Goal: Task Accomplishment & Management: Use online tool/utility

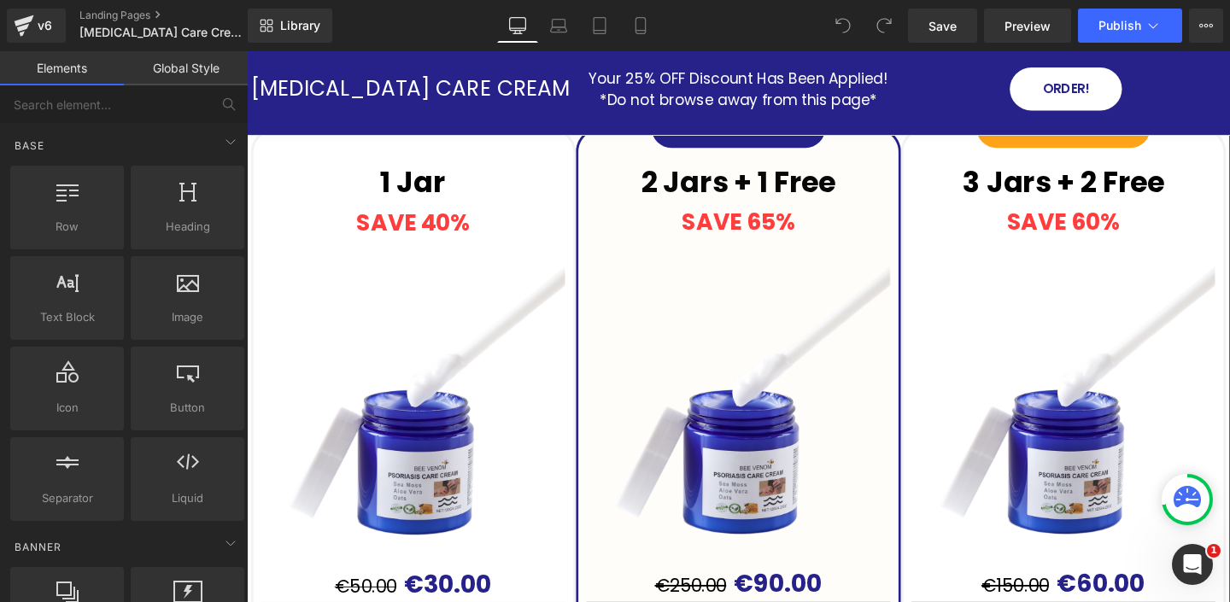
scroll to position [5440, 0]
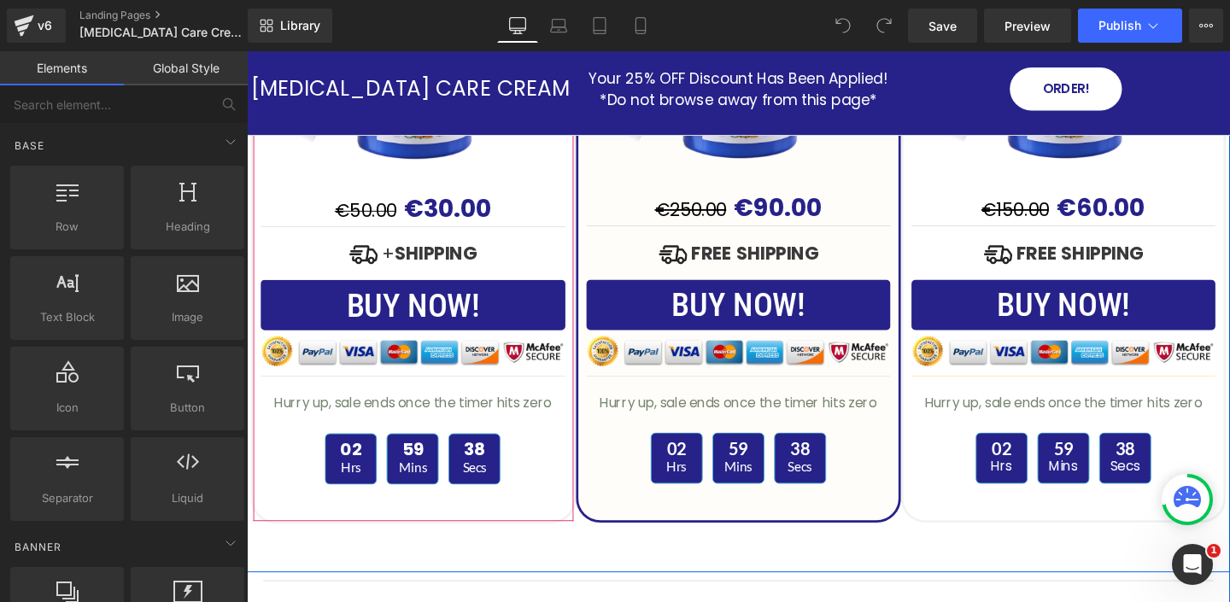
click at [486, 546] on div "1 Jar Text Block SAVE 40% Text Block (P) Image €50.00 €30.00 (P) Price Image + …" at bounding box center [422, 142] width 342 height 810
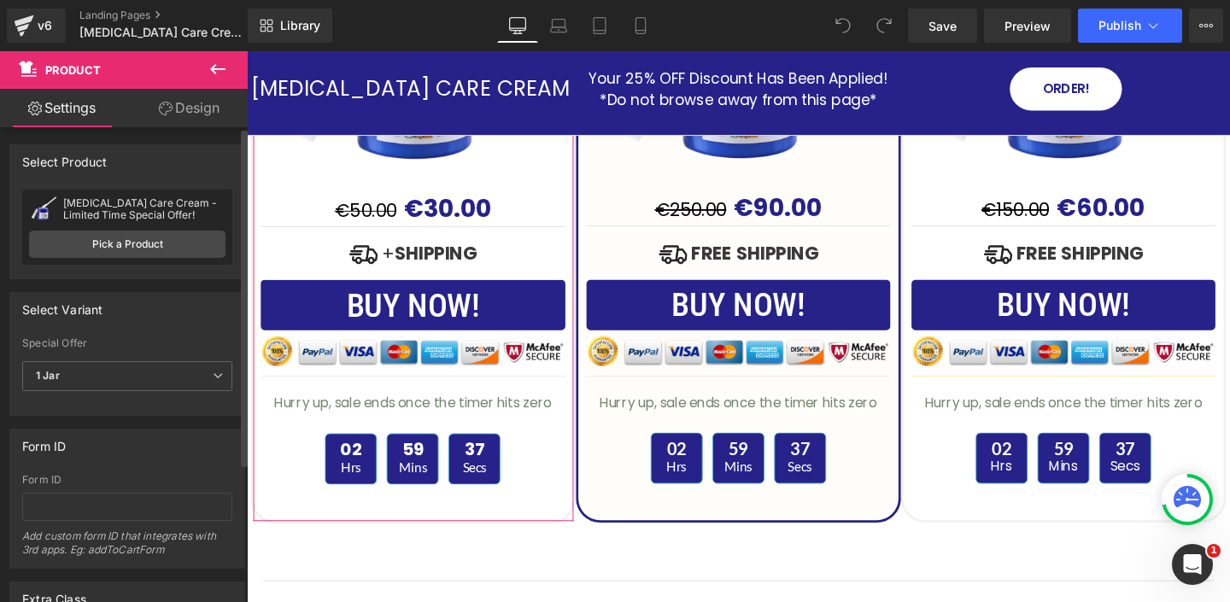
scroll to position [195, 0]
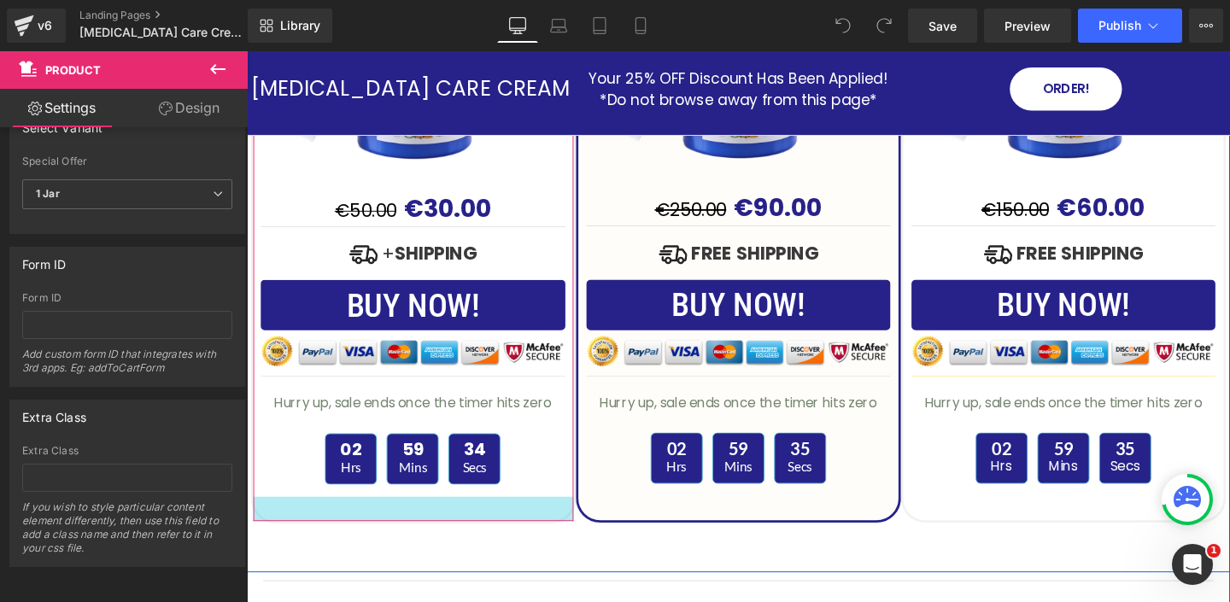
click at [550, 541] on div at bounding box center [422, 532] width 336 height 26
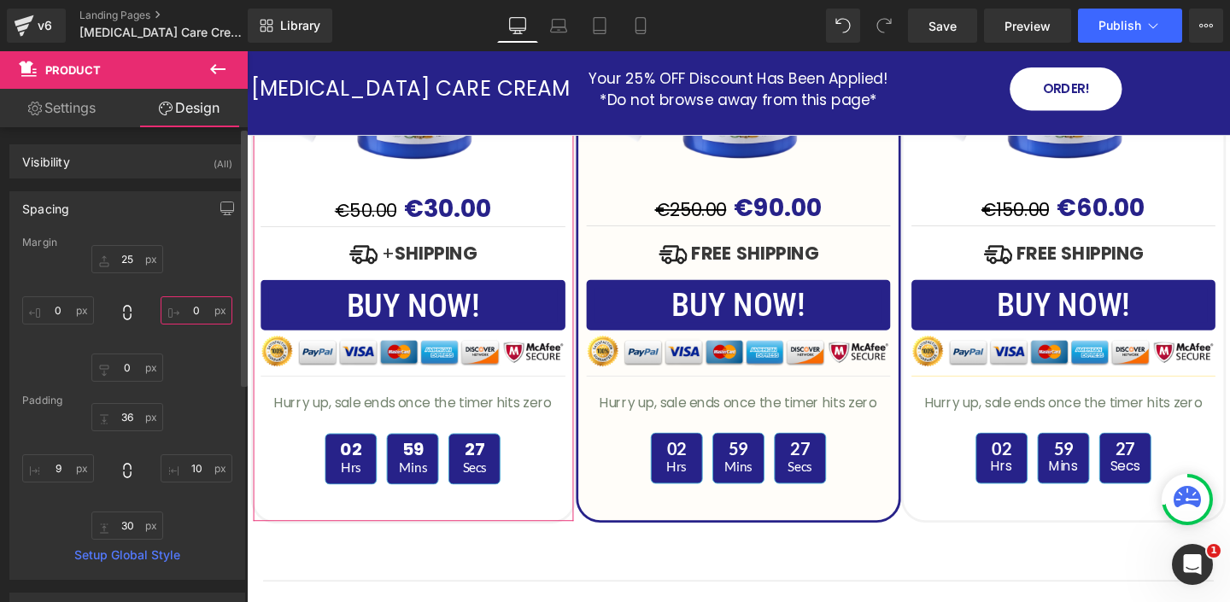
click at [196, 311] on input "0" at bounding box center [197, 310] width 72 height 28
type input "10"
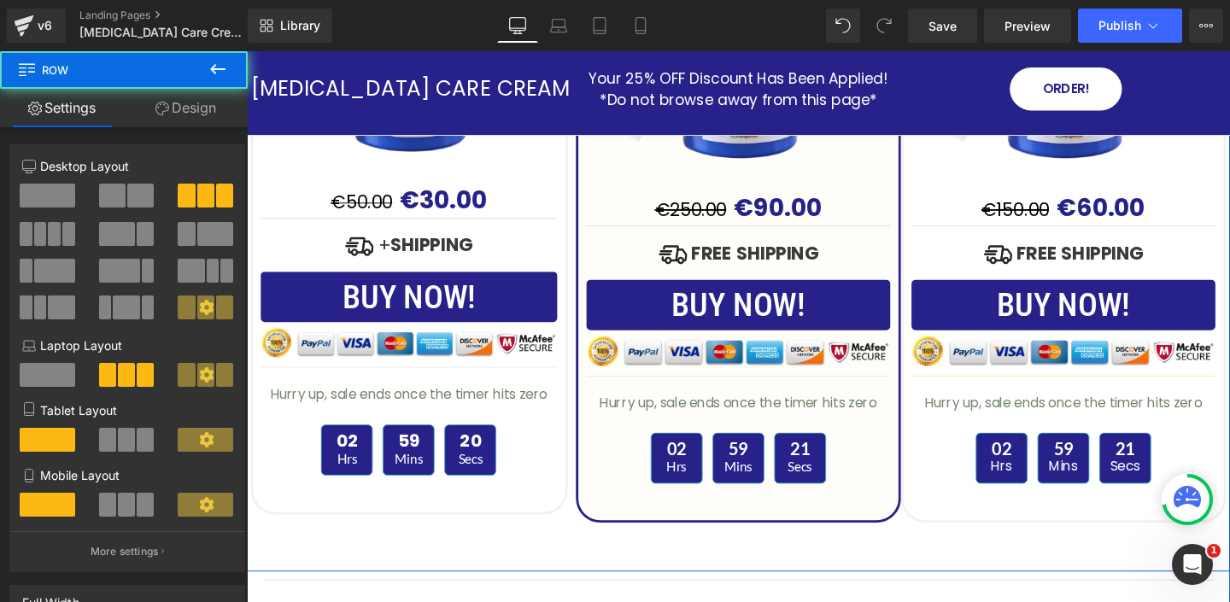
click at [486, 566] on div "1 Jar Text Block SAVE 40% Text Block (P) Image €50.00 €30.00 (P) Price Image + …" at bounding box center [763, 136] width 1033 height 926
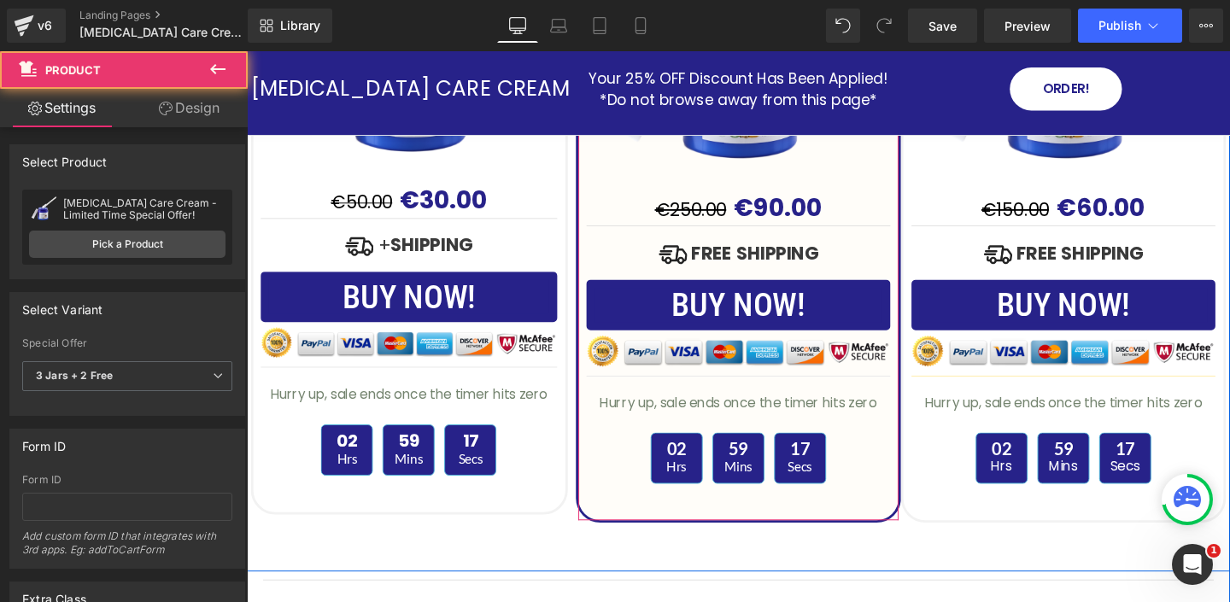
click at [594, 489] on div "2 Jars + 1 Free Text Block SAVE 65% Text Block (P) Image €250.00 €90.00 (P) Pri…" at bounding box center [764, 141] width 342 height 810
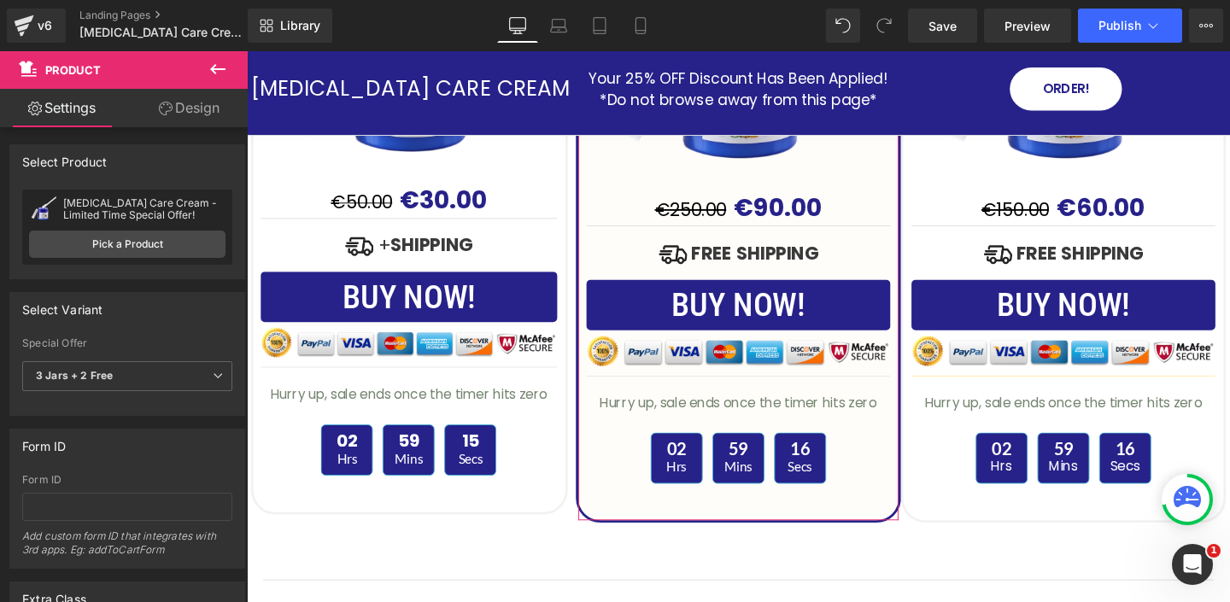
click at [186, 108] on link "Design" at bounding box center [189, 108] width 124 height 38
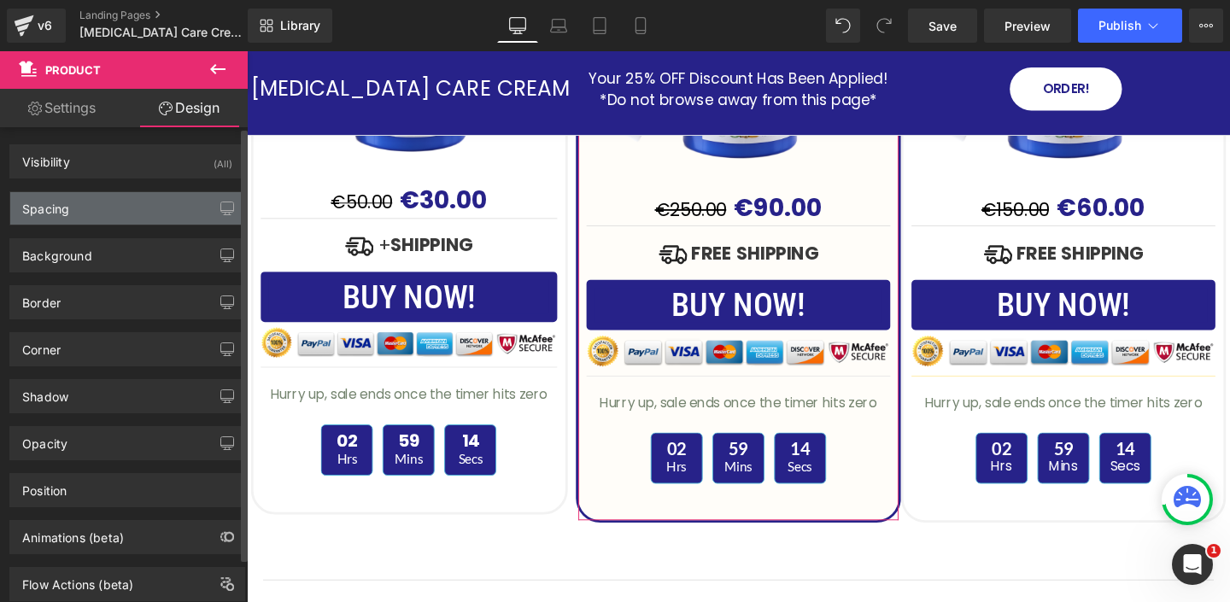
click at [106, 214] on div "Spacing" at bounding box center [127, 208] width 234 height 32
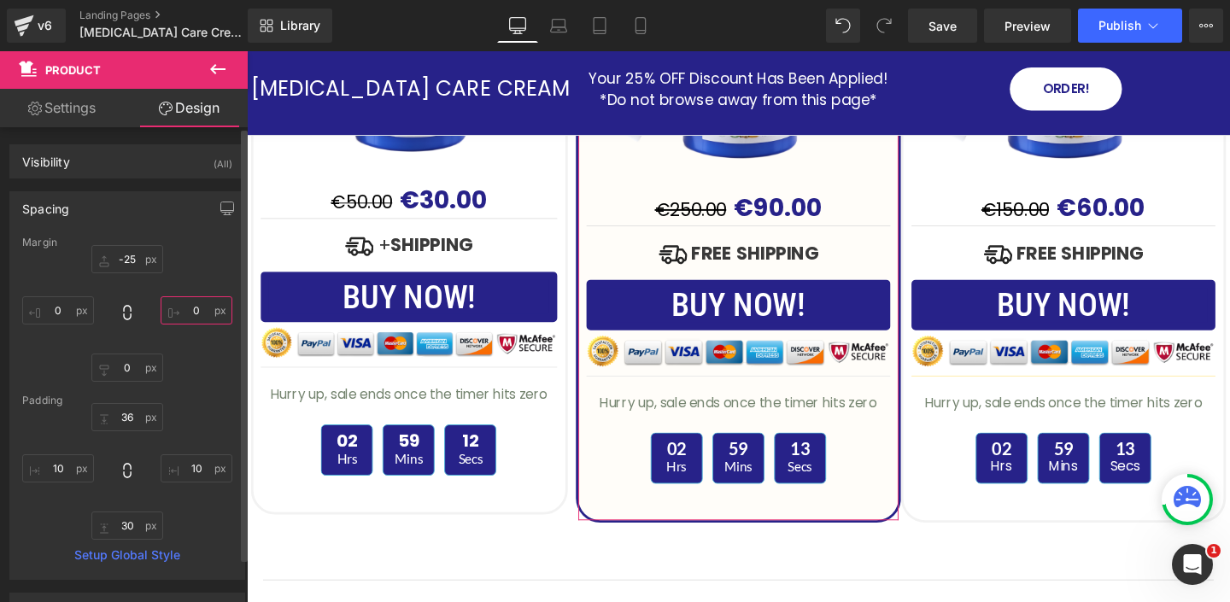
click at [199, 315] on input "text" at bounding box center [197, 310] width 72 height 28
type input "10"
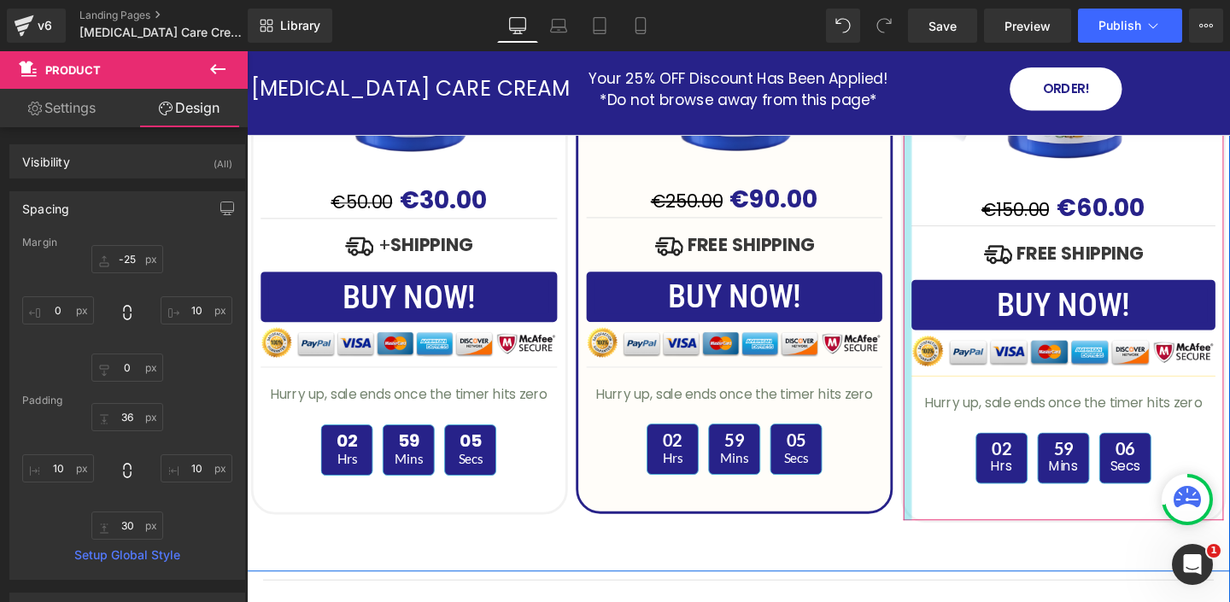
click at [940, 425] on div at bounding box center [941, 141] width 9 height 805
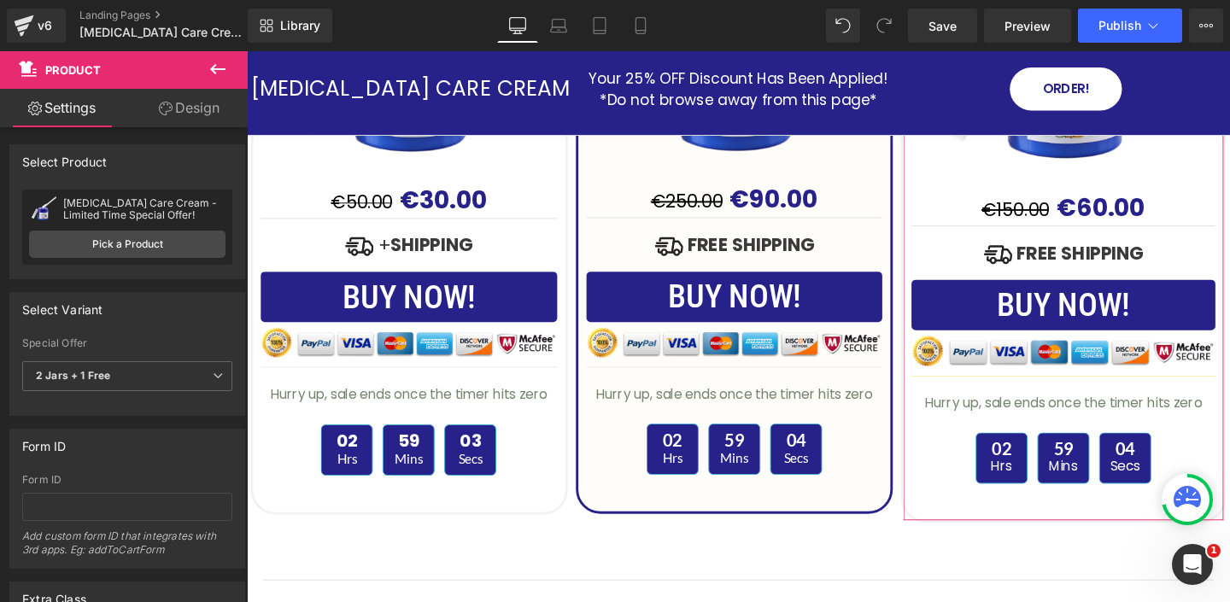
click at [191, 114] on link "Design" at bounding box center [189, 108] width 124 height 38
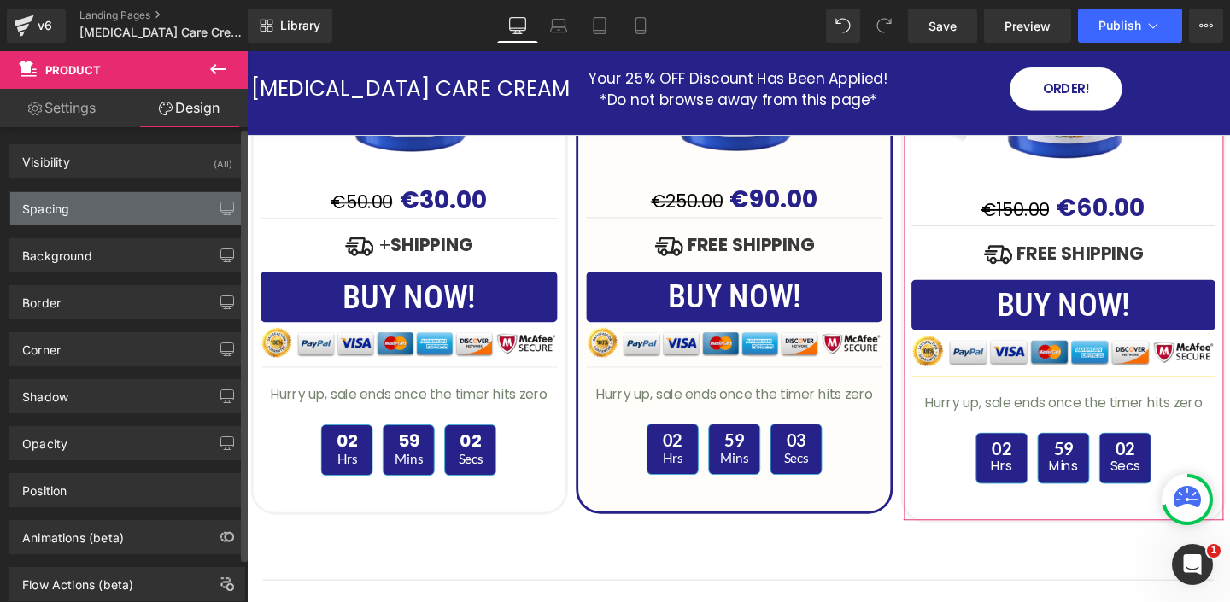
click at [120, 213] on div "Spacing" at bounding box center [127, 208] width 234 height 32
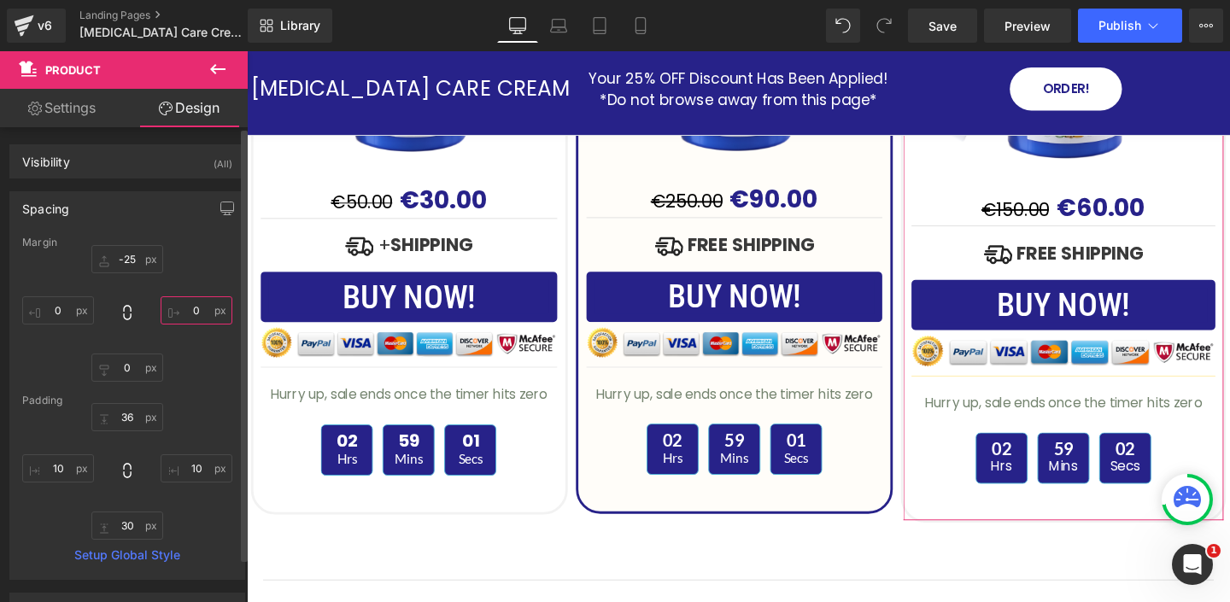
click at [204, 310] on input "0" at bounding box center [197, 310] width 72 height 28
type input "10"
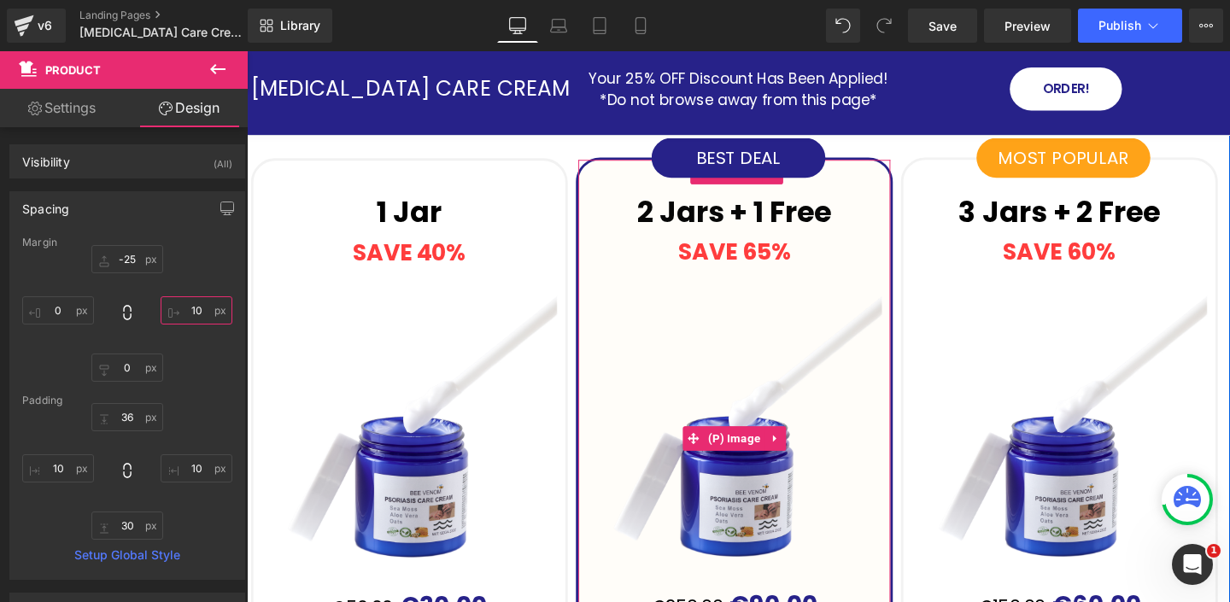
scroll to position [4994, 0]
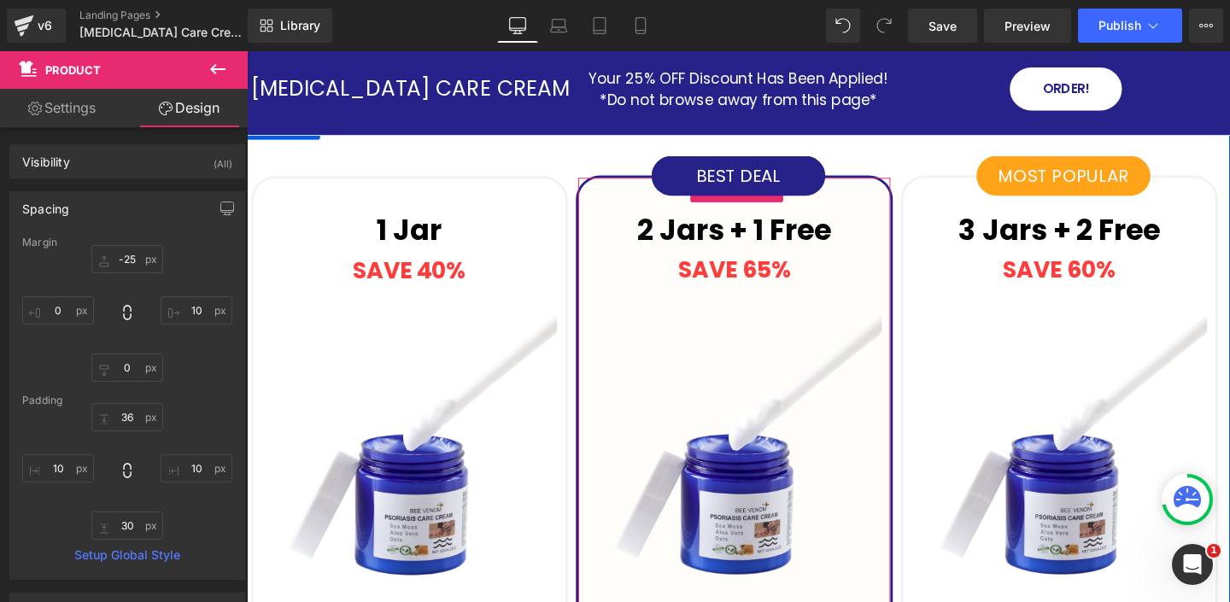
click at [668, 243] on p "2 Jars + 1 Free" at bounding box center [759, 239] width 311 height 48
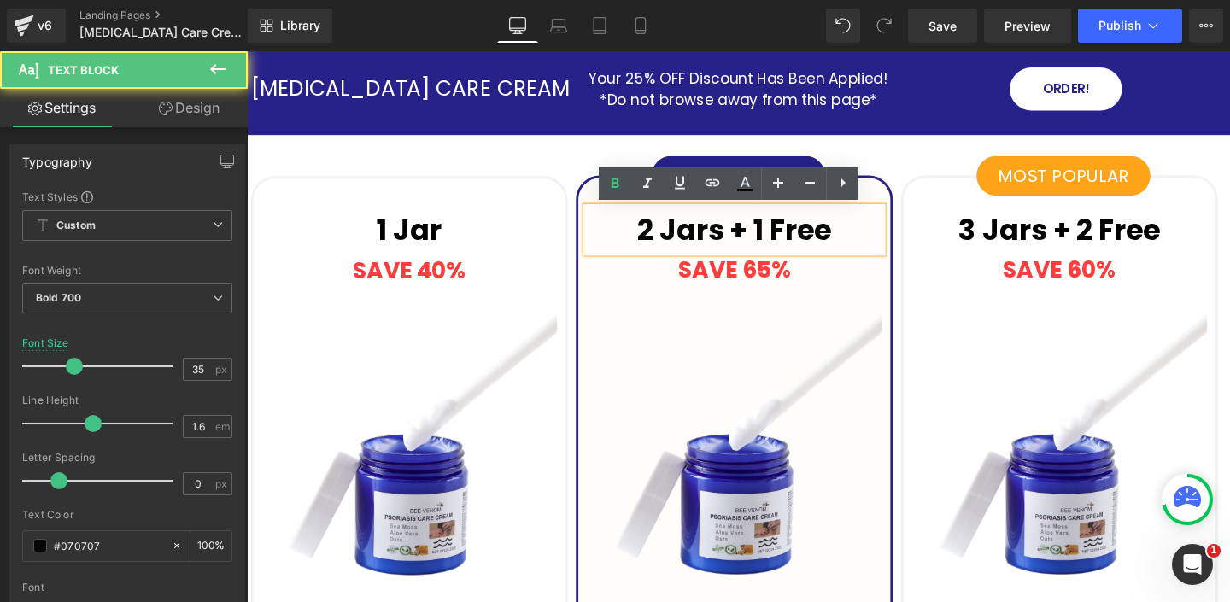
click at [668, 244] on p "2 Jars + 1 Free" at bounding box center [759, 239] width 311 height 48
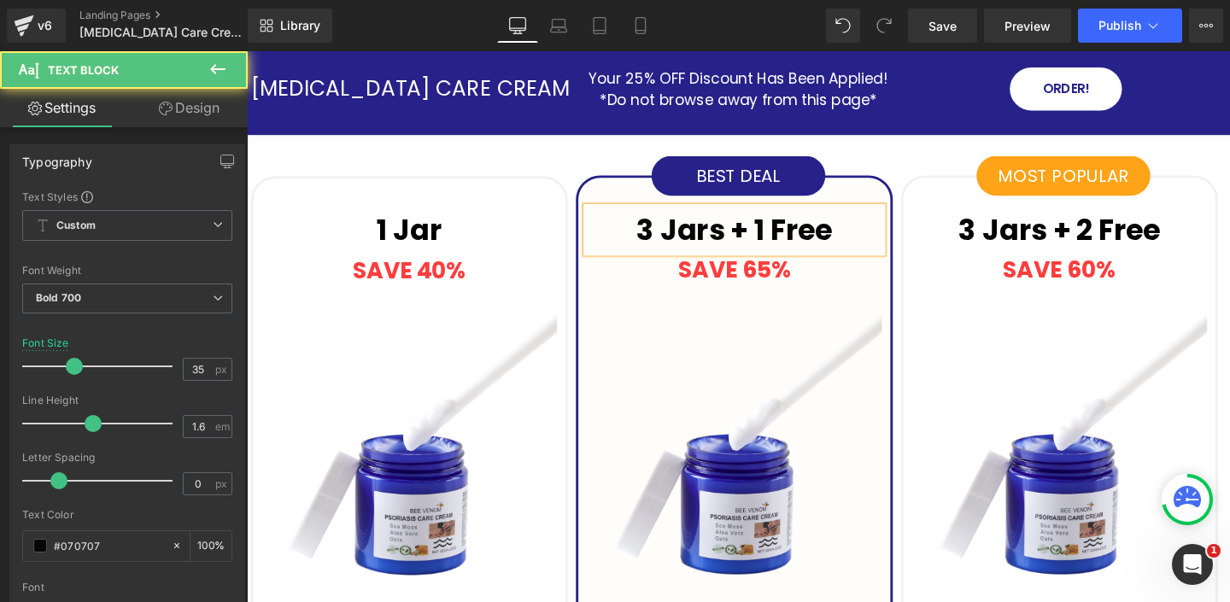
drag, startPoint x: 788, startPoint y: 243, endPoint x: 792, endPoint y: 251, distance: 9.2
click at [788, 243] on p "3 Jars + 1 Free" at bounding box center [759, 239] width 311 height 48
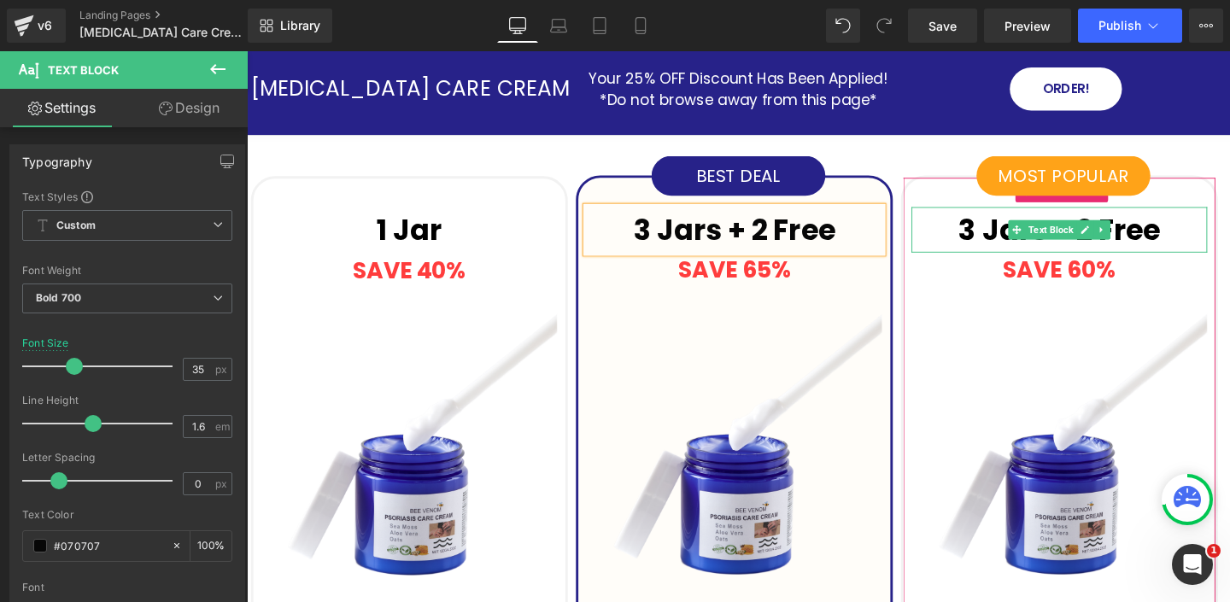
click at [1007, 240] on p "3 Jars + 2 Free" at bounding box center [1100, 239] width 311 height 48
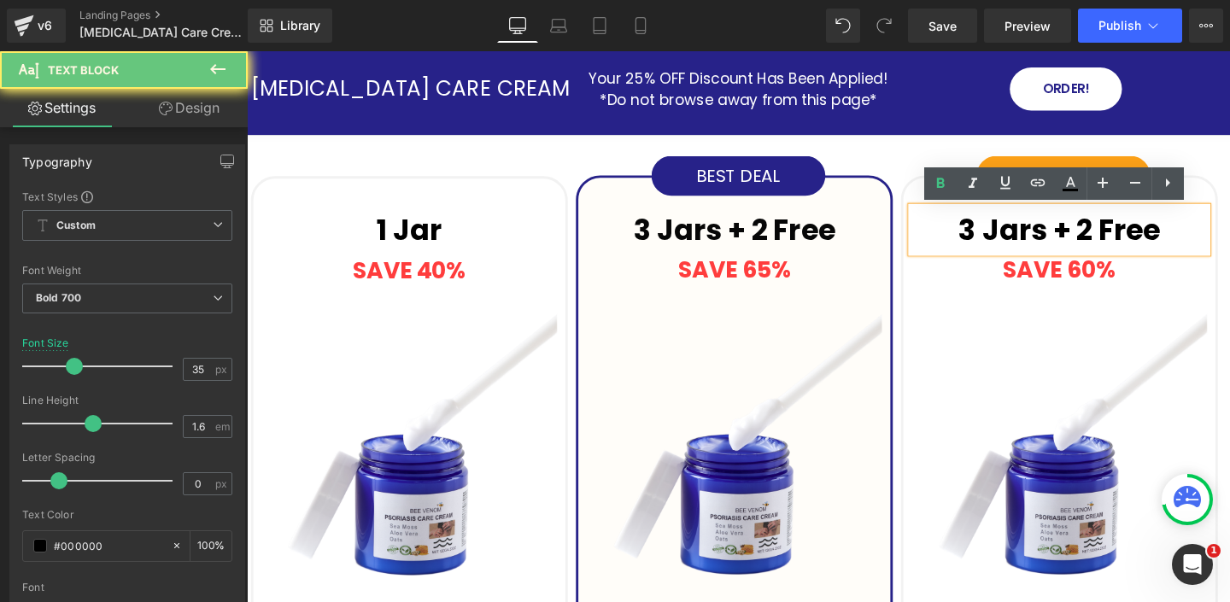
click at [1010, 249] on p "3 Jars + 2 Free" at bounding box center [1100, 239] width 311 height 48
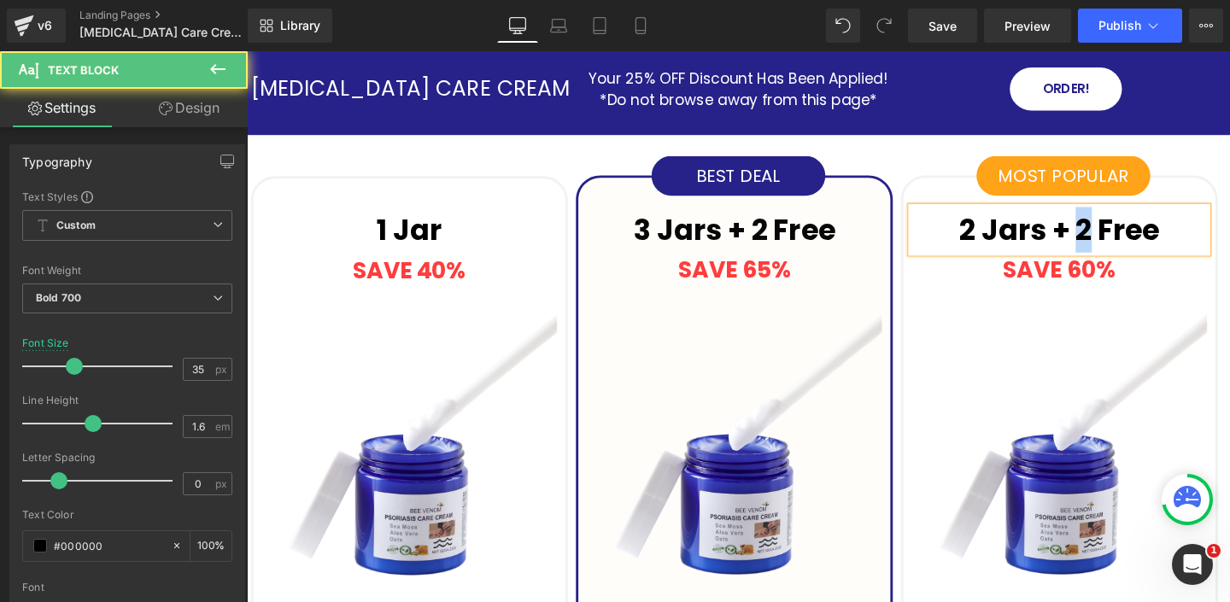
click at [1124, 239] on p "2 Jars + 2 Free" at bounding box center [1100, 239] width 311 height 48
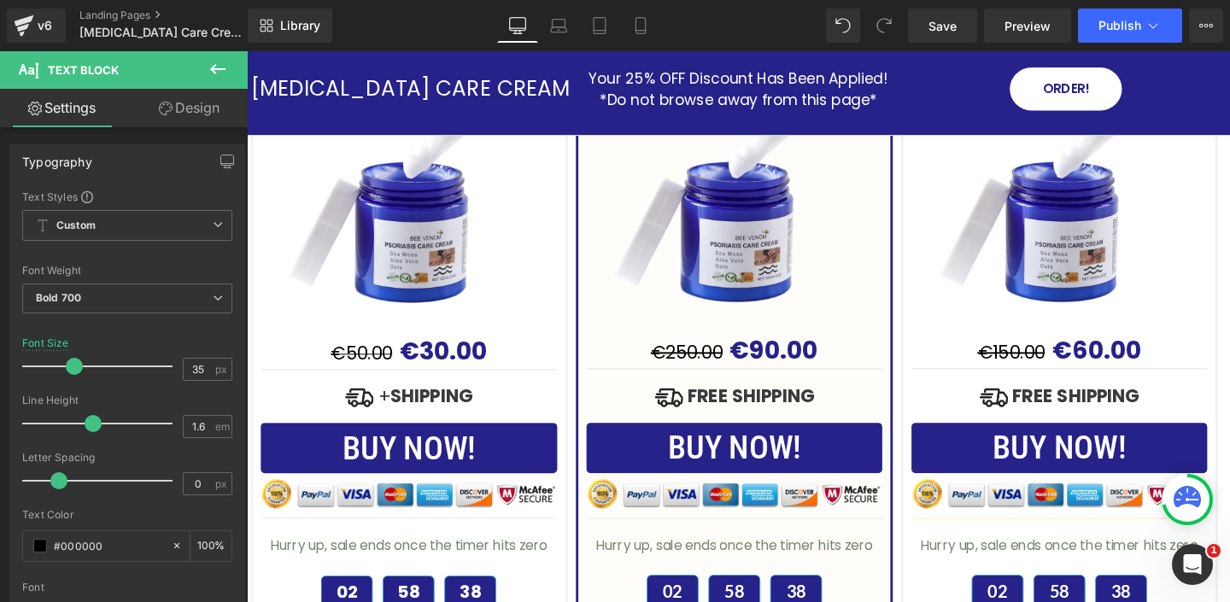
scroll to position [5284, 0]
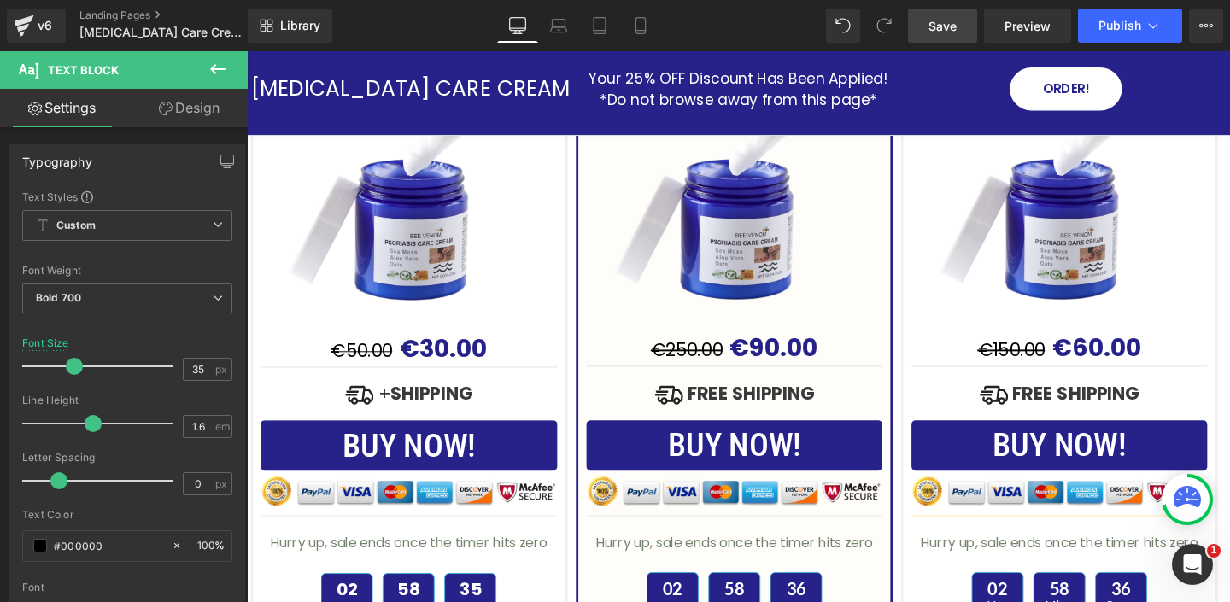
drag, startPoint x: 933, startPoint y: 30, endPoint x: 418, endPoint y: 190, distance: 540.2
click at [933, 30] on span "Save" at bounding box center [942, 26] width 28 height 18
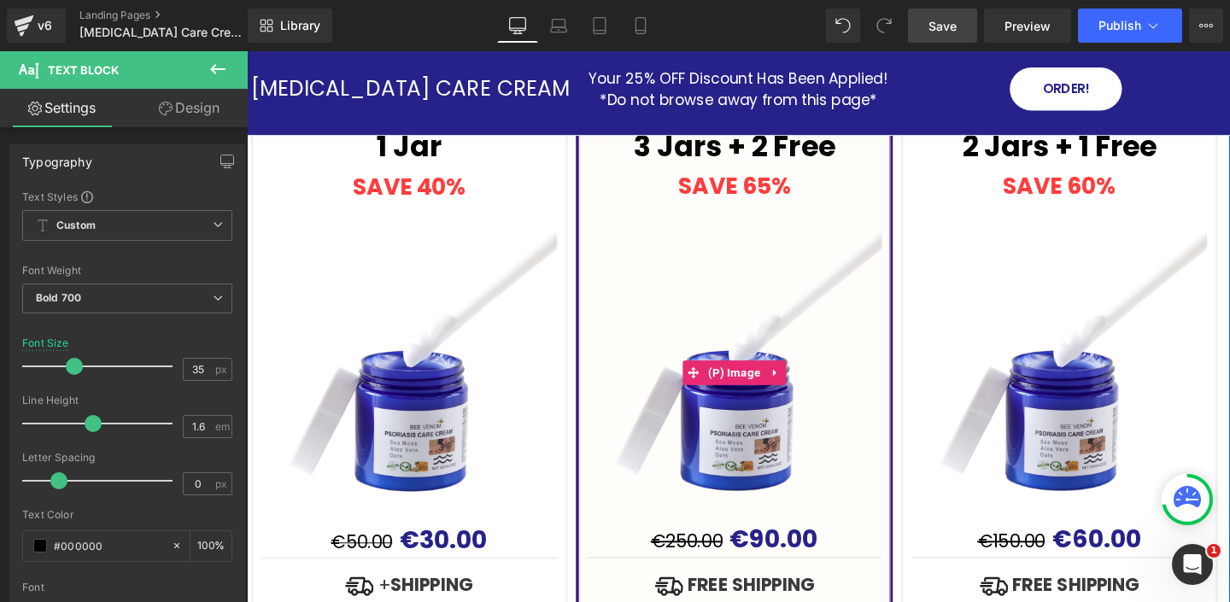
scroll to position [5080, 0]
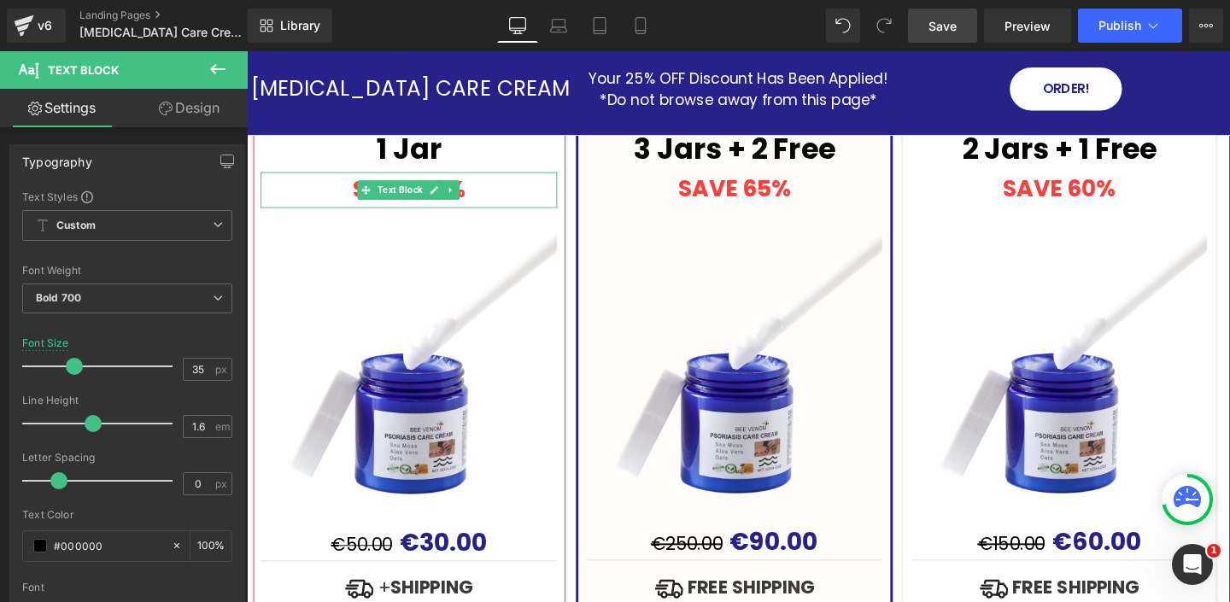
click at [442, 202] on link at bounding box center [445, 197] width 18 height 20
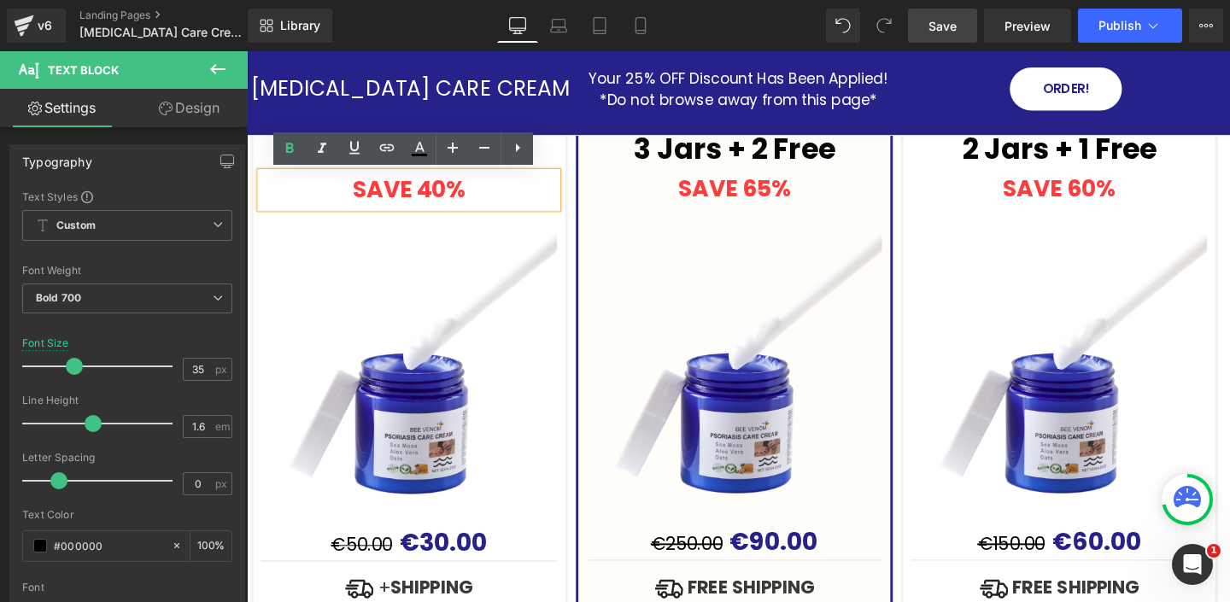
click at [441, 203] on strong "SAVE 40%" at bounding box center [417, 196] width 119 height 33
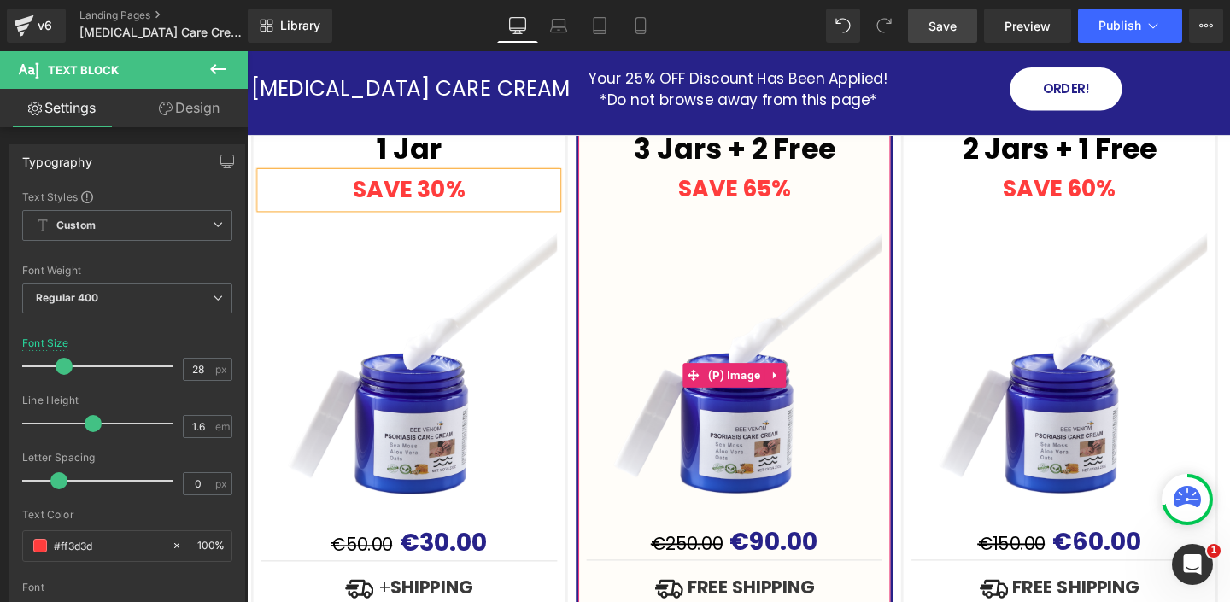
click at [800, 243] on img at bounding box center [759, 392] width 311 height 311
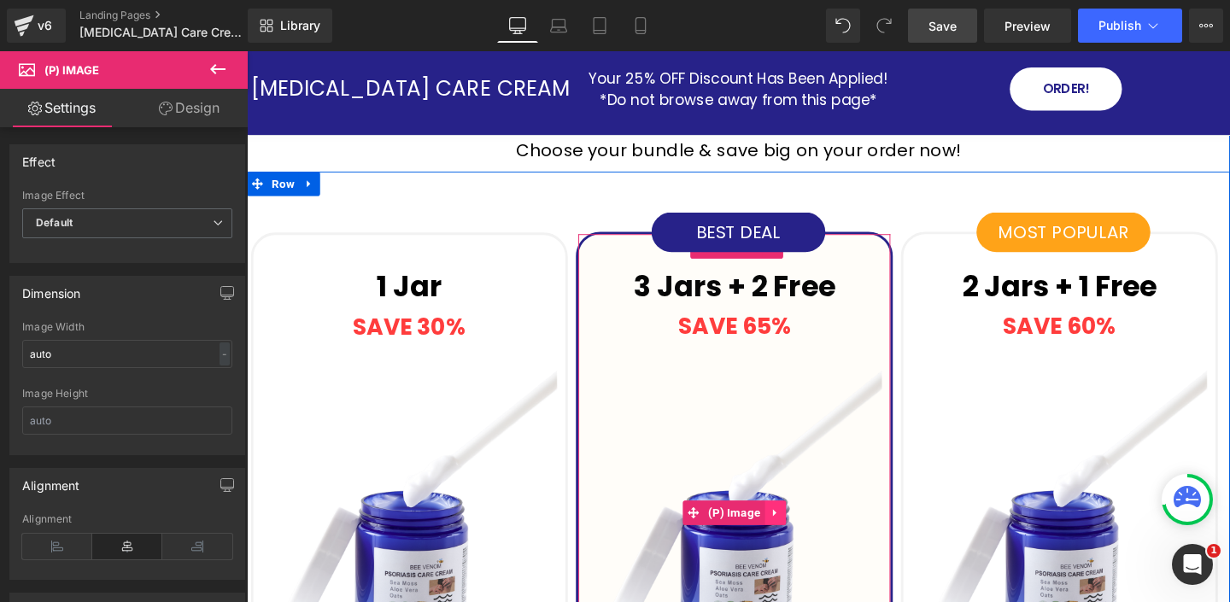
scroll to position [4871, 0]
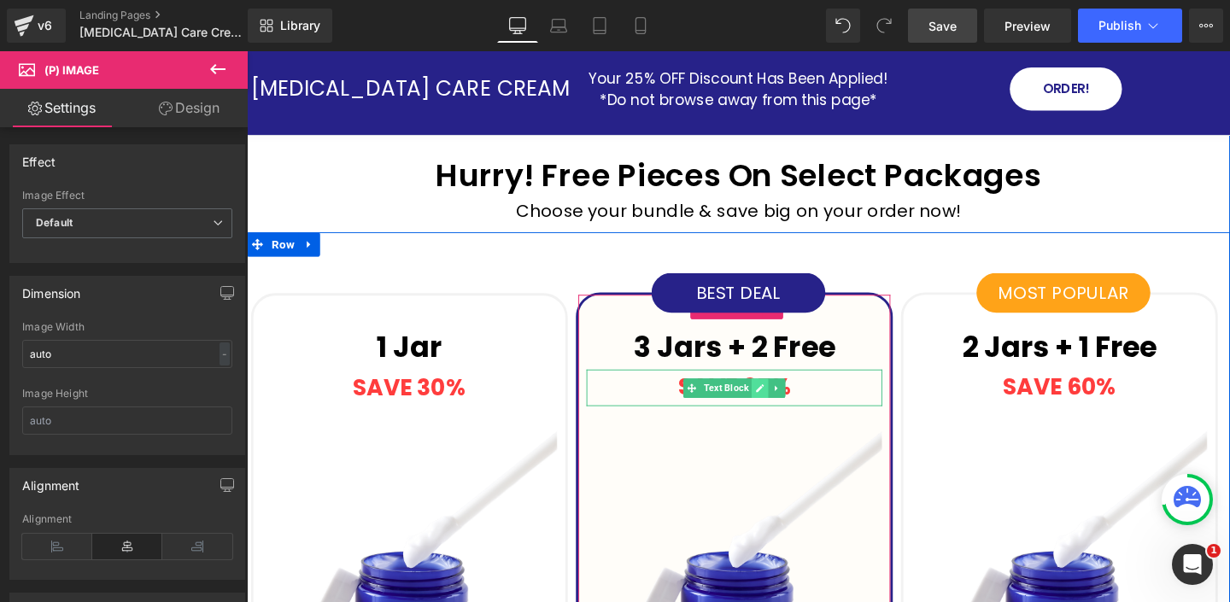
click at [788, 407] on icon at bounding box center [785, 406] width 9 height 10
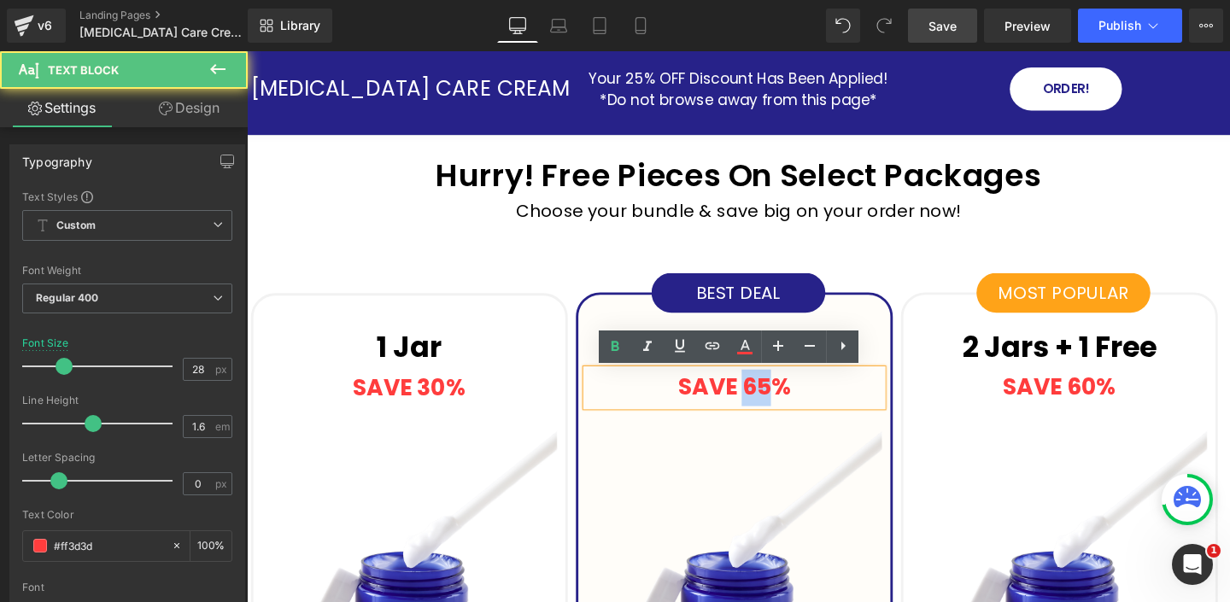
click at [791, 403] on strong "SAVE 65%" at bounding box center [758, 404] width 119 height 33
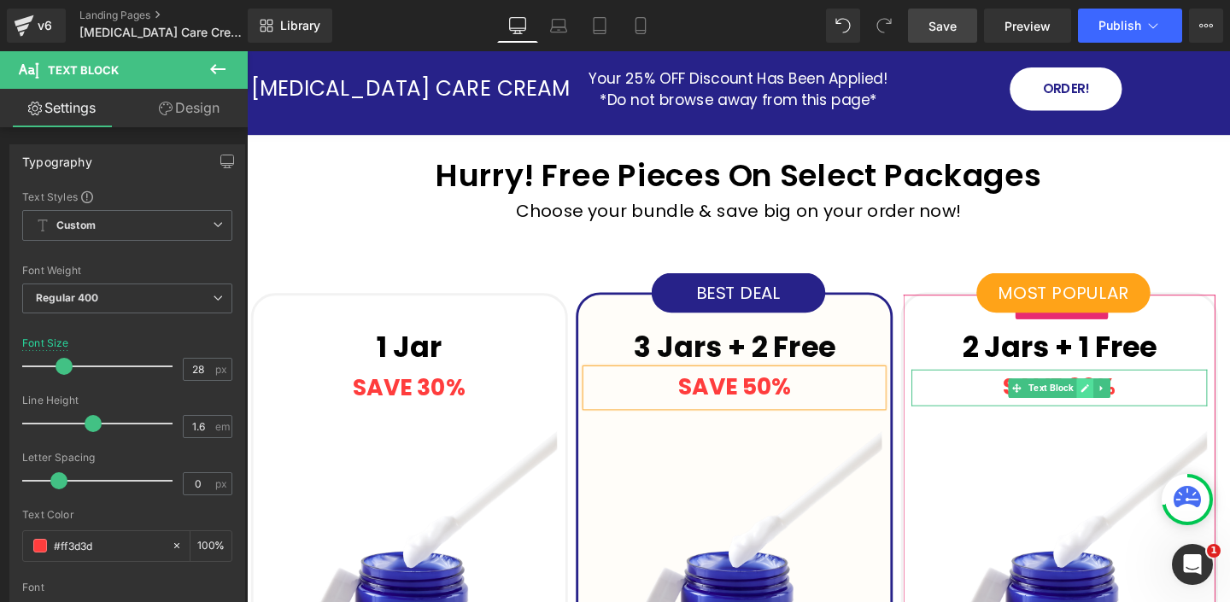
click at [1125, 408] on icon at bounding box center [1128, 405] width 9 height 9
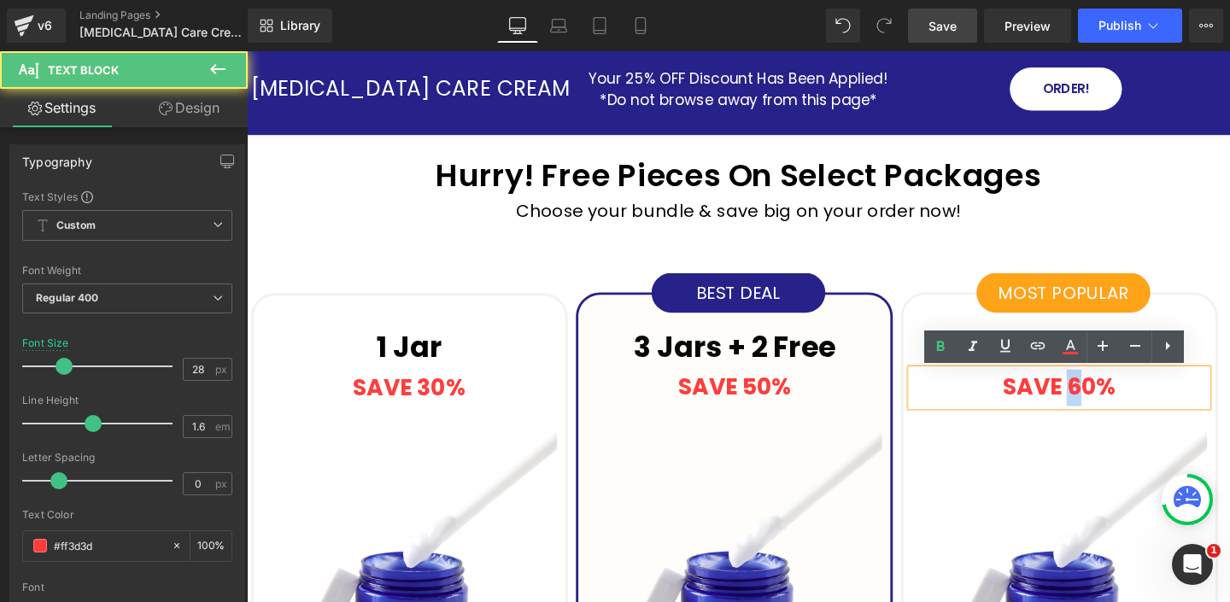
click at [1125, 407] on strong "SAVE 60%" at bounding box center [1100, 404] width 119 height 33
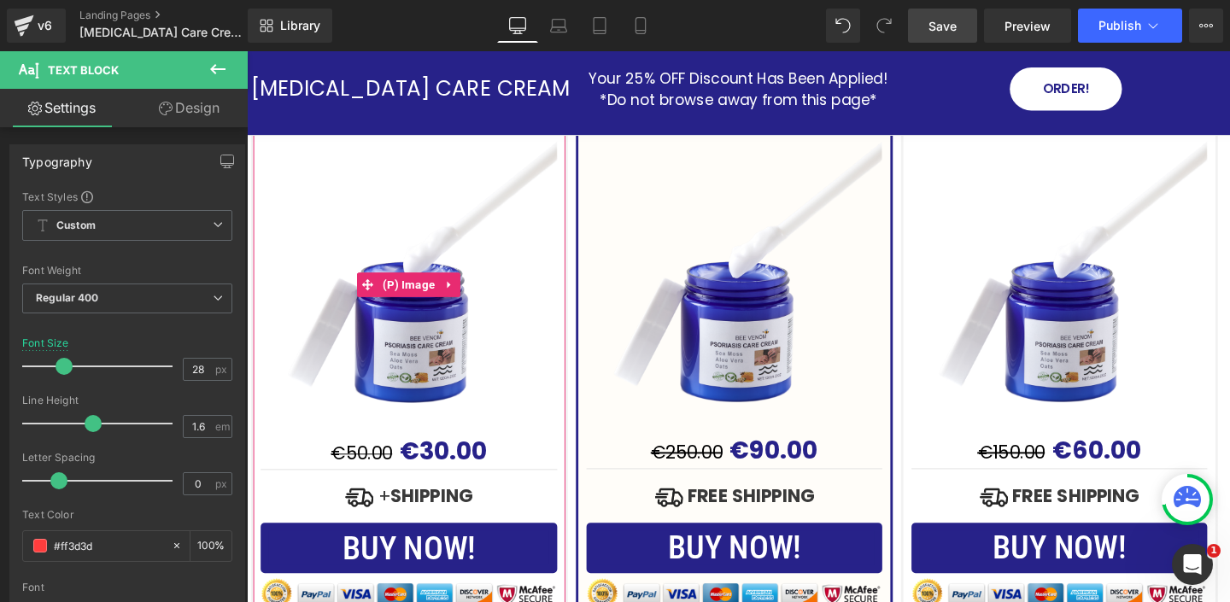
scroll to position [5210, 0]
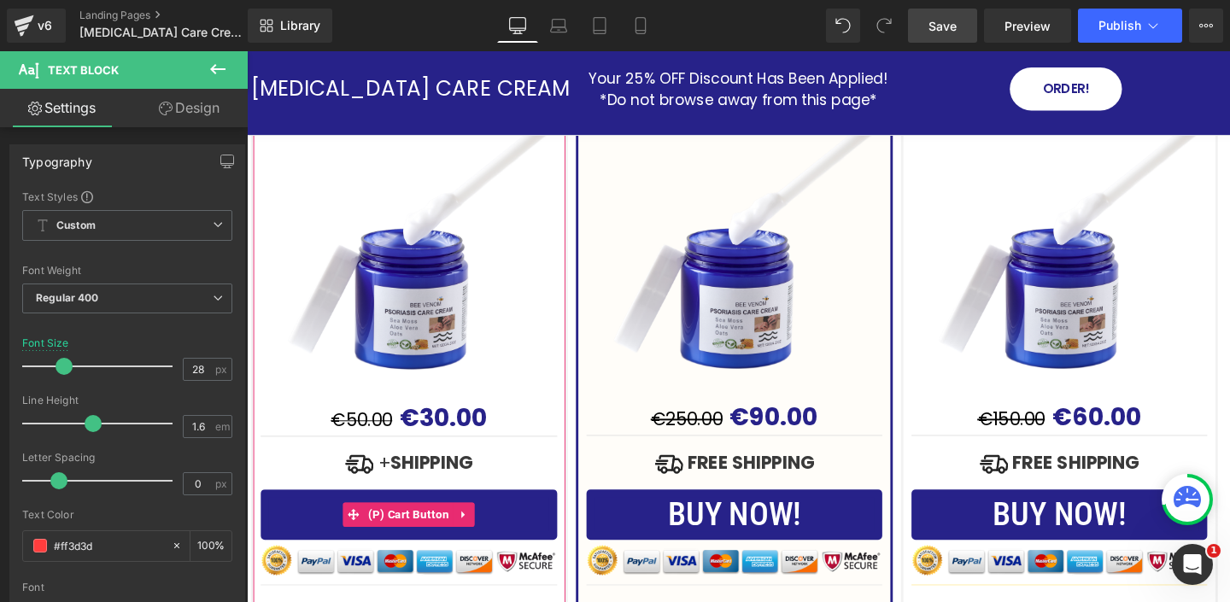
click at [541, 532] on button "BUY NOW!" at bounding box center [417, 538] width 312 height 53
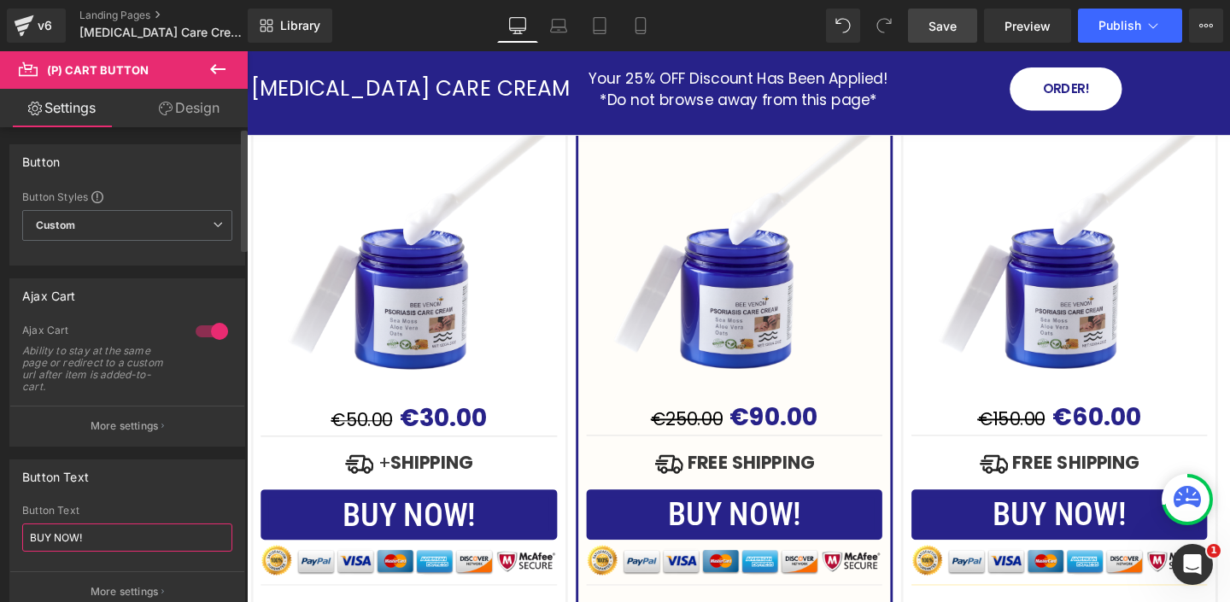
drag, startPoint x: 122, startPoint y: 540, endPoint x: 20, endPoint y: 529, distance: 102.2
click at [20, 529] on div "BUY NOW! Button Text BUY NOW! More settings" at bounding box center [127, 558] width 234 height 107
type input "ADD TO CART"
drag, startPoint x: 135, startPoint y: 532, endPoint x: 32, endPoint y: 503, distance: 106.5
click at [28, 506] on div "Button Text ADD TO CART" at bounding box center [127, 538] width 210 height 67
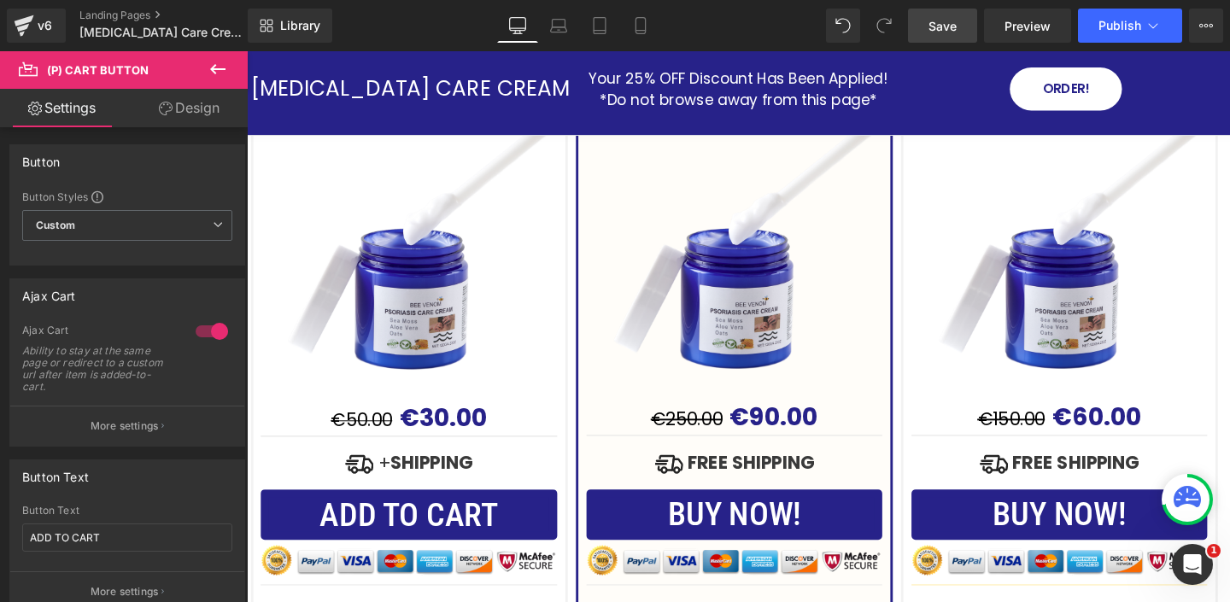
click at [618, 526] on div "Rendering Content" at bounding box center [615, 534] width 105 height 19
drag, startPoint x: 83, startPoint y: 518, endPoint x: 6, endPoint y: 483, distance: 84.8
click at [6, 490] on div "Button Text BUY NOW! Button Text ADD TO CART More settings" at bounding box center [127, 530] width 255 height 166
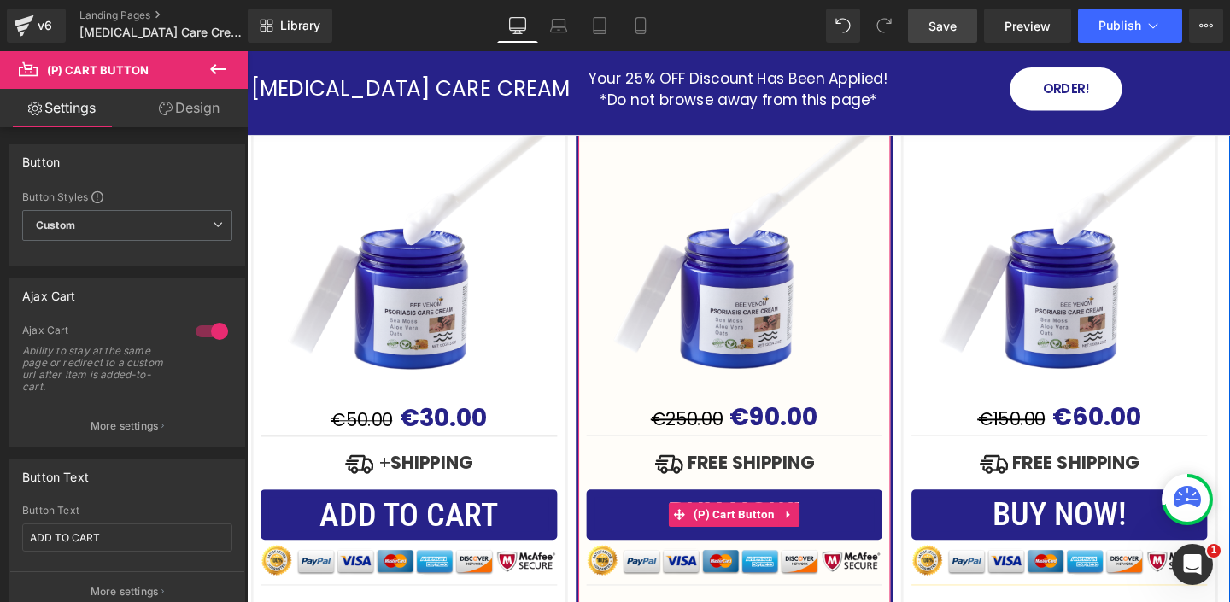
click at [670, 548] on button "BUY NOW!" at bounding box center [759, 538] width 311 height 53
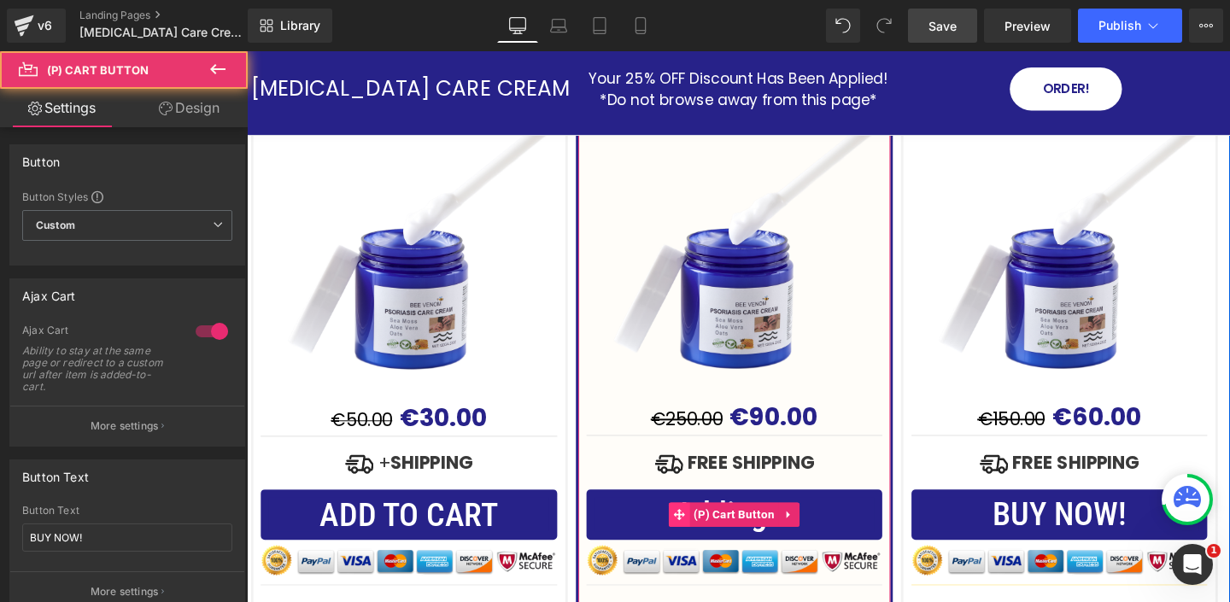
click at [705, 541] on icon at bounding box center [701, 539] width 12 height 12
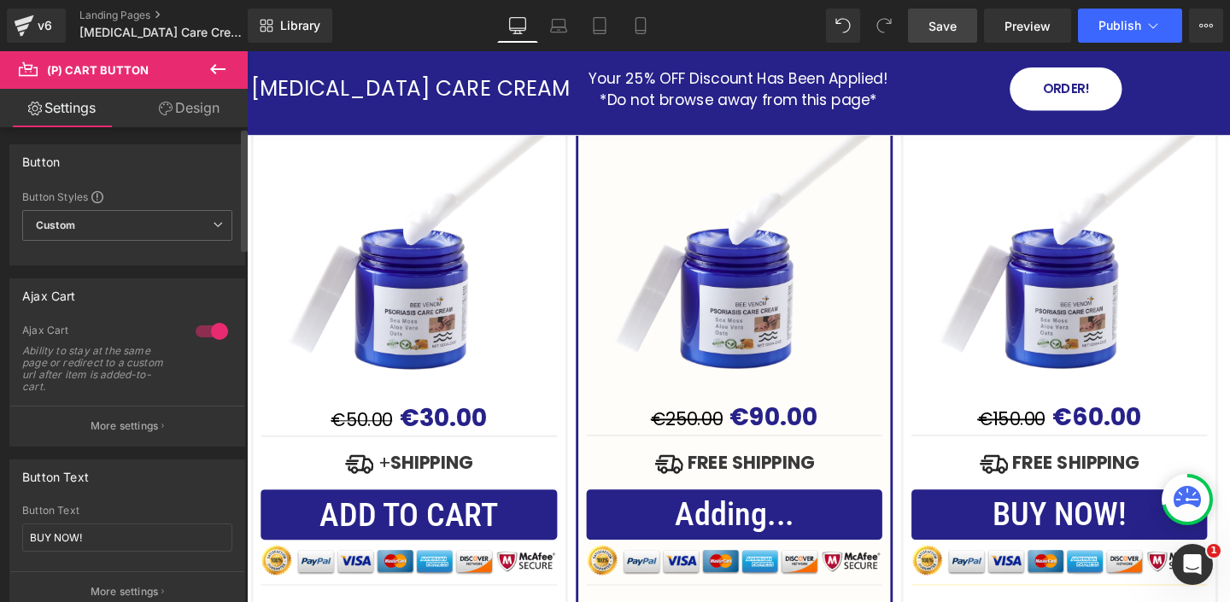
drag, startPoint x: 108, startPoint y: 535, endPoint x: 0, endPoint y: 519, distance: 109.7
click at [3, 523] on div "Button Text BUY NOW! Button Text BUY NOW! More settings" at bounding box center [127, 530] width 255 height 166
type input "ADD TO CART"
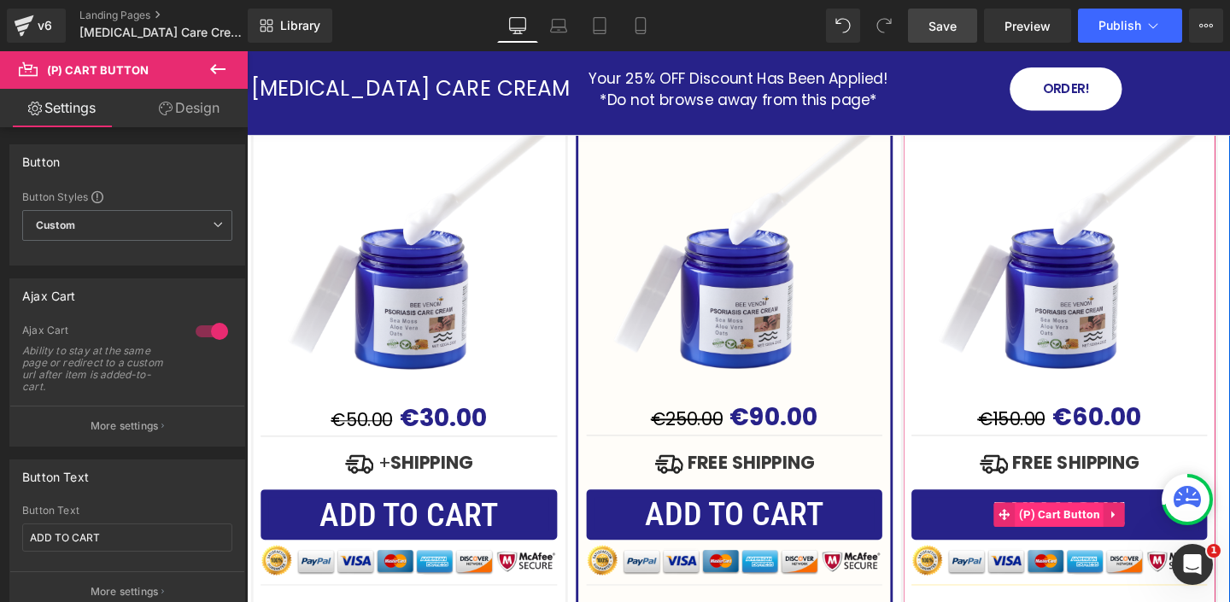
click at [1084, 538] on span "(P) Cart Button" at bounding box center [1101, 539] width 94 height 26
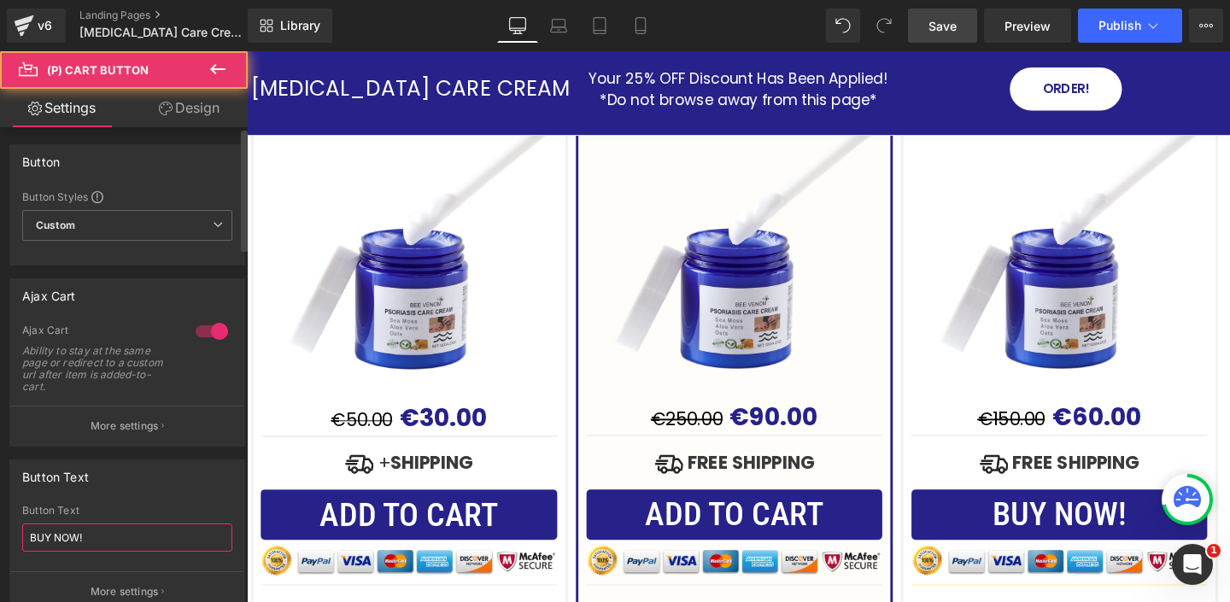
drag, startPoint x: 117, startPoint y: 531, endPoint x: 98, endPoint y: 490, distance: 45.1
click at [105, 524] on input "BUY NOW!" at bounding box center [127, 538] width 210 height 28
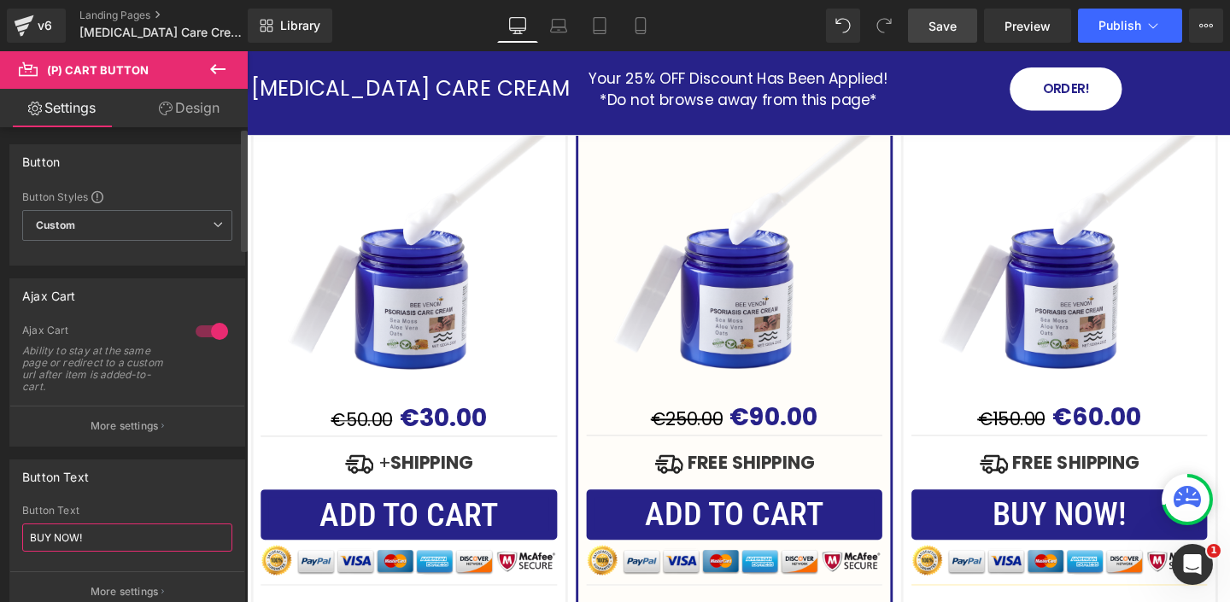
paste input "ADD TO CART"
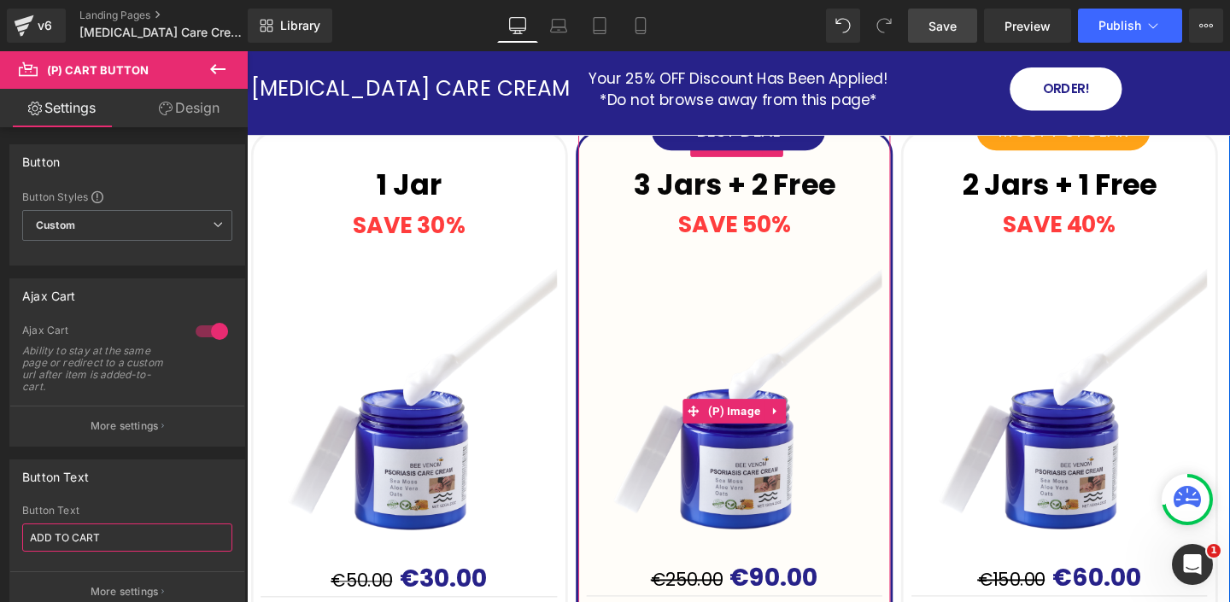
scroll to position [5043, 0]
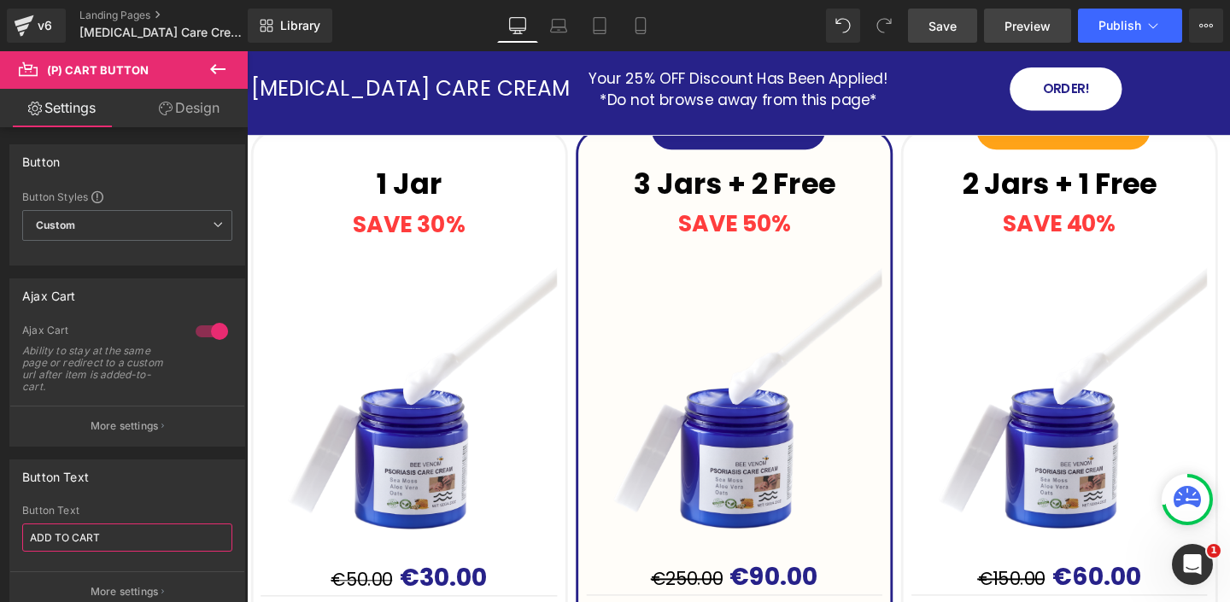
type input "ADD TO CART"
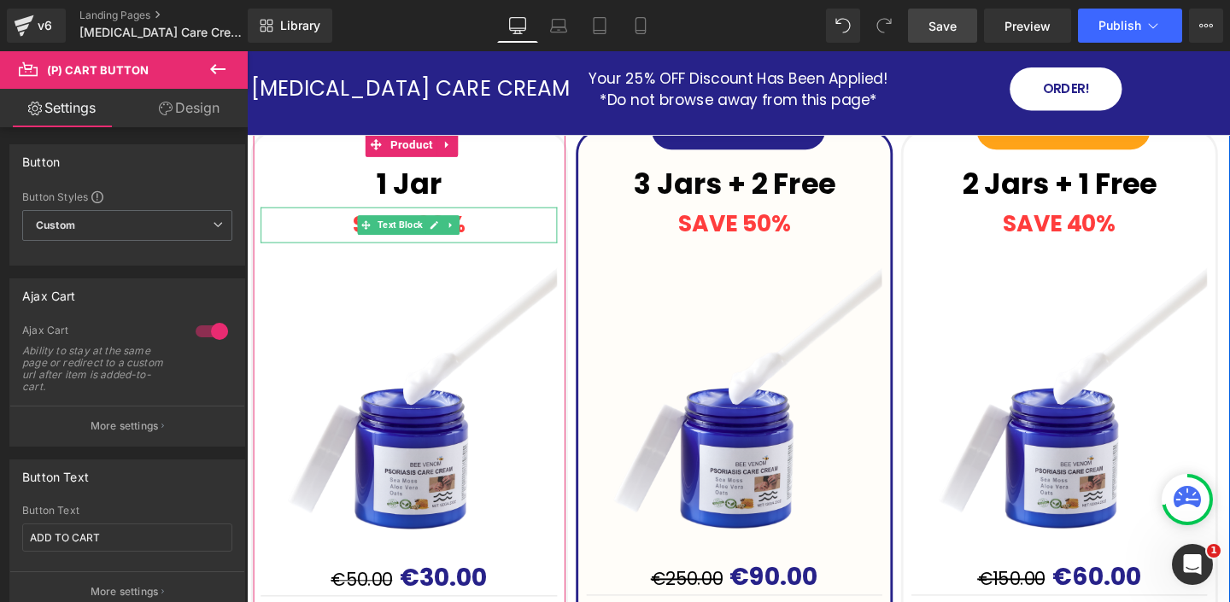
click at [446, 232] on icon at bounding box center [444, 234] width 9 height 9
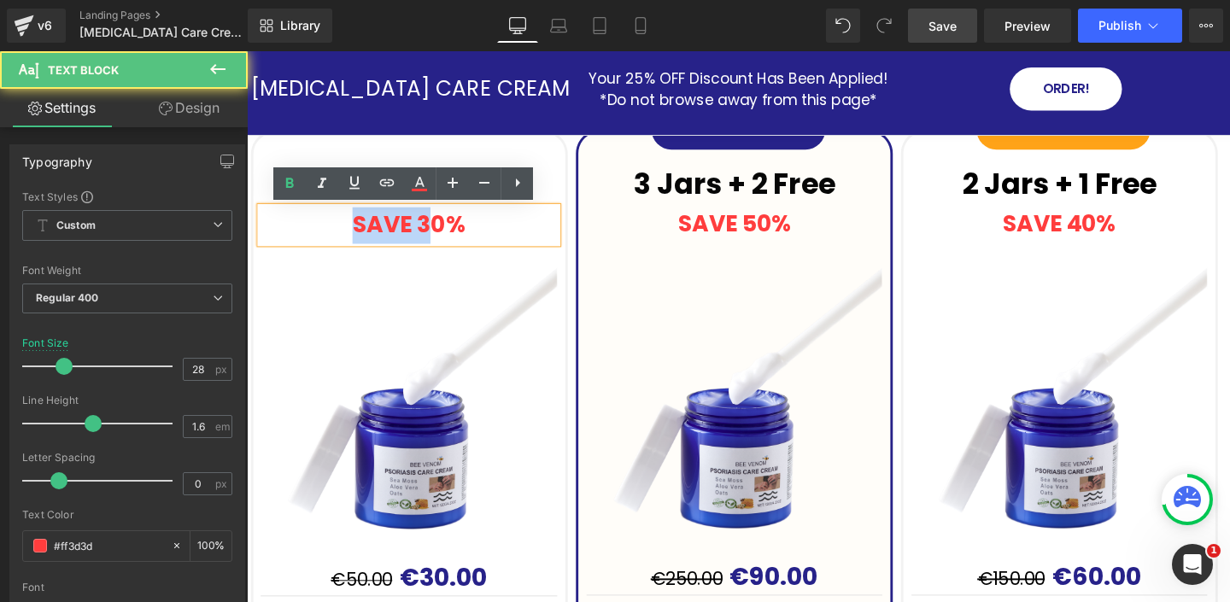
drag, startPoint x: 428, startPoint y: 233, endPoint x: 354, endPoint y: 228, distance: 74.5
click at [353, 228] on p "SAVE 30%" at bounding box center [417, 234] width 312 height 38
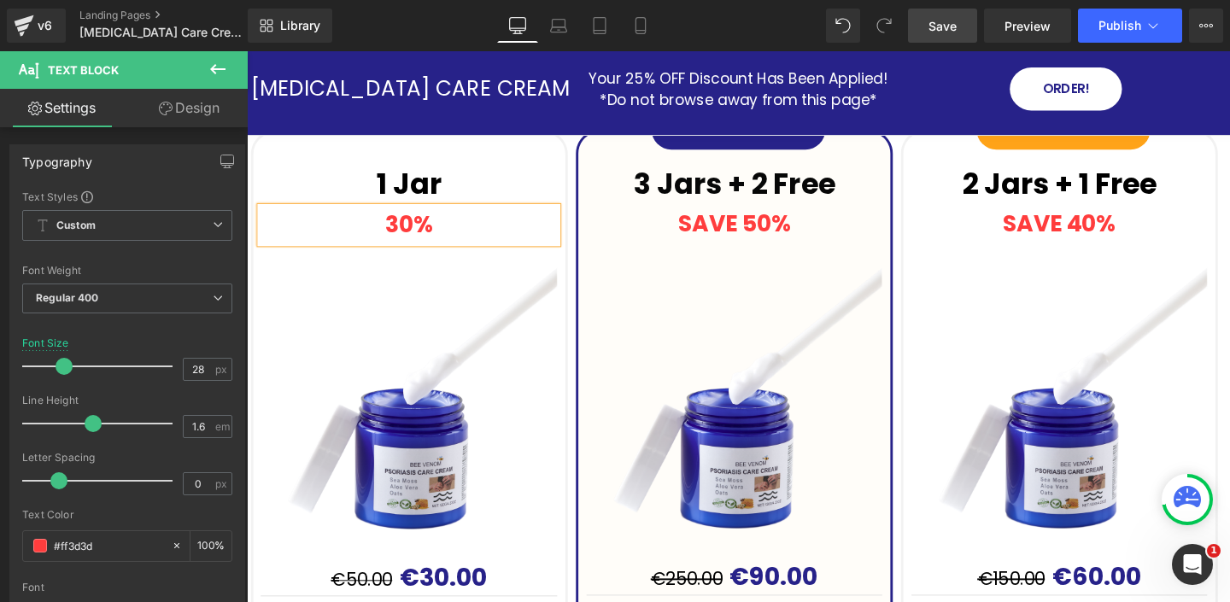
click at [471, 238] on p "30%" at bounding box center [417, 234] width 312 height 38
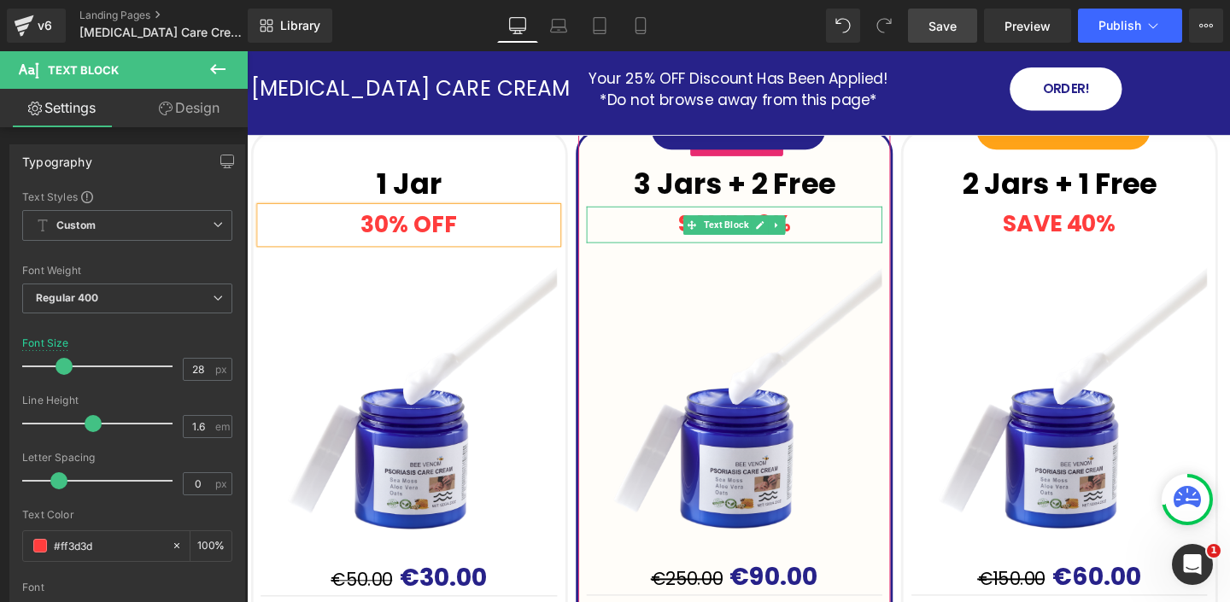
click at [787, 234] on icon at bounding box center [786, 234] width 9 height 9
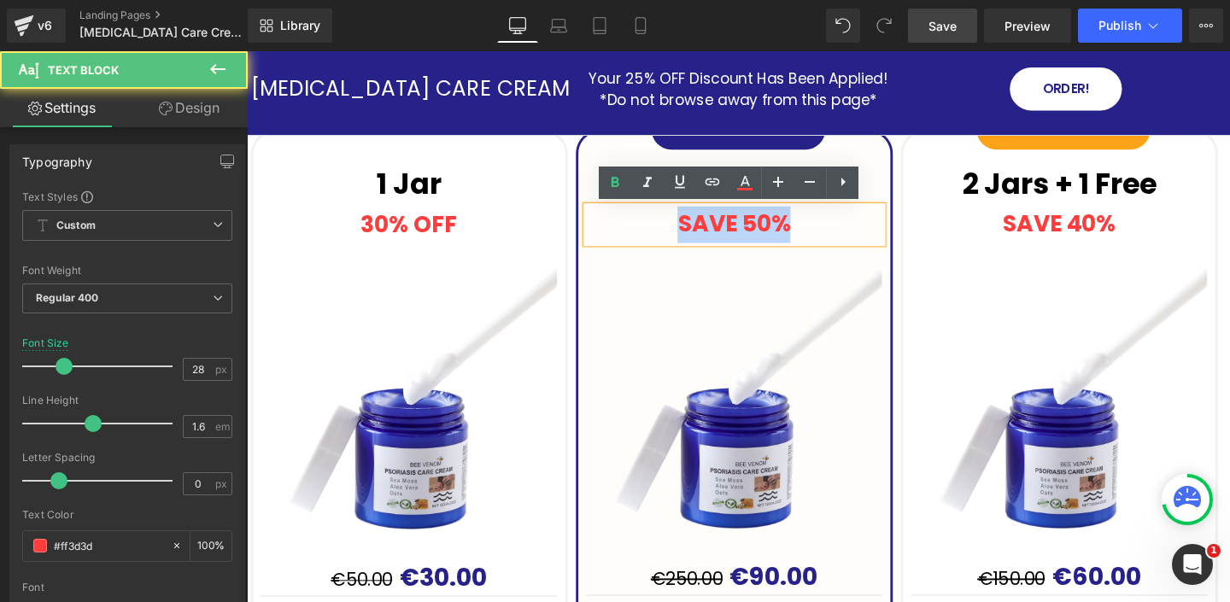
drag, startPoint x: 712, startPoint y: 233, endPoint x: 693, endPoint y: 233, distance: 19.6
click at [693, 233] on p "SAVE 50%" at bounding box center [759, 233] width 311 height 38
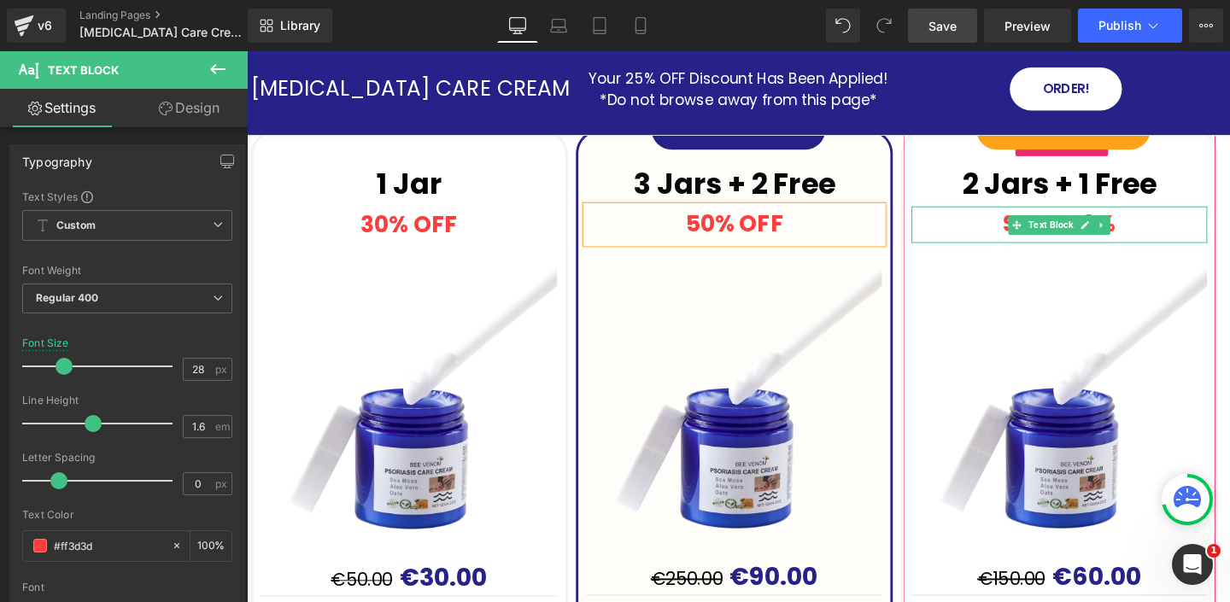
click at [1129, 232] on icon at bounding box center [1128, 234] width 9 height 9
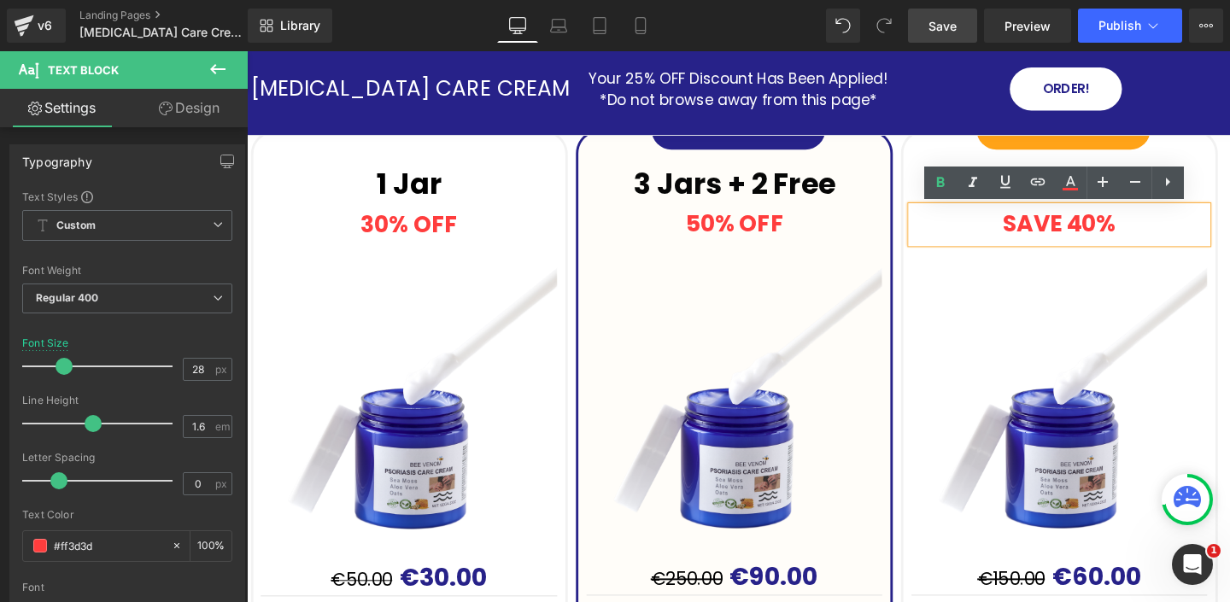
click at [1120, 234] on strong "SAVE 40%" at bounding box center [1100, 232] width 119 height 33
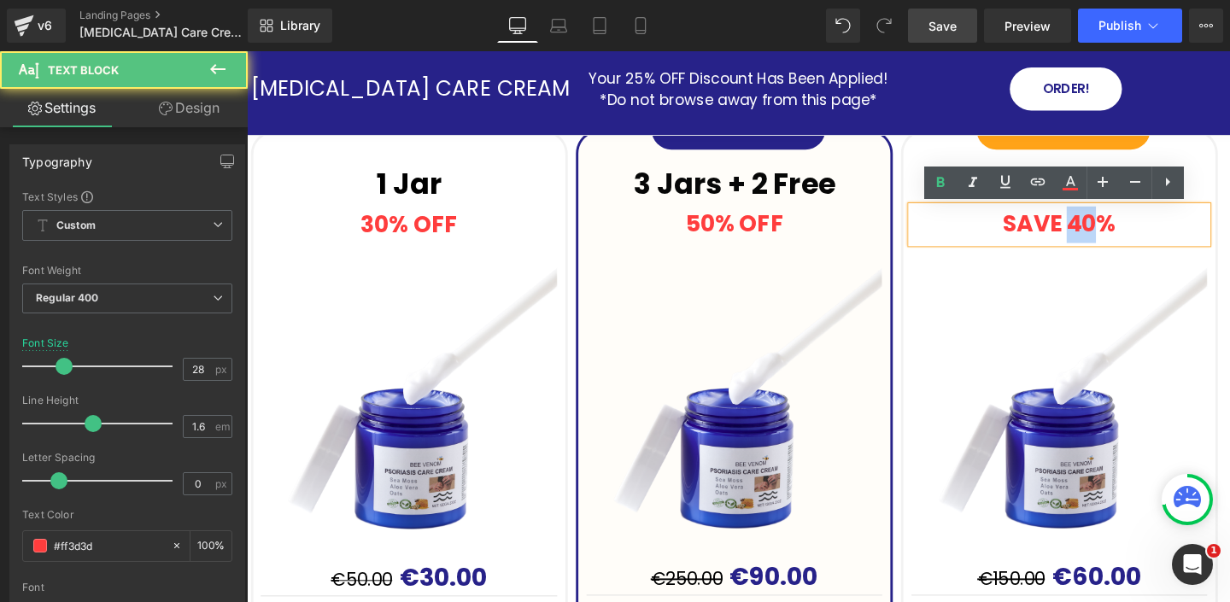
click at [1120, 234] on strong "SAVE 40%" at bounding box center [1100, 232] width 119 height 33
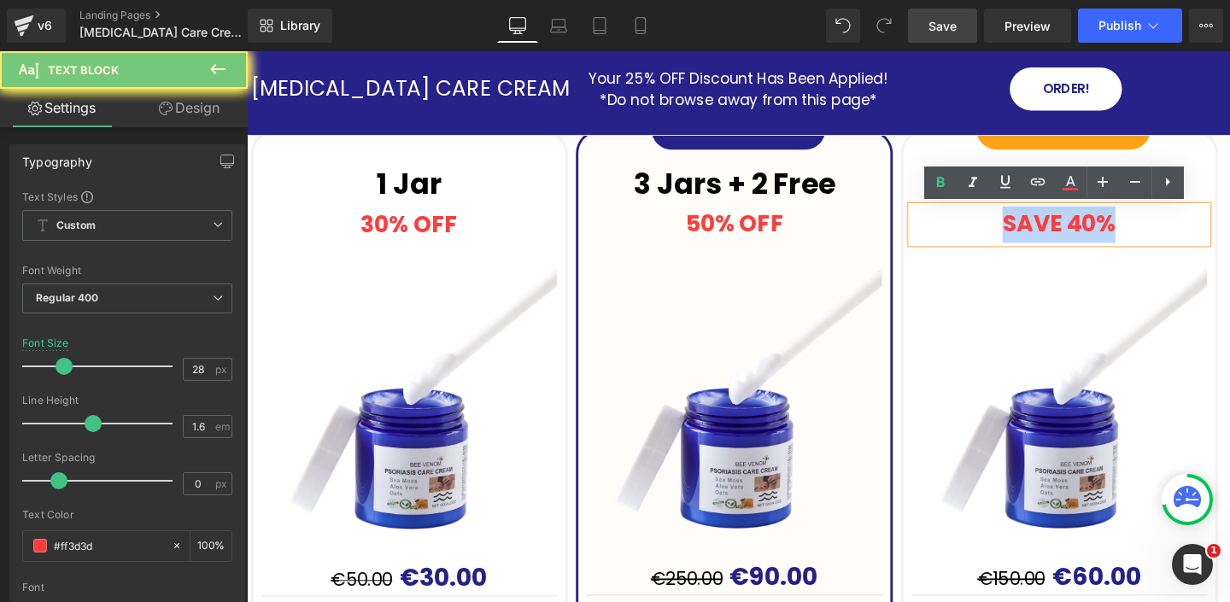
click at [1120, 234] on strong "SAVE 40%" at bounding box center [1100, 232] width 119 height 33
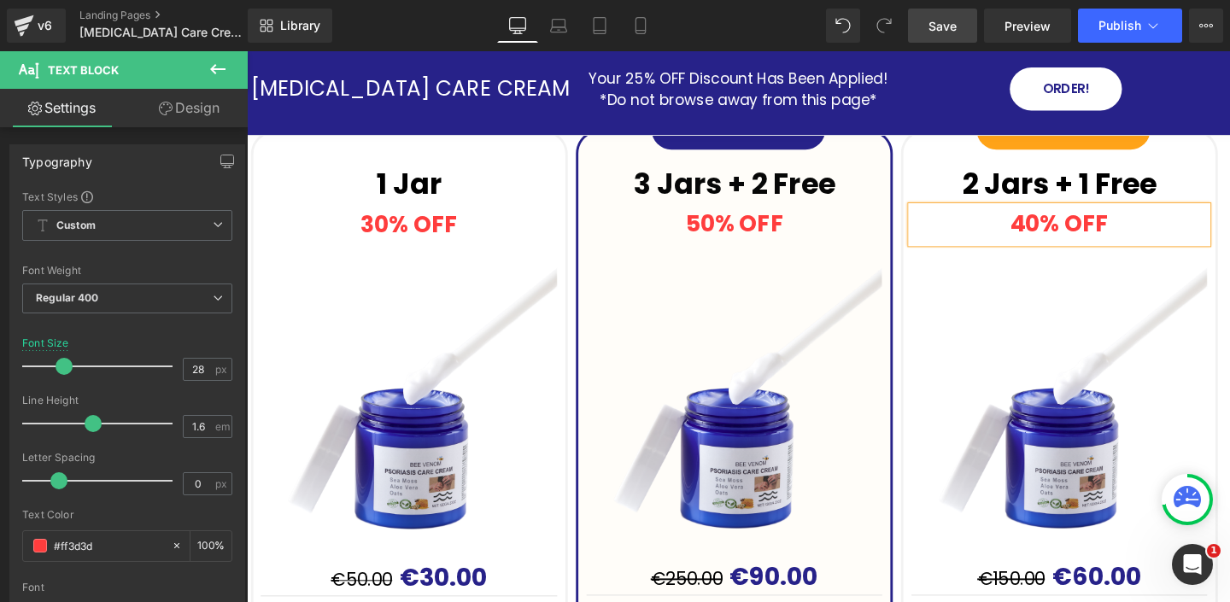
drag, startPoint x: 944, startPoint y: 28, endPoint x: 772, endPoint y: 111, distance: 190.6
click at [944, 28] on span "Save" at bounding box center [942, 26] width 28 height 18
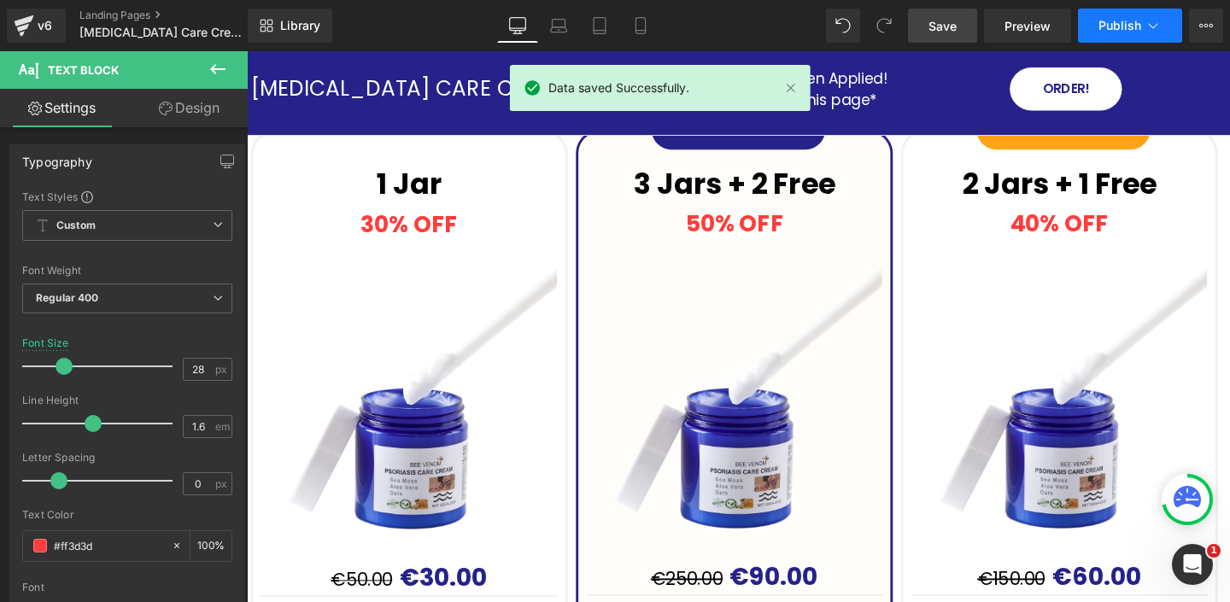
click at [1144, 23] on icon at bounding box center [1152, 25] width 17 height 17
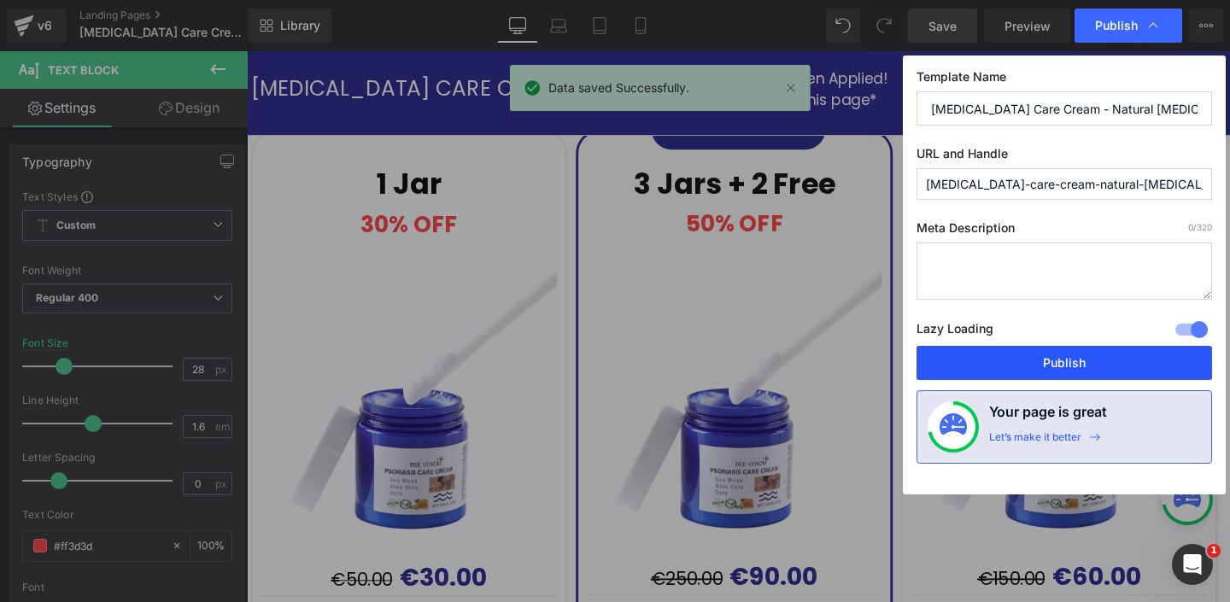
click at [1066, 364] on button "Publish" at bounding box center [1063, 363] width 295 height 34
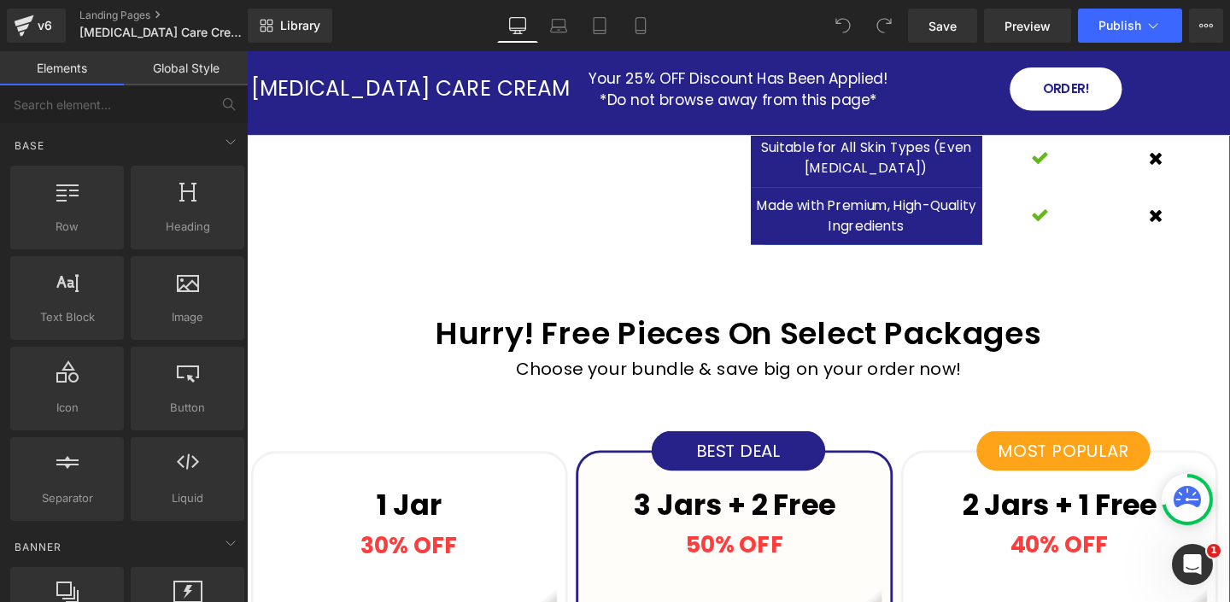
scroll to position [4718, 0]
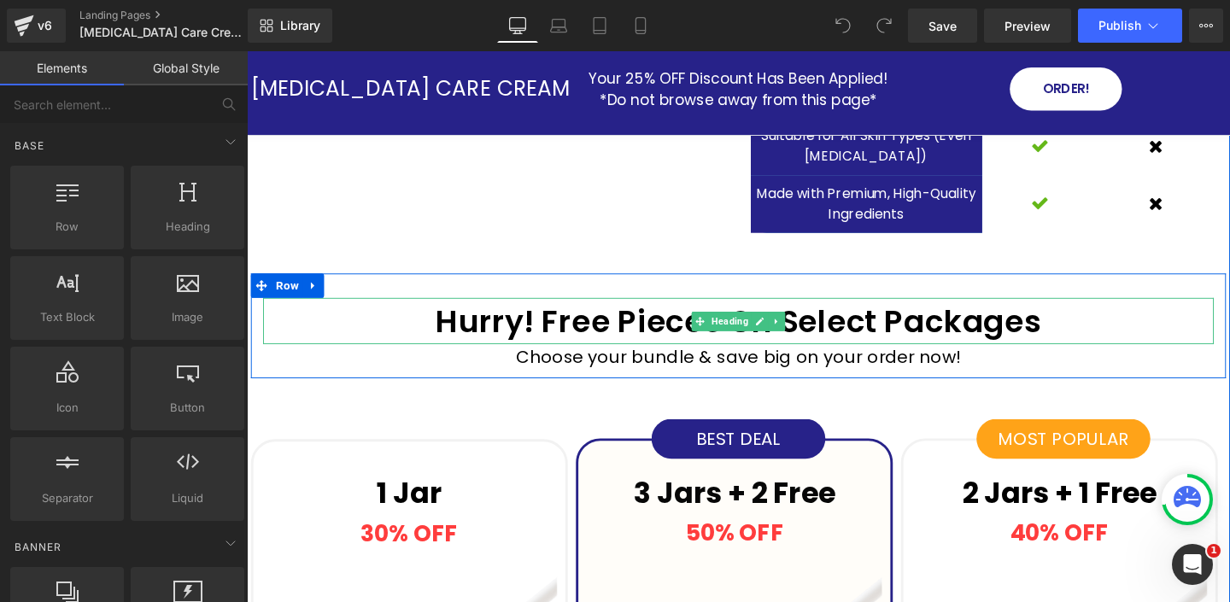
click at [620, 337] on h1 "Hurry! Free Pieces On Select Packages" at bounding box center [763, 335] width 999 height 49
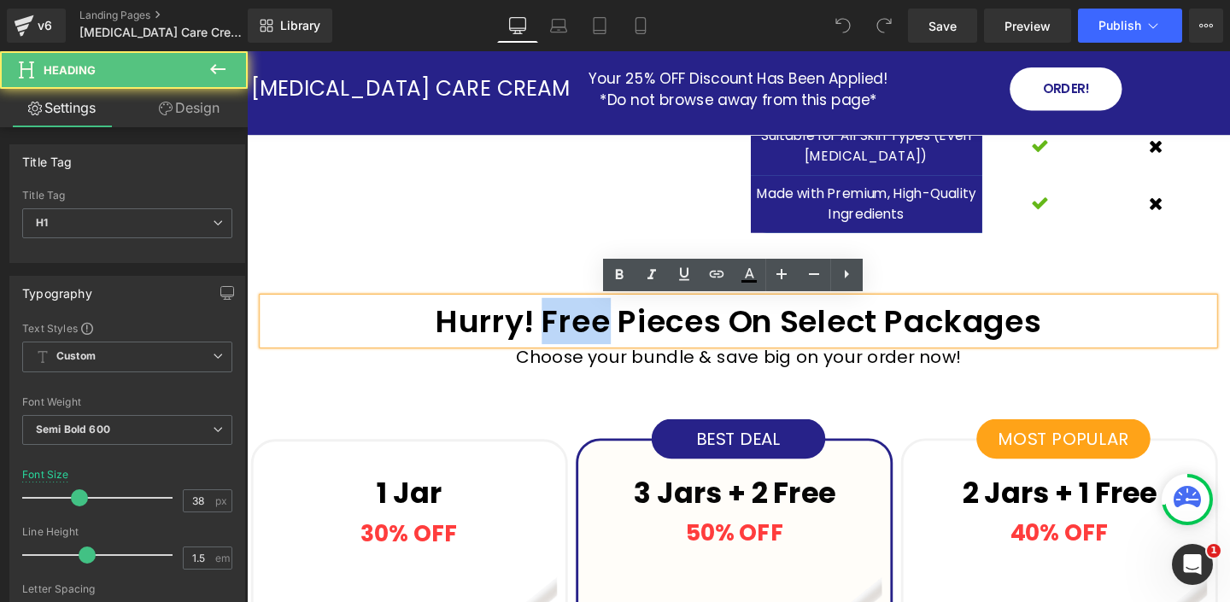
click at [619, 337] on h1 "Hurry! Free Pieces On Select Packages" at bounding box center [763, 335] width 999 height 49
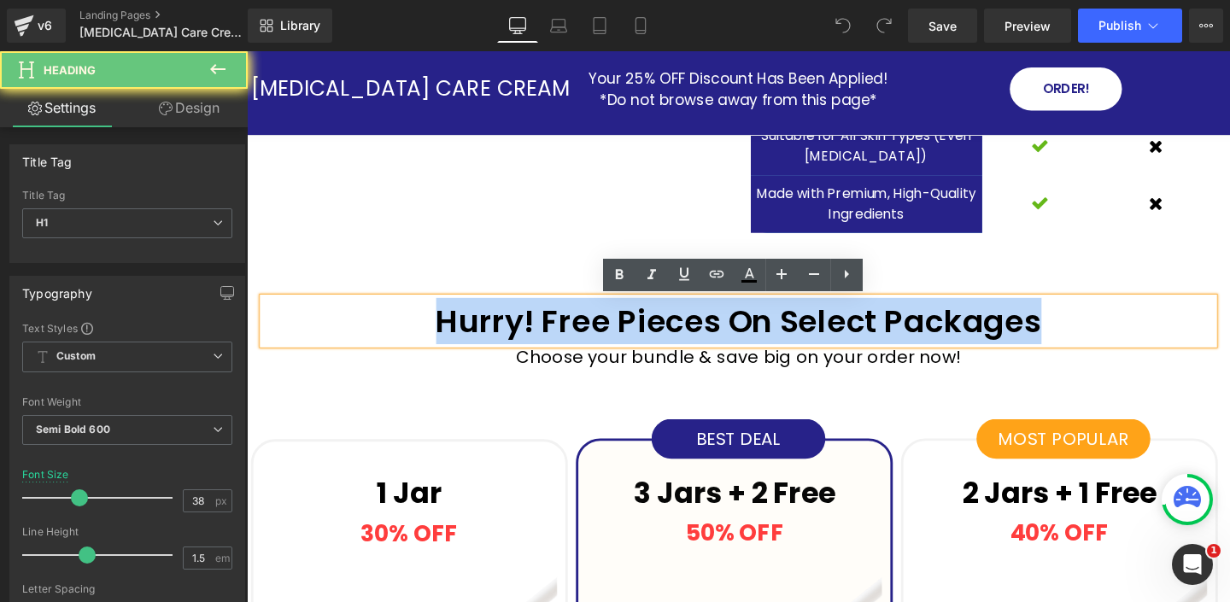
click at [619, 337] on h1 "Hurry! Free Pieces On Select Packages" at bounding box center [763, 335] width 999 height 49
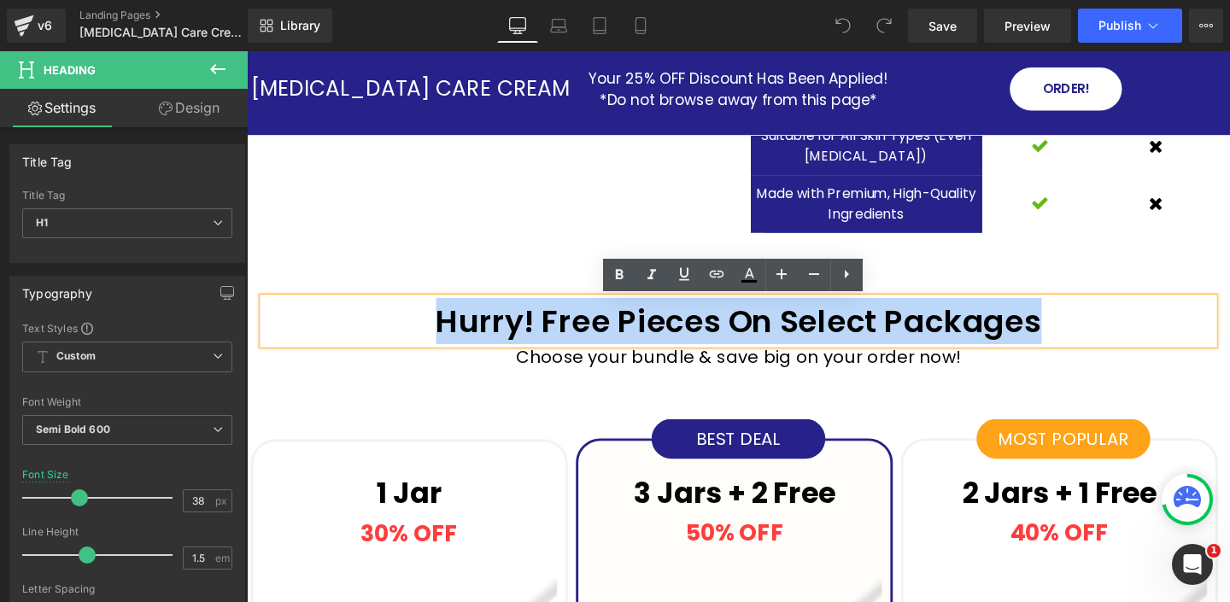
paste div
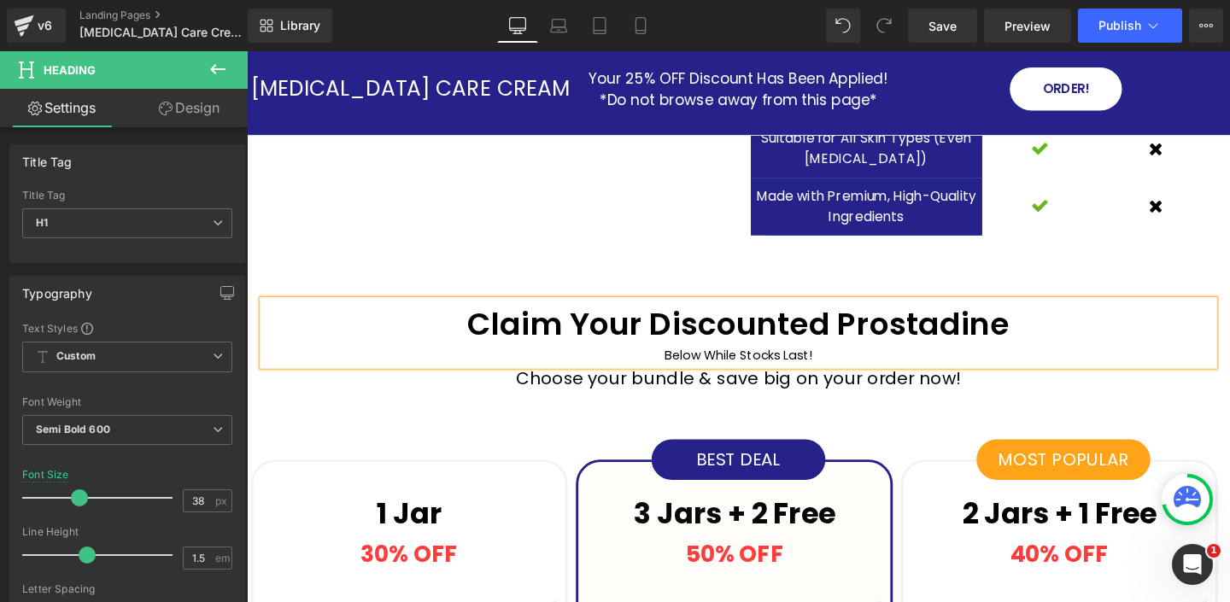
scroll to position [4713, 0]
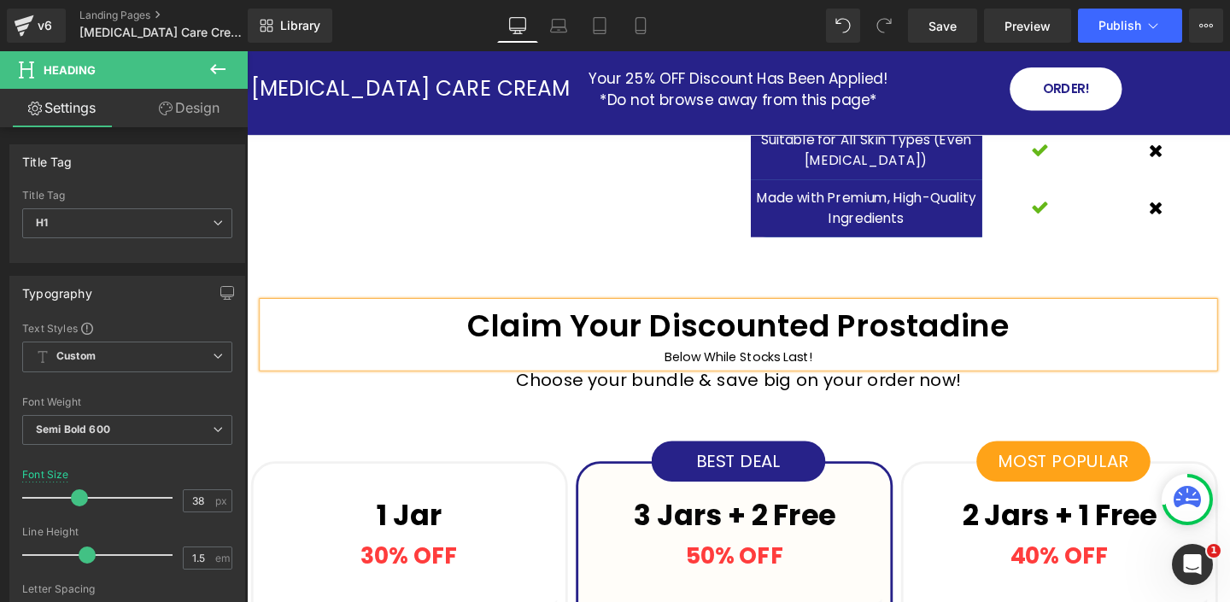
click at [926, 343] on h1 "Claim Your Discounted Prostadine" at bounding box center [763, 339] width 999 height 49
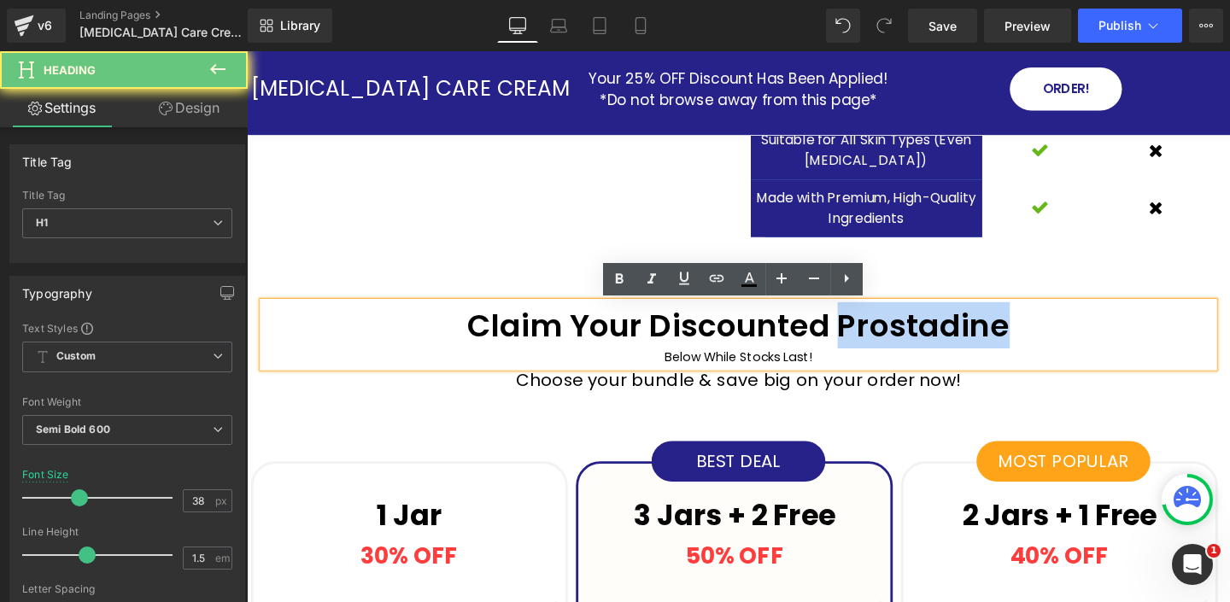
click at [926, 343] on h1 "Claim Your Discounted Prostadine" at bounding box center [763, 339] width 999 height 49
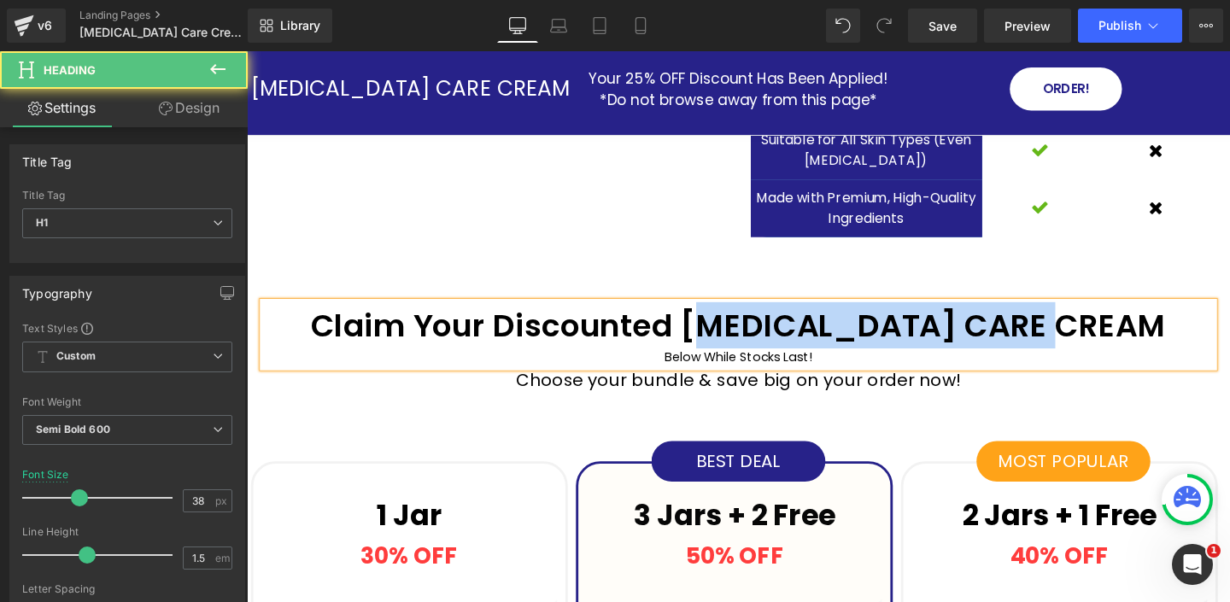
drag, startPoint x: 787, startPoint y: 342, endPoint x: 1208, endPoint y: 330, distance: 421.2
click at [1210, 330] on h1 "Claim Your Discounted PSORIASIS CARE CREAM" at bounding box center [763, 339] width 999 height 49
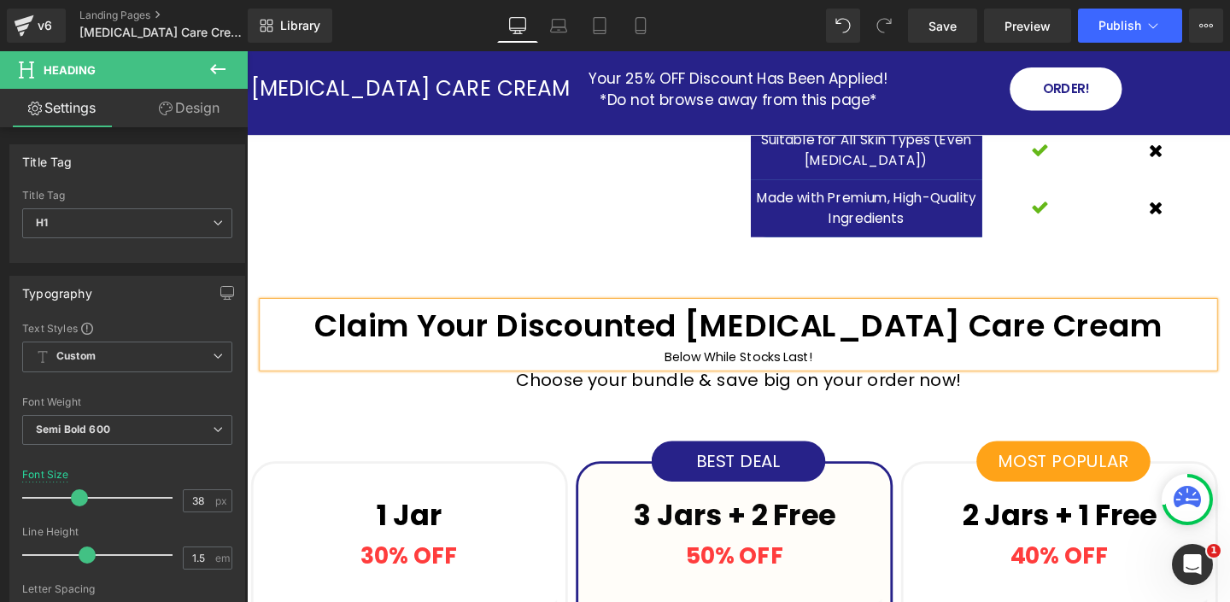
click at [736, 373] on div "Below While Stocks Last!" at bounding box center [763, 374] width 999 height 20
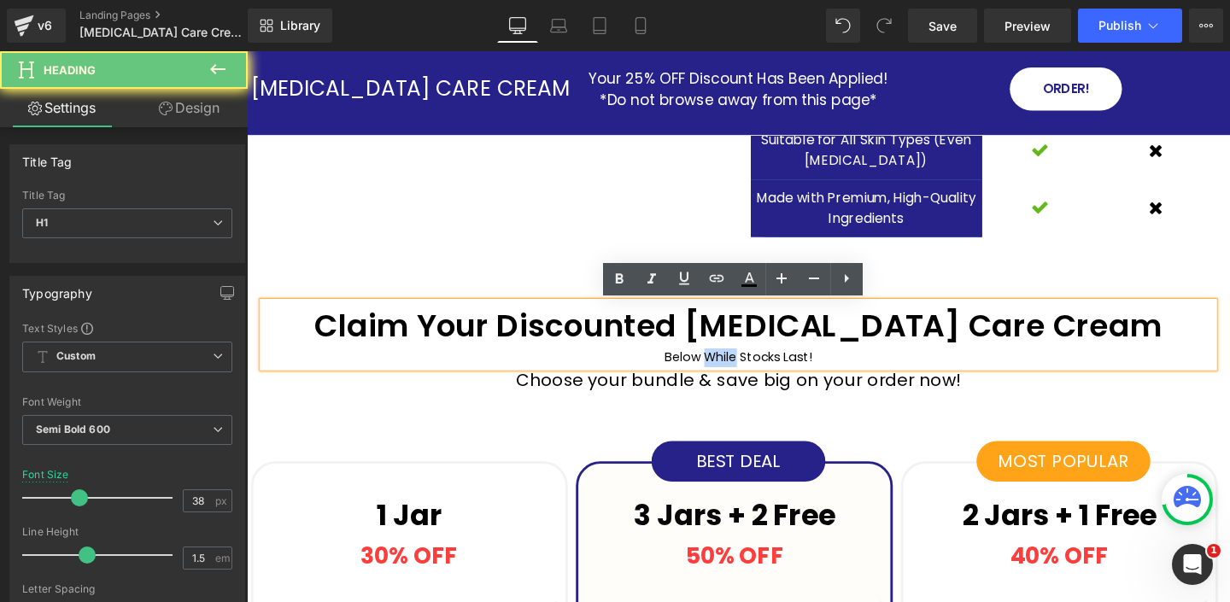
click at [736, 373] on div "Below While Stocks Last!" at bounding box center [763, 374] width 999 height 20
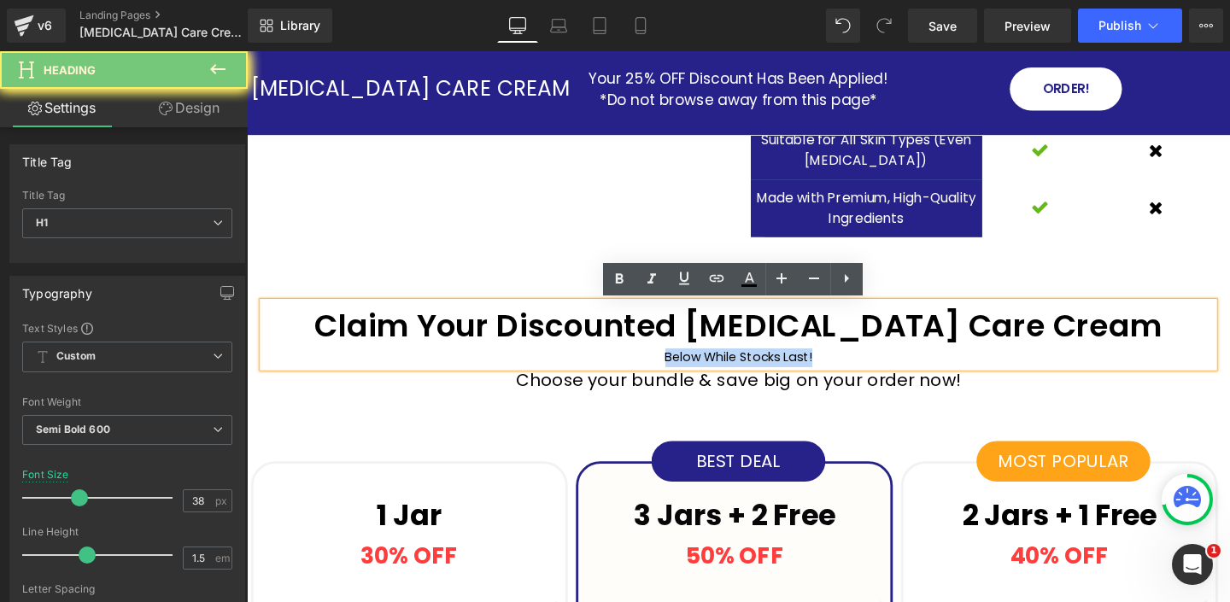
copy div "Below While Stocks Last!"
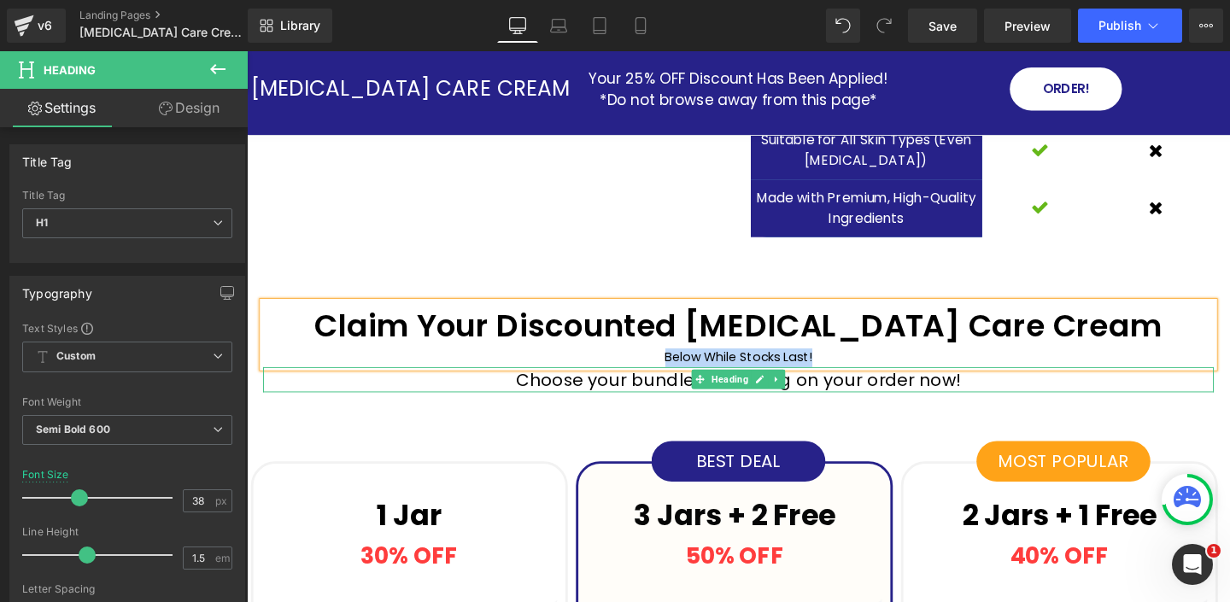
click at [610, 398] on h1 "Choose your bundle & save big on your order now!" at bounding box center [763, 396] width 999 height 27
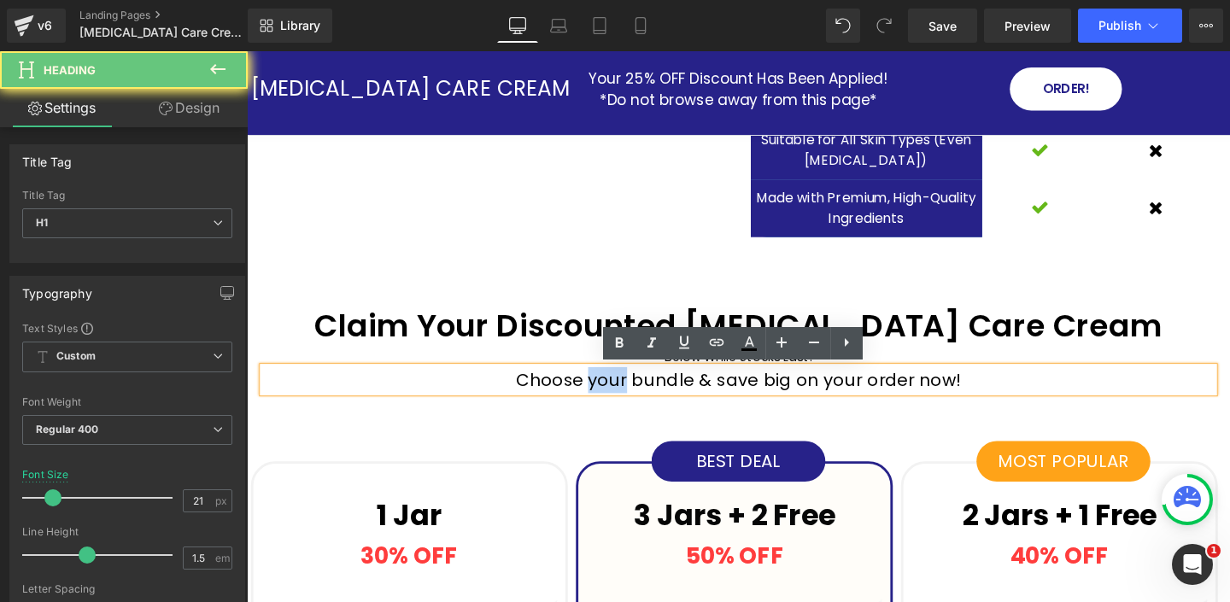
click at [610, 398] on h1 "Choose your bundle & save big on your order now!" at bounding box center [763, 396] width 999 height 27
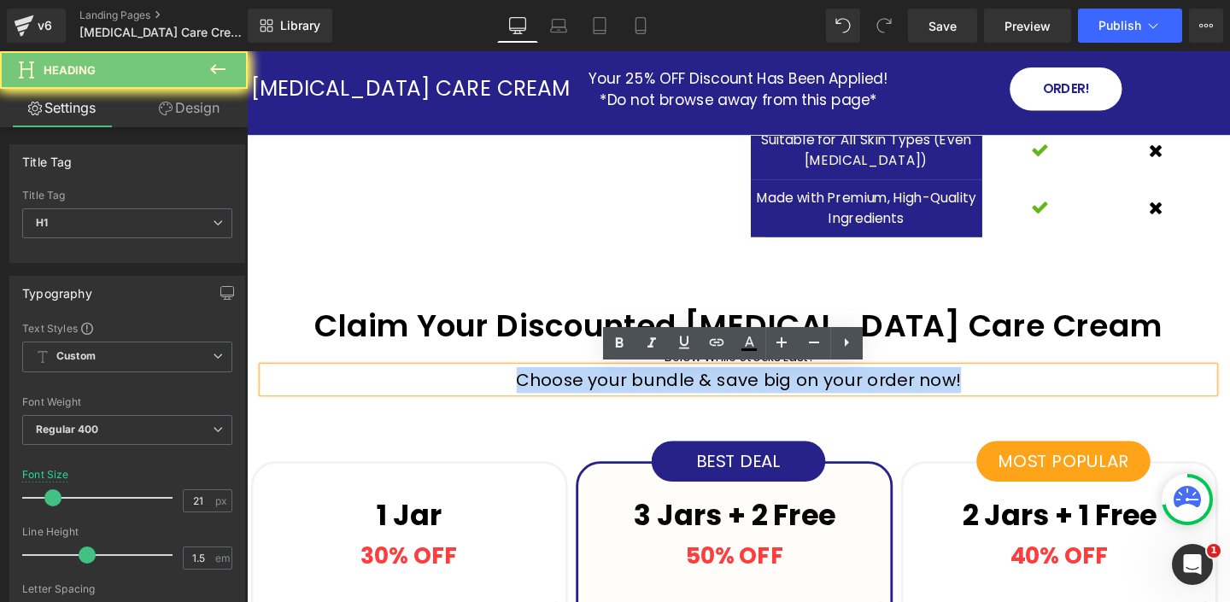
click at [609, 398] on h1 "Choose your bundle & save big on your order now!" at bounding box center [763, 396] width 999 height 27
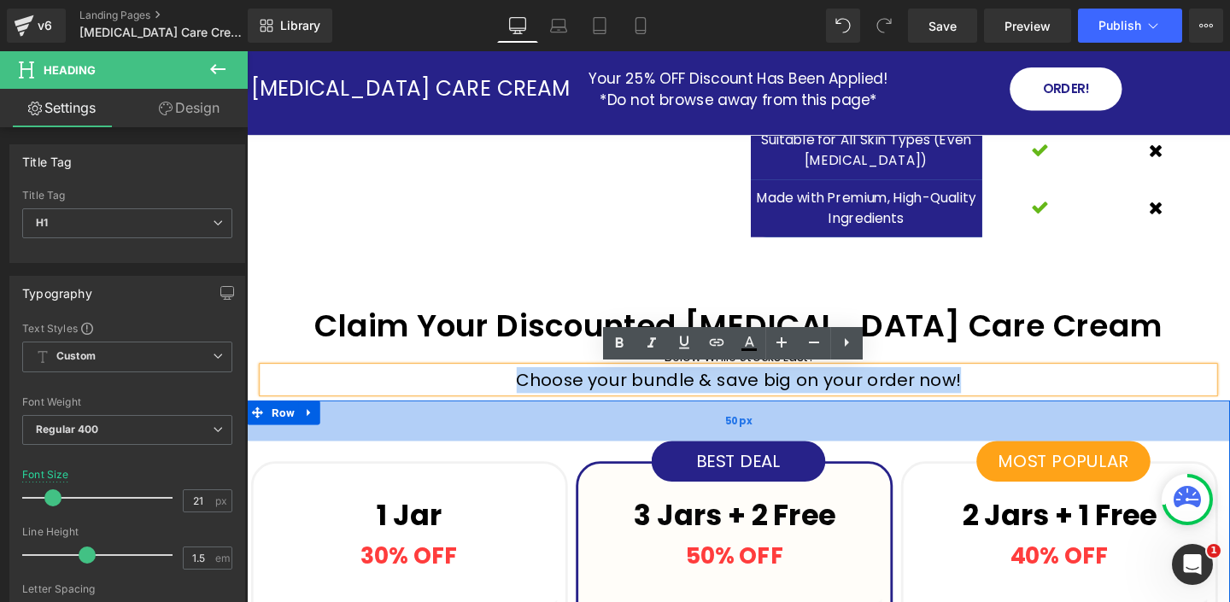
paste div
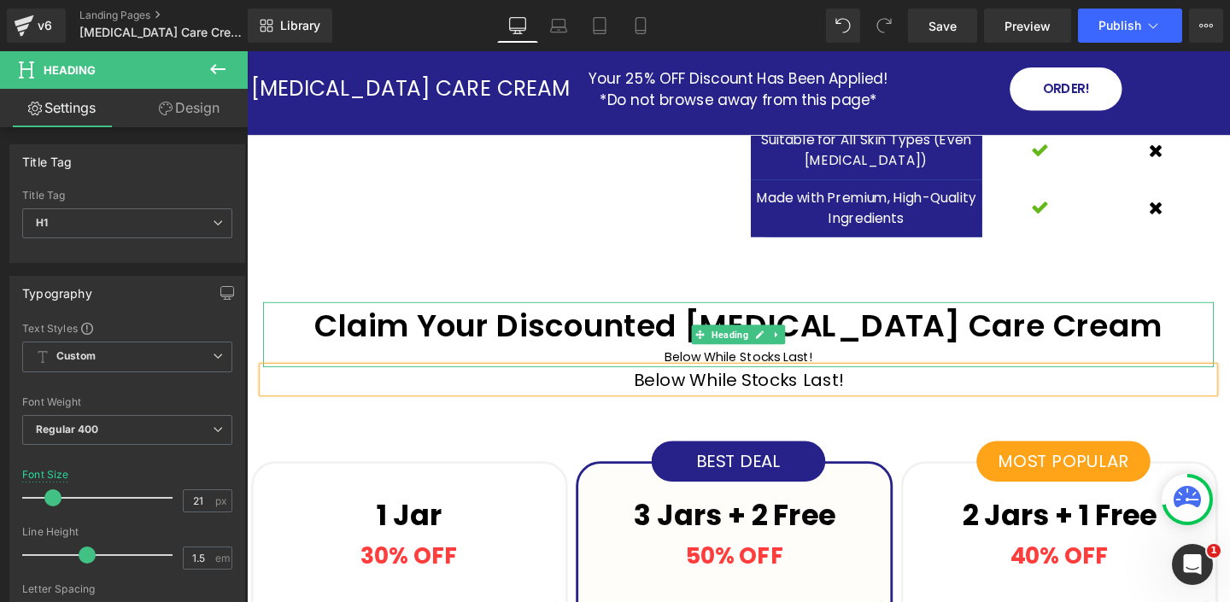
click at [751, 369] on div "Below While Stocks Last!" at bounding box center [763, 374] width 999 height 20
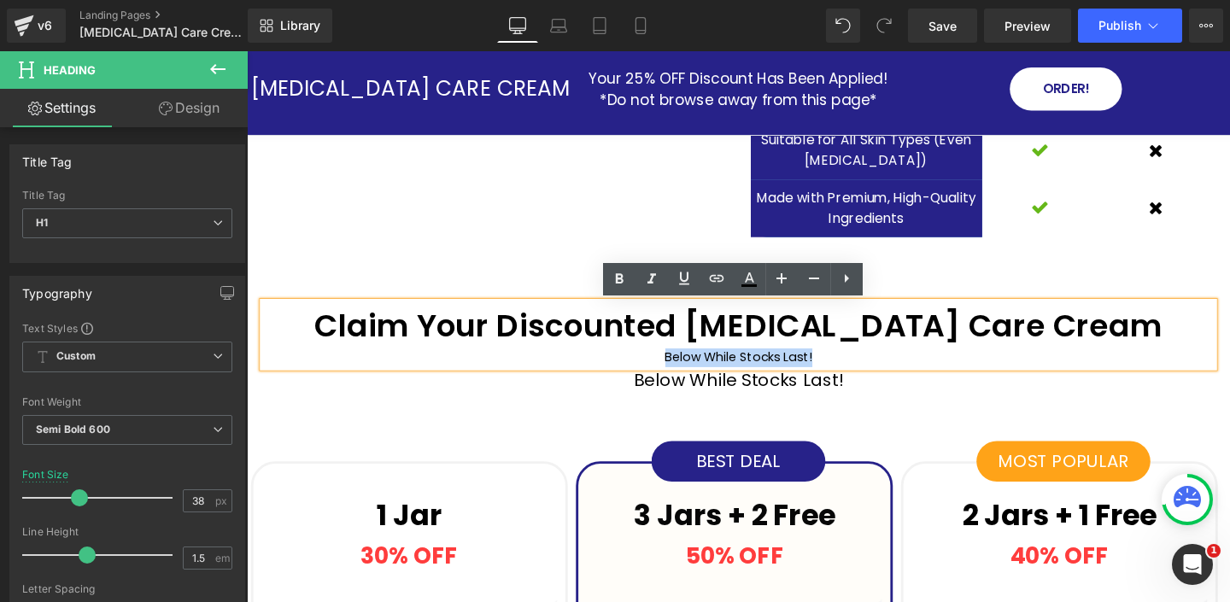
drag, startPoint x: 810, startPoint y: 371, endPoint x: 629, endPoint y: 367, distance: 181.1
click at [629, 367] on div "Below While Stocks Last!" at bounding box center [763, 374] width 999 height 20
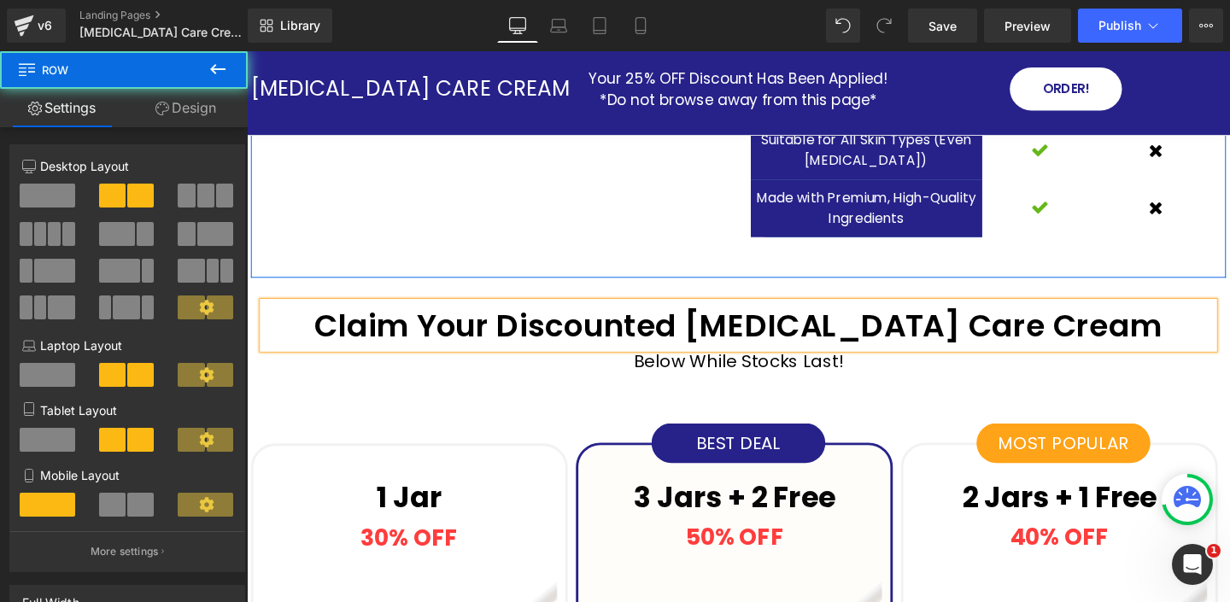
click at [560, 232] on div "Our Product VS. Competition Heading We proudly deliver a premium-quality soluti…" at bounding box center [507, 78] width 512 height 338
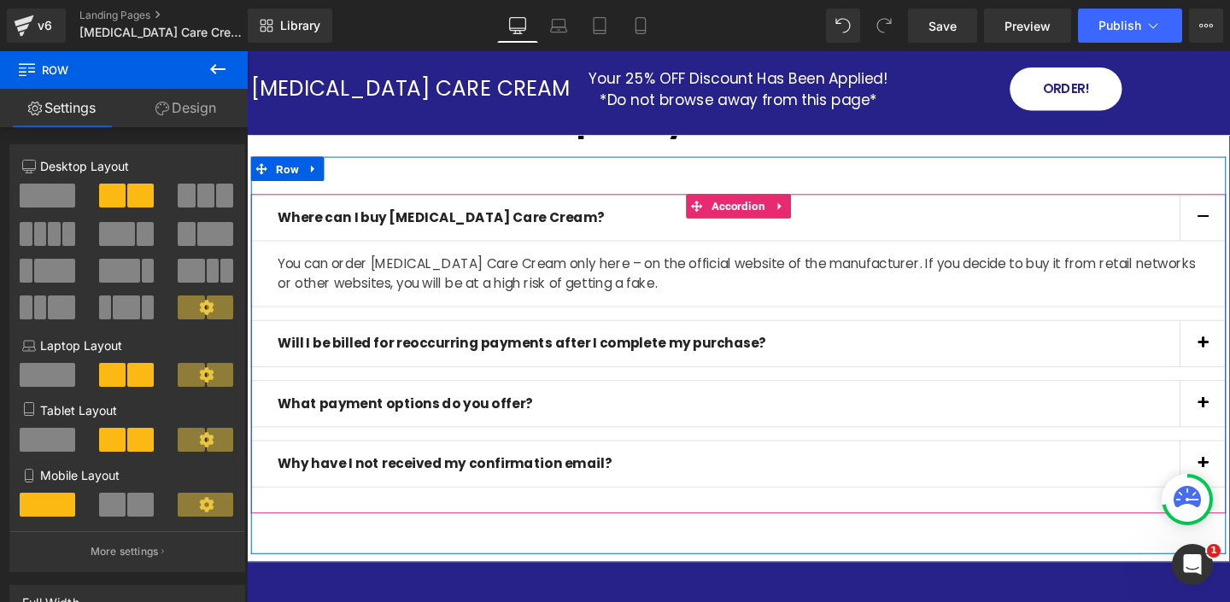
scroll to position [6656, 0]
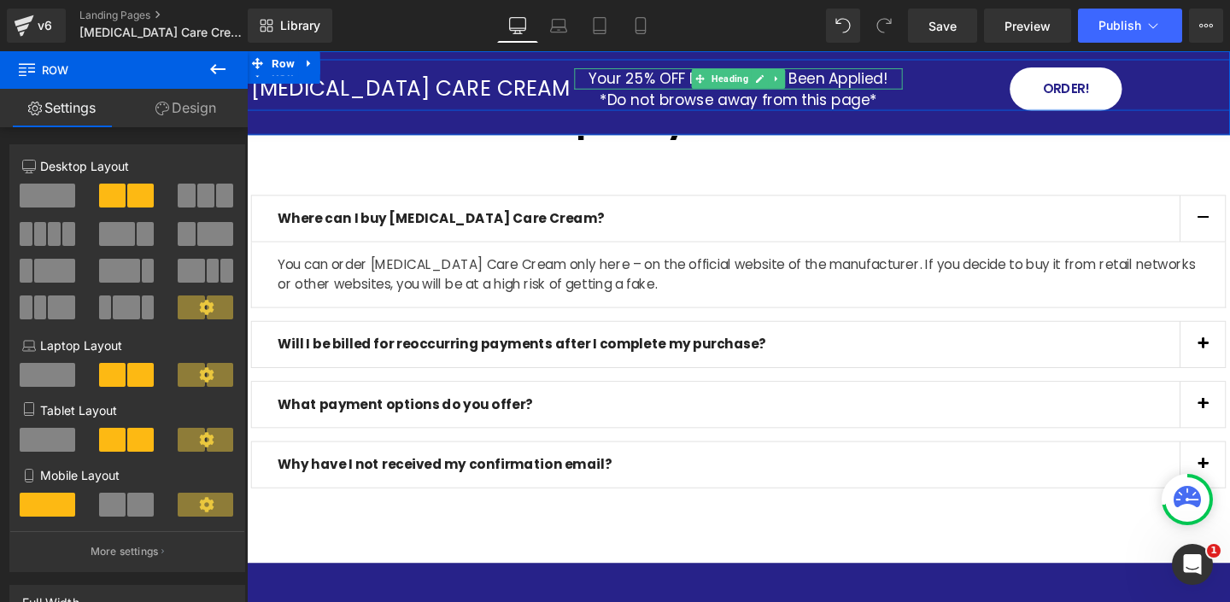
click at [648, 81] on h1 "Your 25% OFF Discount Has Been Applied!" at bounding box center [763, 79] width 344 height 21
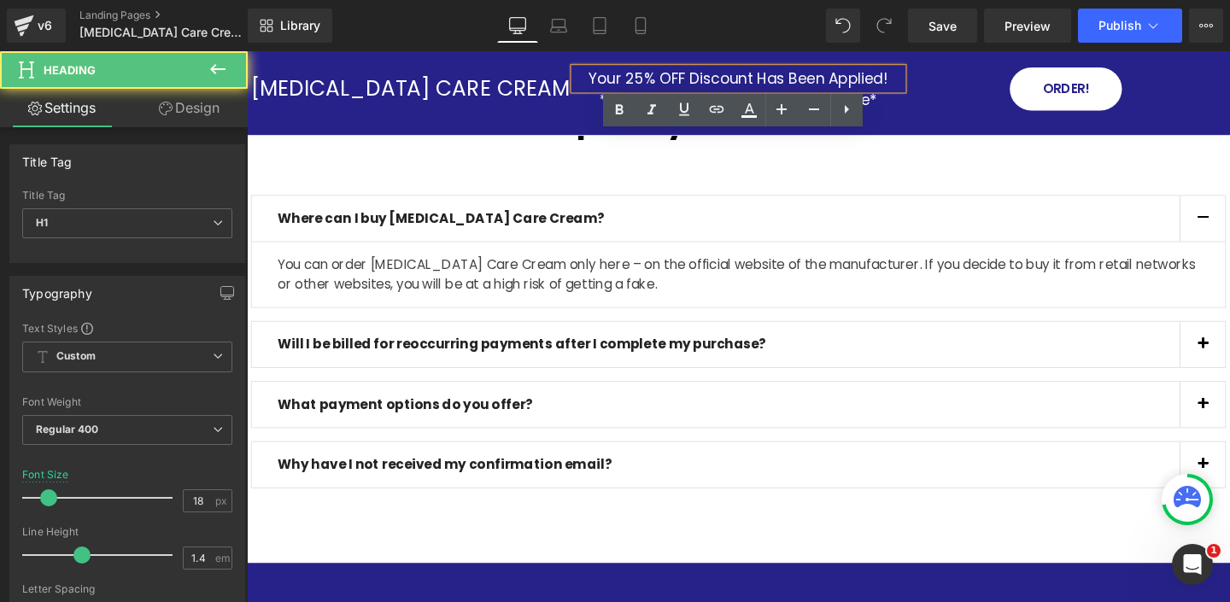
drag, startPoint x: 653, startPoint y: 79, endPoint x: 664, endPoint y: 79, distance: 10.2
click at [664, 79] on h1 "Your 25% OFF Discount Has Been Applied!" at bounding box center [763, 79] width 344 height 21
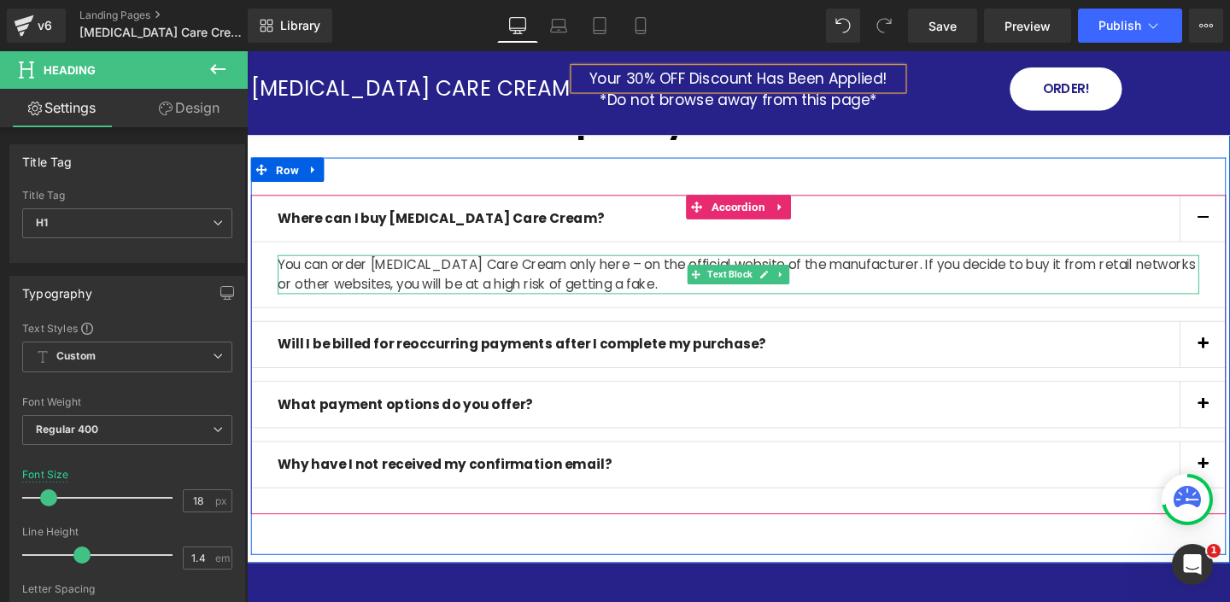
click at [709, 271] on p "You can order [MEDICAL_DATA] Care Cream only here – on the official website of …" at bounding box center [763, 286] width 968 height 41
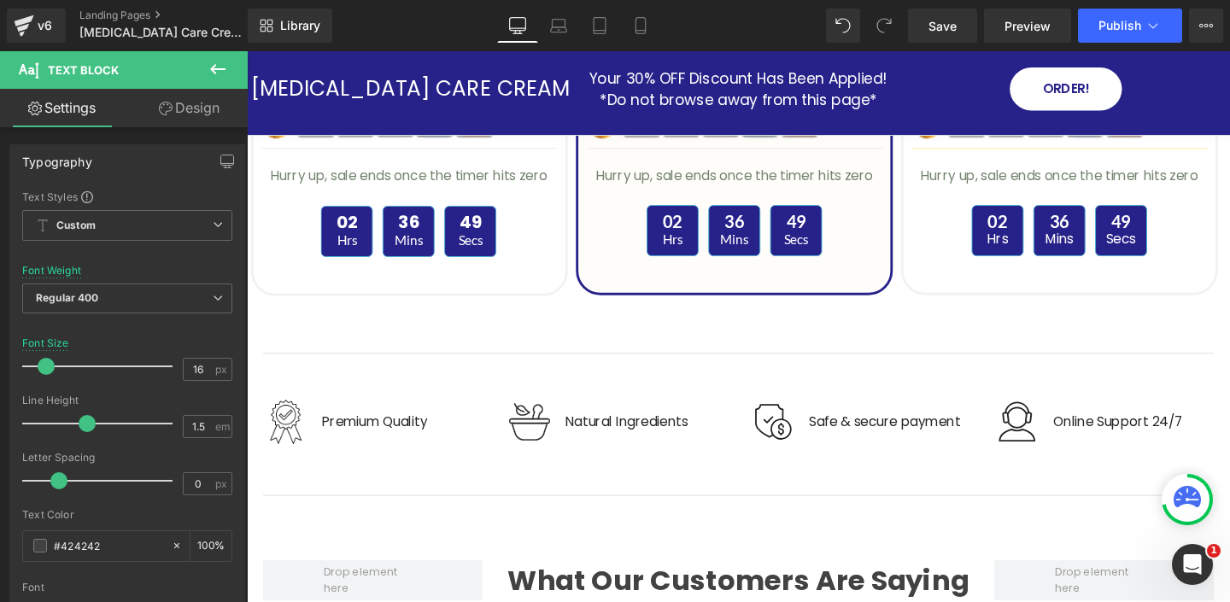
scroll to position [6017, 0]
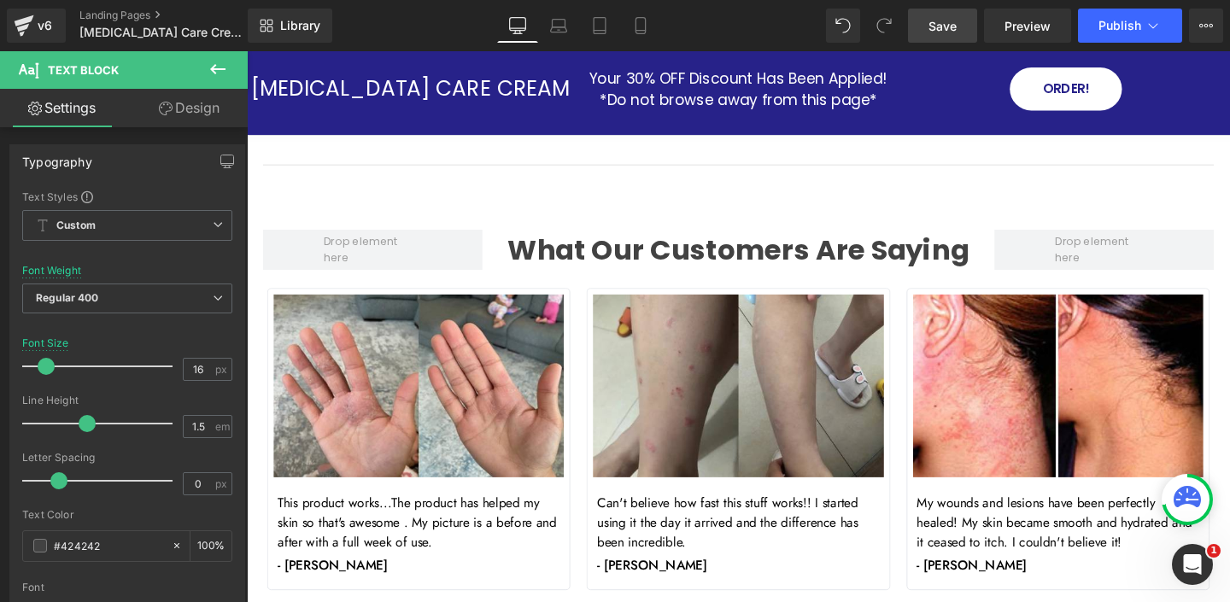
click at [932, 26] on span "Save" at bounding box center [942, 26] width 28 height 18
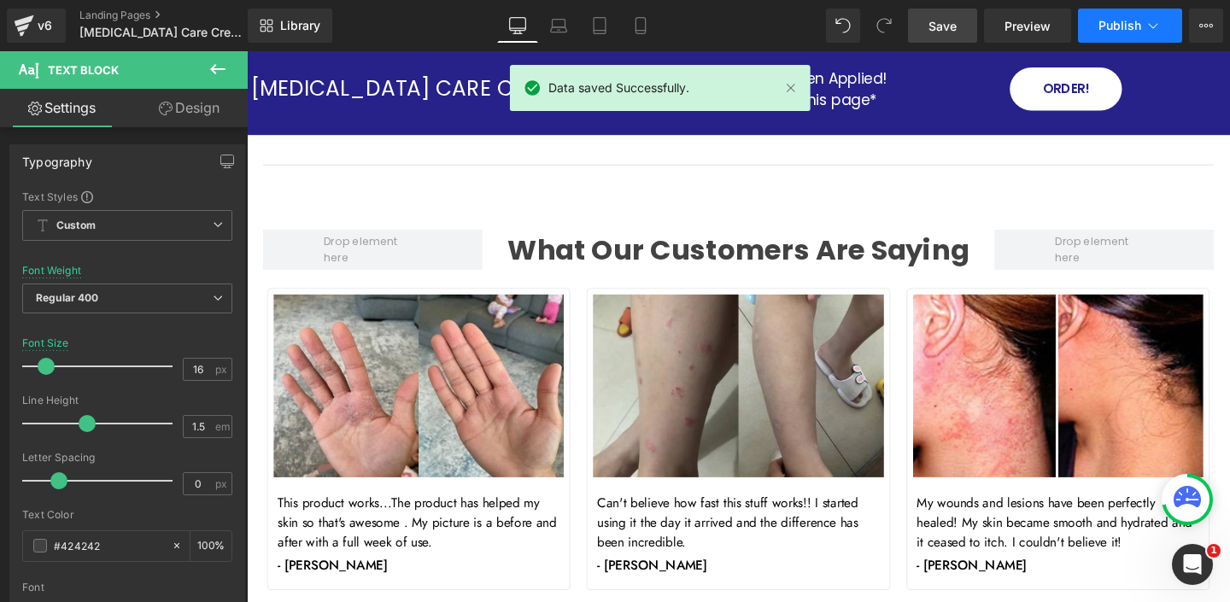
click at [1132, 31] on span "Publish" at bounding box center [1119, 26] width 43 height 14
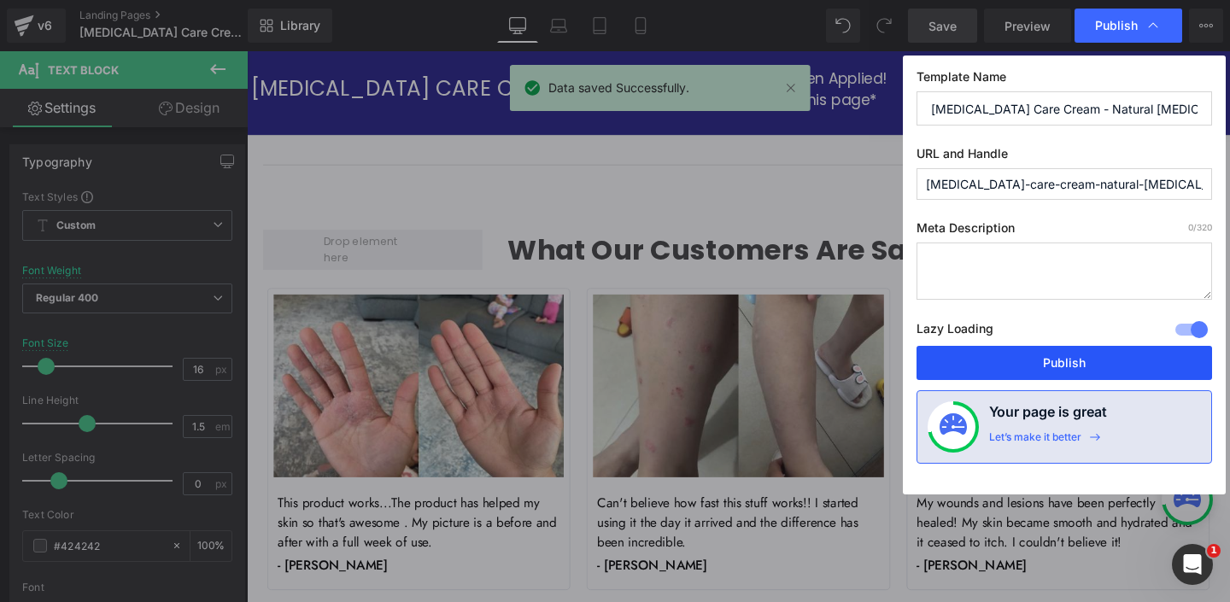
click at [1033, 361] on button "Publish" at bounding box center [1063, 363] width 295 height 34
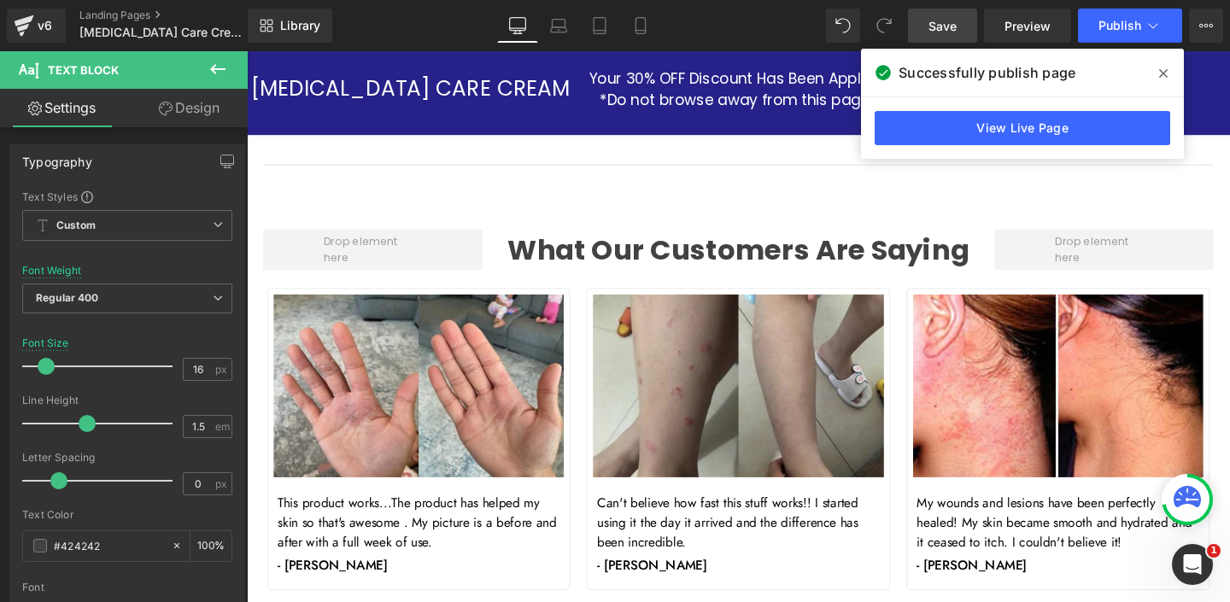
click at [1156, 72] on span at bounding box center [1162, 73] width 27 height 27
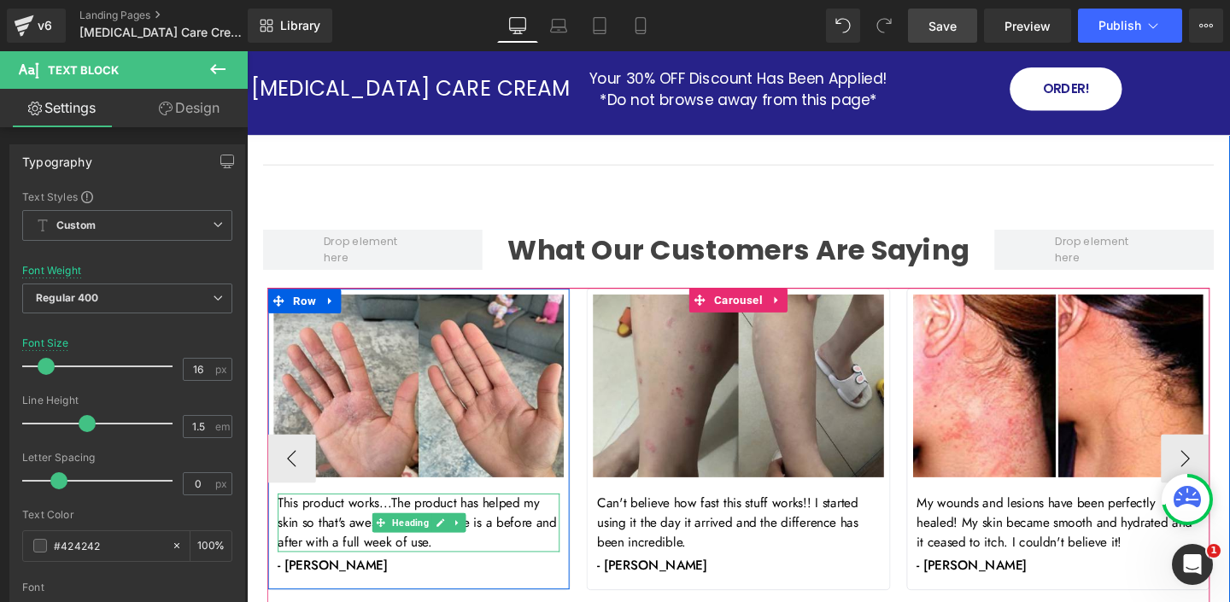
click at [396, 522] on h1 "This product works...The product has helped my skin so that's awesome . My pict…" at bounding box center [427, 546] width 296 height 61
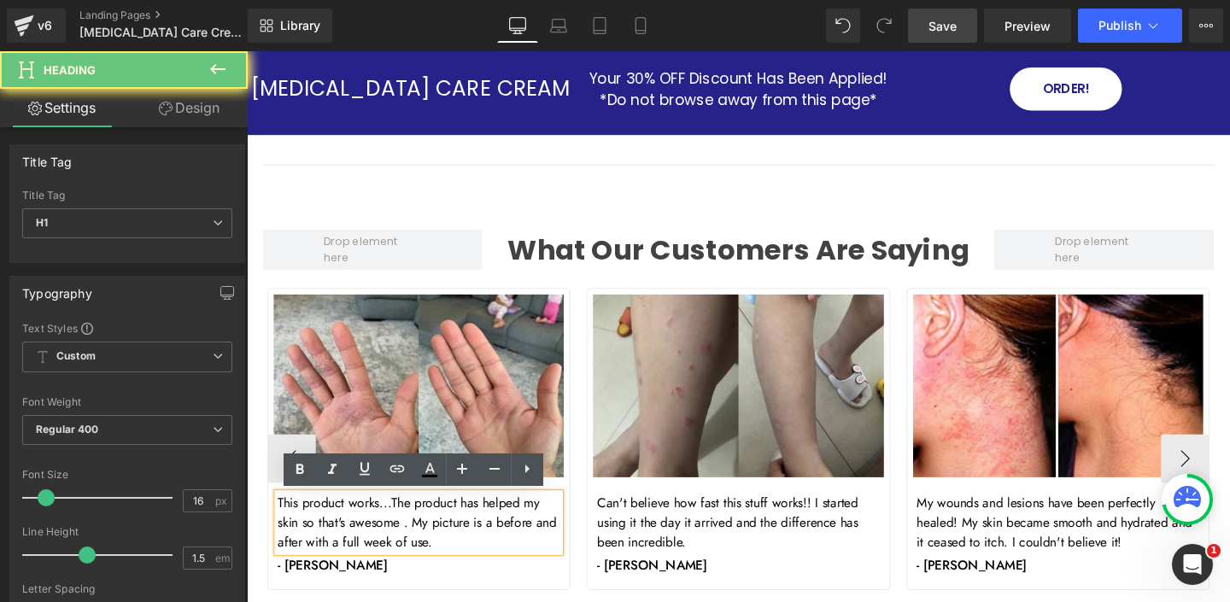
click at [396, 523] on h1 "This product works...The product has helped my skin so that's awesome . My pict…" at bounding box center [427, 546] width 296 height 61
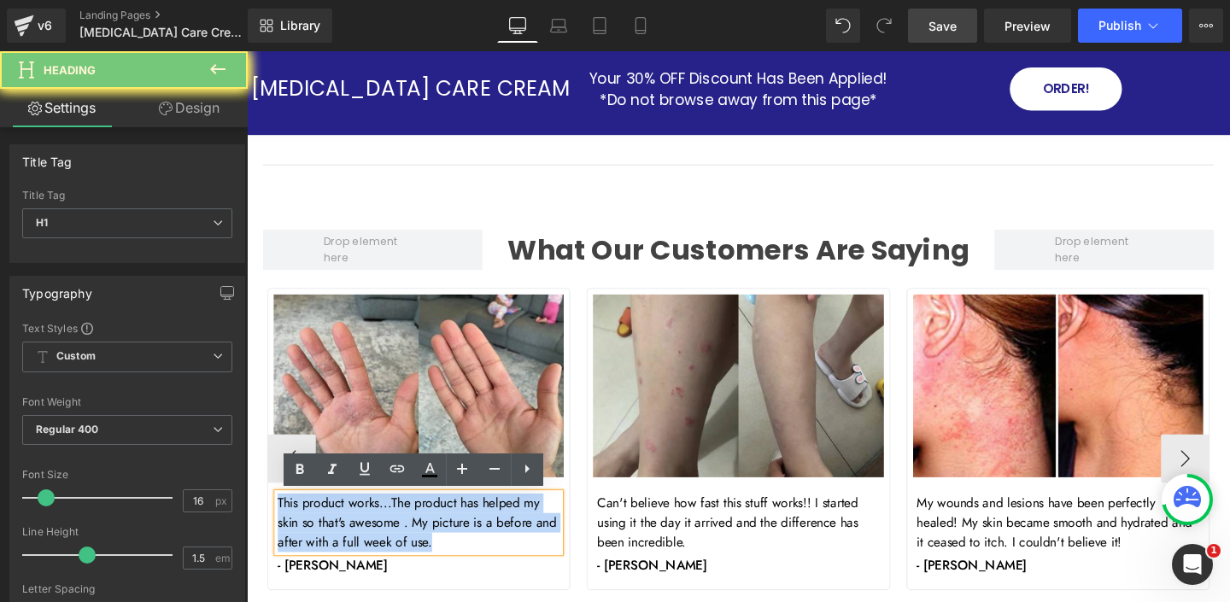
click at [395, 523] on h1 "This product works...The product has helped my skin so that's awesome . My pict…" at bounding box center [427, 546] width 296 height 61
paste div
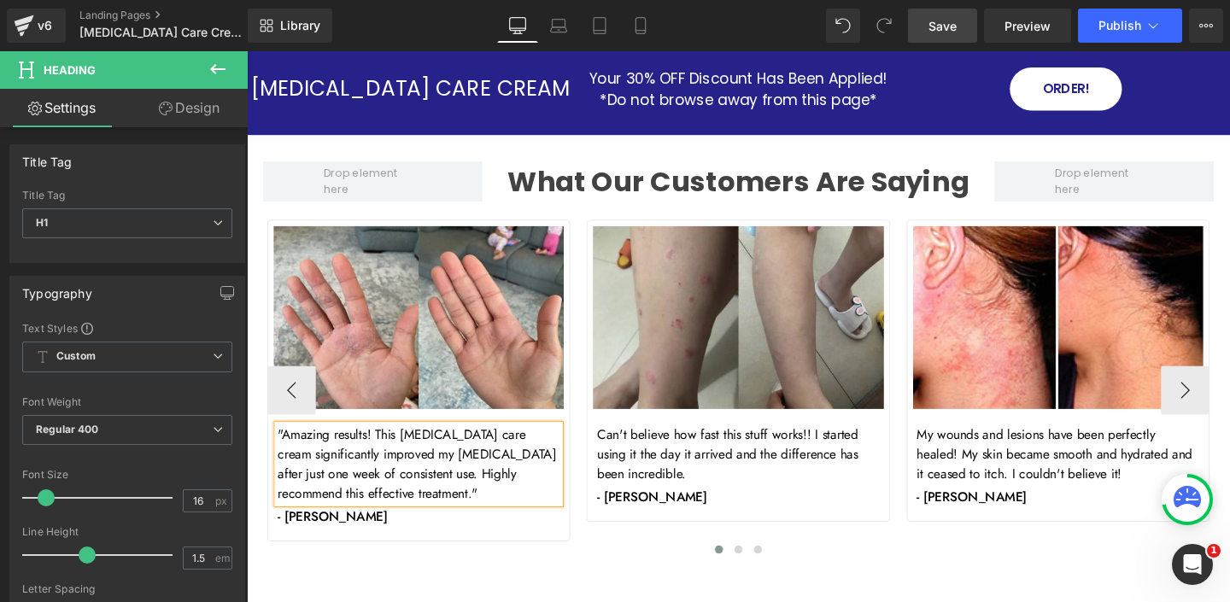
scroll to position [6110, 0]
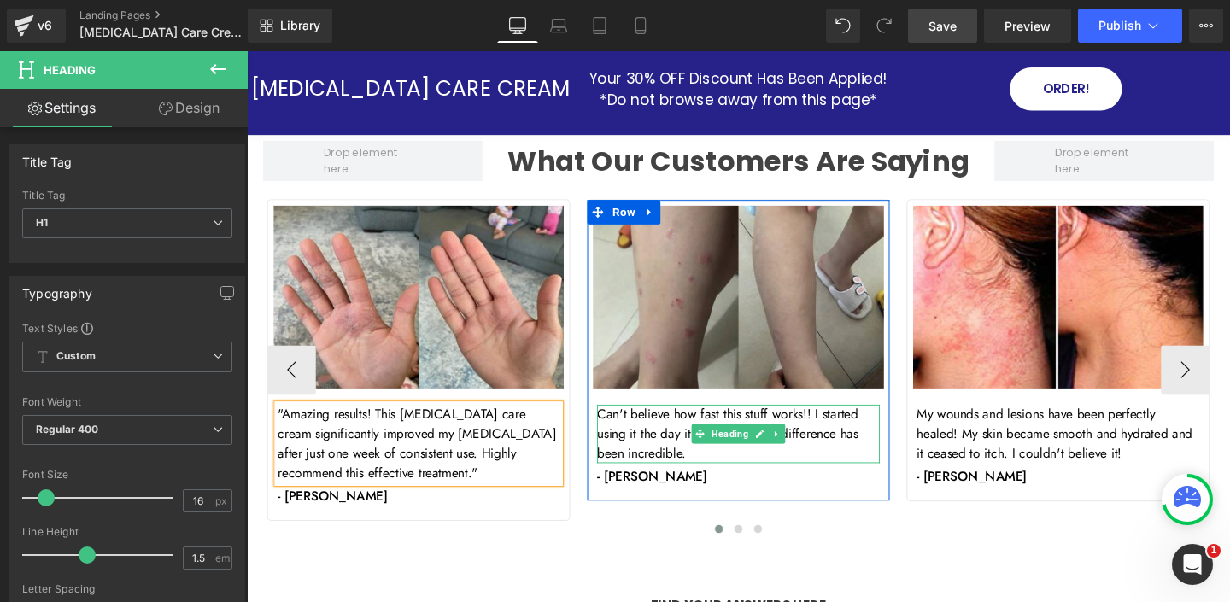
click at [654, 439] on h1 "Can't believe how fast this stuff works!! I started using it the day it arrived…" at bounding box center [763, 453] width 296 height 61
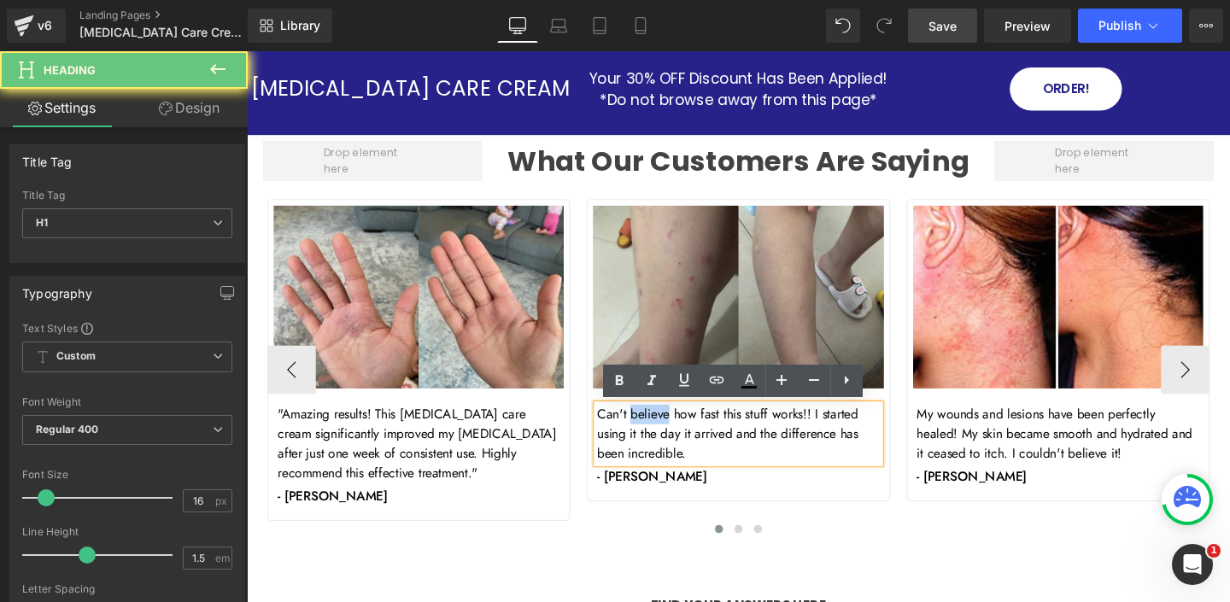
click at [654, 439] on h1 "Can't believe how fast this stuff works!! I started using it the day it arrived…" at bounding box center [763, 453] width 296 height 61
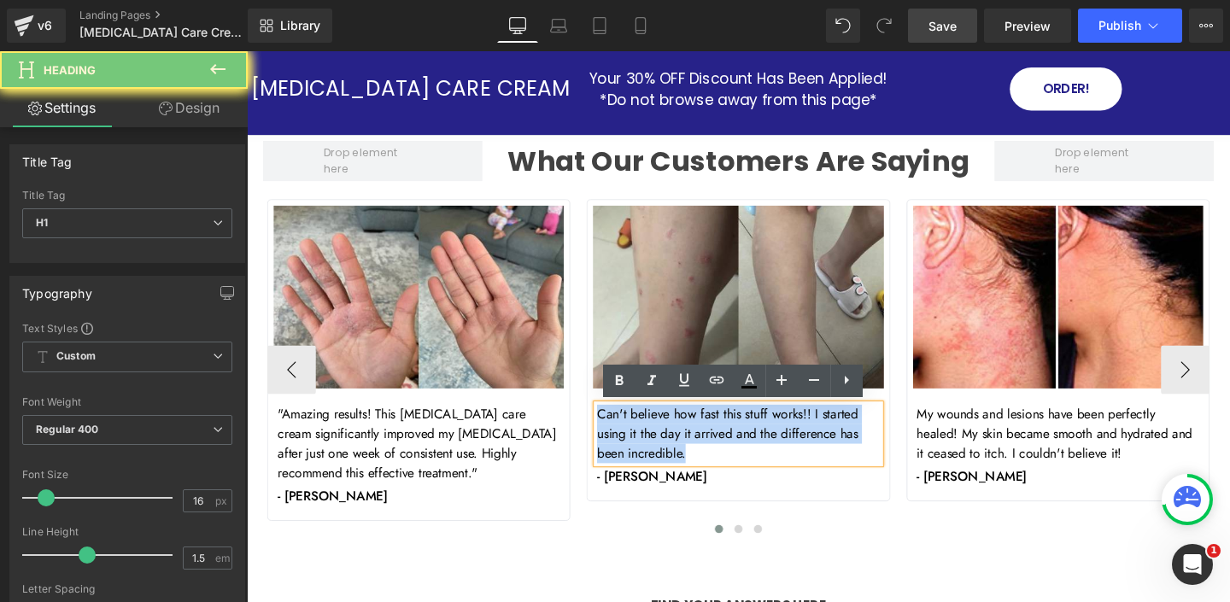
paste div
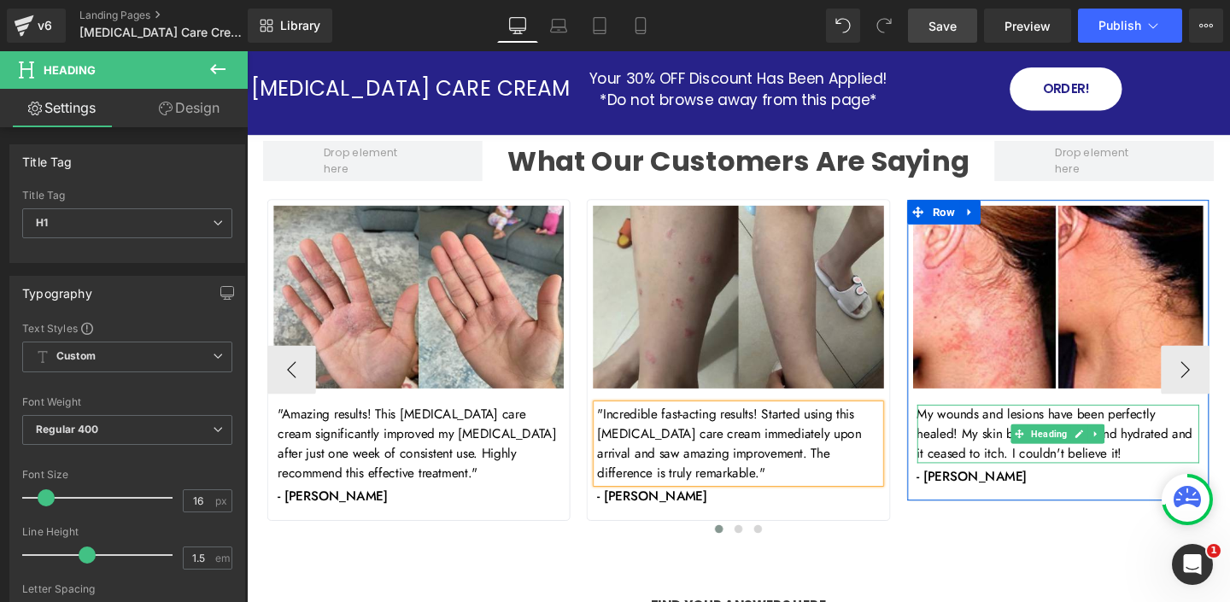
click at [968, 433] on h1 "My wounds and lesions have been perfectly healed! My skin became smooth and hyd…" at bounding box center [1099, 453] width 296 height 61
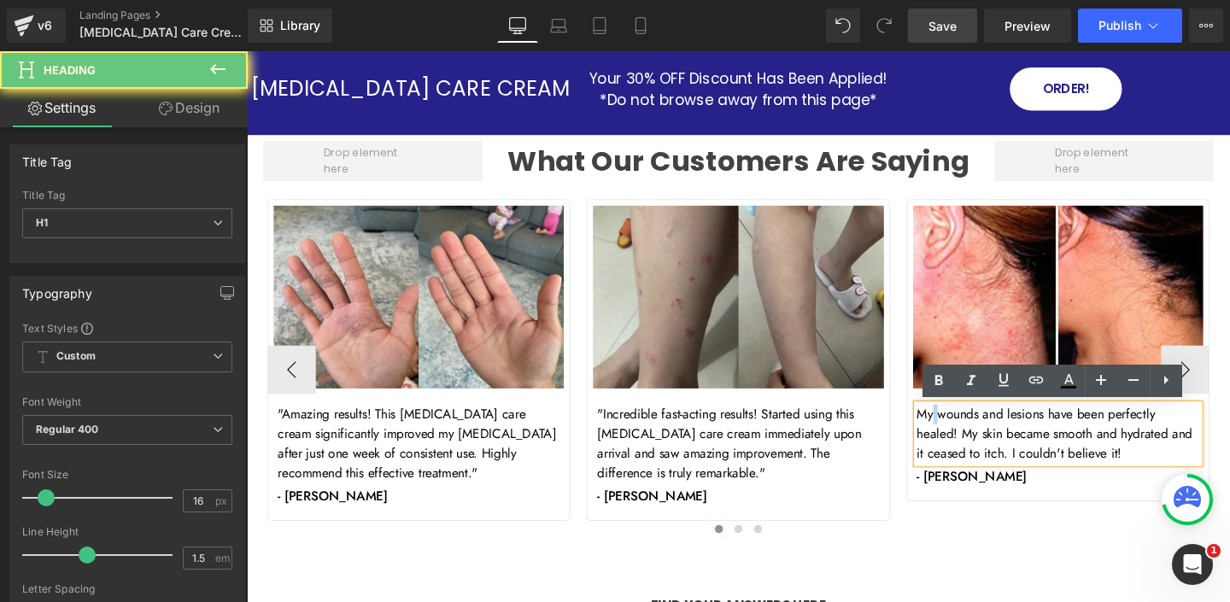
click at [968, 433] on h1 "My wounds and lesions have been perfectly healed! My skin became smooth and hyd…" at bounding box center [1099, 453] width 296 height 61
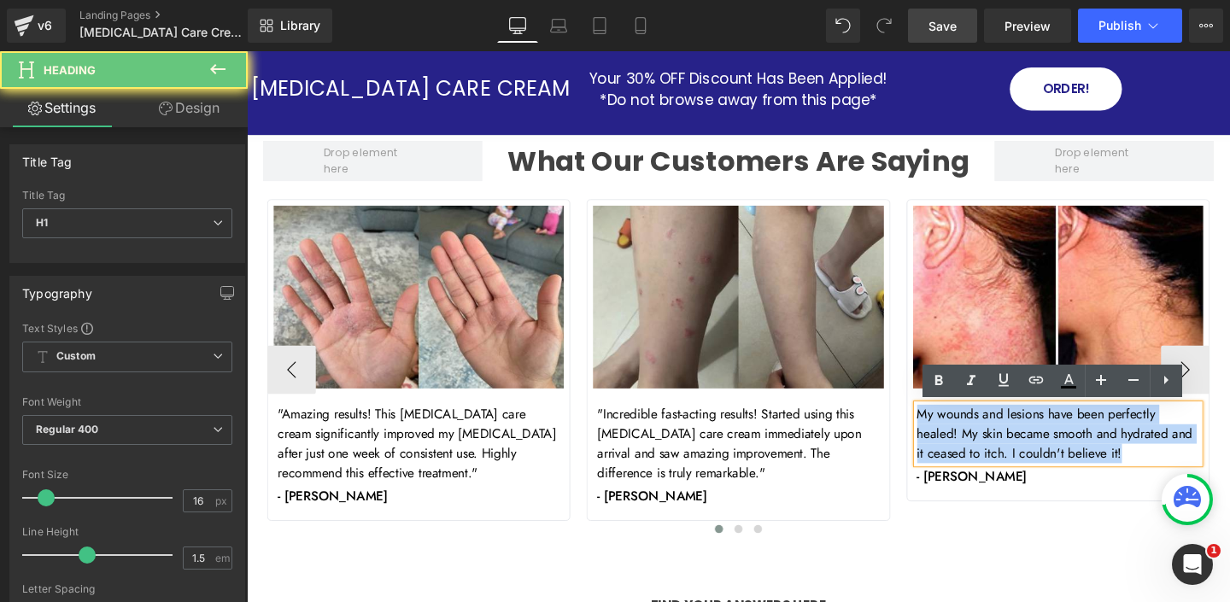
click at [968, 433] on h1 "My wounds and lesions have been perfectly healed! My skin became smooth and hyd…" at bounding box center [1099, 453] width 296 height 61
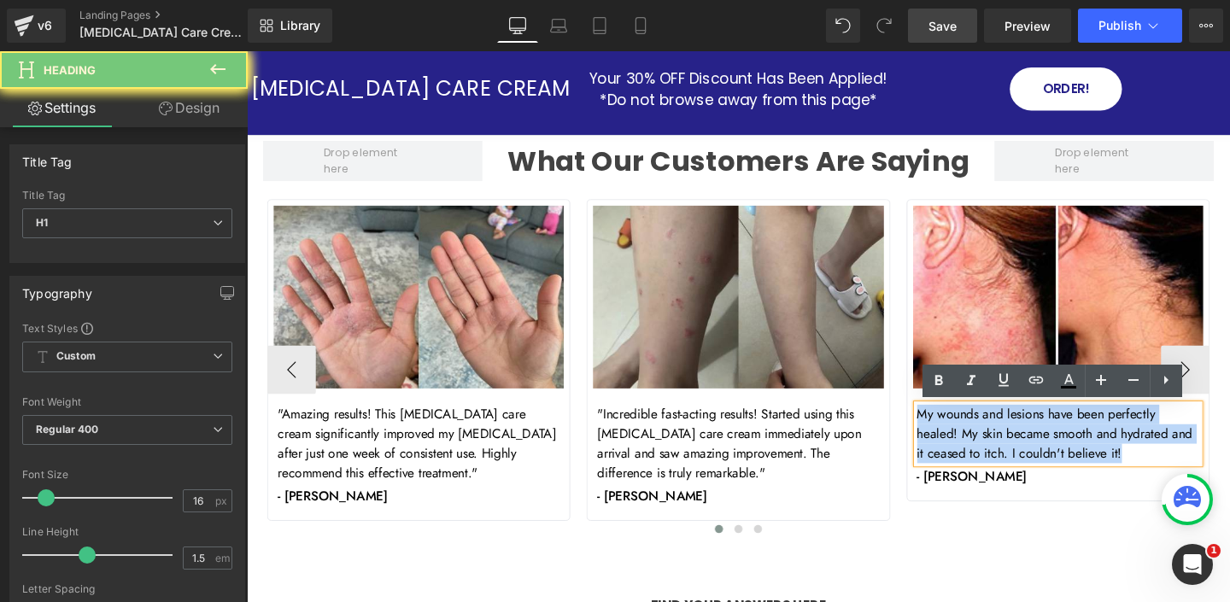
paste div
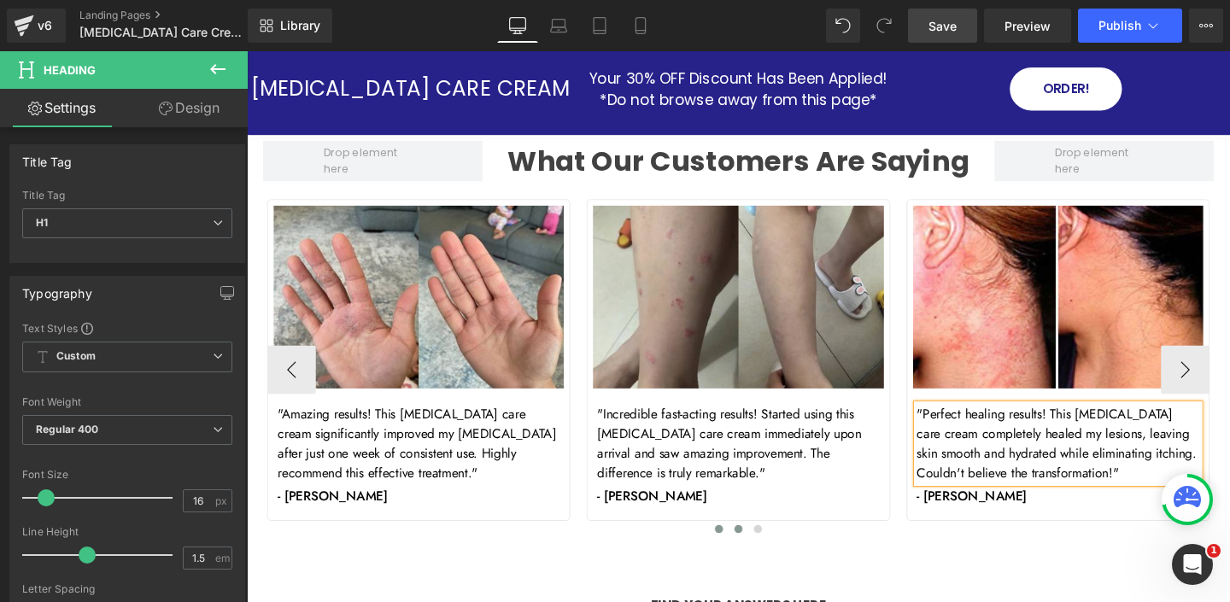
click at [763, 554] on span at bounding box center [763, 553] width 9 height 9
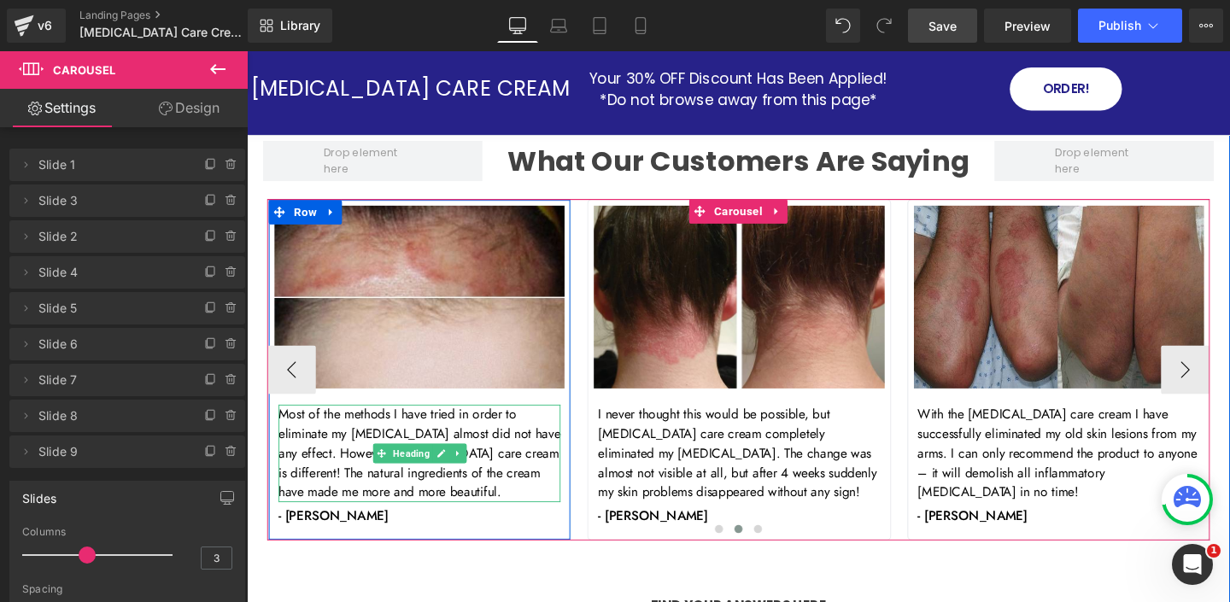
click at [400, 431] on h1 "Most of the methods I have tried in order to eliminate my [MEDICAL_DATA] almost…" at bounding box center [428, 474] width 296 height 102
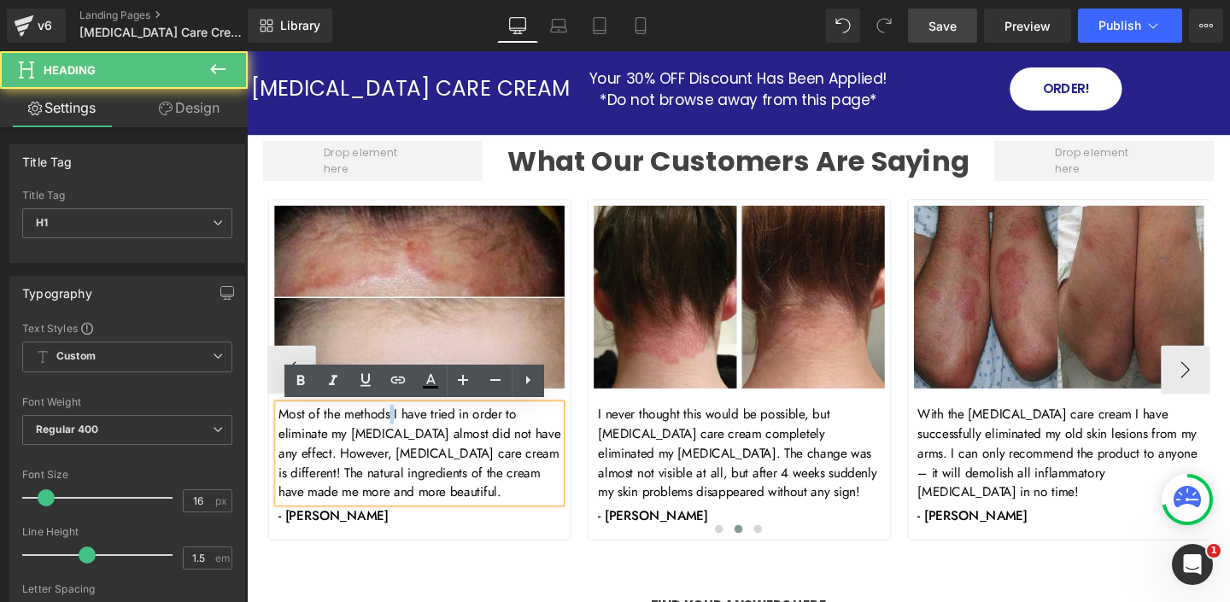
click at [399, 431] on h1 "Most of the methods I have tried in order to eliminate my [MEDICAL_DATA] almost…" at bounding box center [428, 474] width 296 height 102
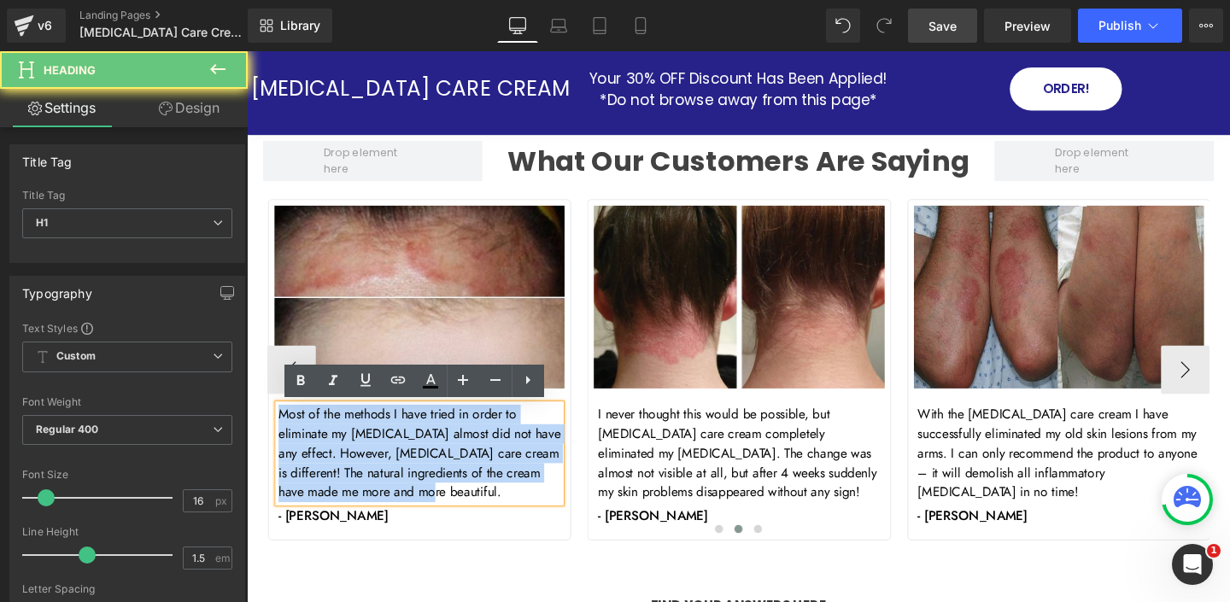
click at [398, 431] on h1 "Most of the methods I have tried in order to eliminate my [MEDICAL_DATA] almost…" at bounding box center [428, 474] width 296 height 102
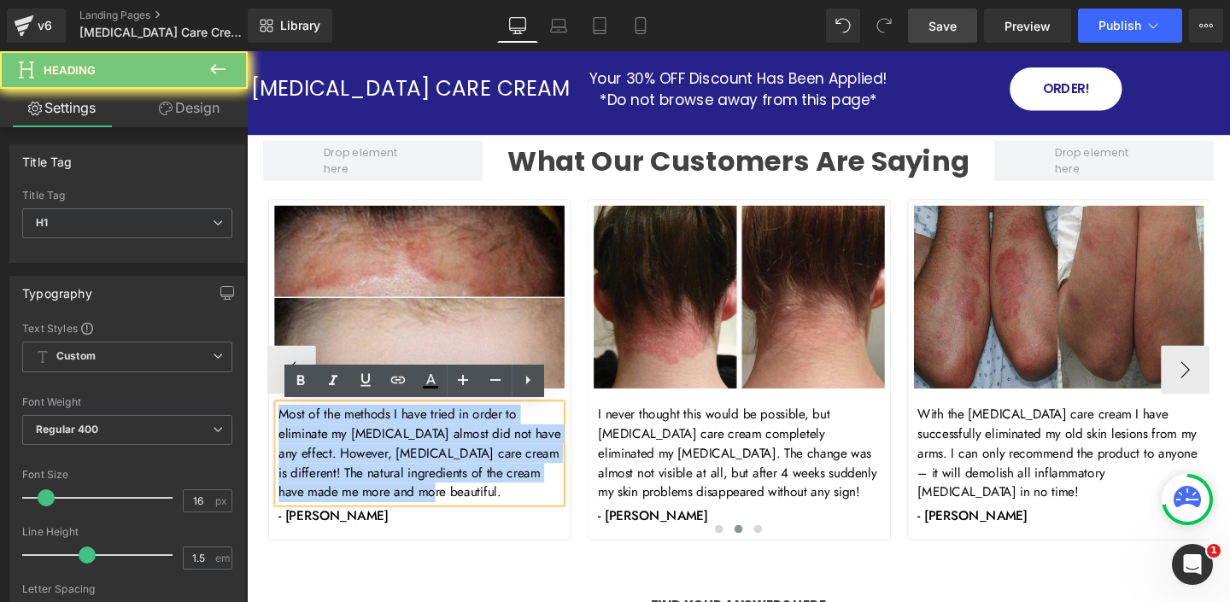
paste div
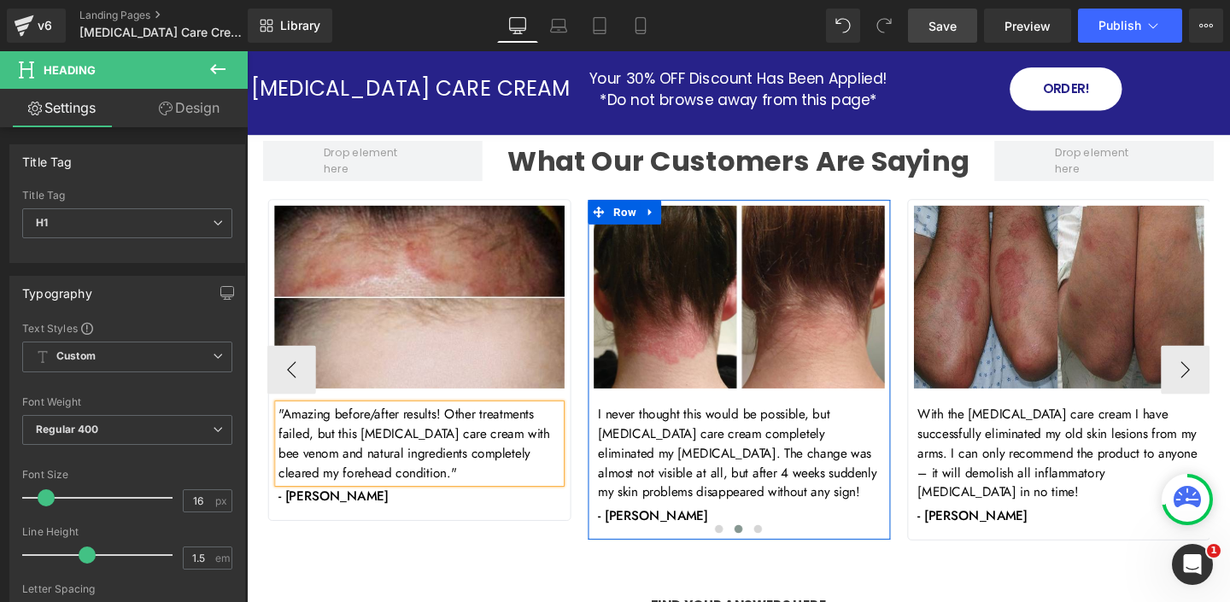
click at [645, 436] on h1 "I never thought this would be possible, but [MEDICAL_DATA] care cream completel…" at bounding box center [764, 474] width 296 height 102
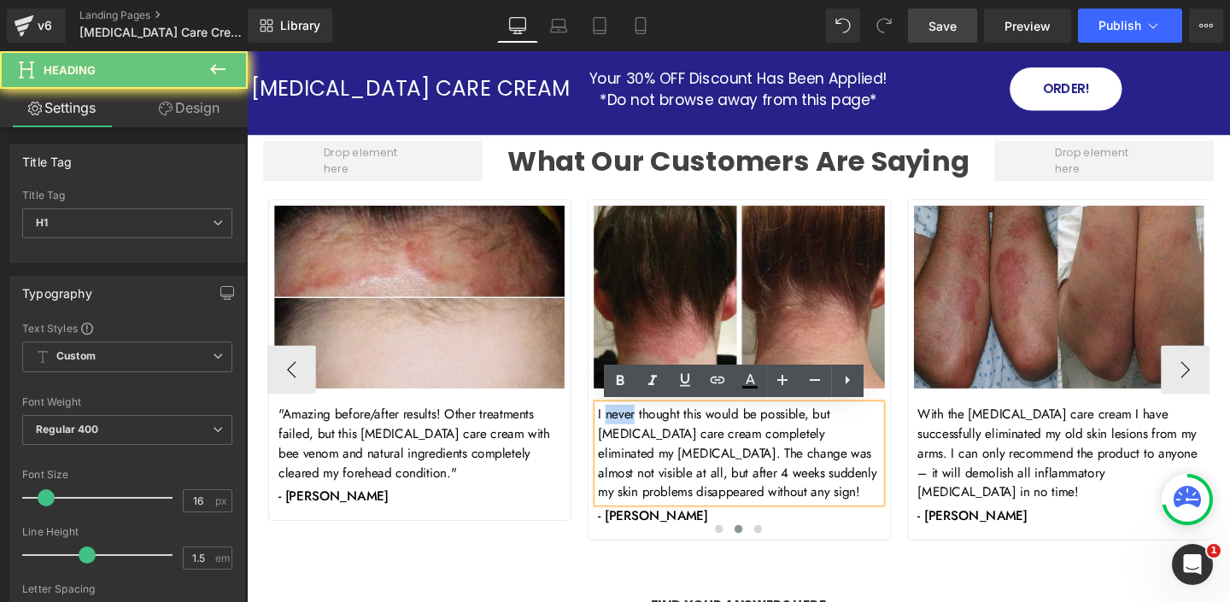
click at [645, 436] on h1 "I never thought this would be possible, but [MEDICAL_DATA] care cream completel…" at bounding box center [764, 474] width 296 height 102
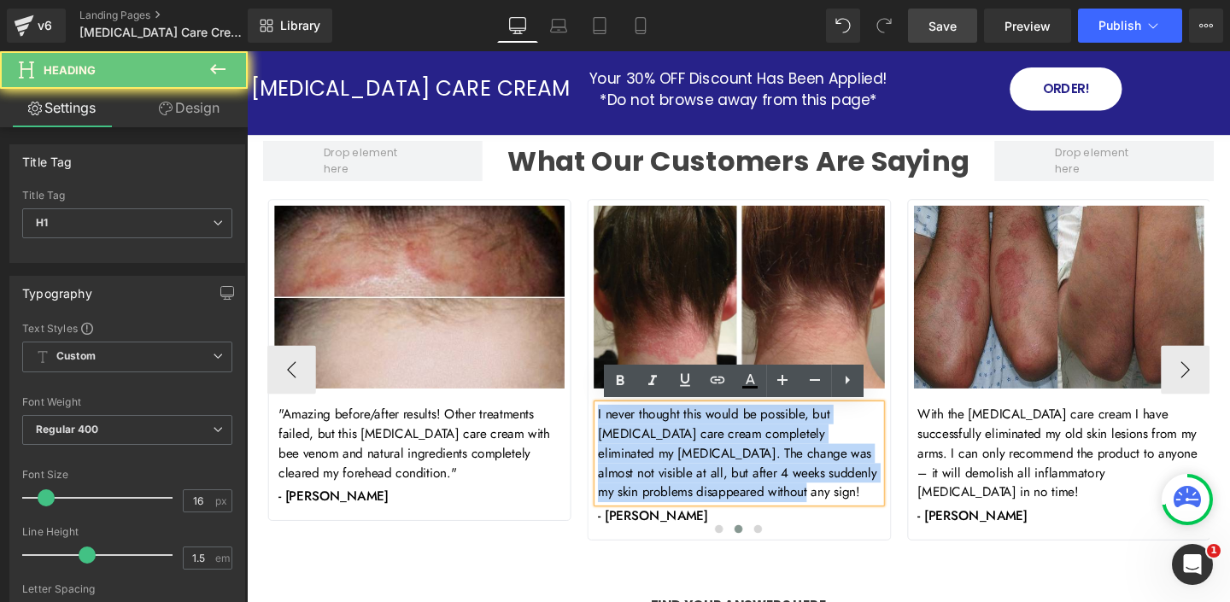
click at [644, 437] on h1 "I never thought this would be possible, but [MEDICAL_DATA] care cream completel…" at bounding box center [764, 474] width 296 height 102
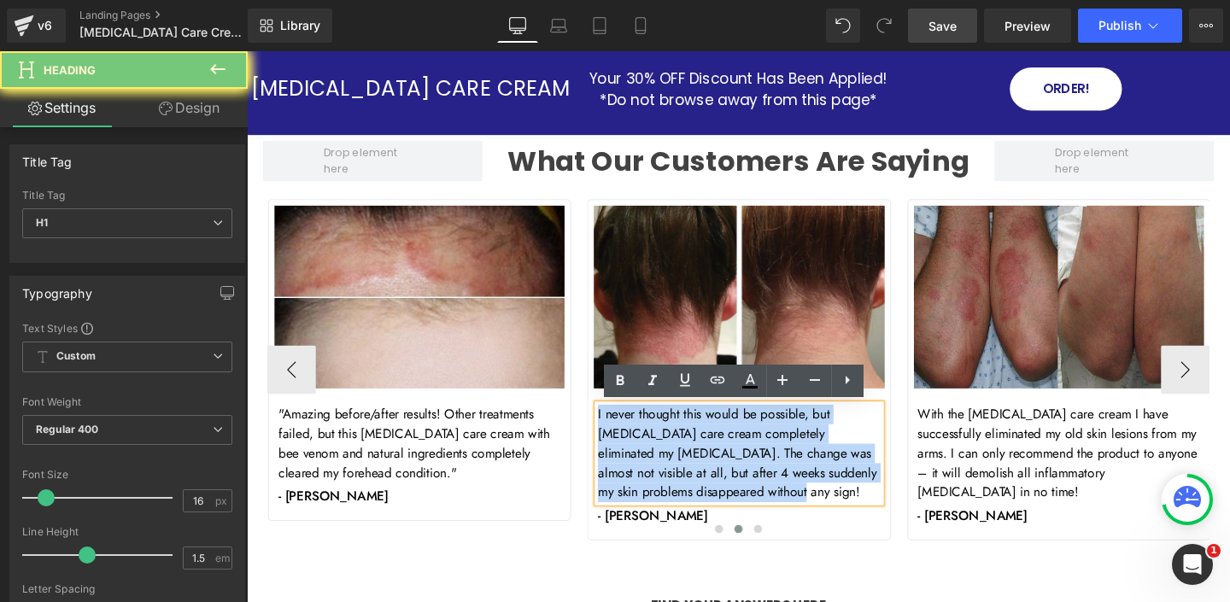
paste div
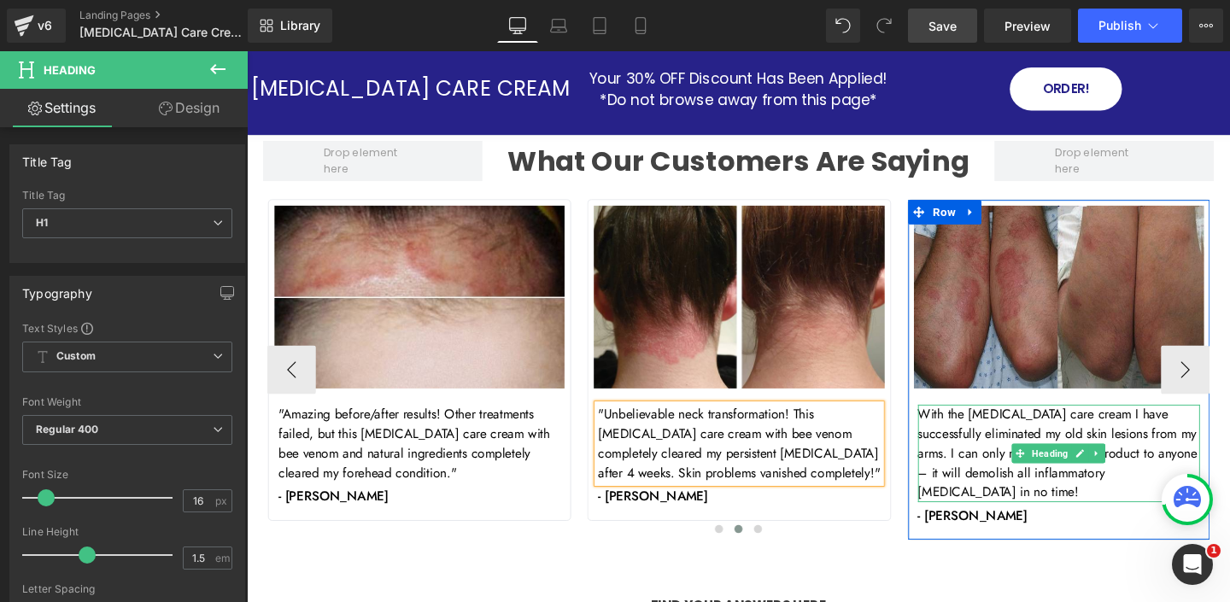
click at [997, 439] on h1 "With the [MEDICAL_DATA] care cream I have successfully eliminated my old skin l…" at bounding box center [1100, 474] width 296 height 102
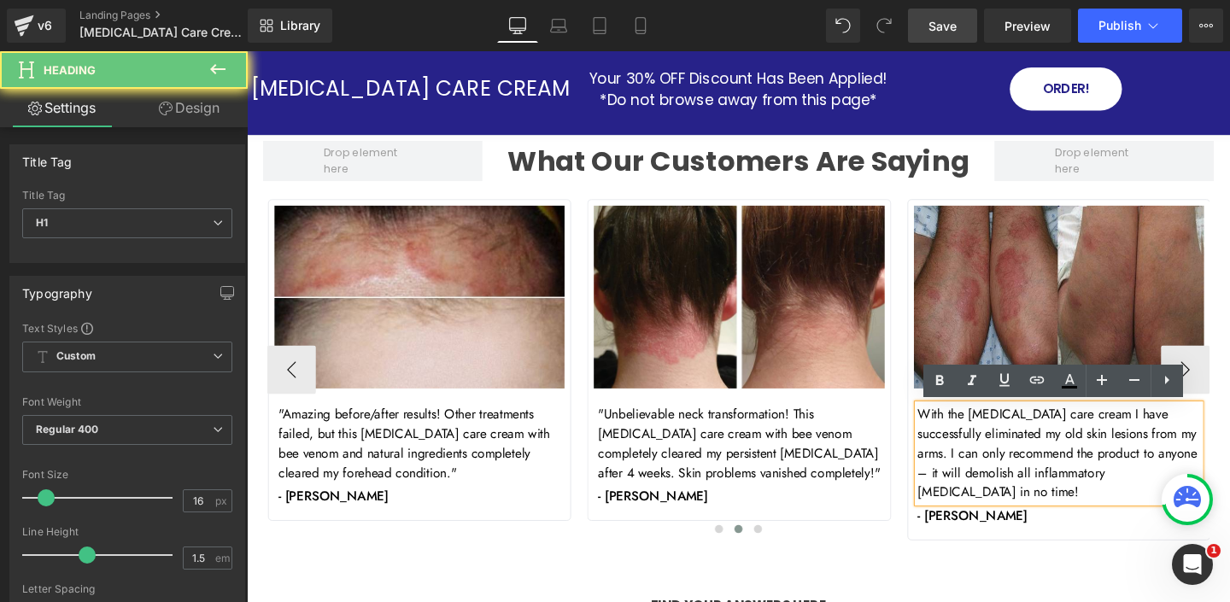
click at [997, 439] on h1 "With the [MEDICAL_DATA] care cream I have successfully eliminated my old skin l…" at bounding box center [1100, 474] width 296 height 102
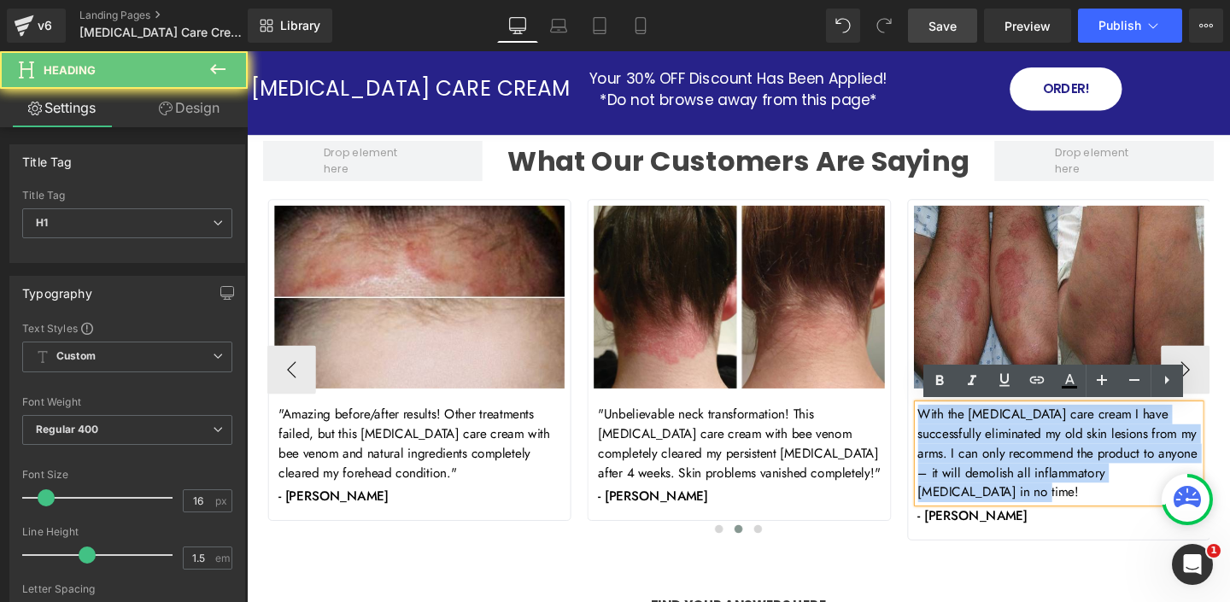
click at [997, 439] on h1 "With the [MEDICAL_DATA] care cream I have successfully eliminated my old skin l…" at bounding box center [1100, 474] width 296 height 102
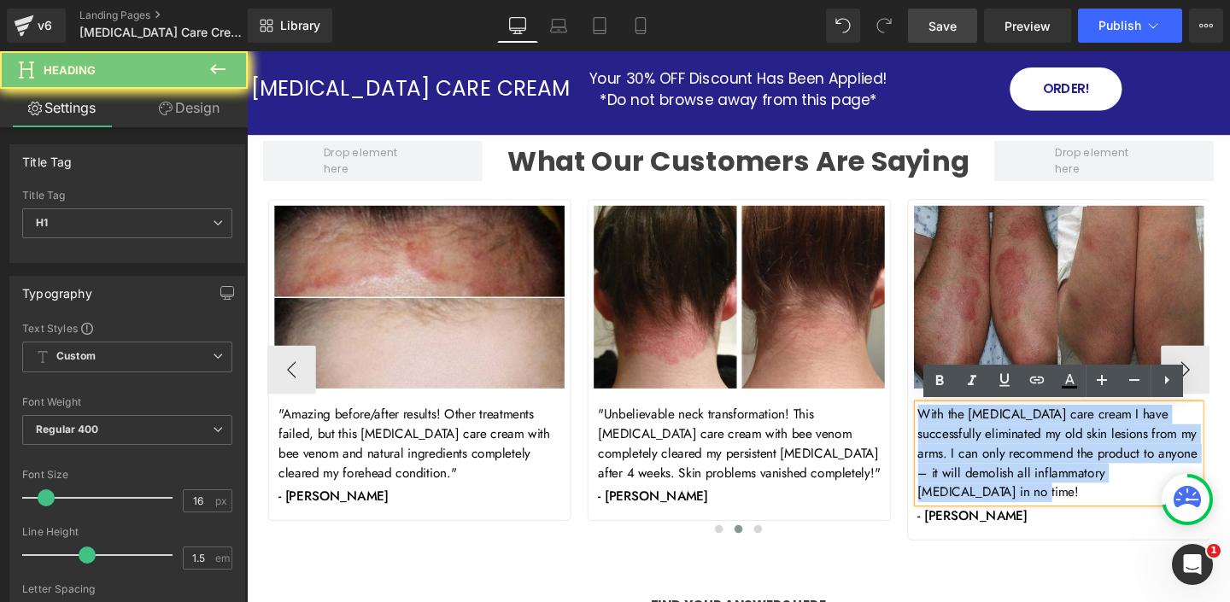
paste div
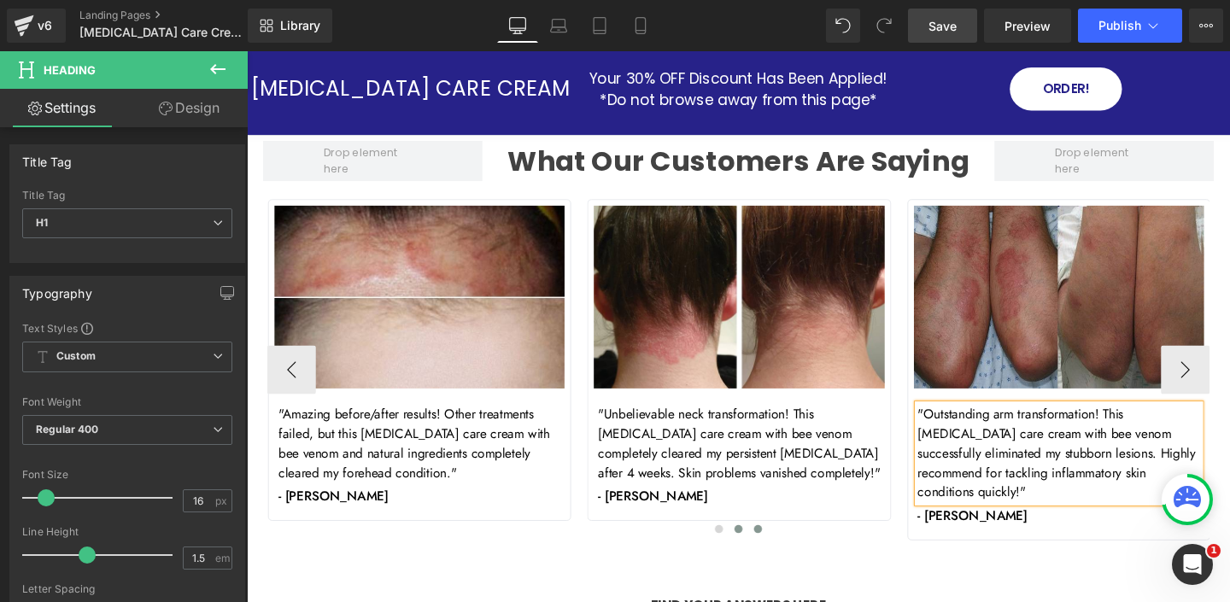
click at [783, 549] on span at bounding box center [784, 553] width 9 height 9
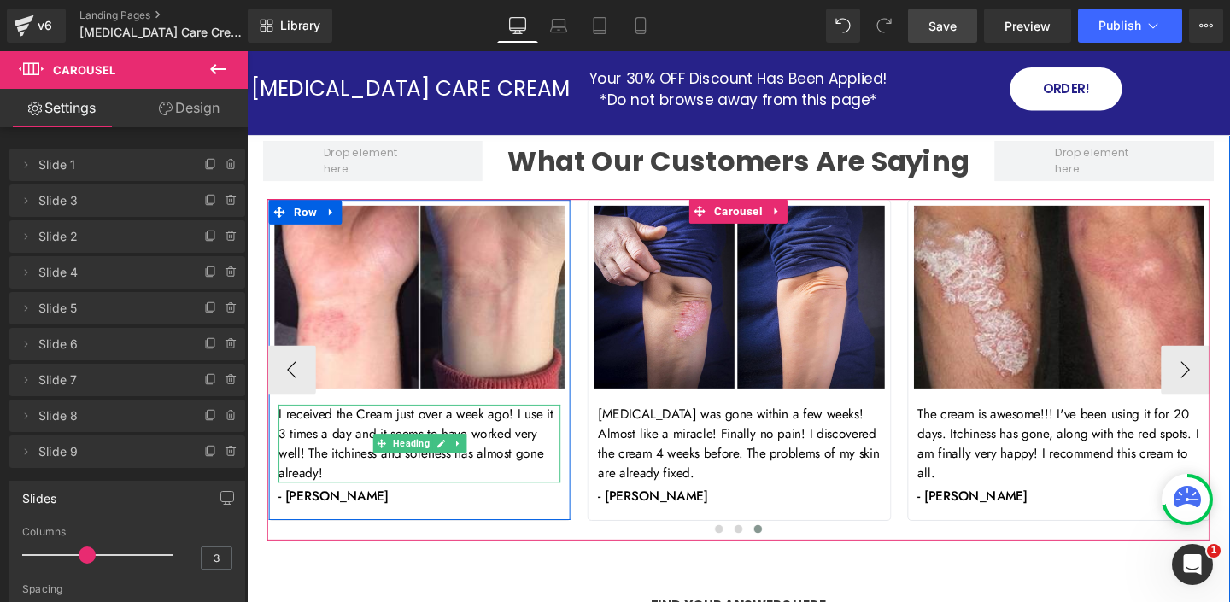
click at [482, 436] on h1 "I received the Cream just over a week ago! I use it 3 times a day and it seems …" at bounding box center [428, 464] width 296 height 82
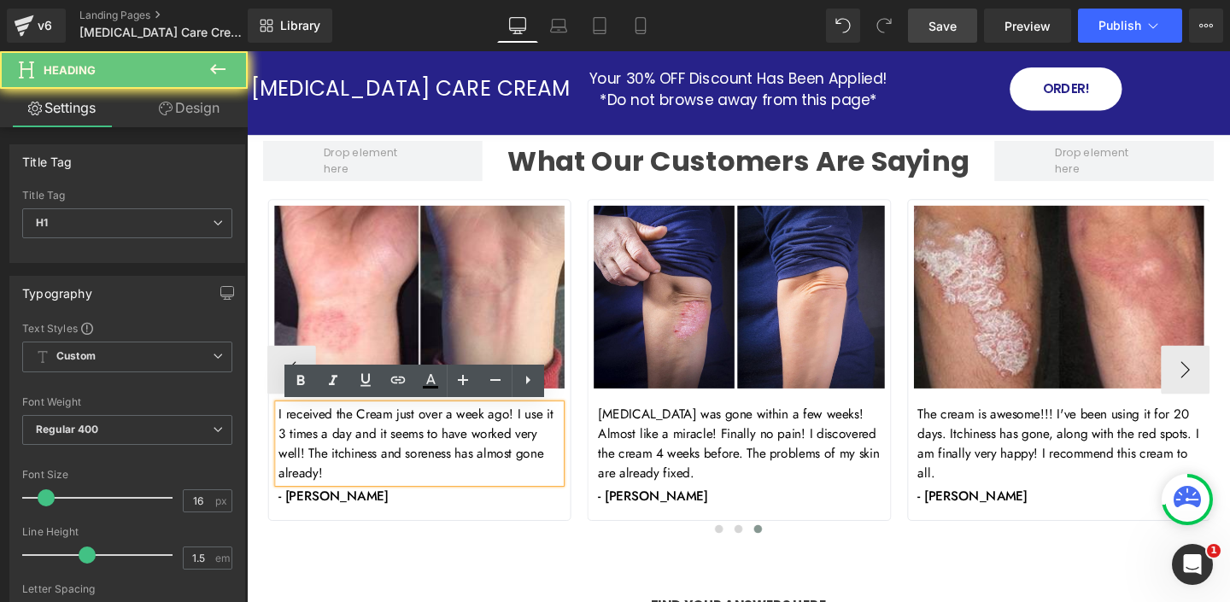
click at [481, 436] on h1 "I received the Cream just over a week ago! I use it 3 times a day and it seems …" at bounding box center [428, 464] width 296 height 82
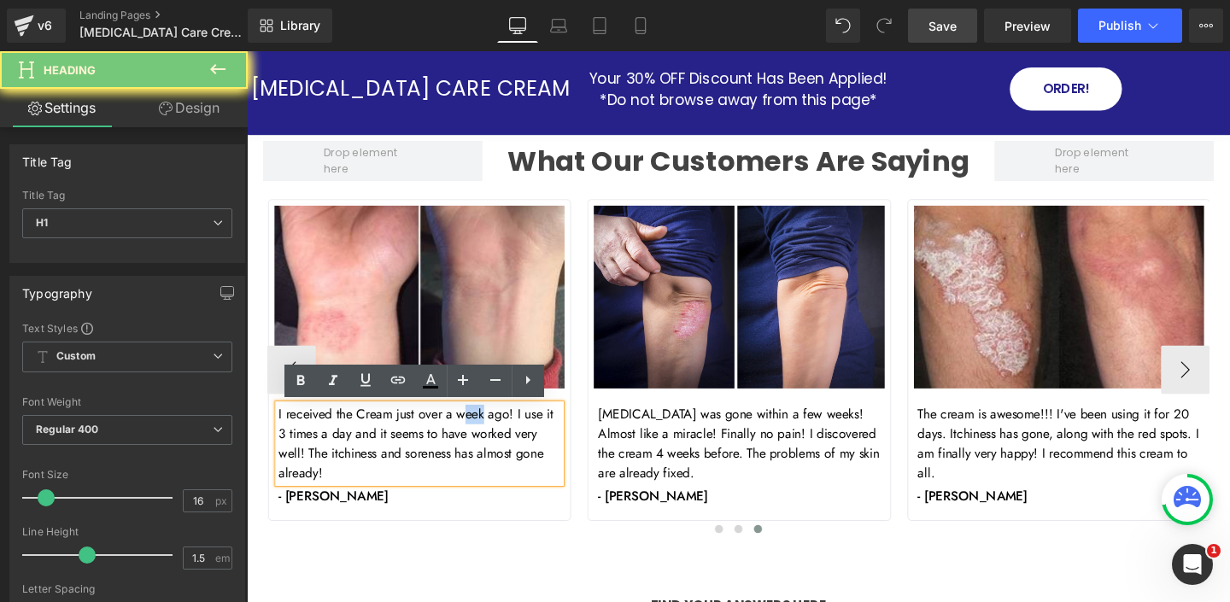
click at [480, 436] on h1 "I received the Cream just over a week ago! I use it 3 times a day and it seems …" at bounding box center [428, 464] width 296 height 82
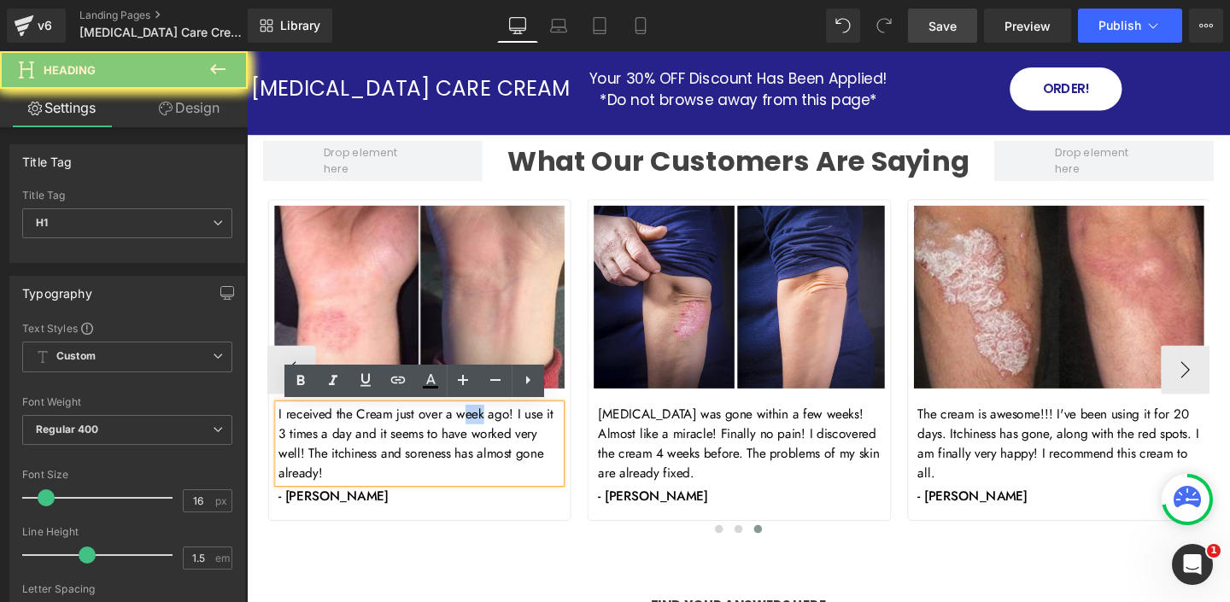
click at [479, 436] on h1 "I received the Cream just over a week ago! I use it 3 times a day and it seems …" at bounding box center [428, 464] width 296 height 82
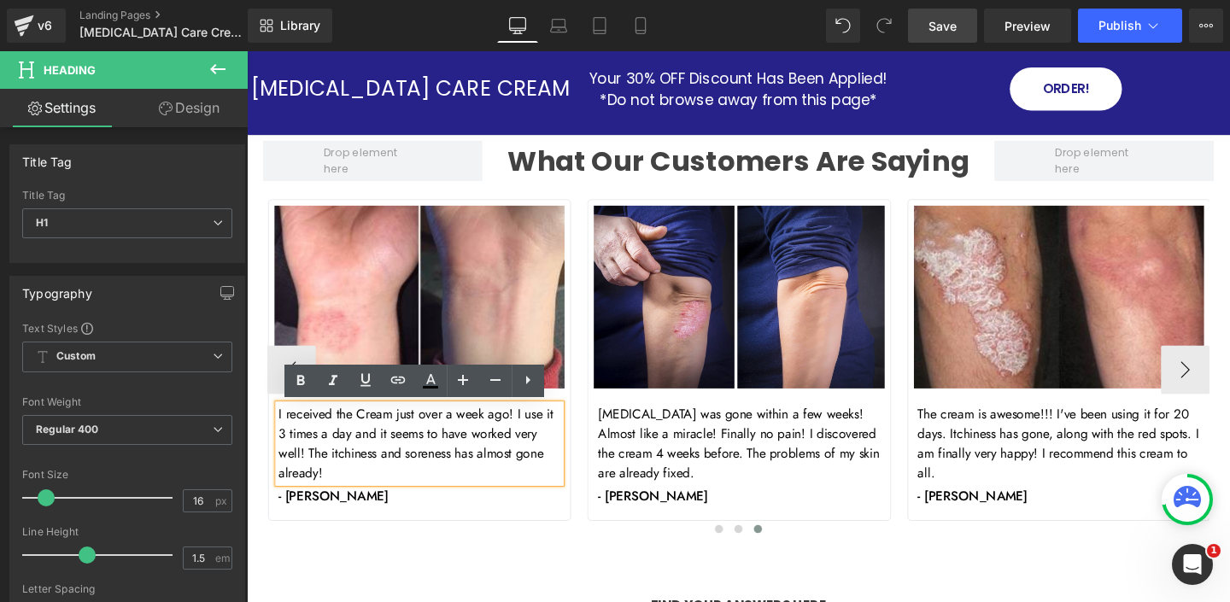
click at [393, 454] on h1 "I received the Cream just over a week ago! I use it 3 times a day and it seems …" at bounding box center [428, 464] width 296 height 82
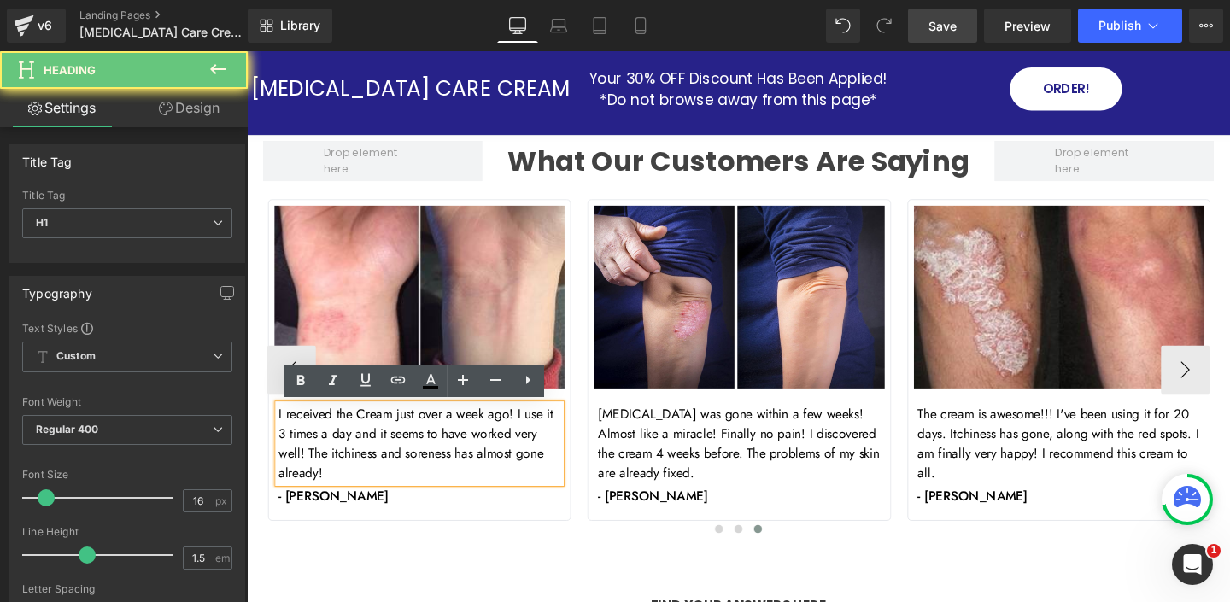
click at [393, 454] on h1 "I received the Cream just over a week ago! I use it 3 times a day and it seems …" at bounding box center [428, 464] width 296 height 82
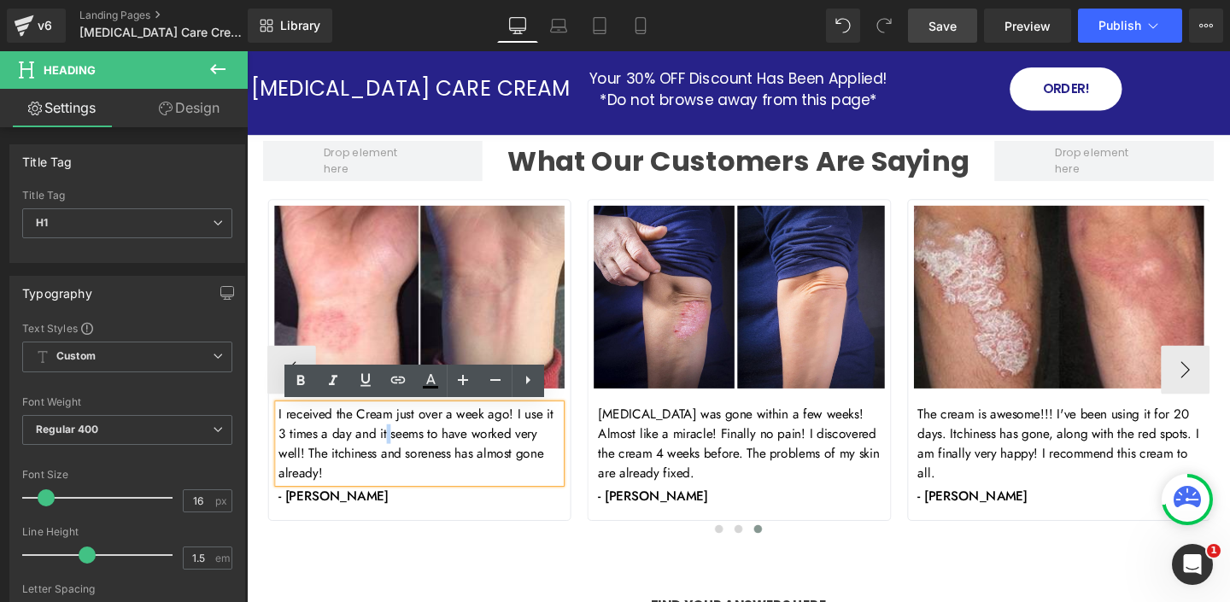
click at [393, 454] on h1 "I received the Cream just over a week ago! I use it 3 times a day and it seems …" at bounding box center [428, 464] width 296 height 82
click at [392, 454] on h1 "I received the Cream just over a week ago! I use it 3 times a day and it seems …" at bounding box center [428, 464] width 296 height 82
paste div
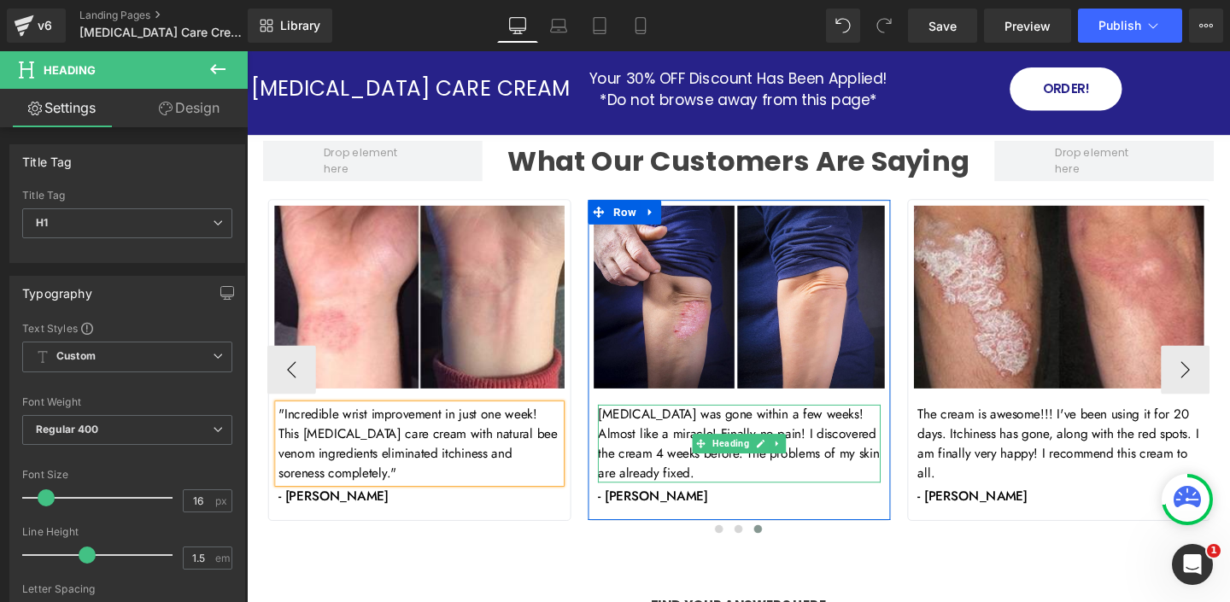
click at [698, 442] on h1 "[MEDICAL_DATA] was gone within a few weeks! Almost like a miracle! Finally no p…" at bounding box center [764, 464] width 296 height 82
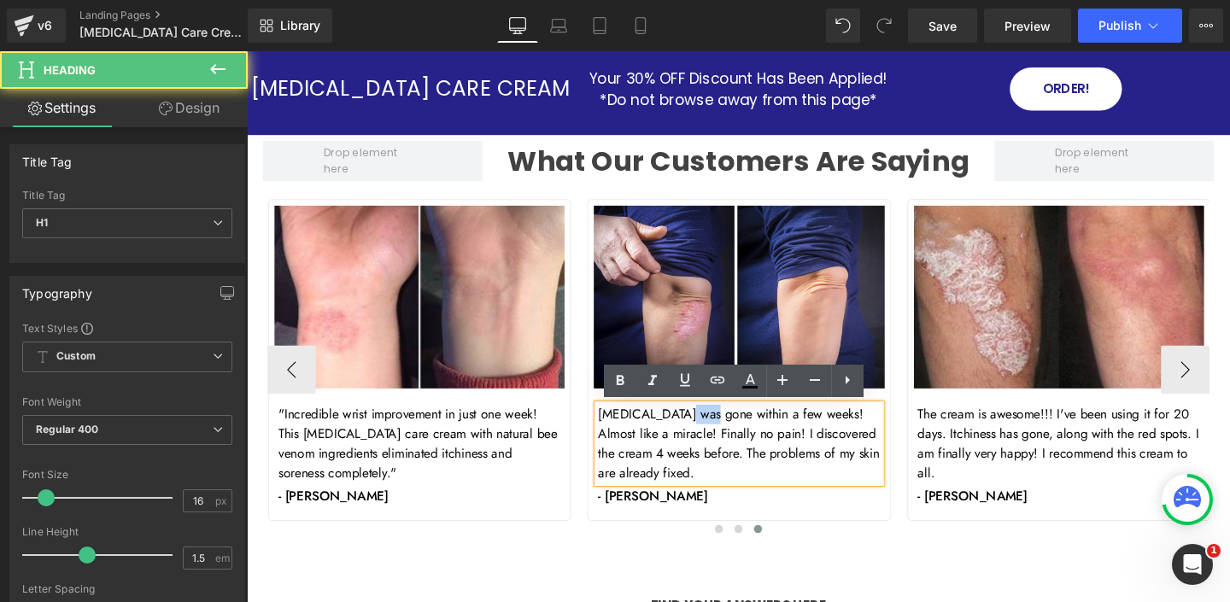
click at [697, 442] on h1 "[MEDICAL_DATA] was gone within a few weeks! Almost like a miracle! Finally no p…" at bounding box center [764, 464] width 296 height 82
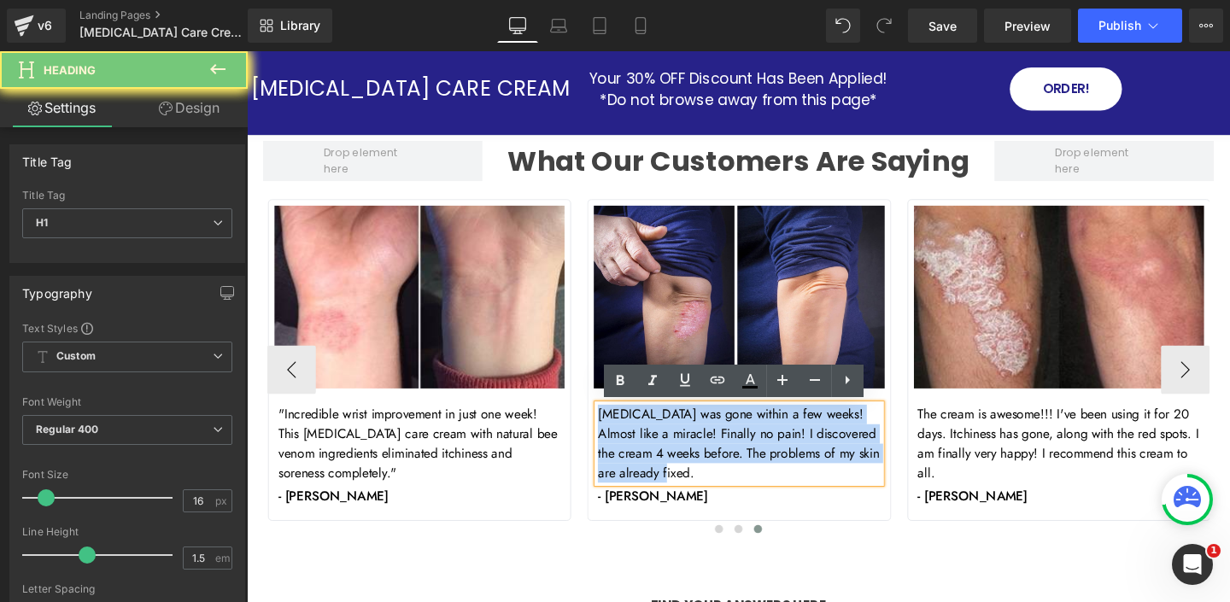
click at [697, 442] on h1 "[MEDICAL_DATA] was gone within a few weeks! Almost like a miracle! Finally no p…" at bounding box center [764, 464] width 296 height 82
paste div
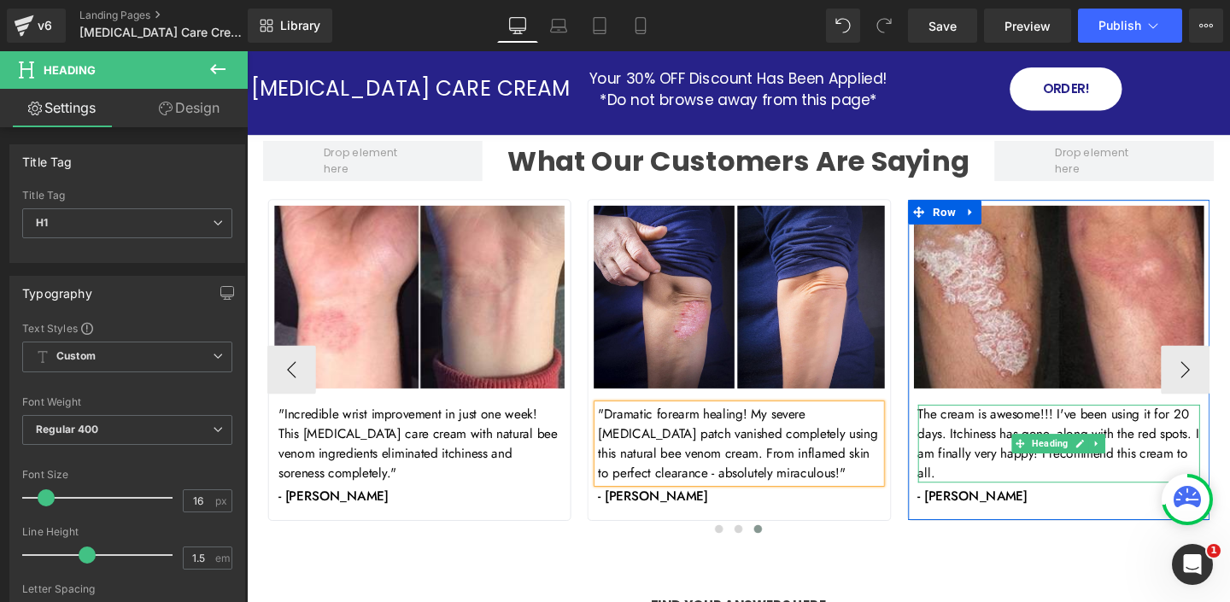
click at [1007, 433] on h1 "The cream is awesome!!! I've been using it for 20 days. Itchiness has gone, alo…" at bounding box center [1100, 464] width 296 height 82
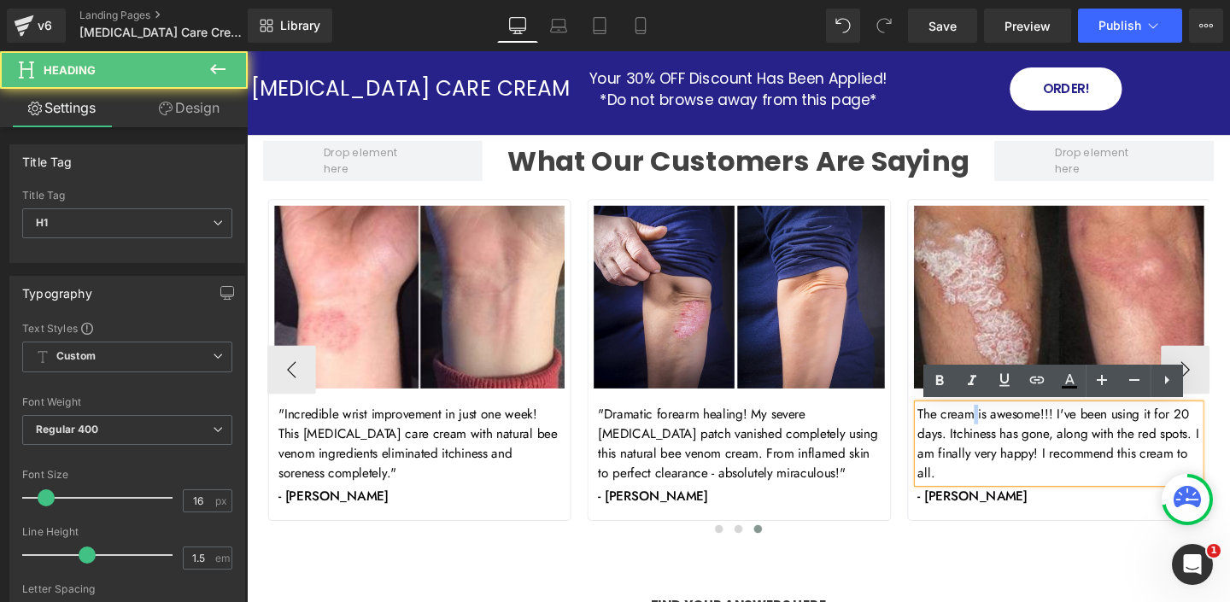
click at [1008, 433] on h1 "The cream is awesome!!! I've been using it for 20 days. Itchiness has gone, alo…" at bounding box center [1100, 464] width 296 height 82
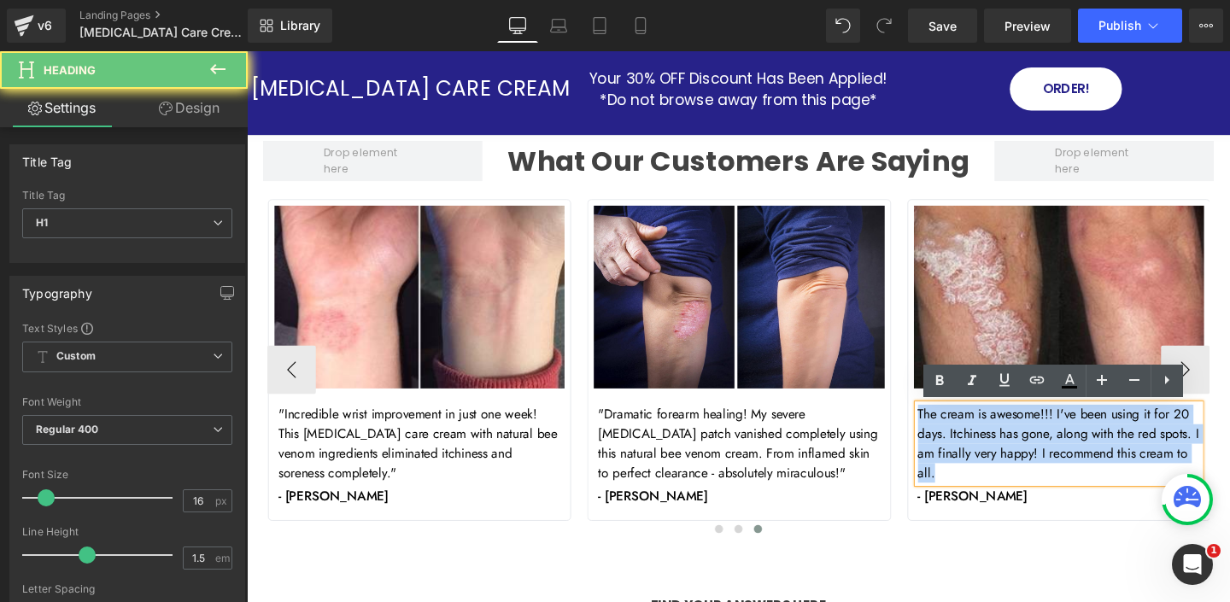
click at [1007, 433] on h1 "The cream is awesome!!! I've been using it for 20 days. Itchiness has gone, alo…" at bounding box center [1100, 464] width 296 height 82
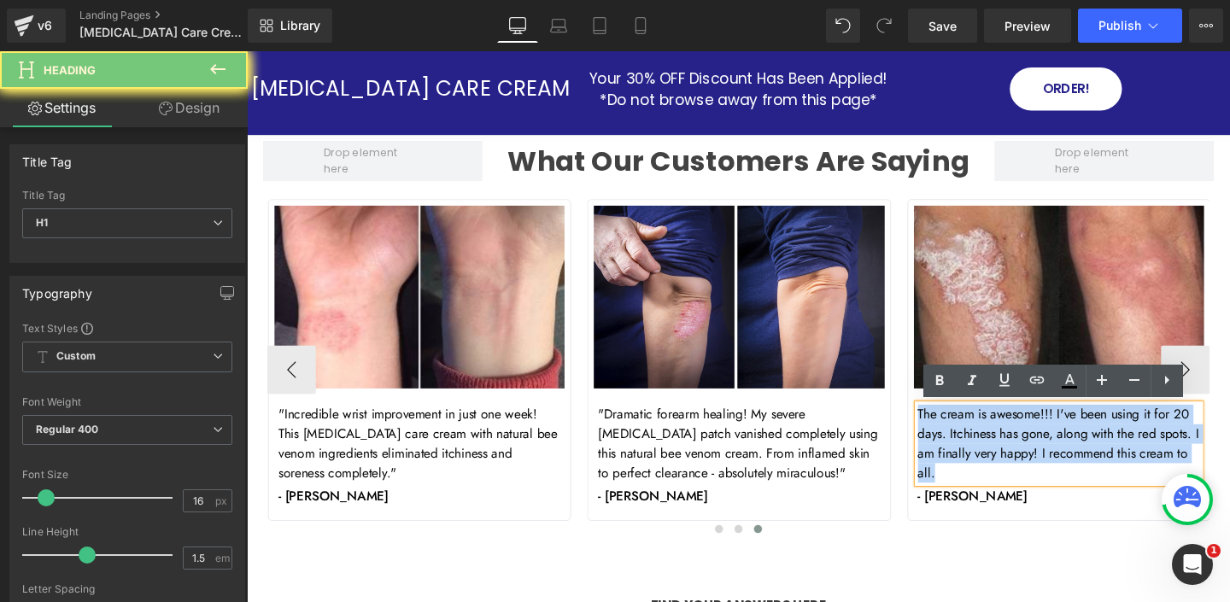
paste div
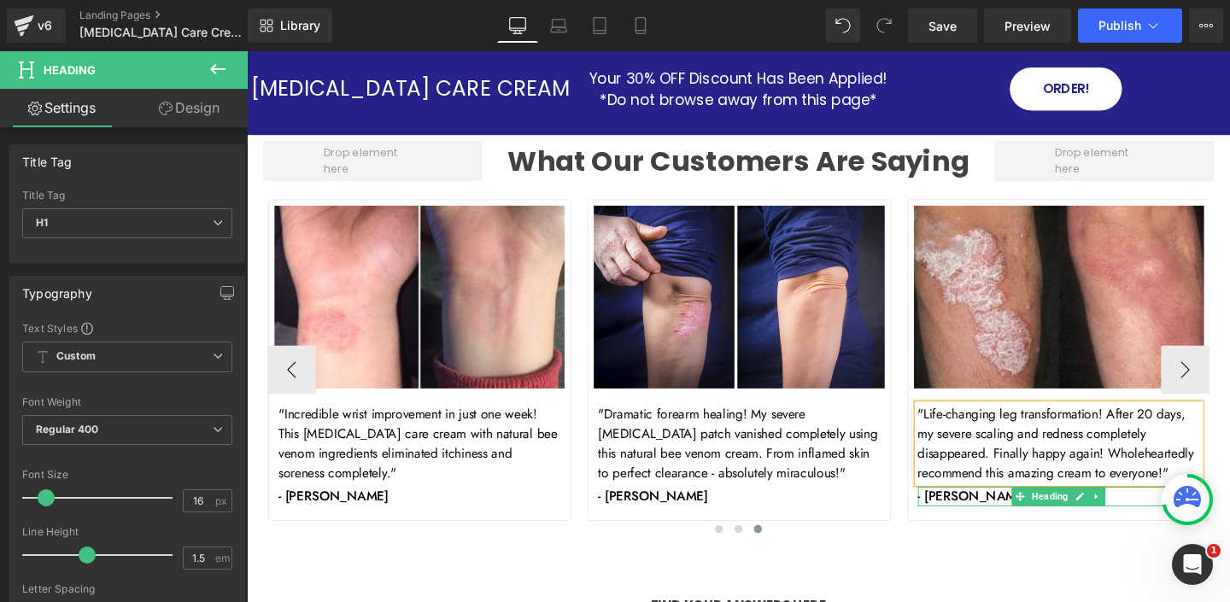
click at [983, 522] on h1 "- [PERSON_NAME]" at bounding box center [1100, 519] width 296 height 20
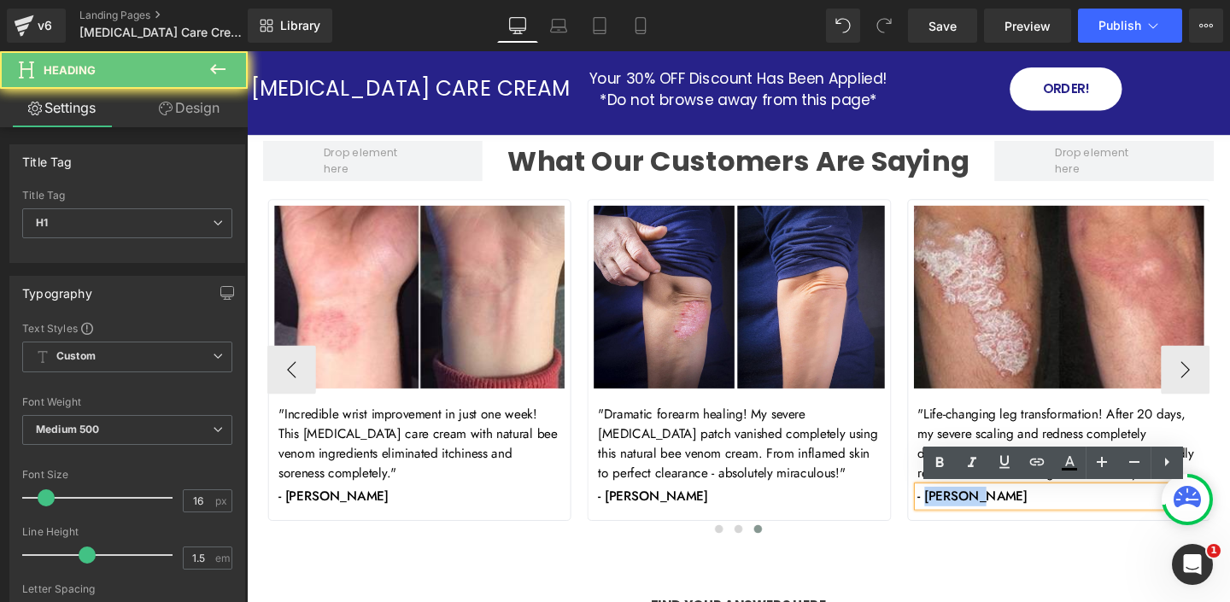
click at [983, 522] on h1 "- [PERSON_NAME]" at bounding box center [1100, 519] width 296 height 20
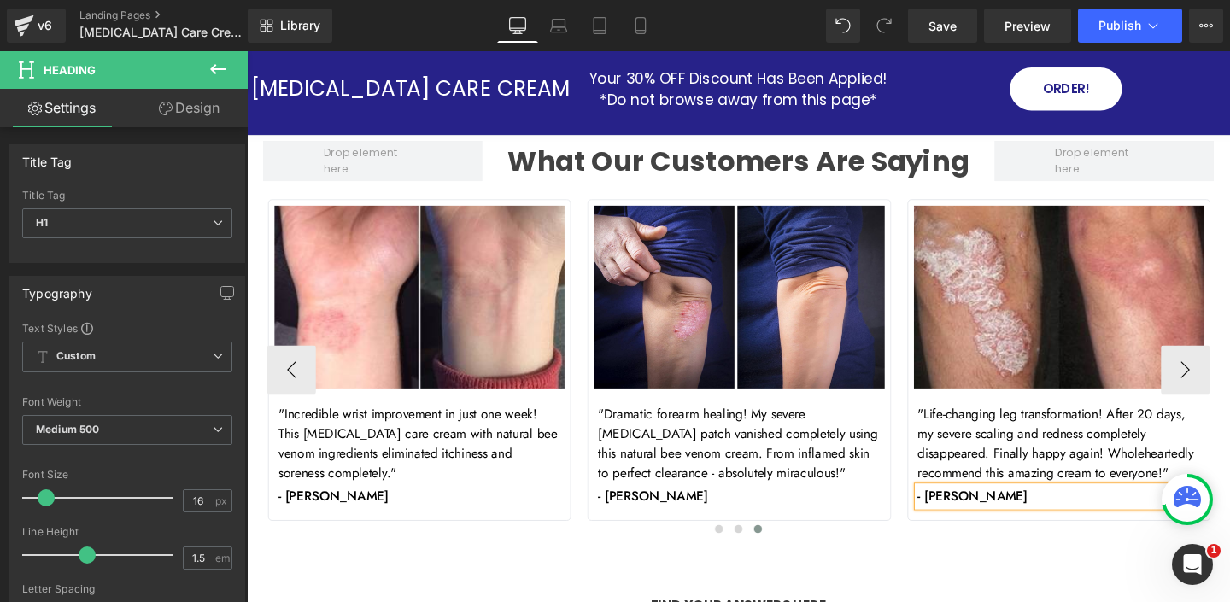
click at [970, 518] on h1 "- John Z." at bounding box center [1100, 519] width 296 height 20
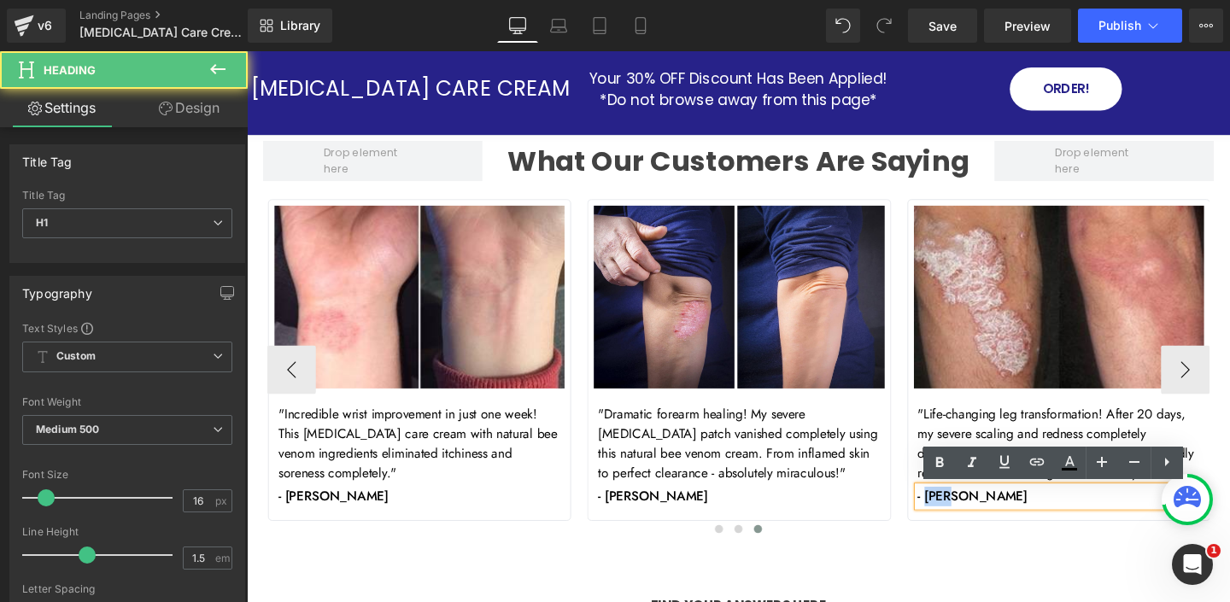
click at [970, 518] on h1 "- John Z." at bounding box center [1100, 519] width 296 height 20
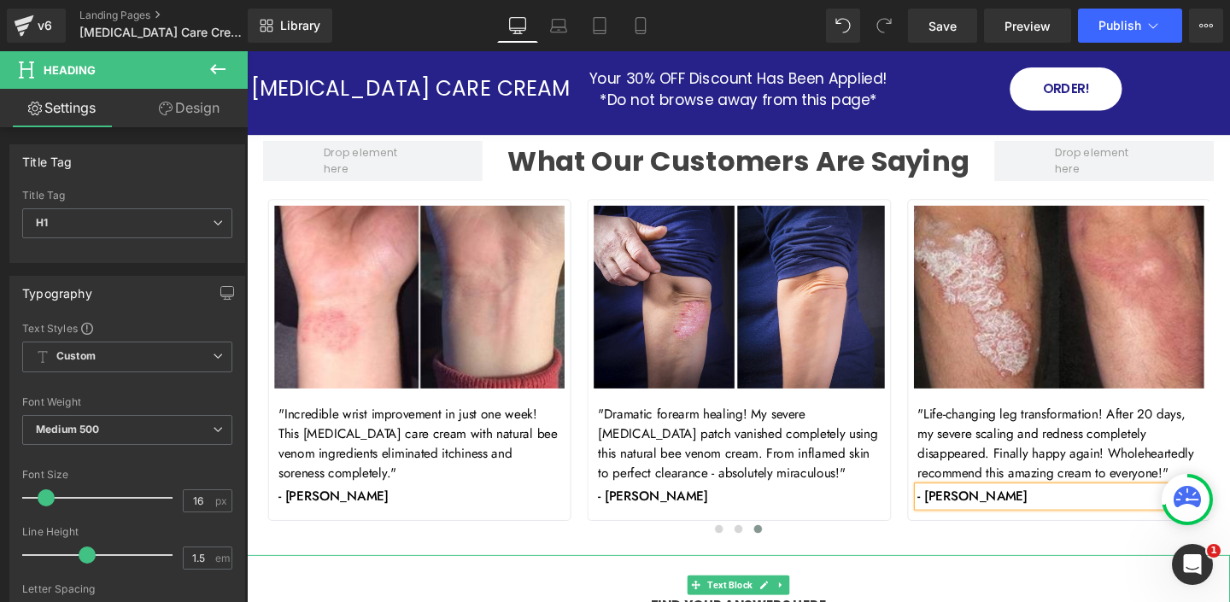
click at [1031, 582] on div "FIND YOUR ANSWERS HERE" at bounding box center [763, 612] width 1033 height 63
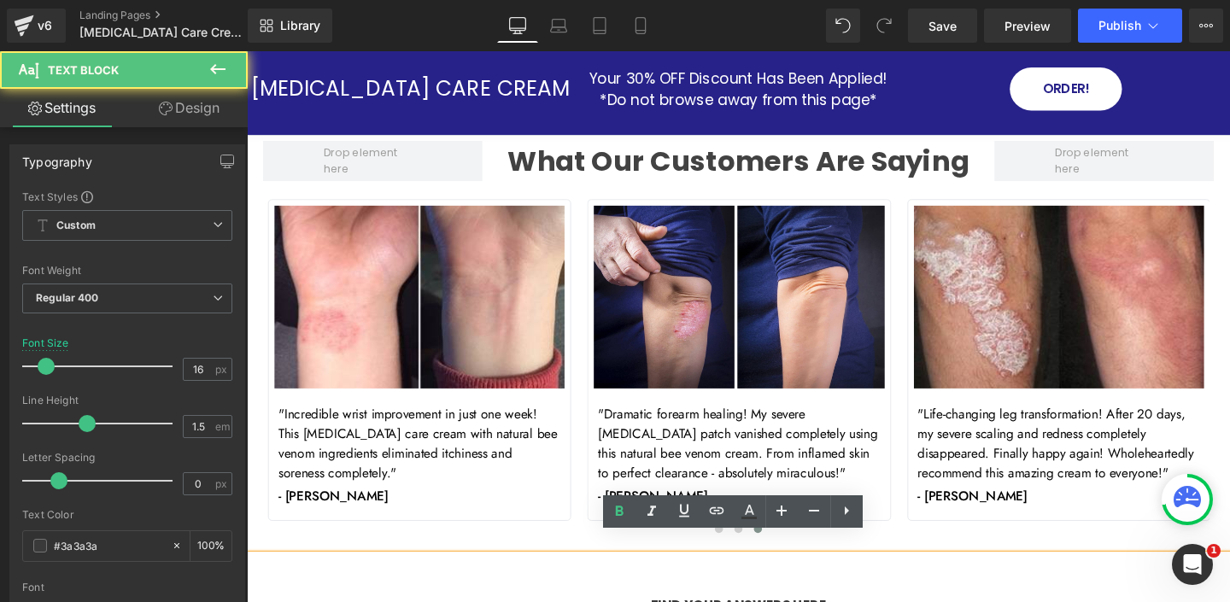
click at [592, 593] on div "FIND YOUR ANSWERS HERE" at bounding box center [763, 612] width 1033 height 63
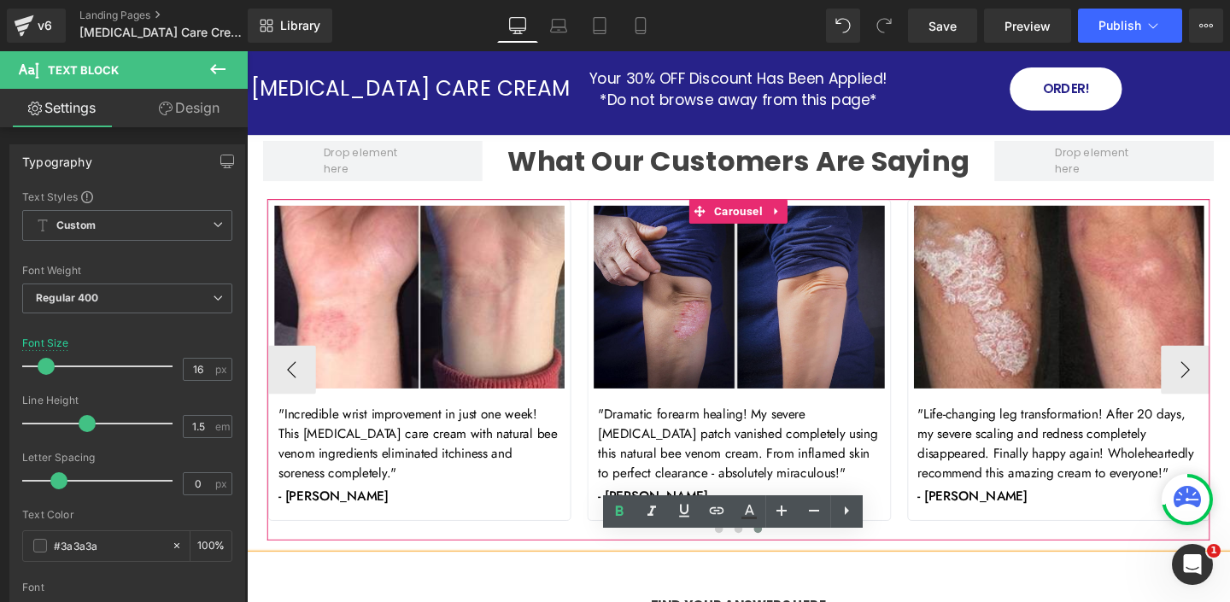
click at [631, 287] on img at bounding box center [763, 310] width 305 height 192
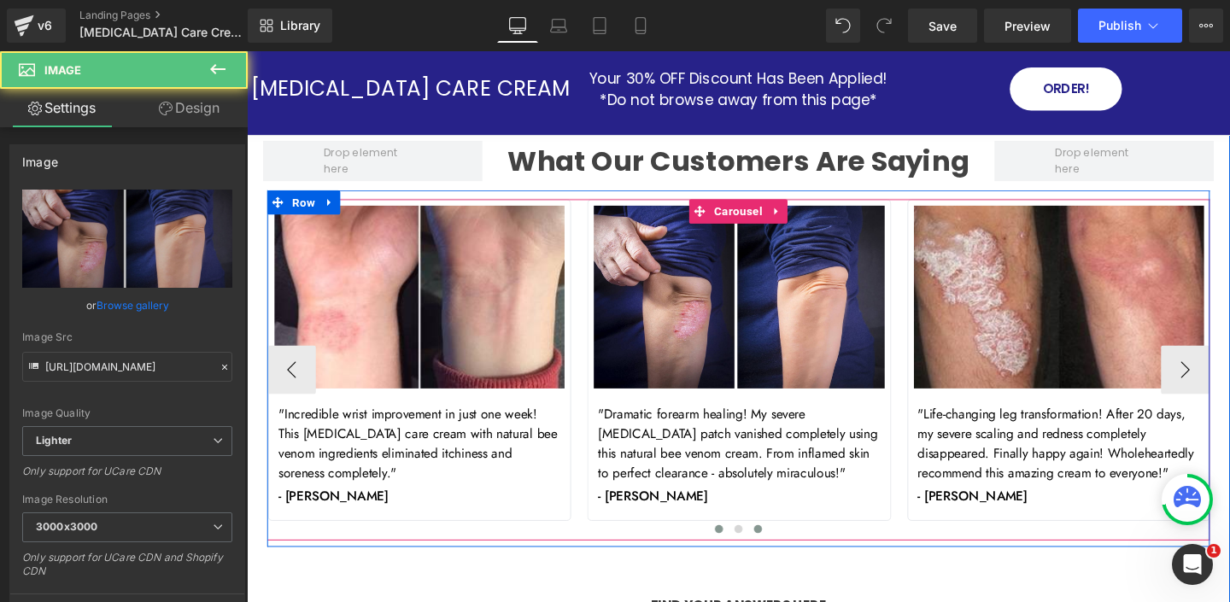
click at [736, 545] on button at bounding box center [743, 553] width 20 height 17
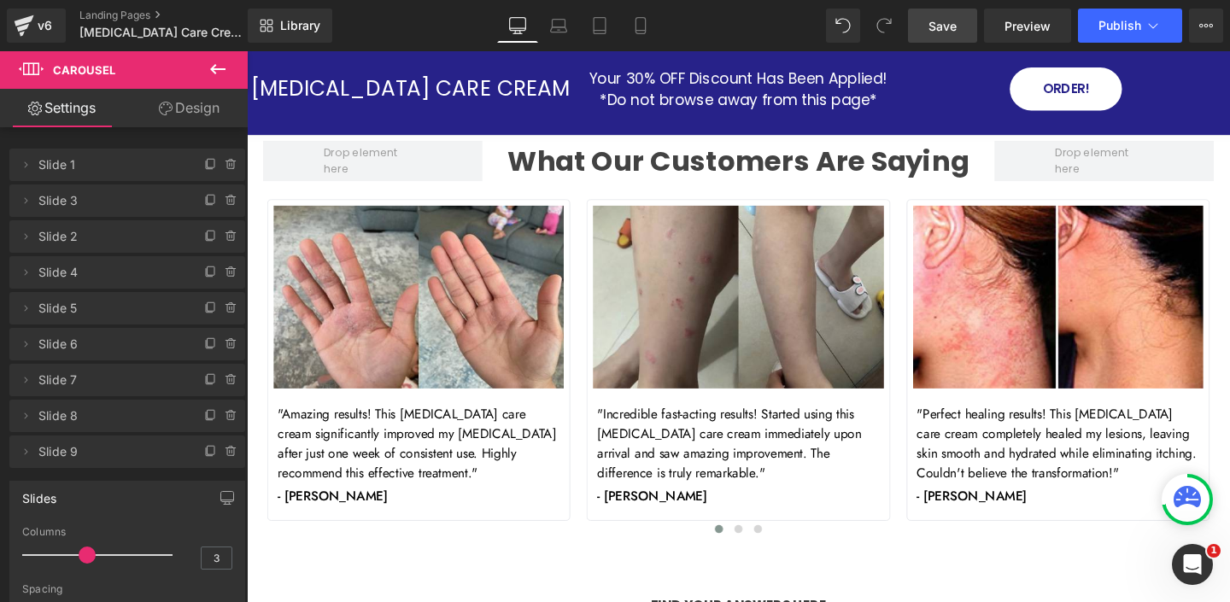
click at [949, 26] on span "Save" at bounding box center [942, 26] width 28 height 18
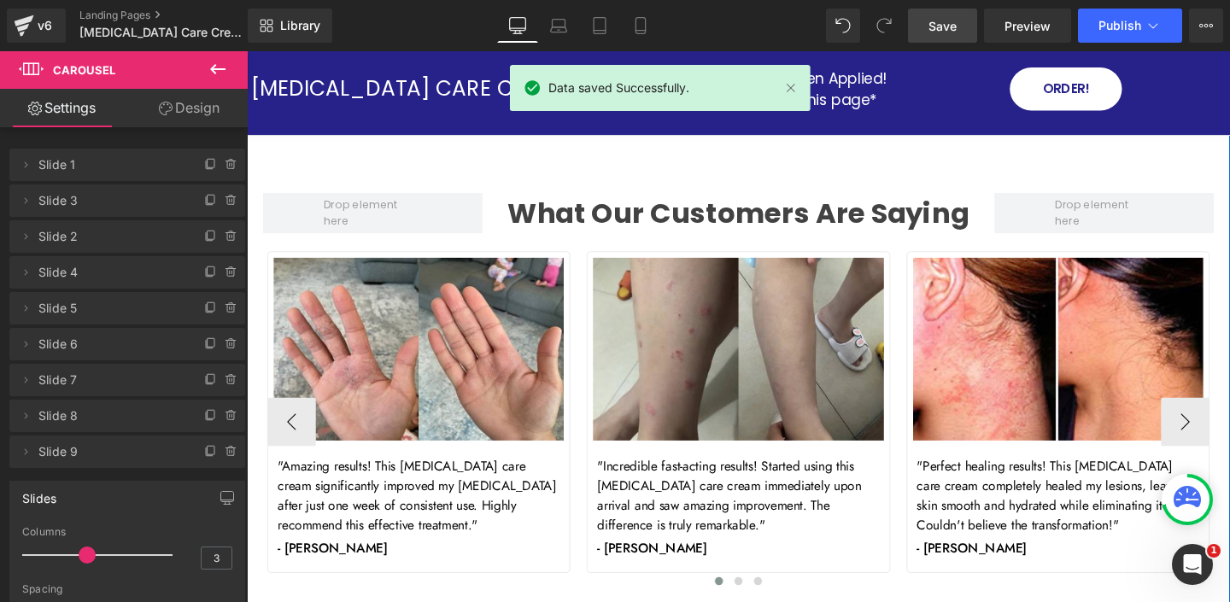
scroll to position [6052, 0]
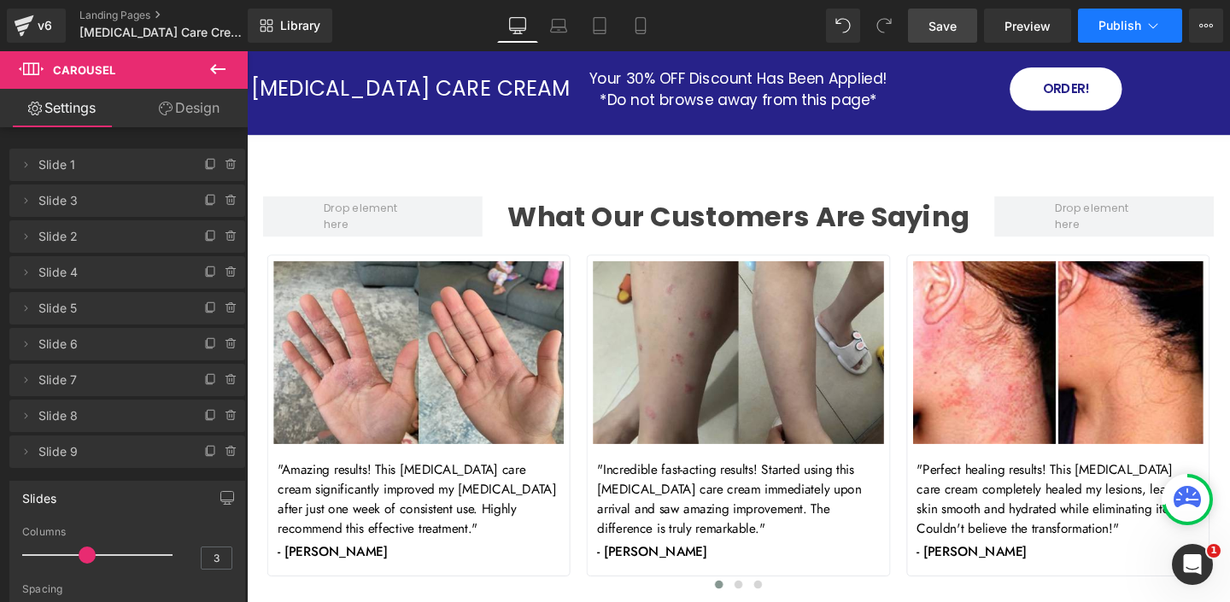
click at [1155, 28] on icon at bounding box center [1152, 25] width 17 height 17
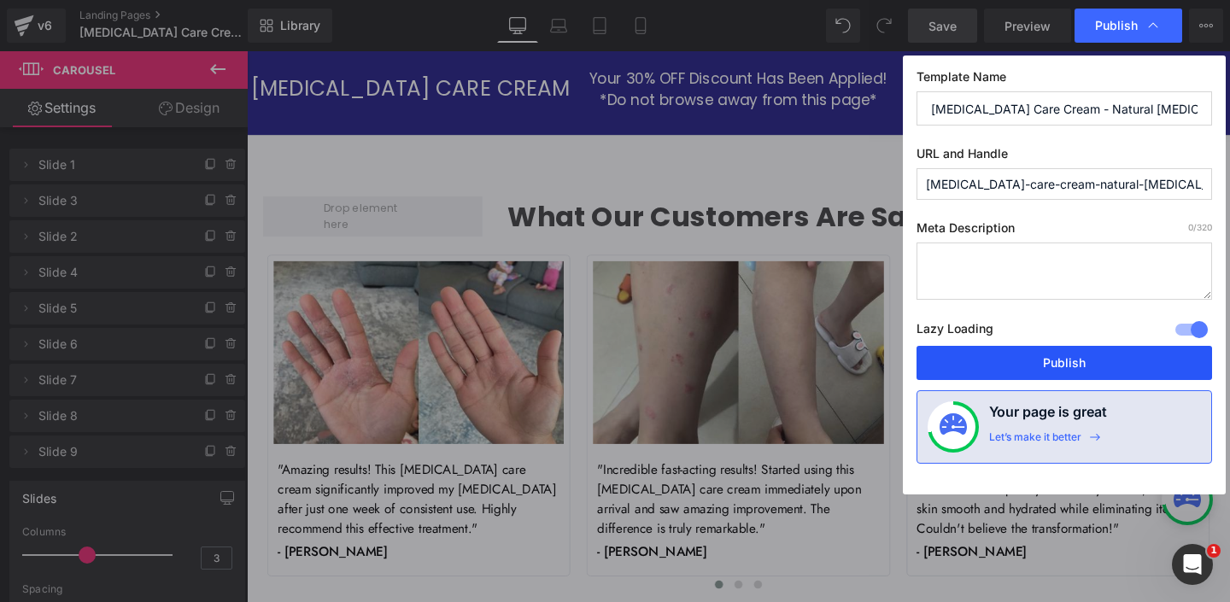
click at [1012, 350] on button "Publish" at bounding box center [1063, 363] width 295 height 34
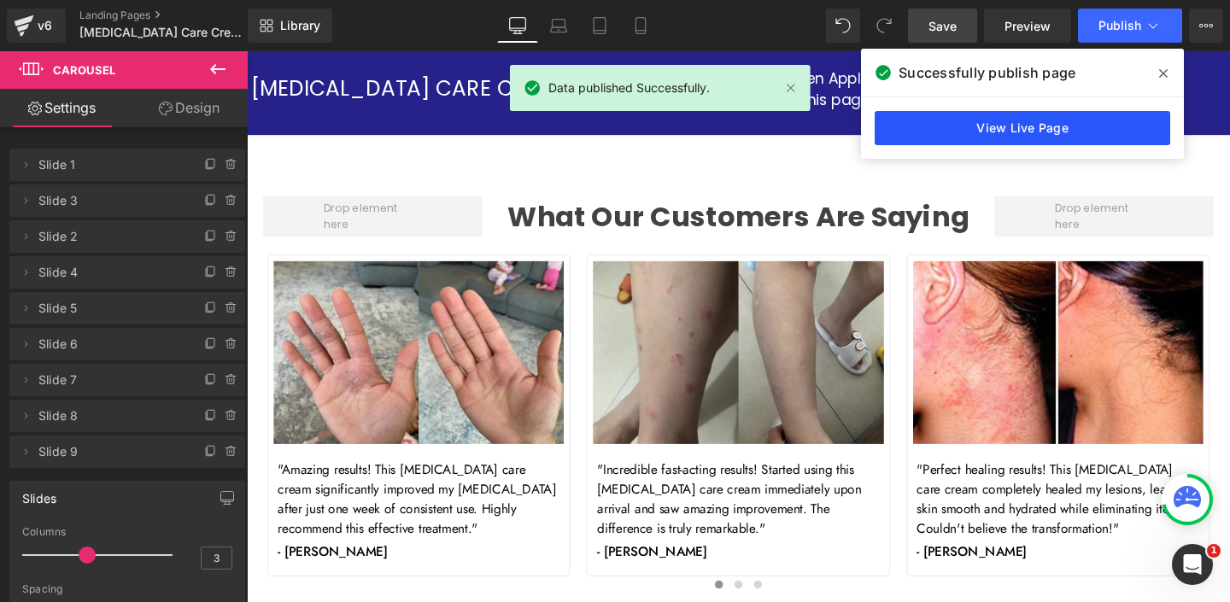
click at [1010, 132] on link "View Live Page" at bounding box center [1022, 128] width 295 height 34
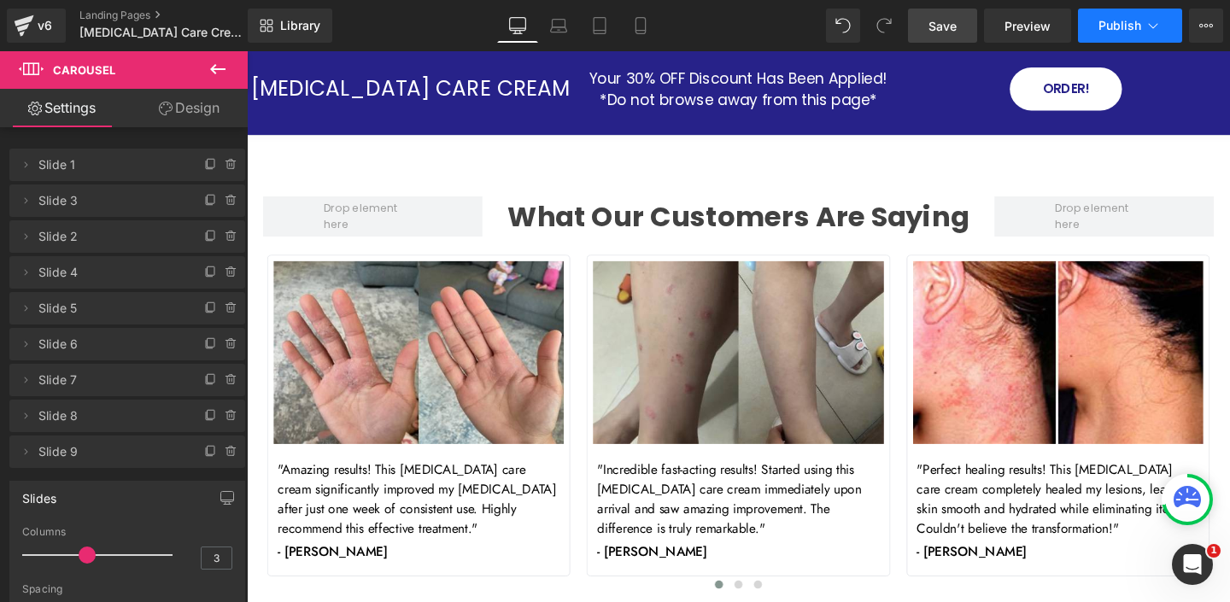
click at [1144, 30] on button "Publish" at bounding box center [1130, 26] width 104 height 34
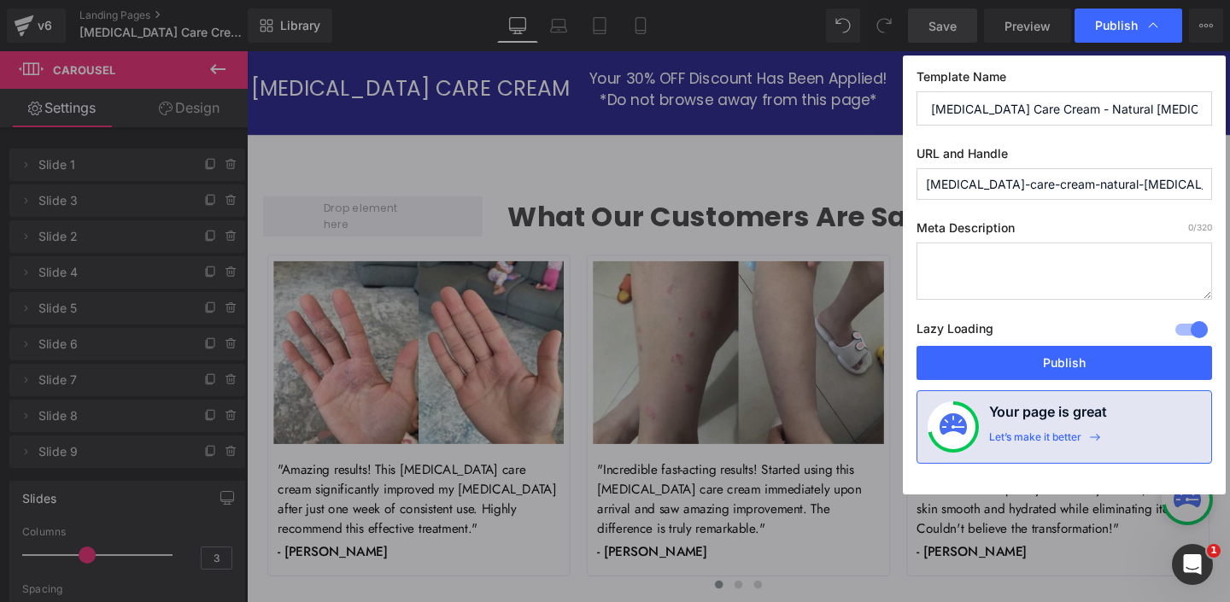
click at [1158, 32] on icon at bounding box center [1152, 25] width 17 height 17
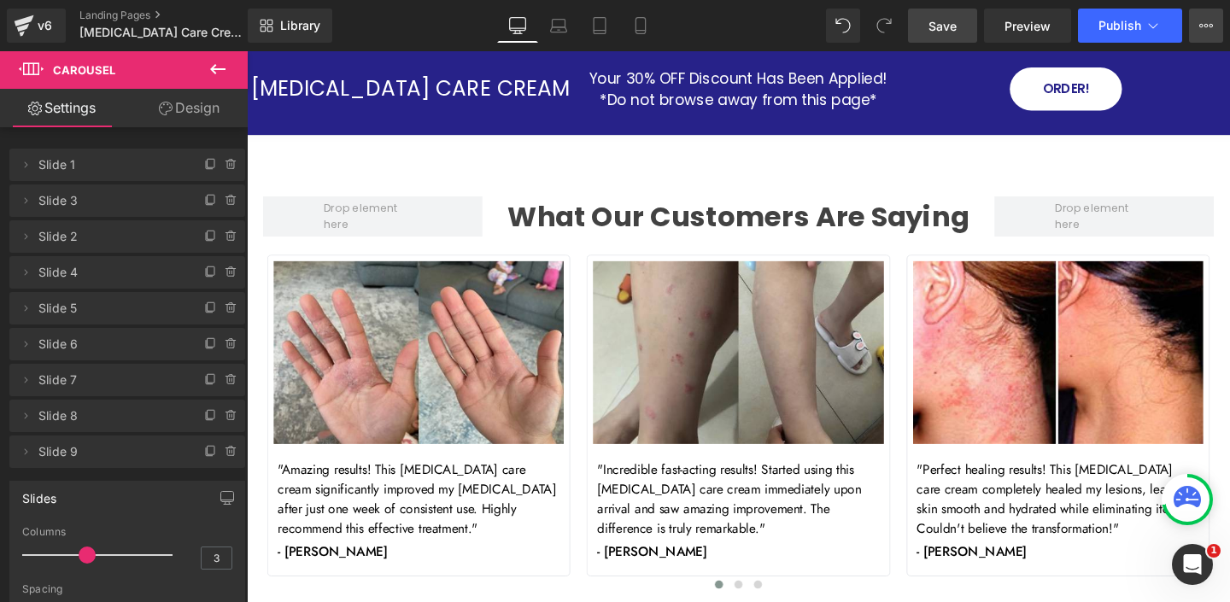
click at [1192, 28] on button "View Live Page View with current Template Save Template to Library Schedule Pub…" at bounding box center [1206, 26] width 34 height 34
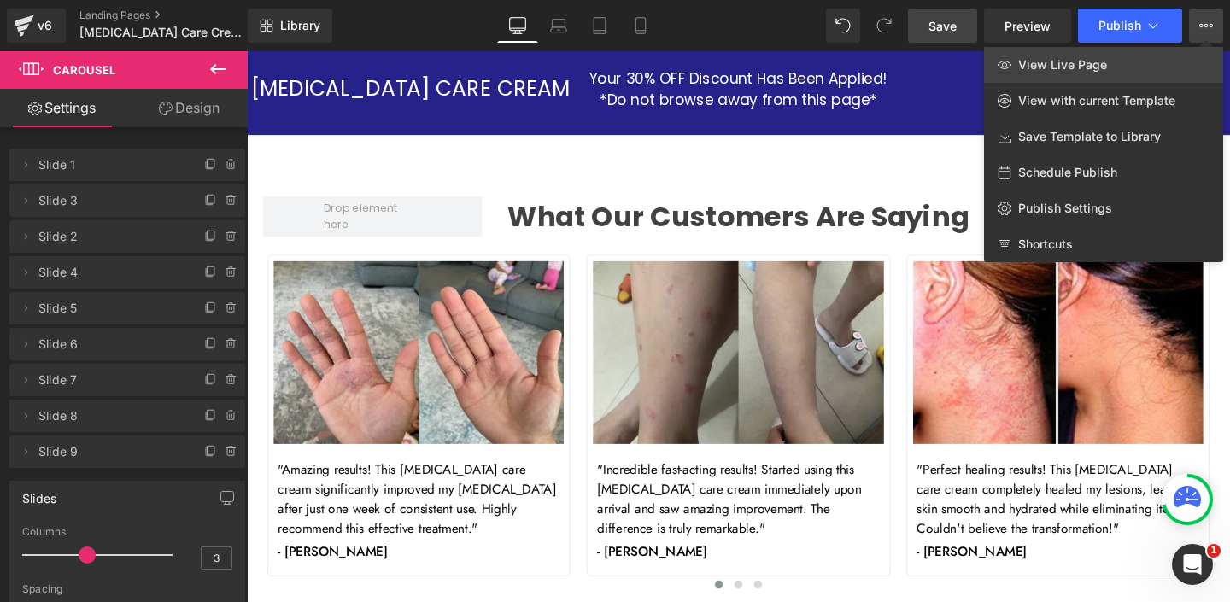
click at [1059, 69] on span "View Live Page" at bounding box center [1062, 64] width 89 height 15
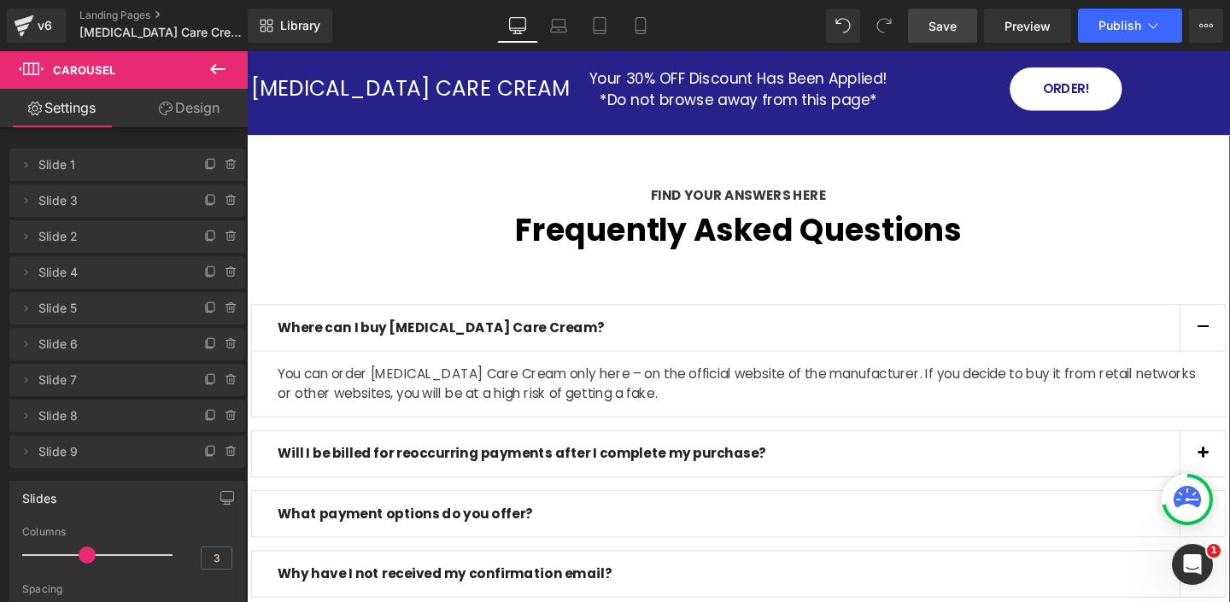
scroll to position [6566, 0]
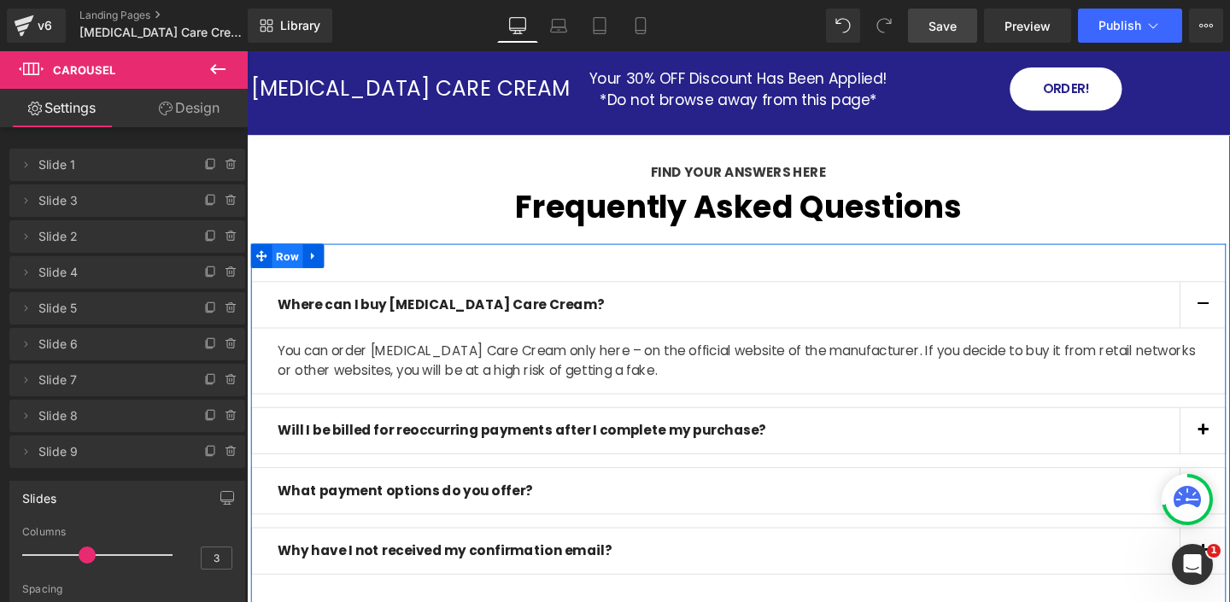
click at [286, 254] on span "Row" at bounding box center [289, 267] width 32 height 26
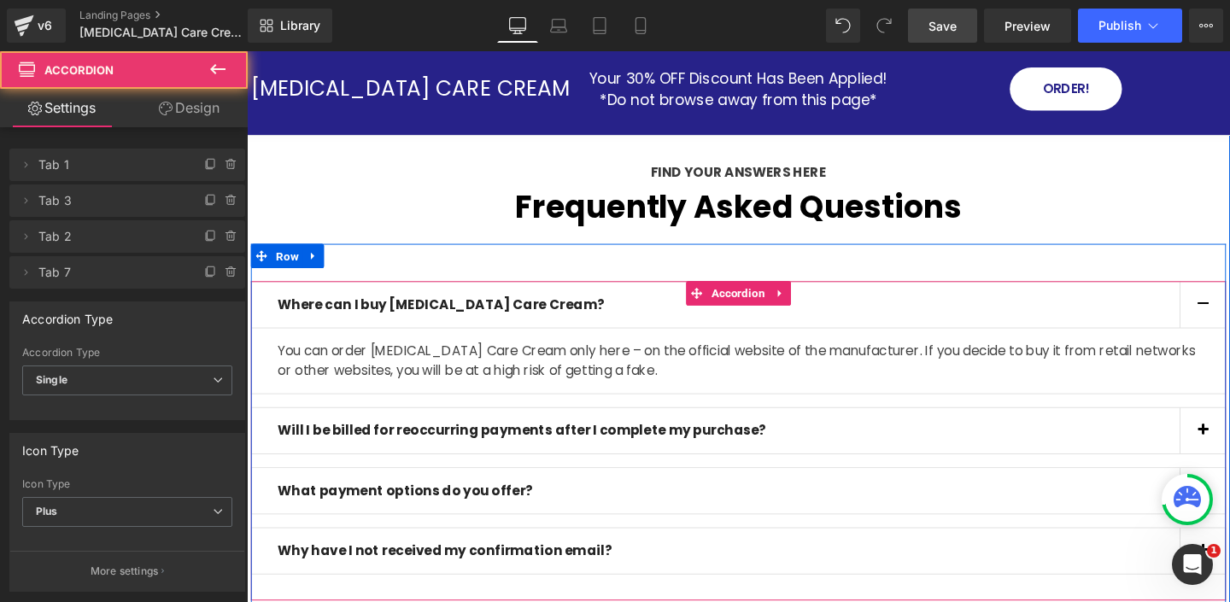
click at [331, 316] on div "Where can I buy Psoriasis Care Cream? Text Block" at bounding box center [763, 318] width 1025 height 50
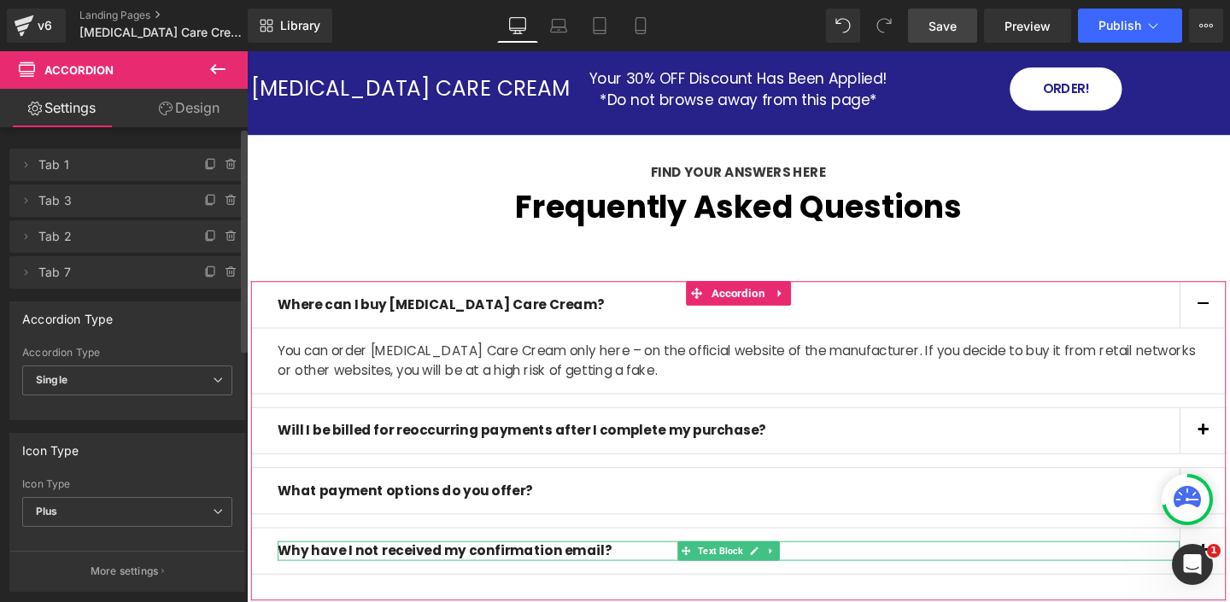
click at [225, 270] on icon at bounding box center [232, 273] width 14 height 14
click at [201, 274] on button "Delete" at bounding box center [213, 273] width 54 height 22
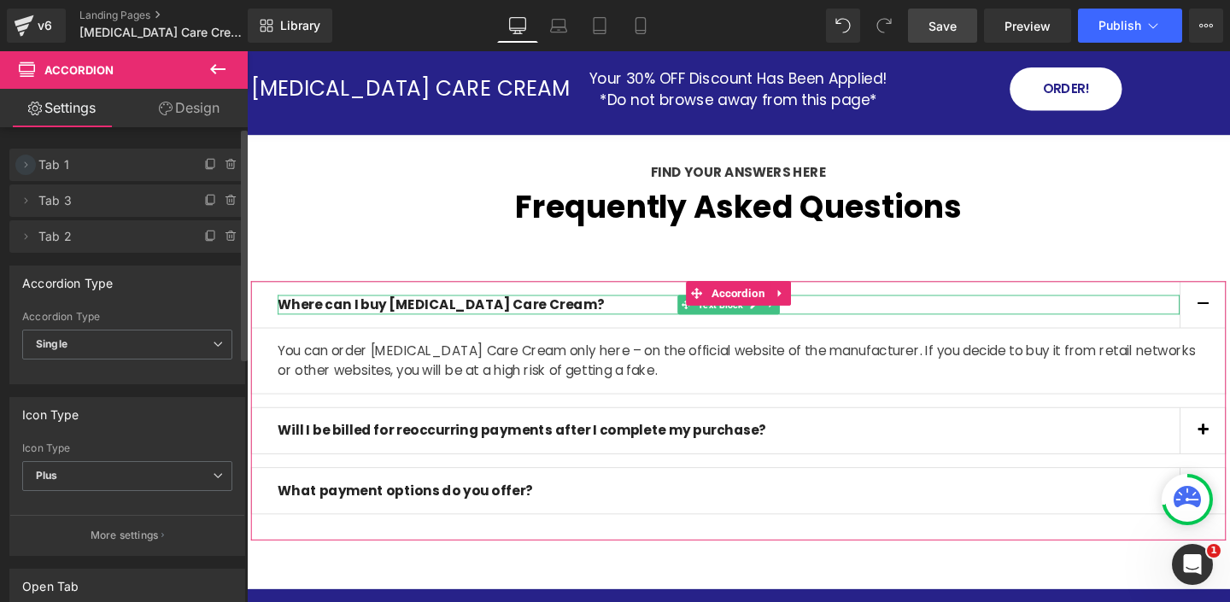
click at [26, 166] on icon at bounding box center [26, 165] width 14 height 14
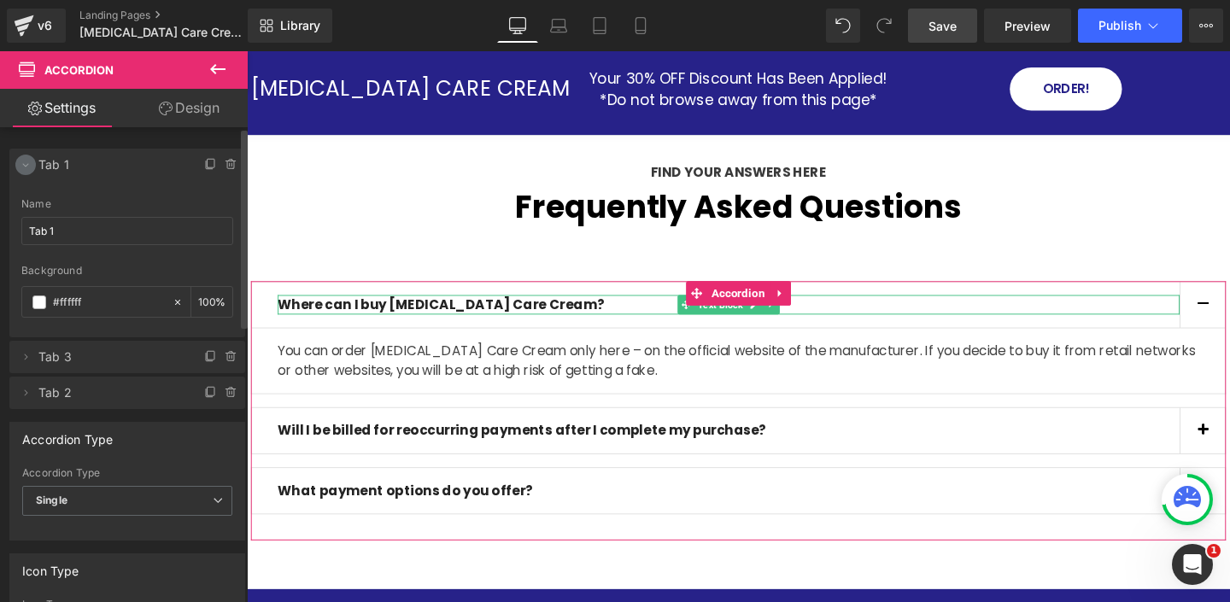
click at [24, 165] on icon at bounding box center [26, 165] width 14 height 14
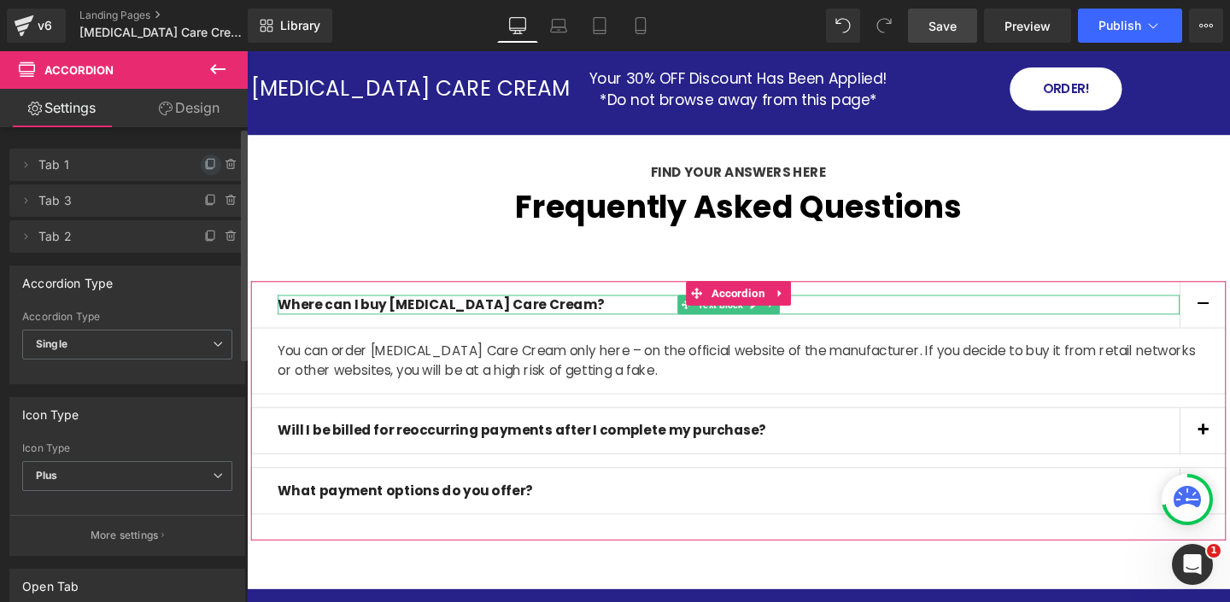
click at [204, 165] on icon at bounding box center [211, 165] width 14 height 14
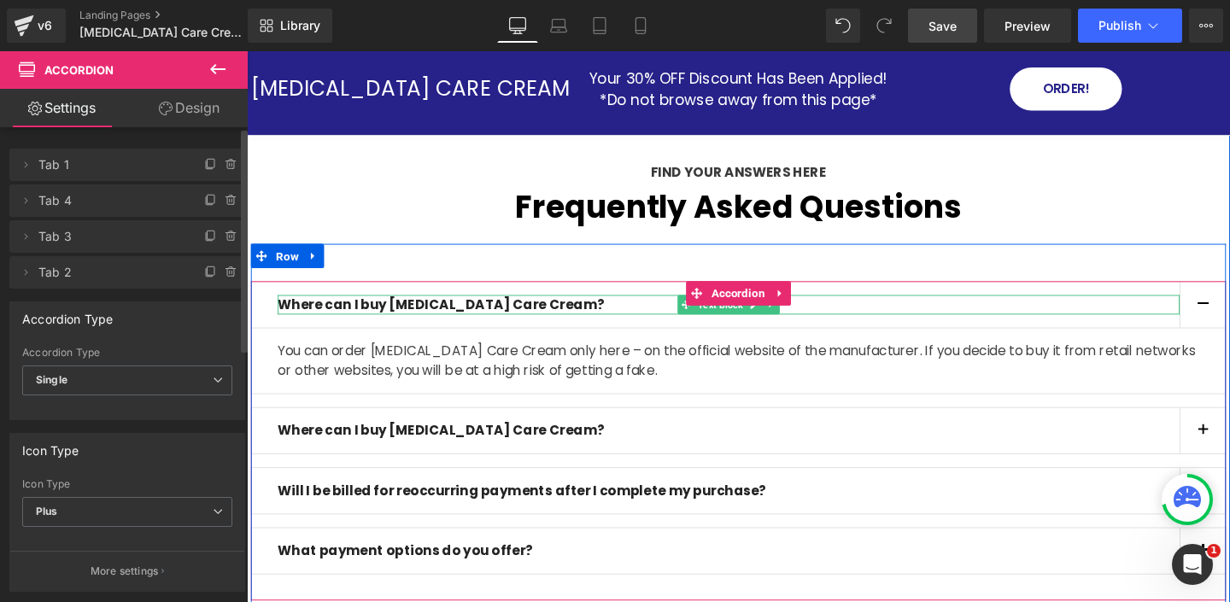
click at [331, 307] on b "Where can I buy [MEDICAL_DATA] Care Cream?" at bounding box center [450, 317] width 343 height 20
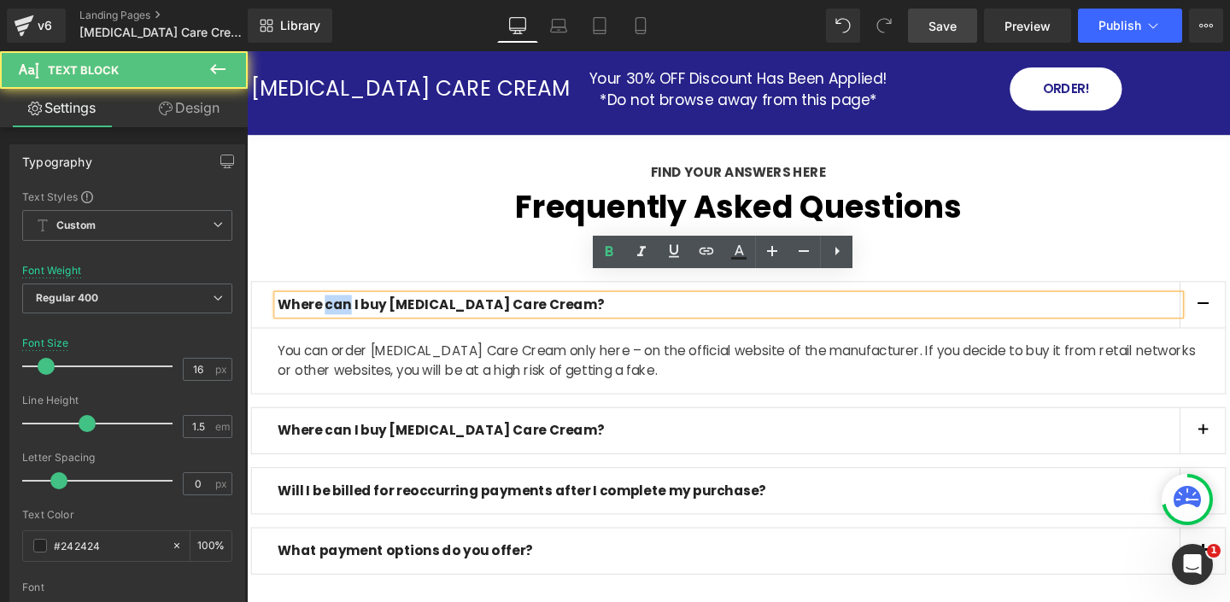
click at [331, 307] on b "Where can I buy [MEDICAL_DATA] Care Cream?" at bounding box center [450, 317] width 343 height 20
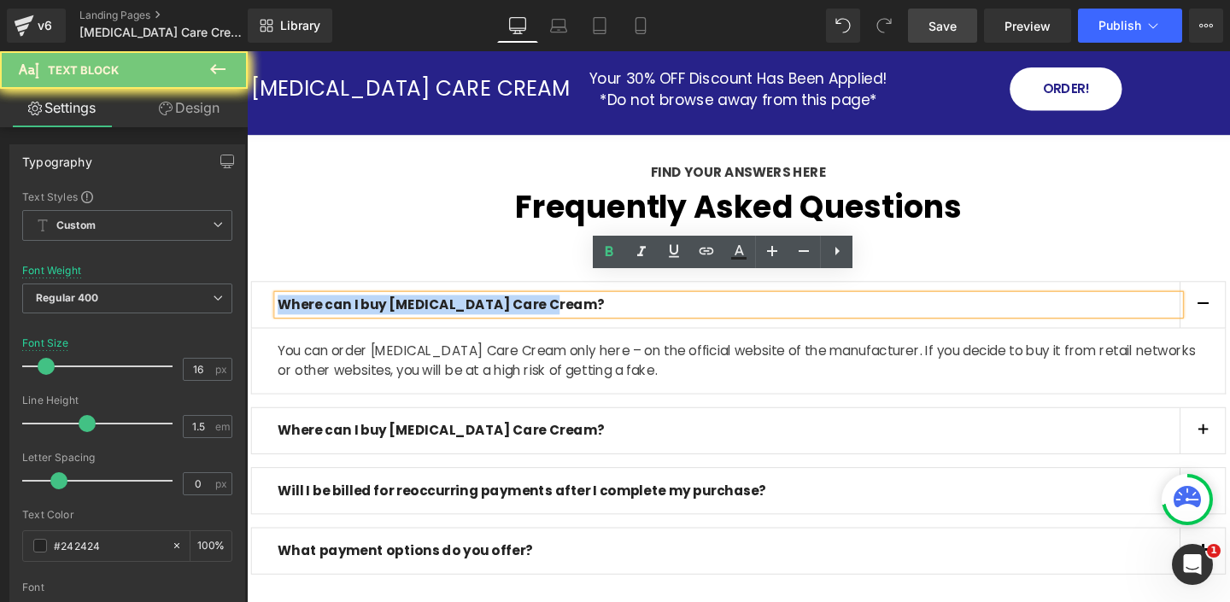
click at [331, 307] on b "Where can I buy [MEDICAL_DATA] Care Cream?" at bounding box center [450, 317] width 343 height 20
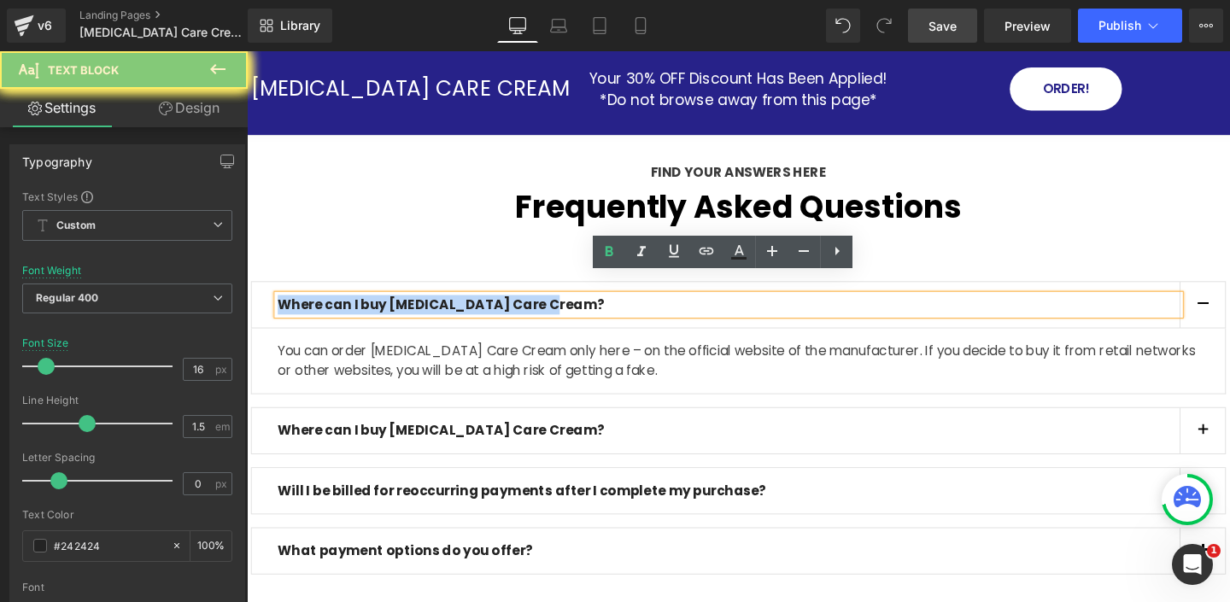
click at [331, 307] on b "Where can I buy [MEDICAL_DATA] Care Cream?" at bounding box center [450, 317] width 343 height 20
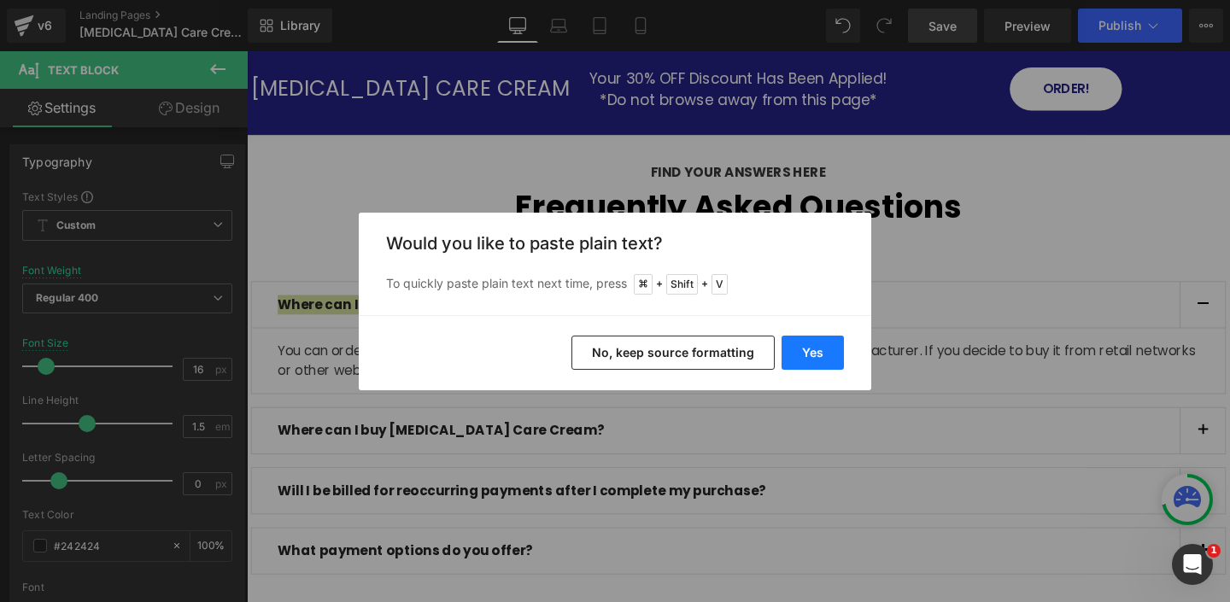
click at [812, 350] on button "Yes" at bounding box center [812, 353] width 62 height 34
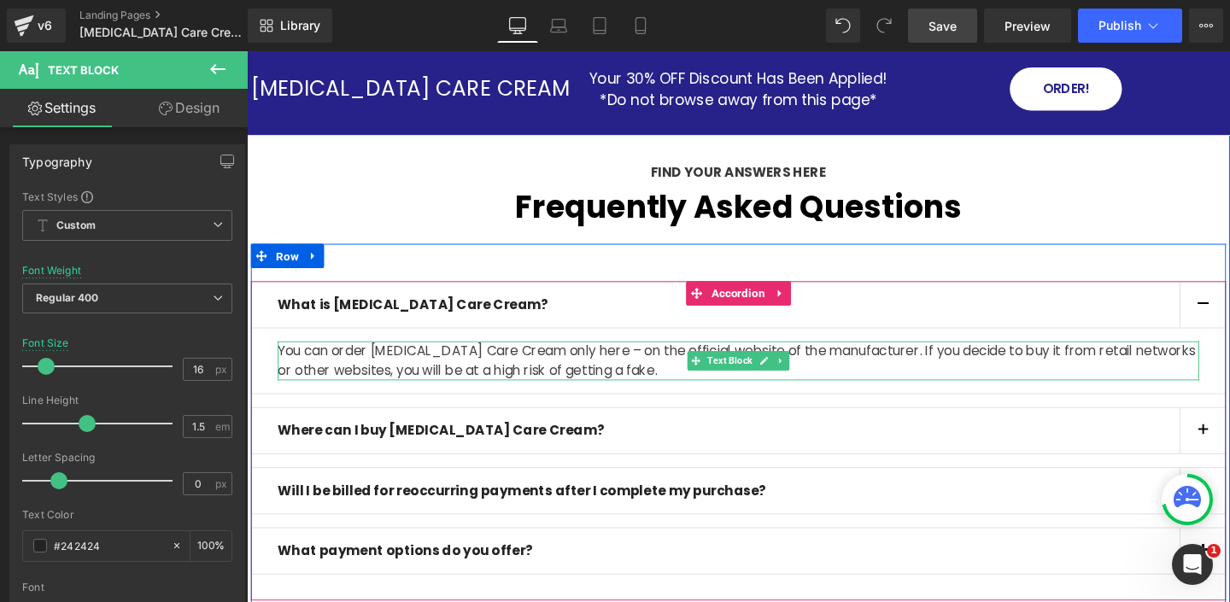
click at [442, 356] on p "You can order [MEDICAL_DATA] Care Cream only here – on the official website of …" at bounding box center [763, 376] width 968 height 41
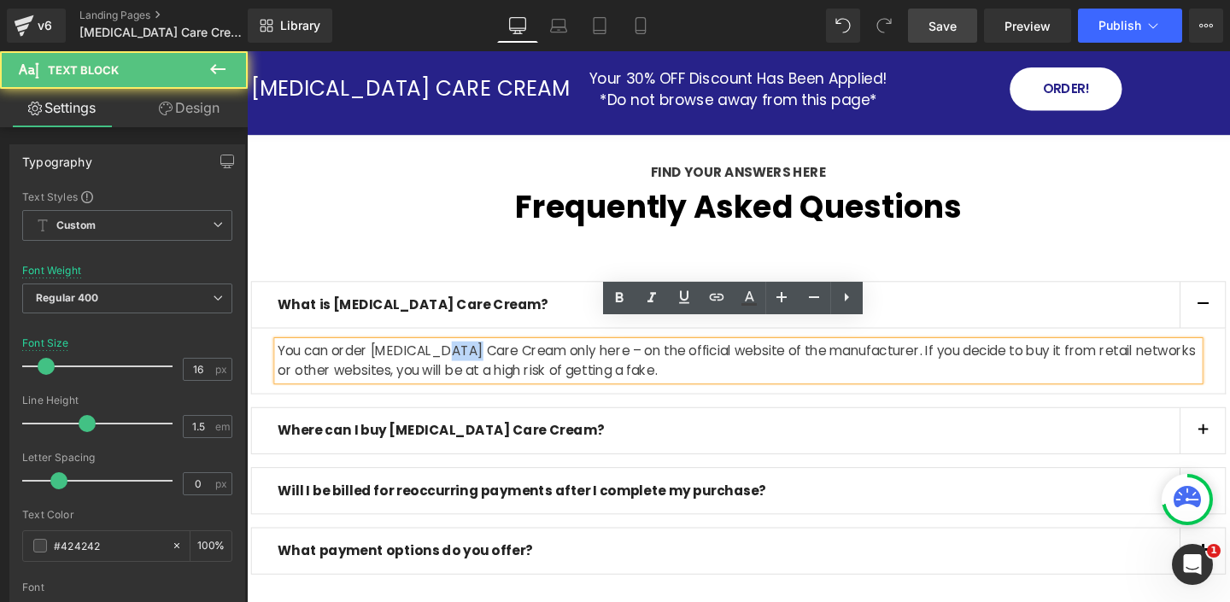
click at [442, 356] on p "You can order [MEDICAL_DATA] Care Cream only here – on the official website of …" at bounding box center [763, 376] width 968 height 41
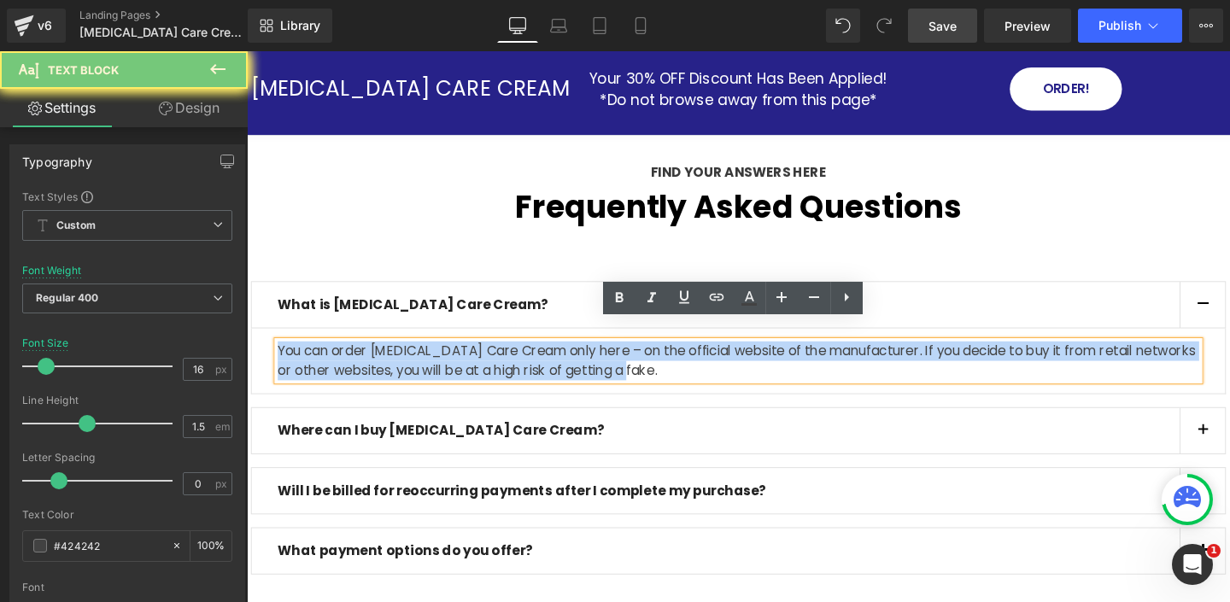
click at [441, 356] on p "You can order [MEDICAL_DATA] Care Cream only here – on the official website of …" at bounding box center [763, 376] width 968 height 41
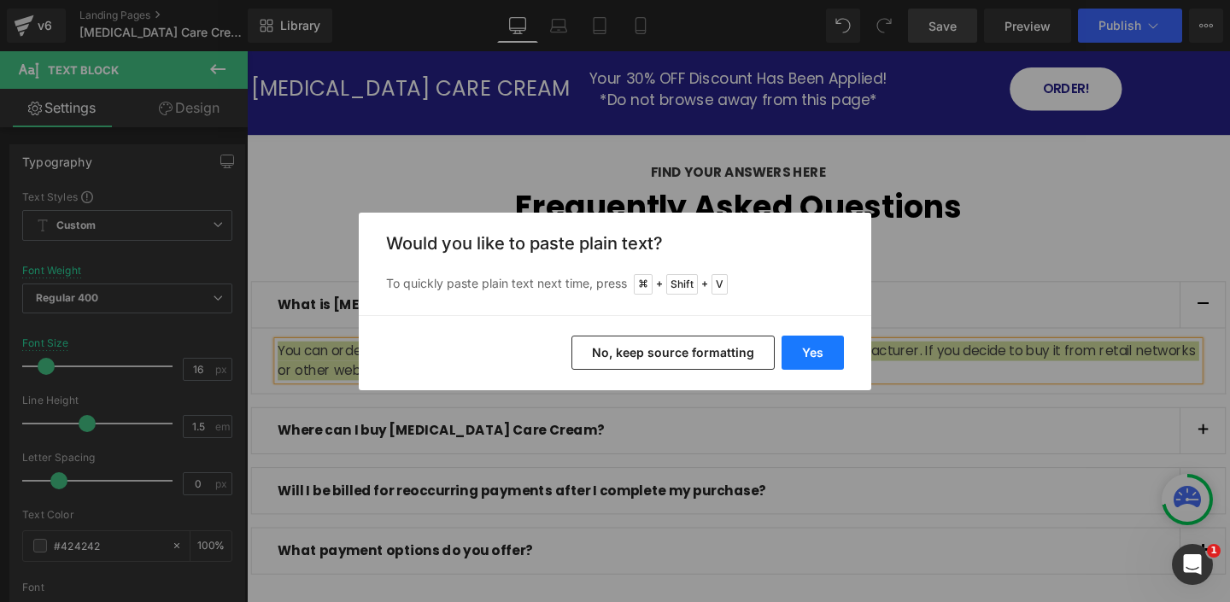
click at [817, 353] on button "Yes" at bounding box center [812, 353] width 62 height 34
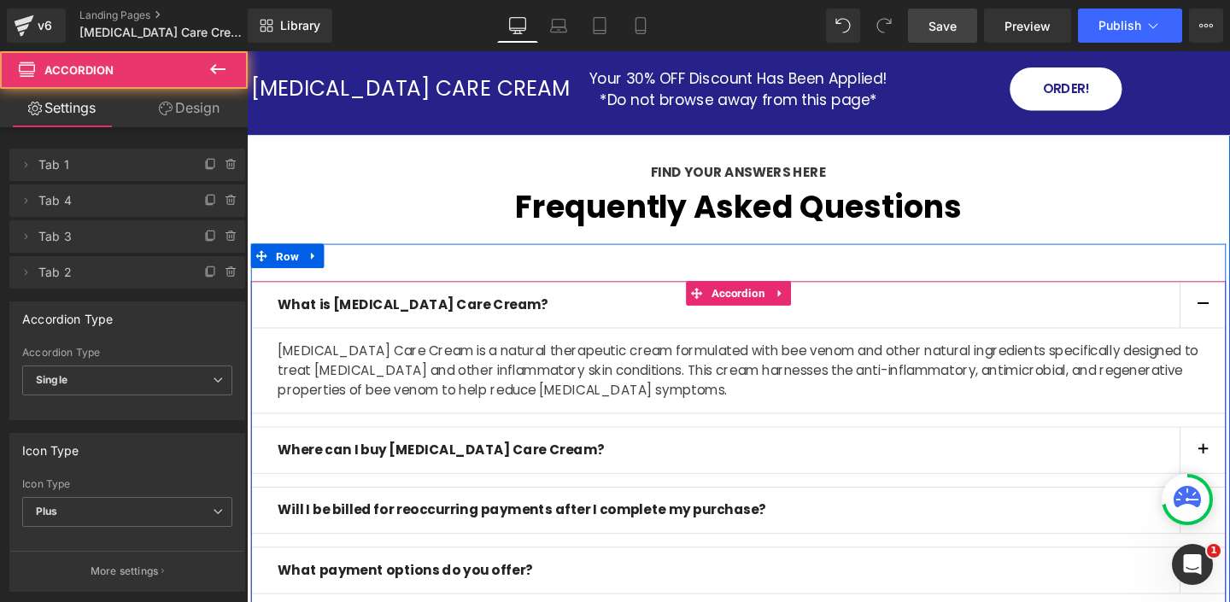
click at [342, 293] on div "What is Psoriasis Care Cream? Text Block" at bounding box center [763, 318] width 1025 height 50
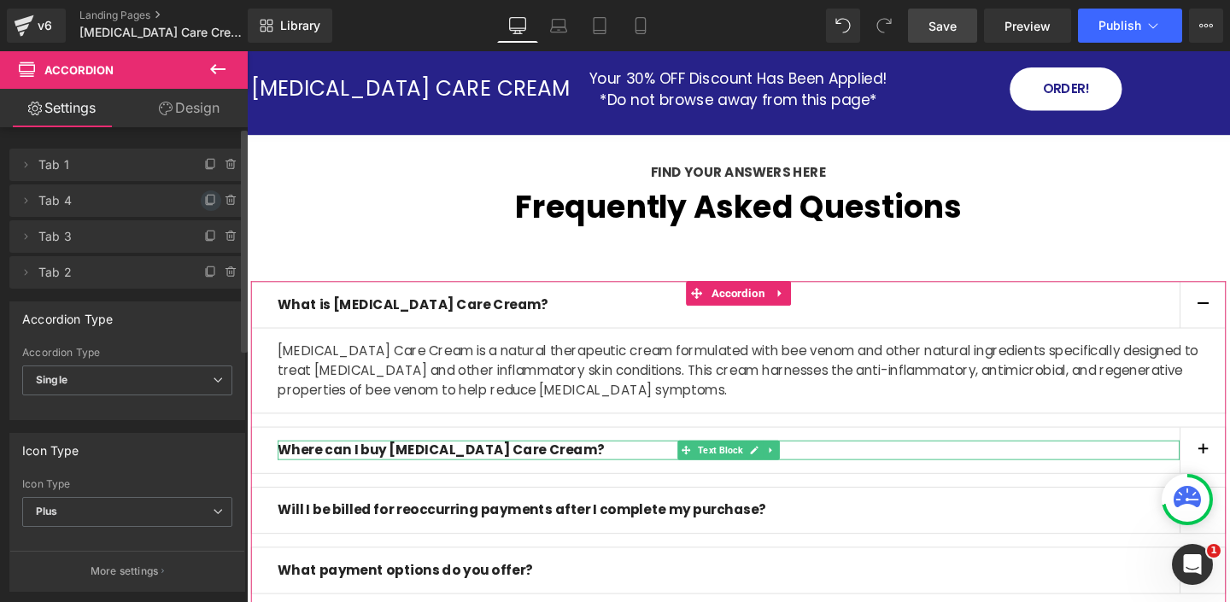
click at [204, 199] on icon at bounding box center [211, 201] width 14 height 14
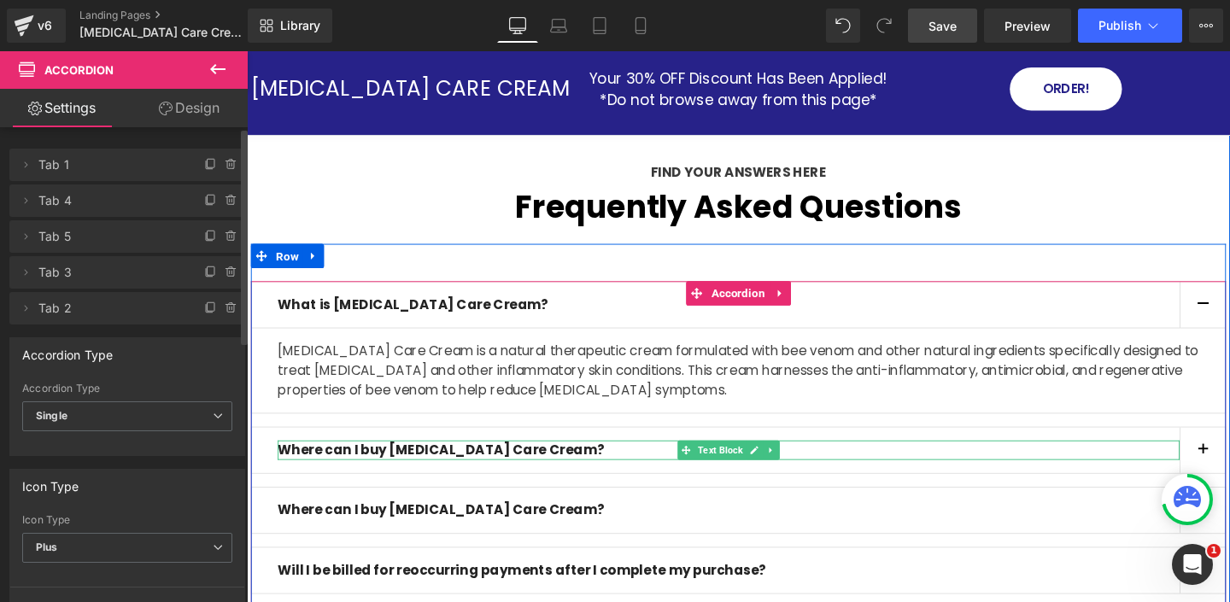
click at [360, 460] on b "Where can I buy [MEDICAL_DATA] Care Cream?" at bounding box center [450, 470] width 343 height 20
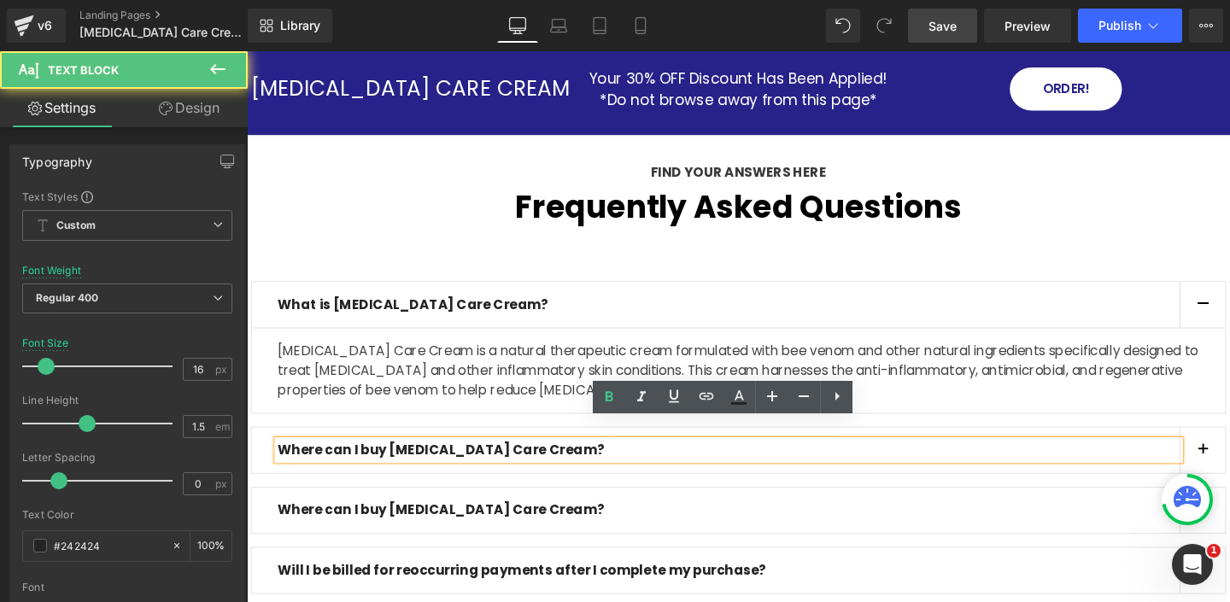
click at [360, 460] on b "Where can I buy [MEDICAL_DATA] Care Cream?" at bounding box center [450, 470] width 343 height 20
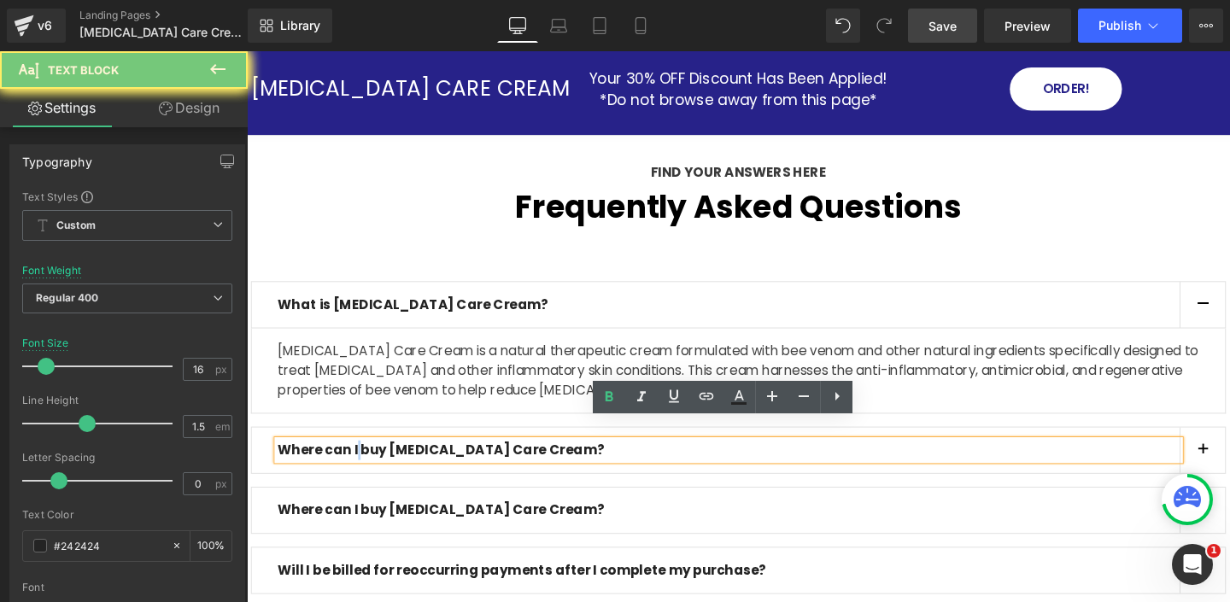
click at [360, 460] on b "Where can I buy [MEDICAL_DATA] Care Cream?" at bounding box center [450, 470] width 343 height 20
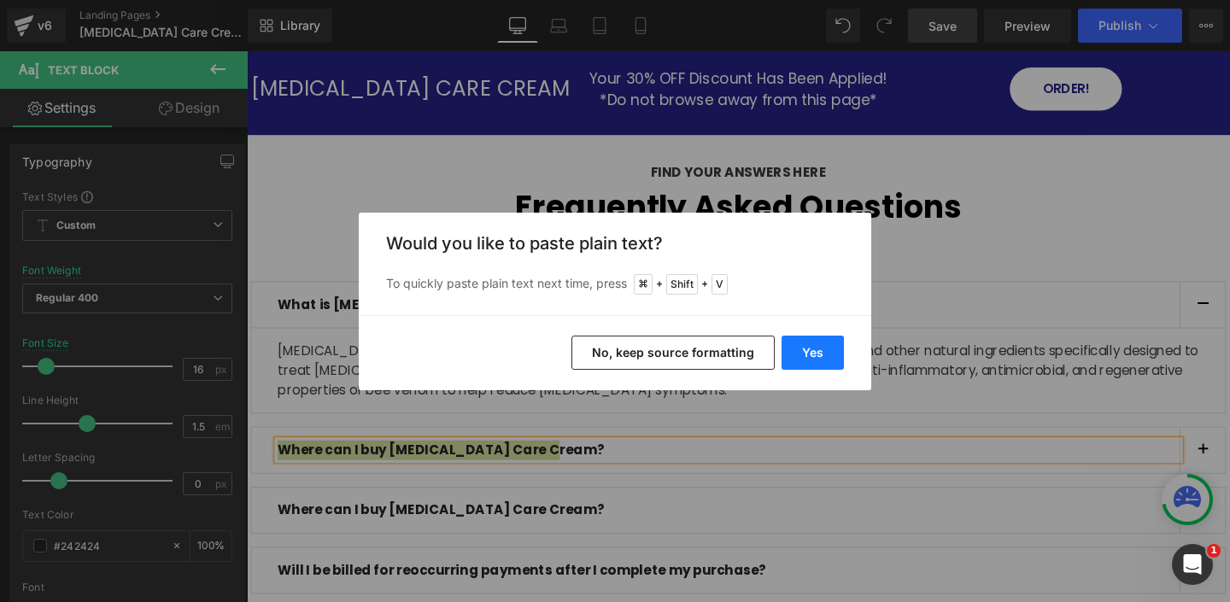
click at [829, 346] on button "Yes" at bounding box center [812, 353] width 62 height 34
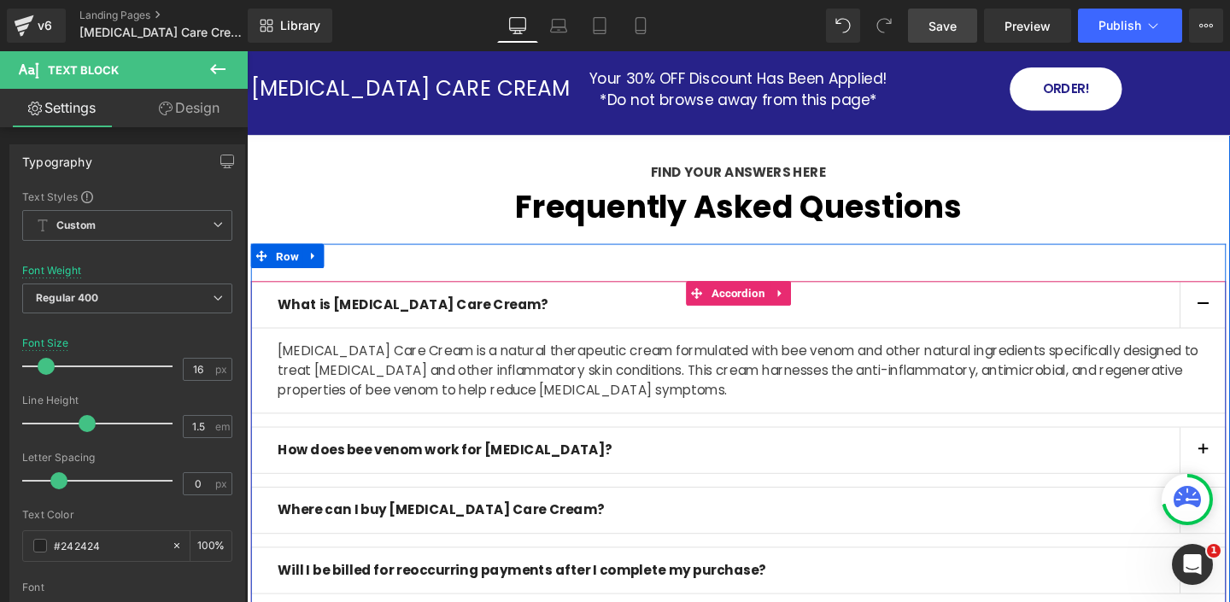
click at [1229, 448] on button "button" at bounding box center [1251, 471] width 48 height 48
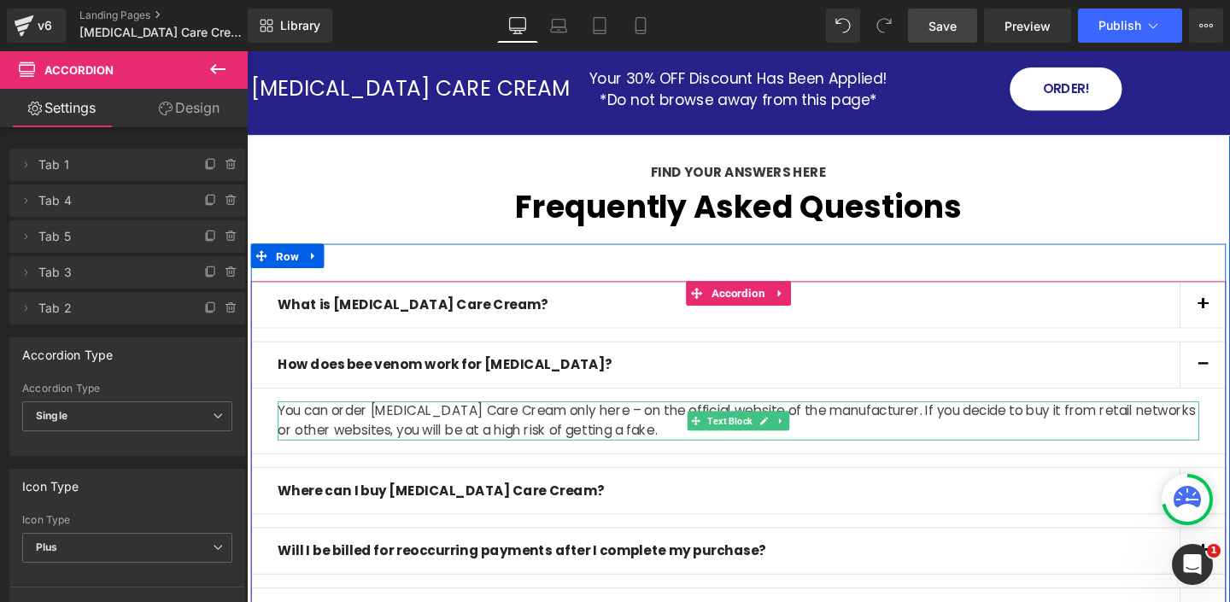
click at [492, 419] on p "You can order [MEDICAL_DATA] Care Cream only here – on the official website of …" at bounding box center [763, 439] width 968 height 41
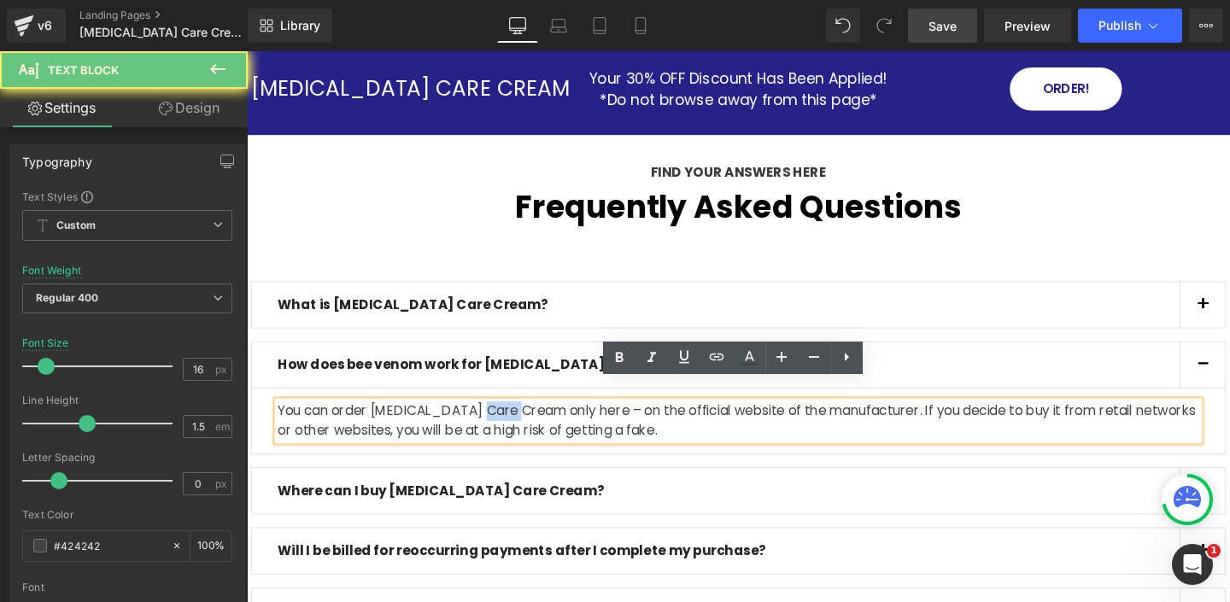
click at [492, 419] on p "You can order [MEDICAL_DATA] Care Cream only here – on the official website of …" at bounding box center [763, 439] width 968 height 41
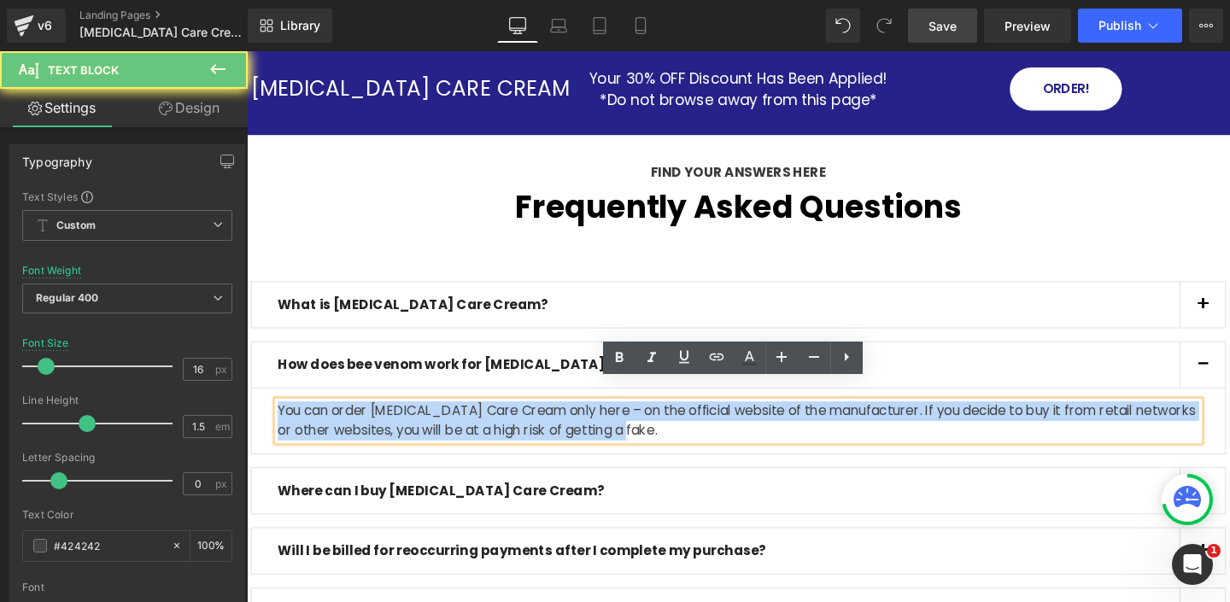
click at [492, 419] on p "You can order [MEDICAL_DATA] Care Cream only here – on the official website of …" at bounding box center [763, 439] width 968 height 41
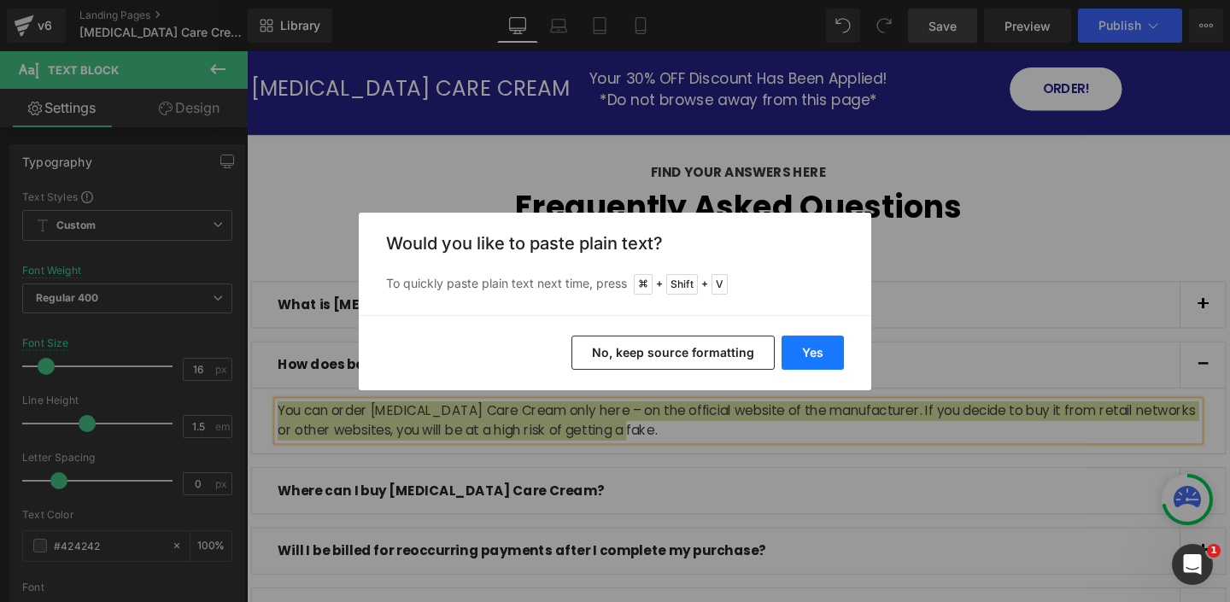
click at [808, 349] on button "Yes" at bounding box center [812, 353] width 62 height 34
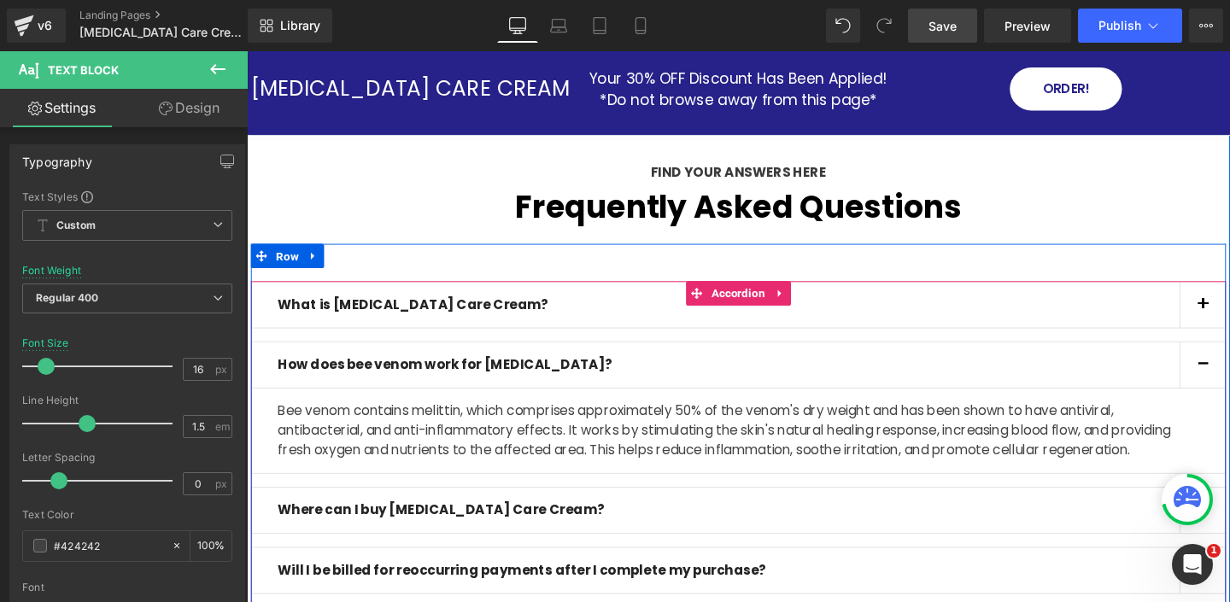
click at [1229, 385] on span "button" at bounding box center [1252, 385] width 0 height 0
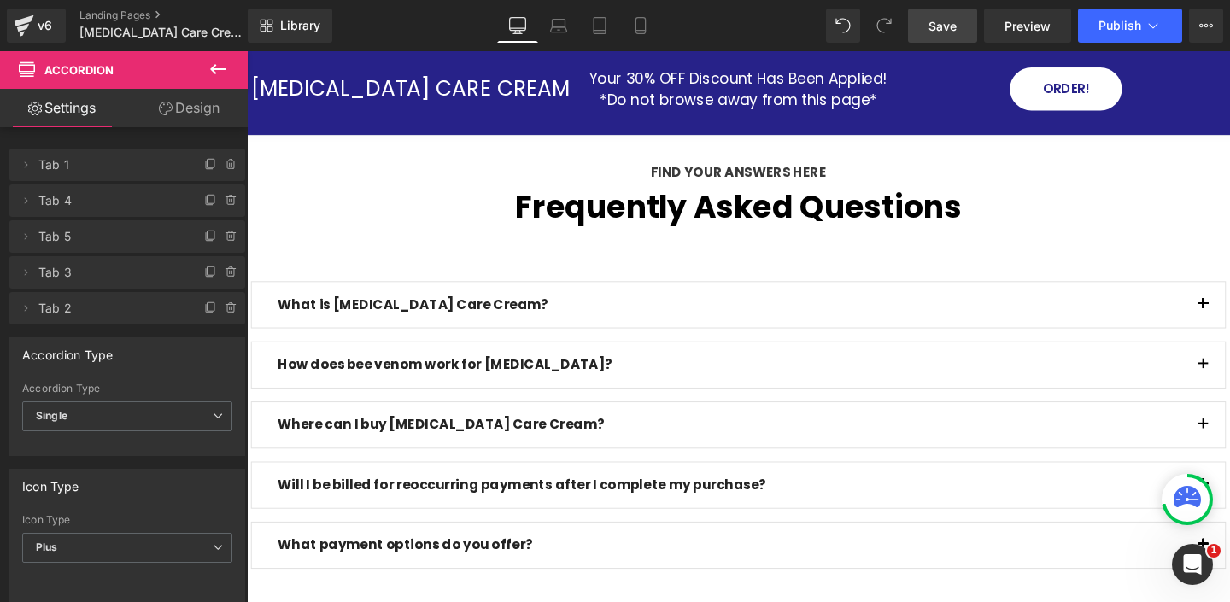
click at [938, 33] on span "Save" at bounding box center [942, 26] width 28 height 18
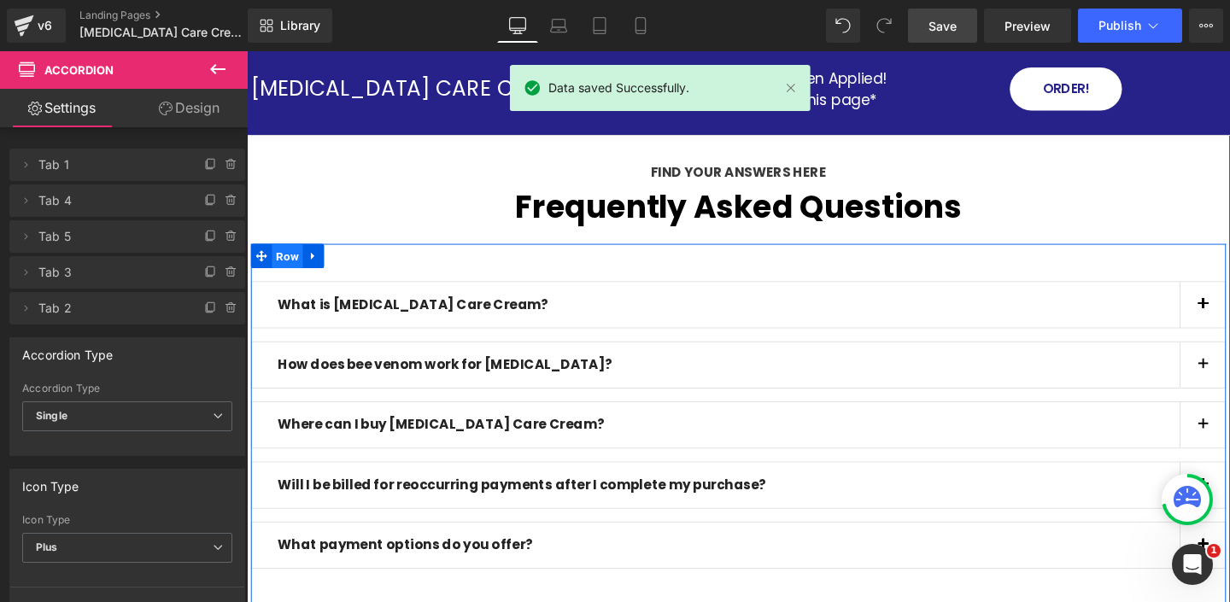
click at [285, 254] on span "Row" at bounding box center [289, 267] width 32 height 26
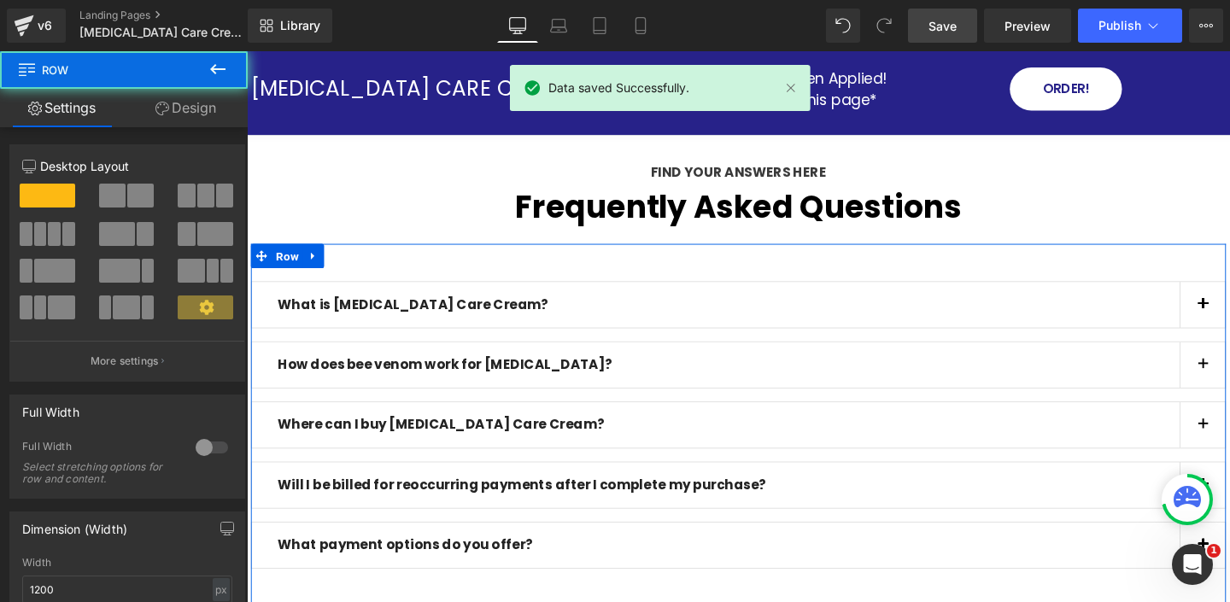
click at [168, 107] on link "Design" at bounding box center [186, 108] width 124 height 38
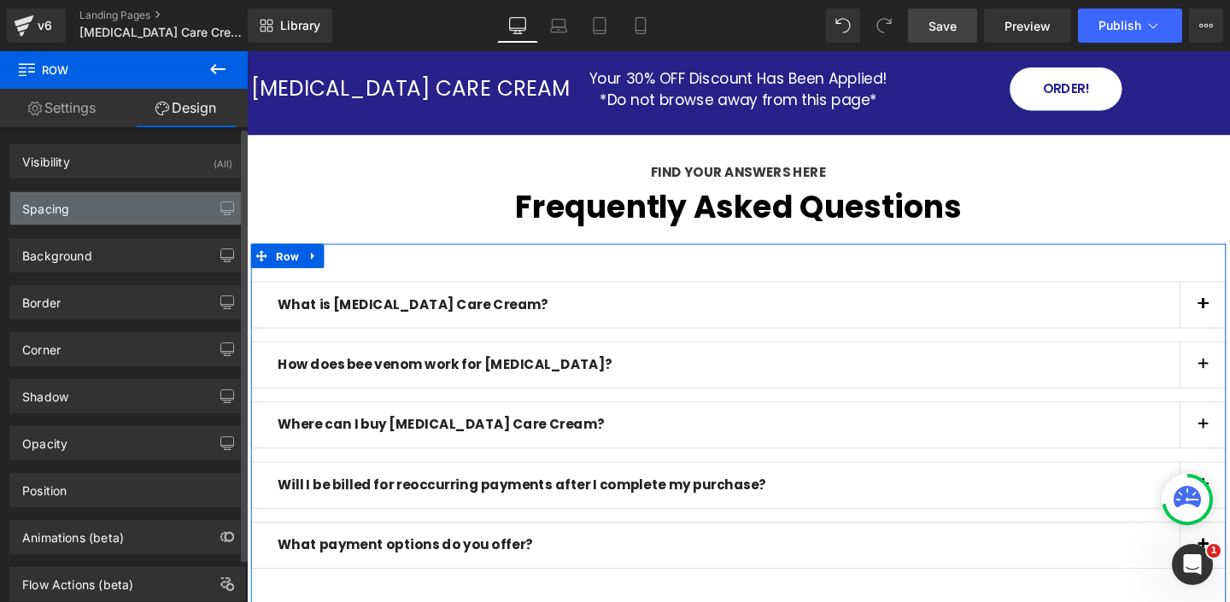
click at [96, 206] on div "Spacing" at bounding box center [127, 208] width 234 height 32
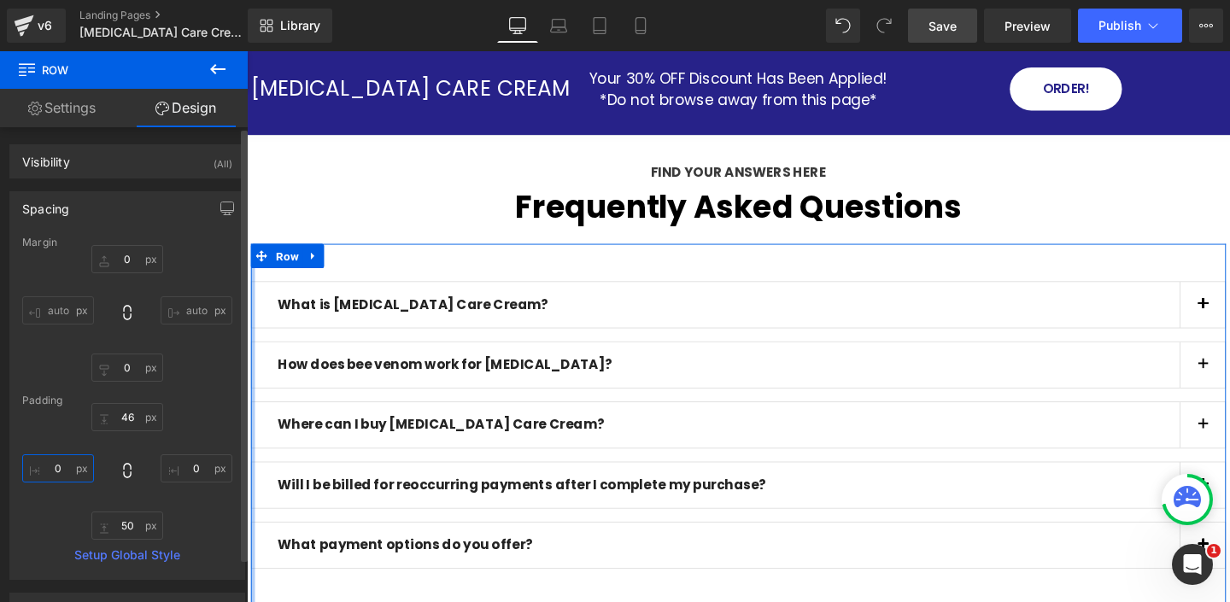
click at [69, 468] on input "0" at bounding box center [58, 468] width 72 height 28
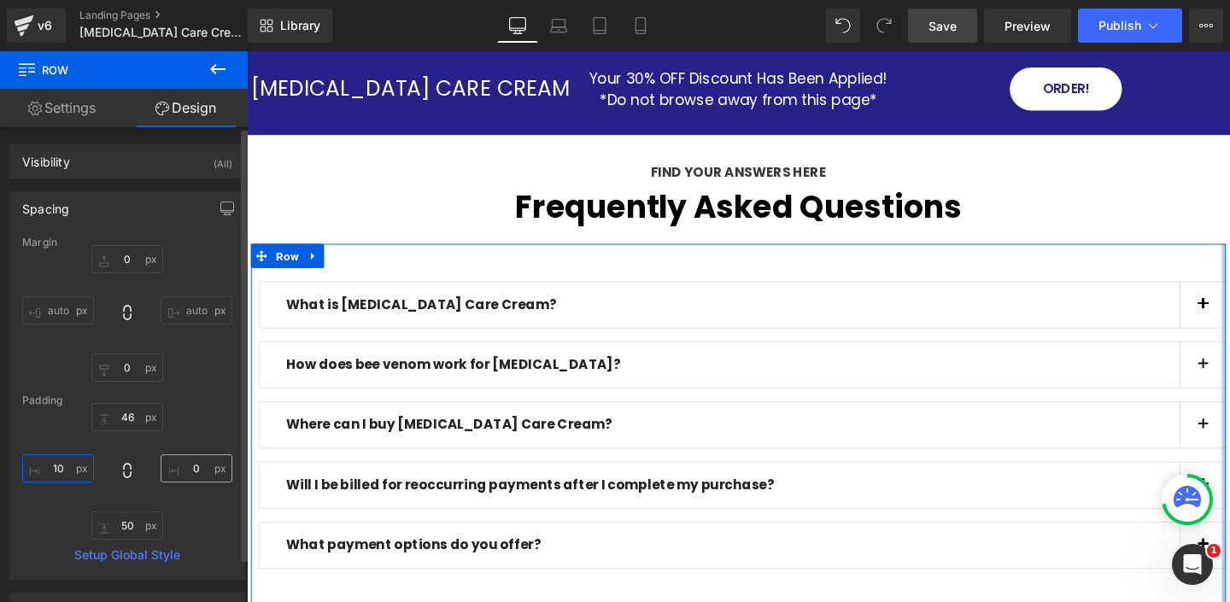
type input "10"
click at [198, 466] on input "0" at bounding box center [197, 468] width 72 height 28
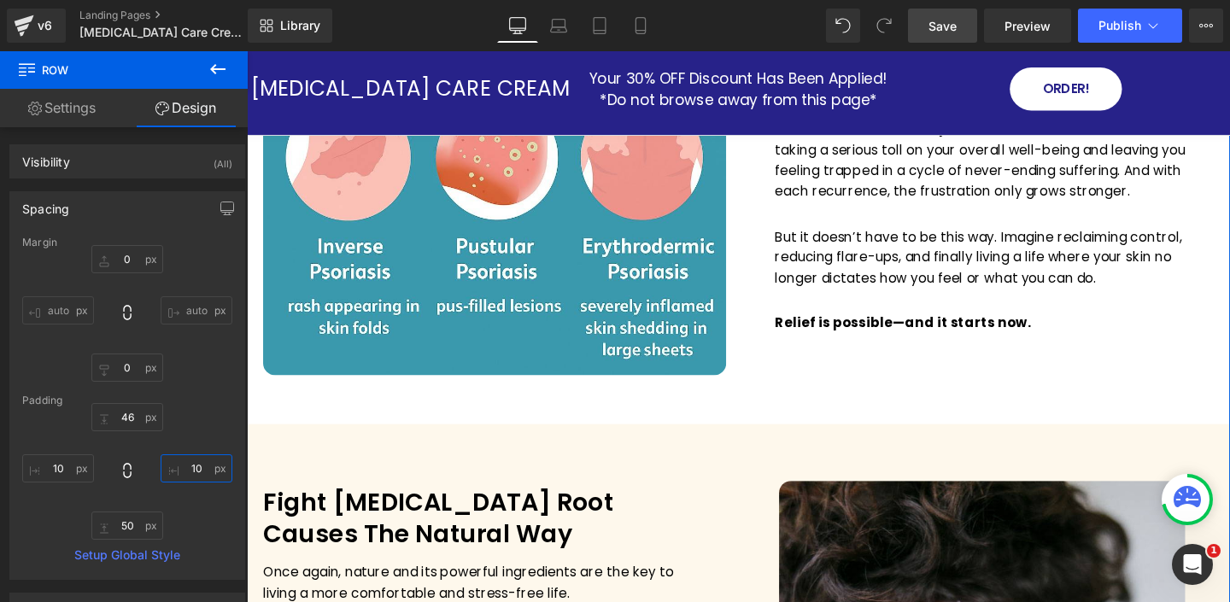
scroll to position [0, 0]
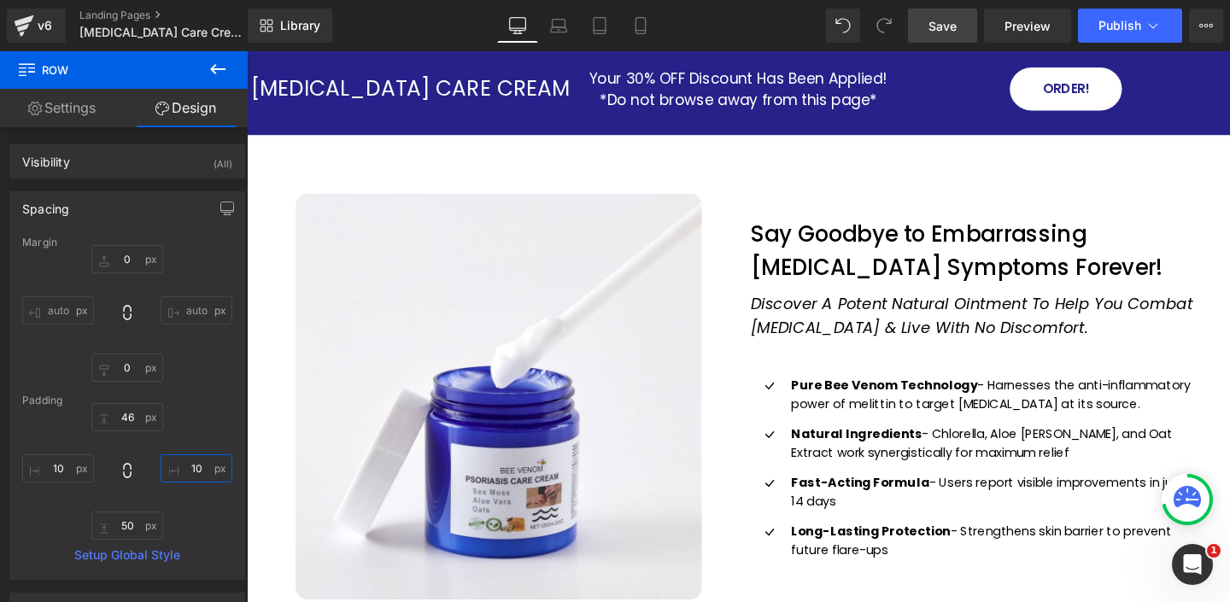
type input "10"
click at [942, 26] on span "Save" at bounding box center [942, 26] width 28 height 18
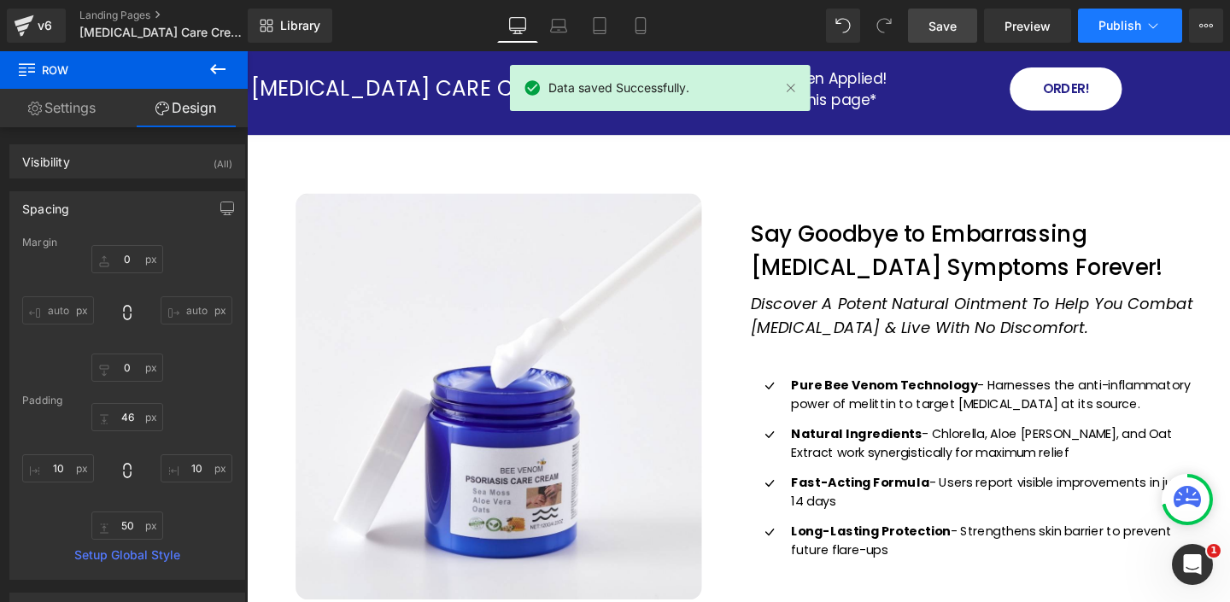
click at [1163, 27] on button "Publish" at bounding box center [1130, 26] width 104 height 34
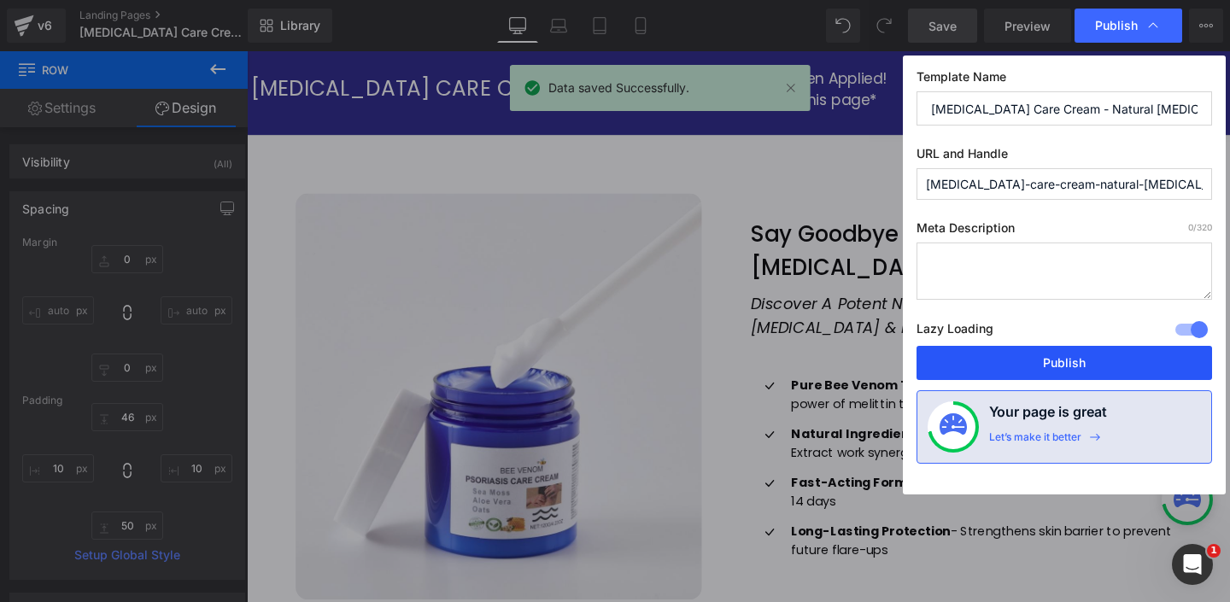
click at [1069, 364] on button "Publish" at bounding box center [1063, 363] width 295 height 34
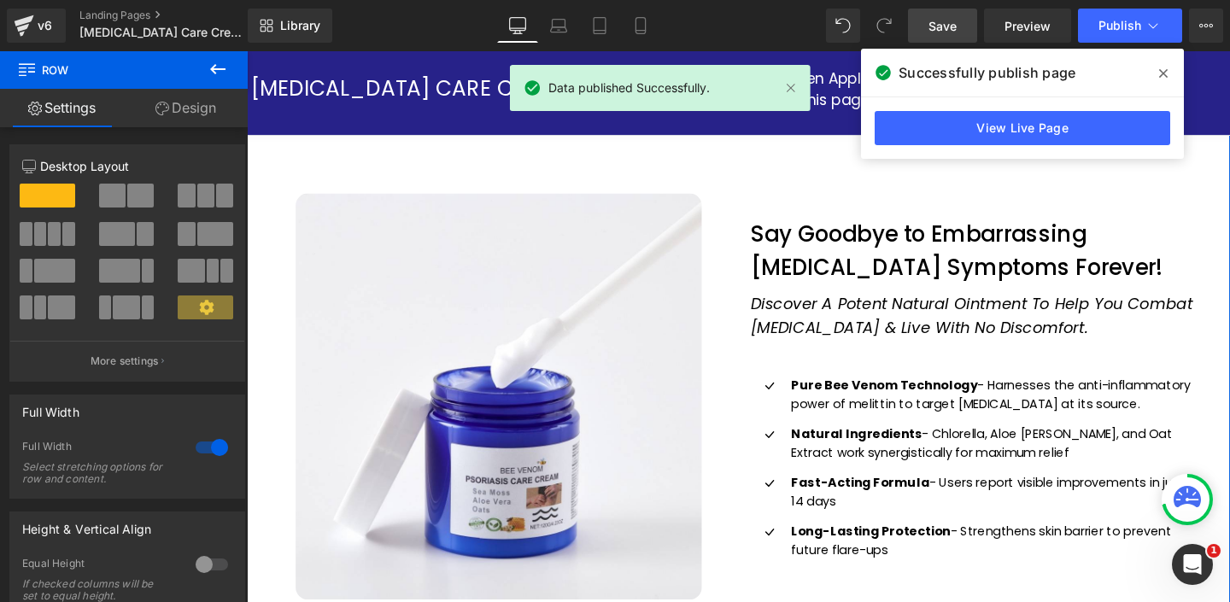
drag, startPoint x: 193, startPoint y: 107, endPoint x: 132, endPoint y: 199, distance: 110.9
click at [193, 107] on link "Design" at bounding box center [186, 108] width 124 height 38
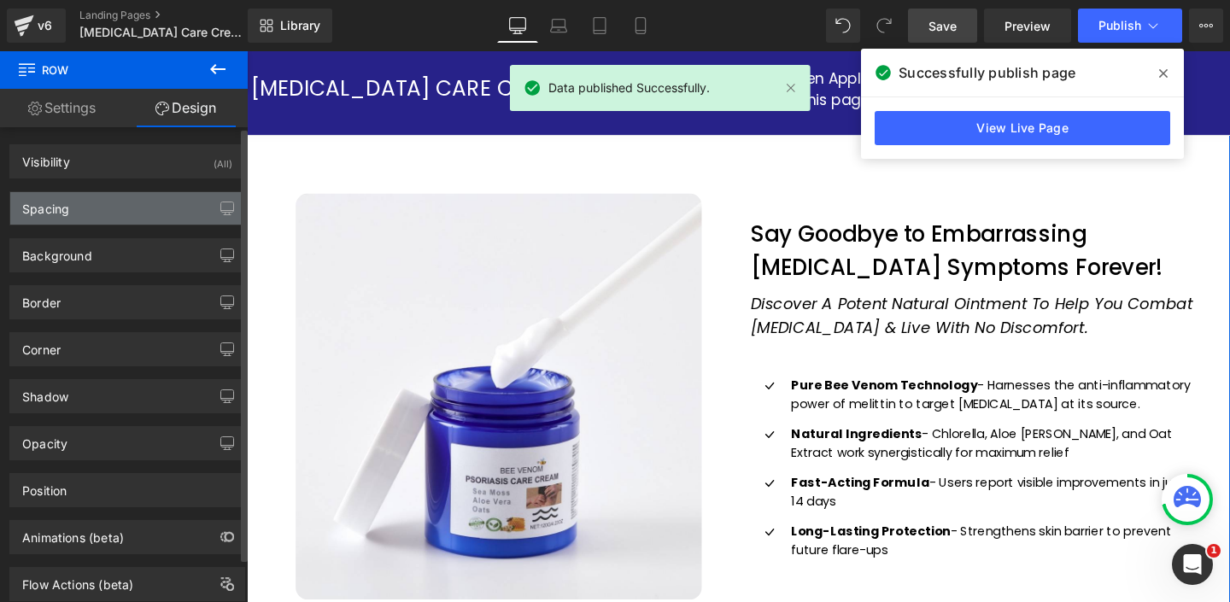
click at [132, 208] on div "Spacing" at bounding box center [127, 208] width 234 height 32
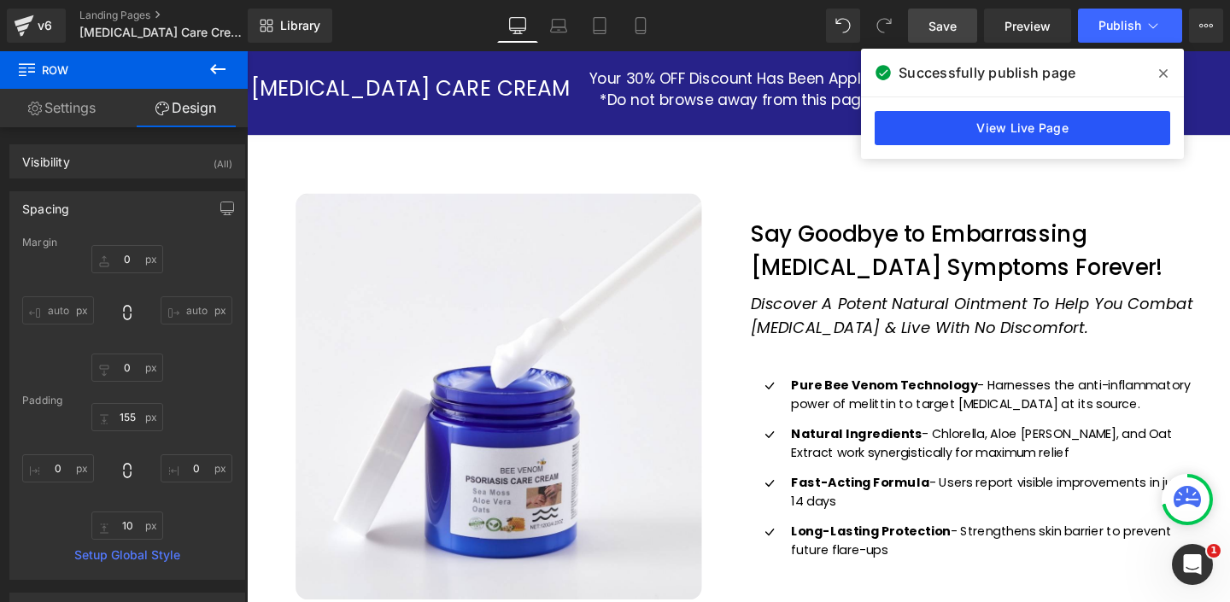
click at [1068, 126] on link "View Live Page" at bounding box center [1022, 128] width 295 height 34
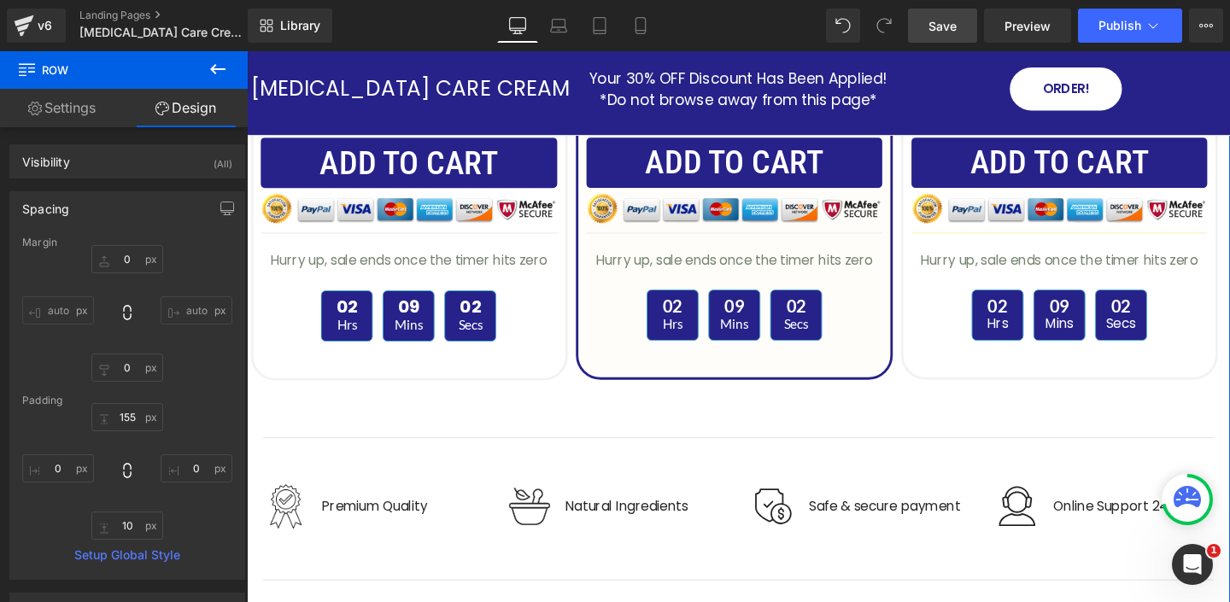
scroll to position [5585, 0]
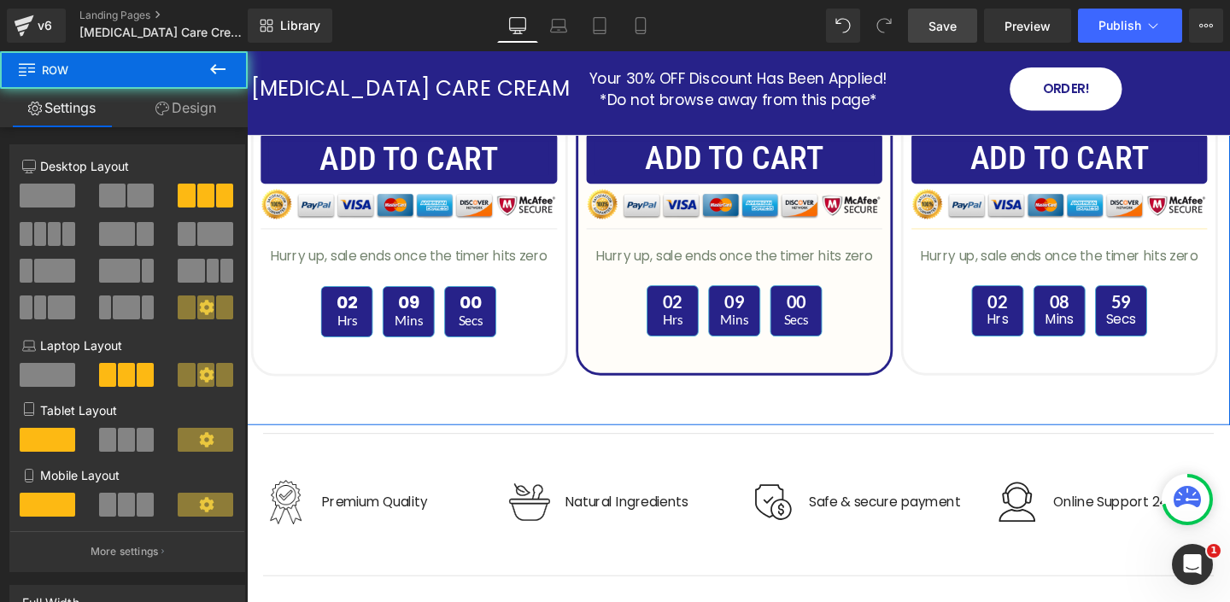
click at [192, 101] on link "Design" at bounding box center [186, 108] width 124 height 38
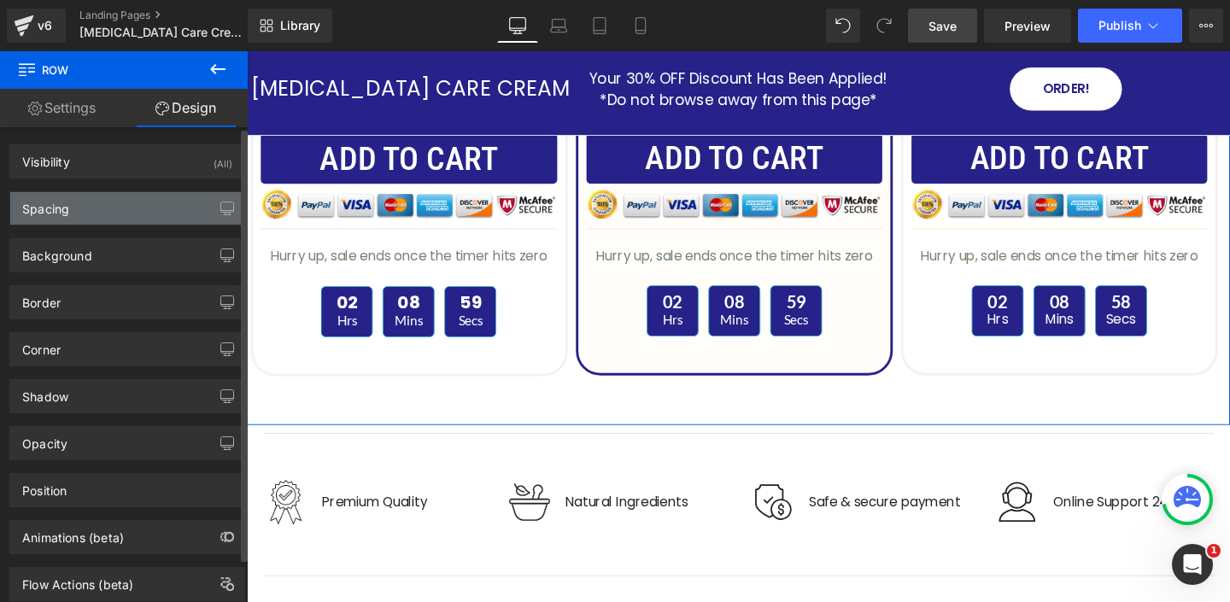
click at [80, 212] on div "Spacing" at bounding box center [127, 208] width 234 height 32
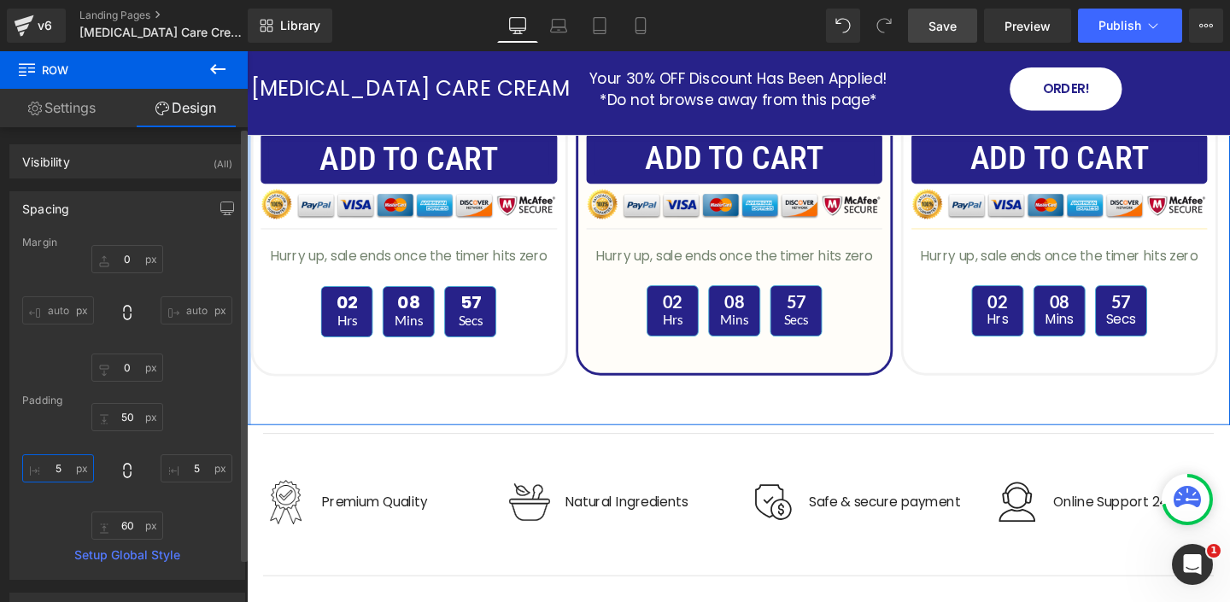
click at [66, 471] on input "text" at bounding box center [58, 468] width 72 height 28
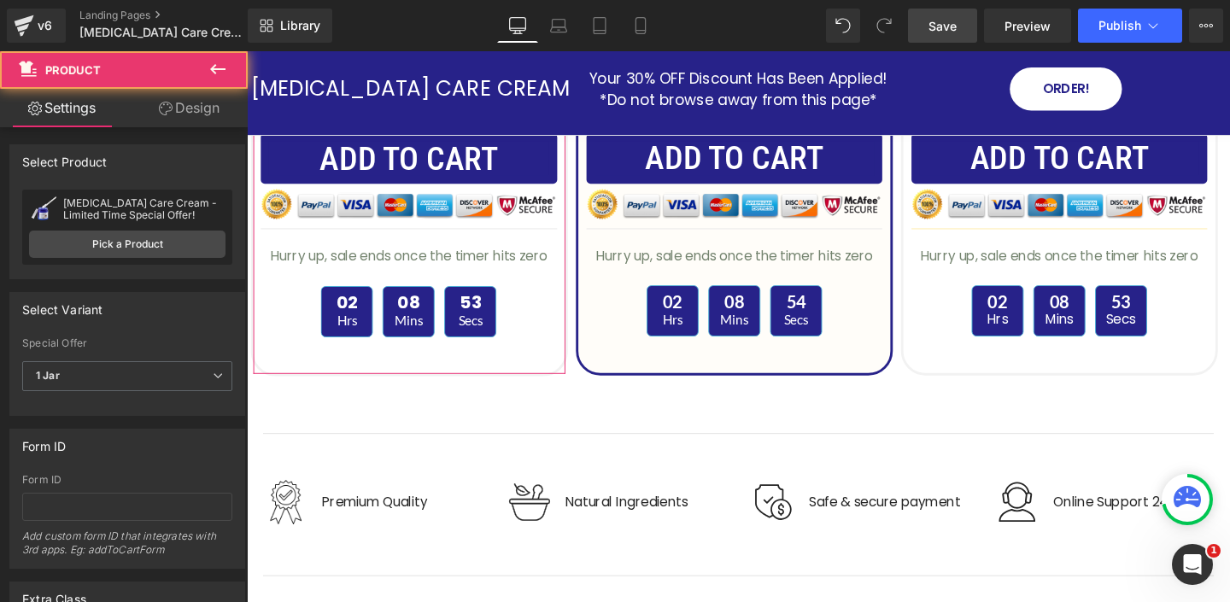
click at [182, 106] on link "Design" at bounding box center [189, 108] width 124 height 38
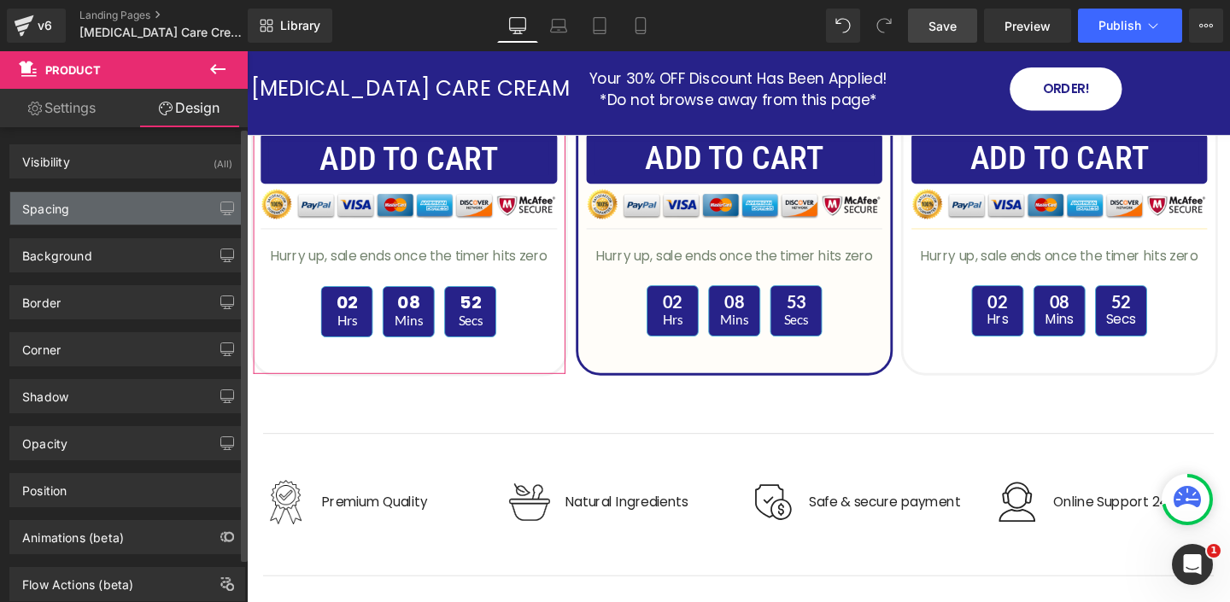
click at [98, 204] on div "Spacing" at bounding box center [127, 208] width 234 height 32
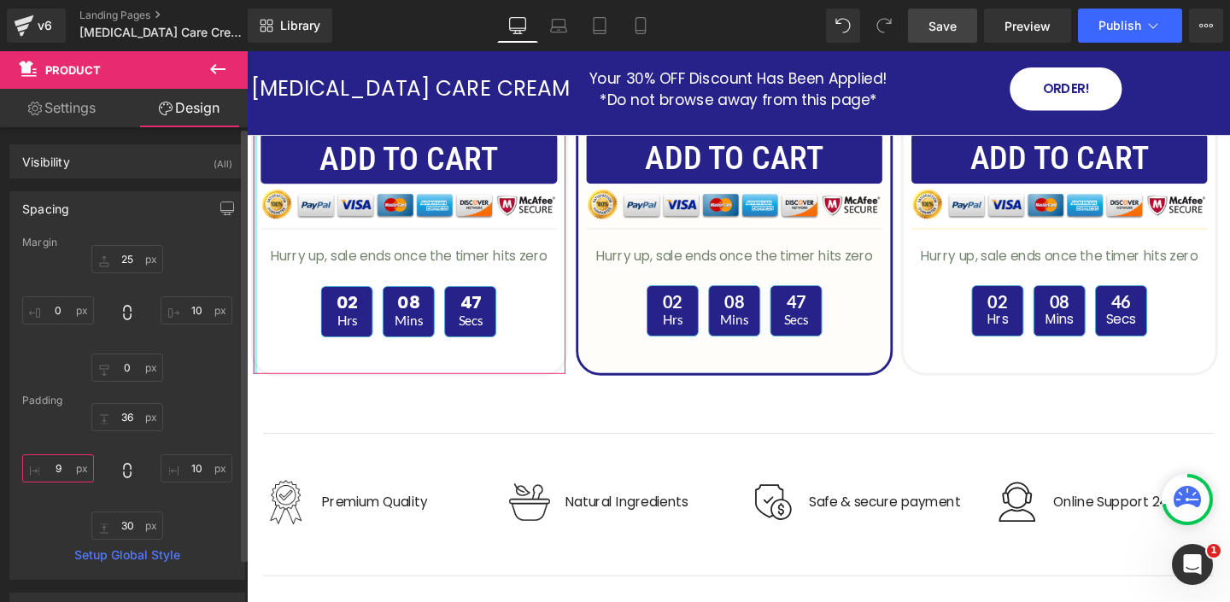
click at [64, 469] on input "9" at bounding box center [58, 468] width 72 height 28
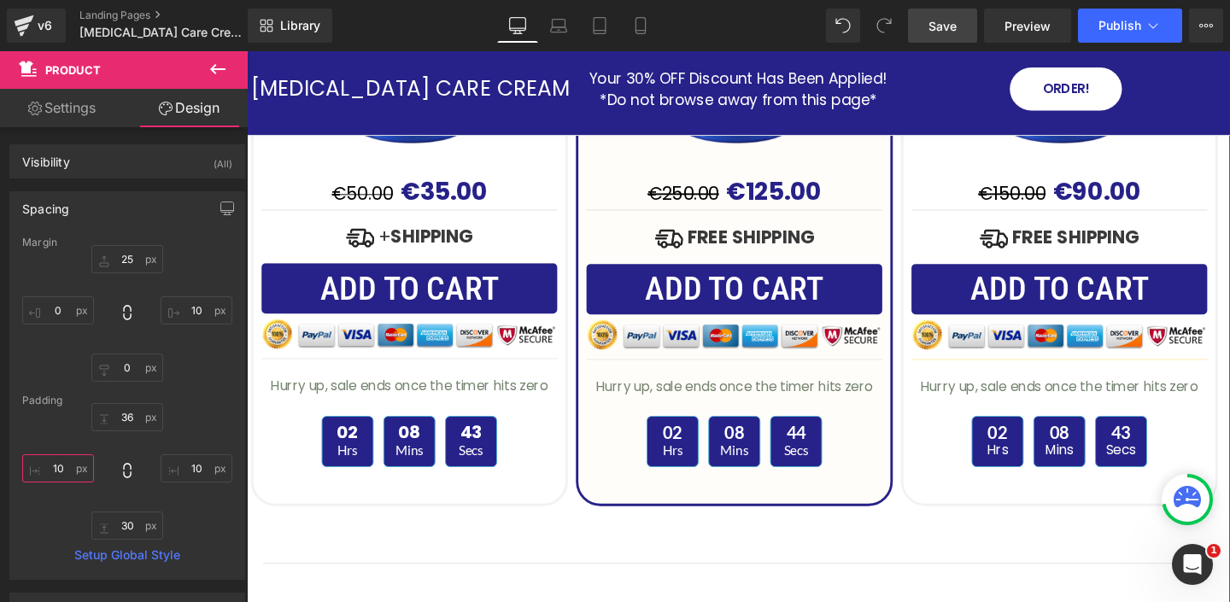
scroll to position [5402, 0]
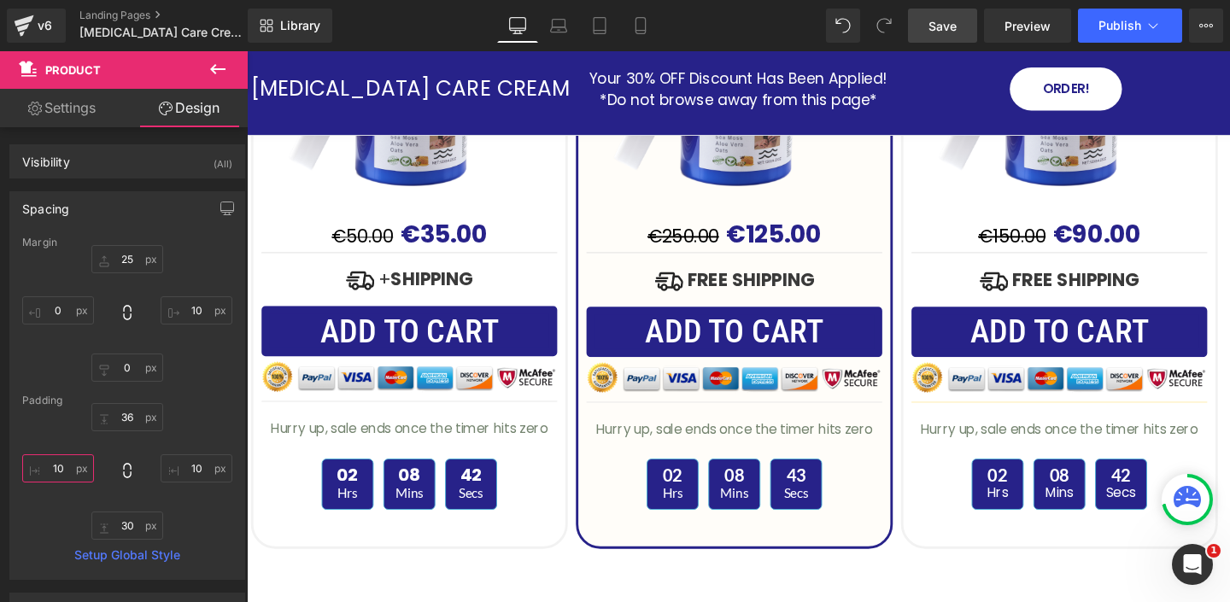
type input "10"
click at [939, 29] on span "Save" at bounding box center [942, 26] width 28 height 18
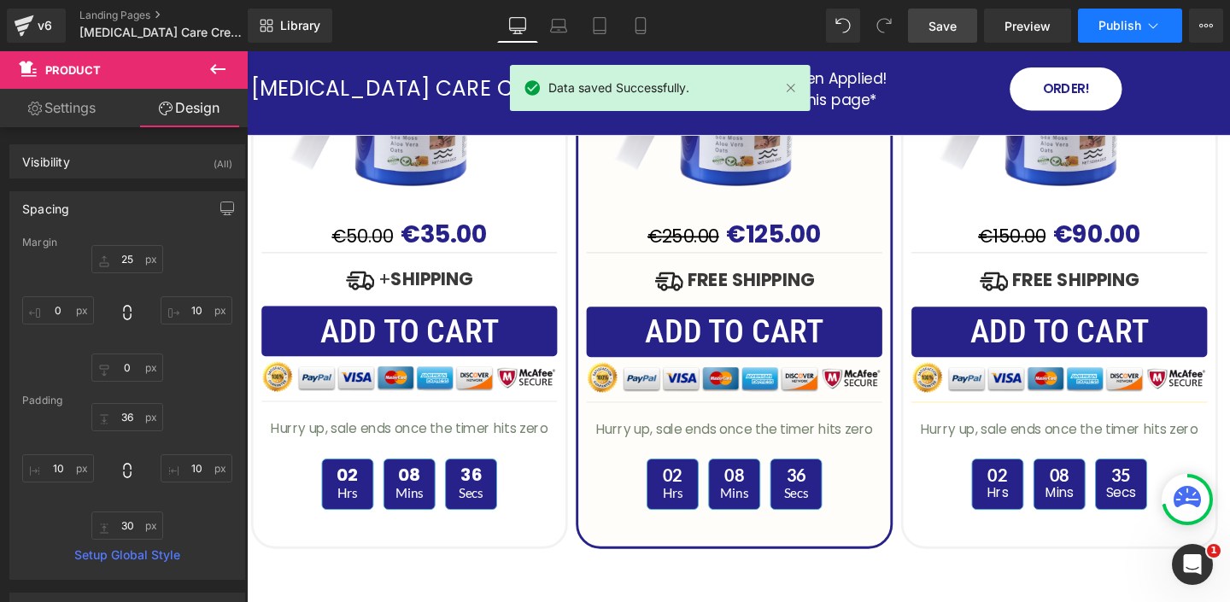
click at [1131, 36] on button "Publish" at bounding box center [1130, 26] width 104 height 34
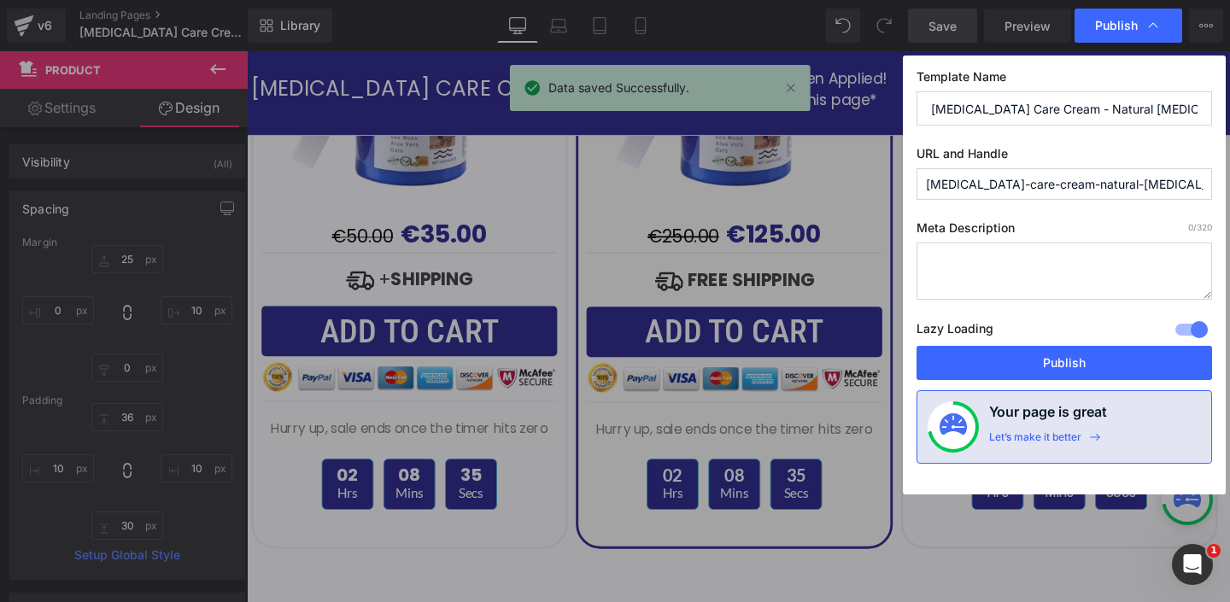
drag, startPoint x: 1082, startPoint y: 360, endPoint x: 1071, endPoint y: 15, distance: 344.3
click at [1082, 360] on button "Publish" at bounding box center [1063, 363] width 295 height 34
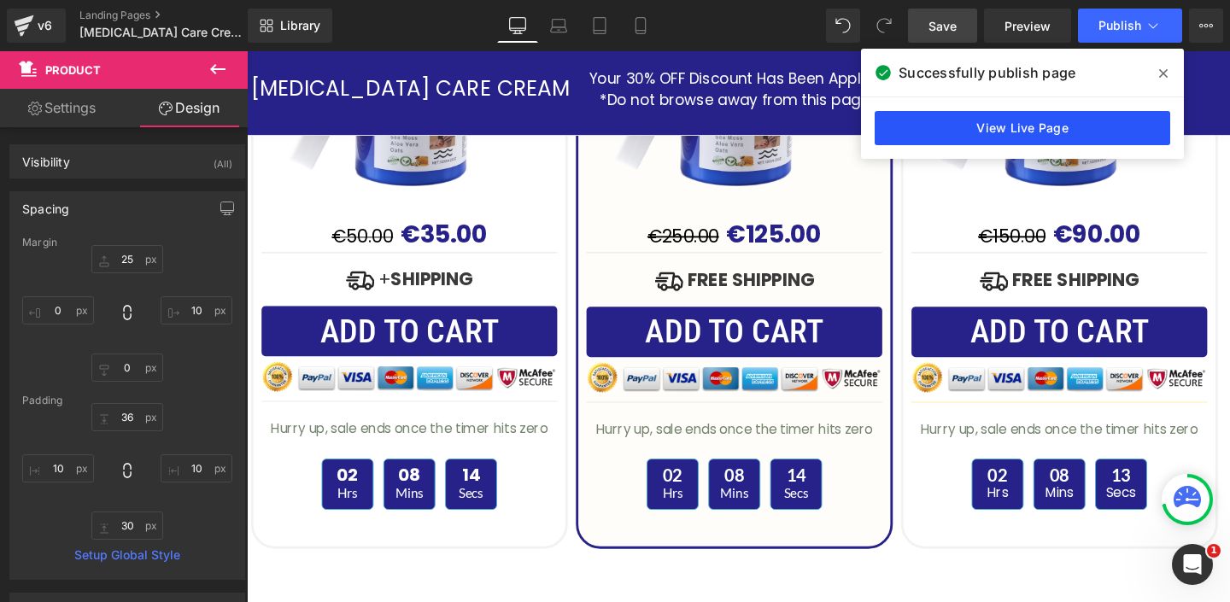
click at [1051, 132] on link "View Live Page" at bounding box center [1022, 128] width 295 height 34
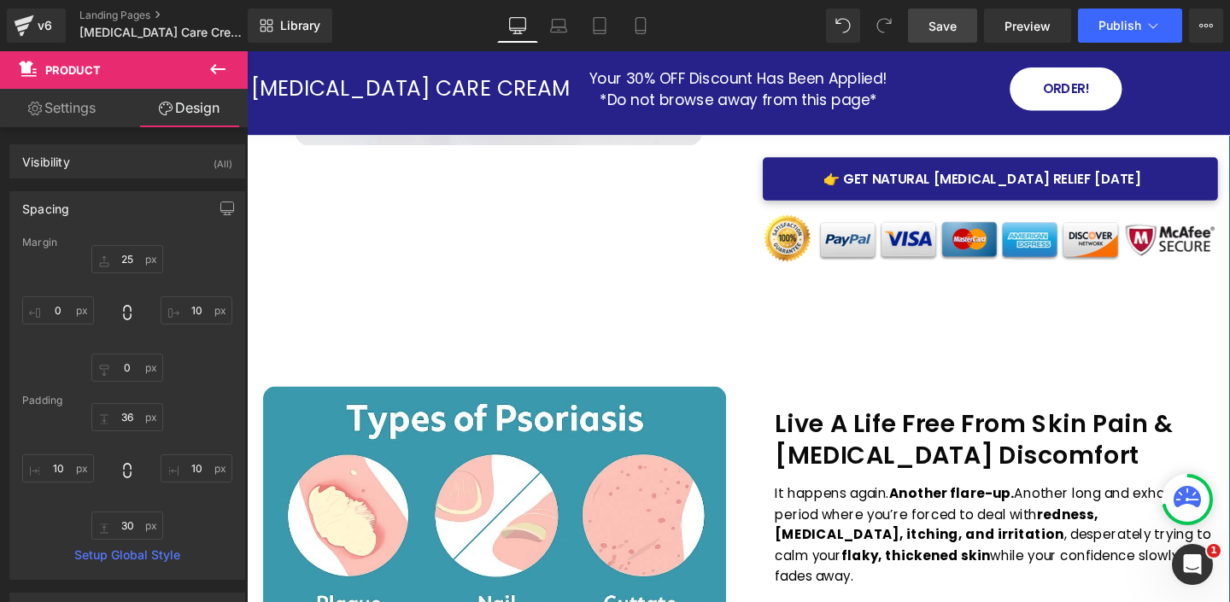
scroll to position [589, 0]
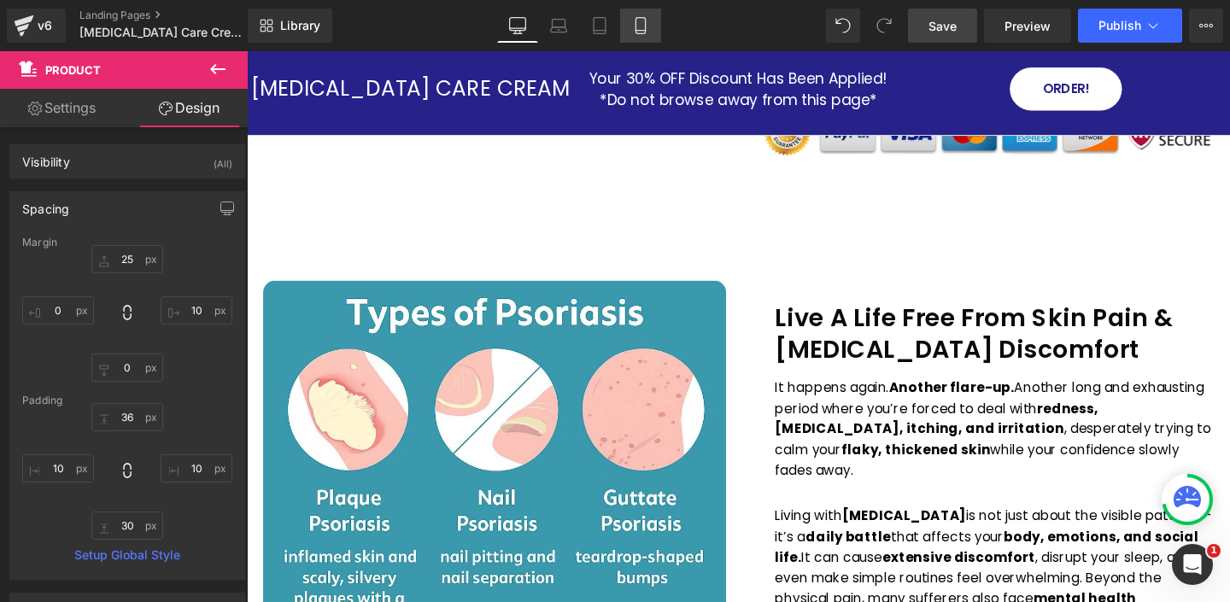
click at [641, 20] on icon at bounding box center [640, 25] width 17 height 17
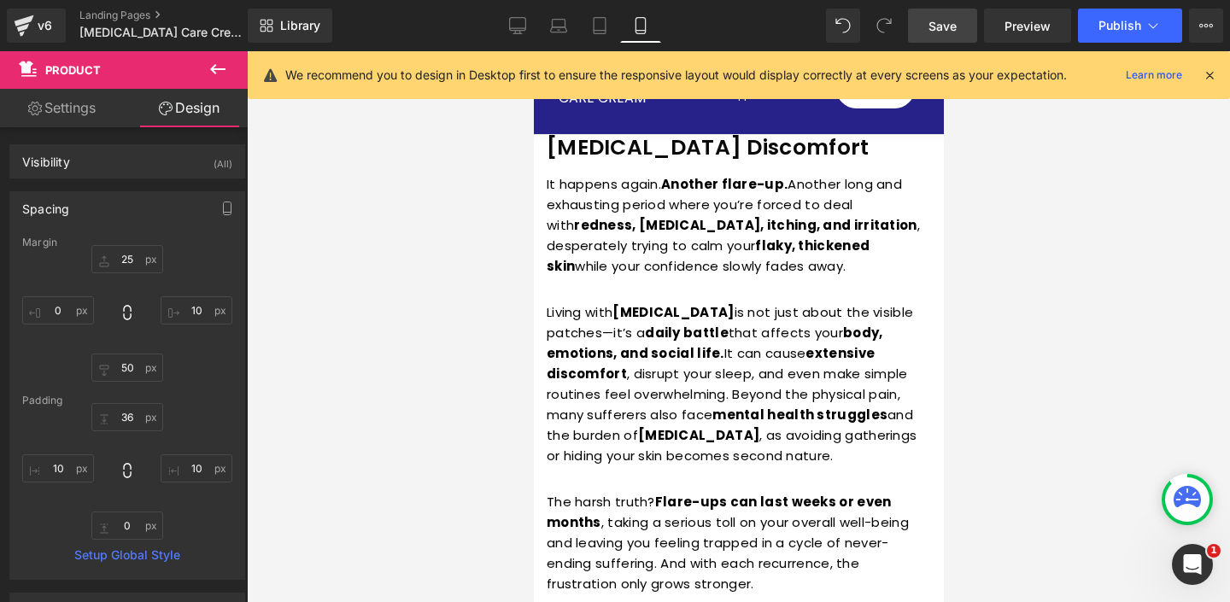
scroll to position [0, 0]
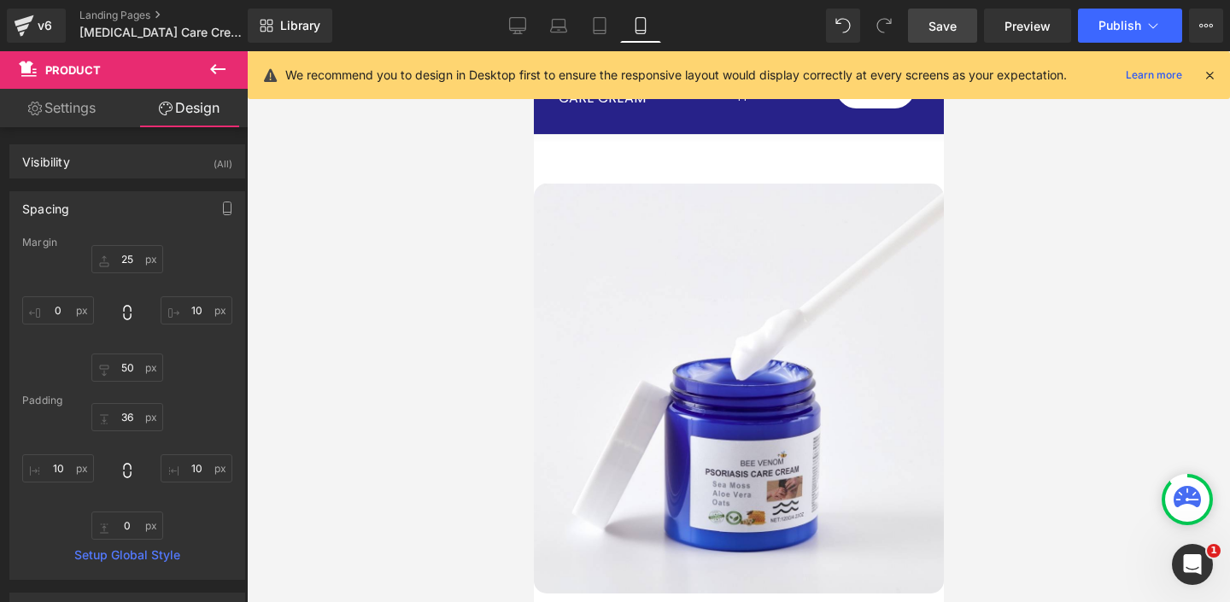
drag, startPoint x: 1208, startPoint y: 74, endPoint x: 1197, endPoint y: 79, distance: 12.2
click at [1208, 73] on icon at bounding box center [1209, 74] width 15 height 15
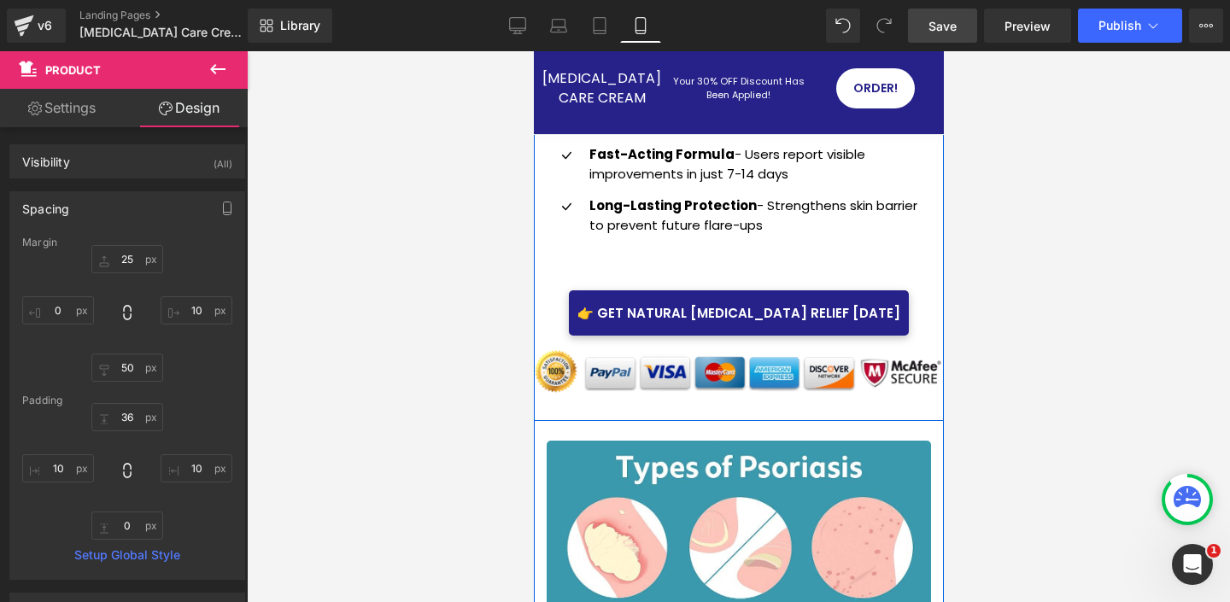
scroll to position [839, 0]
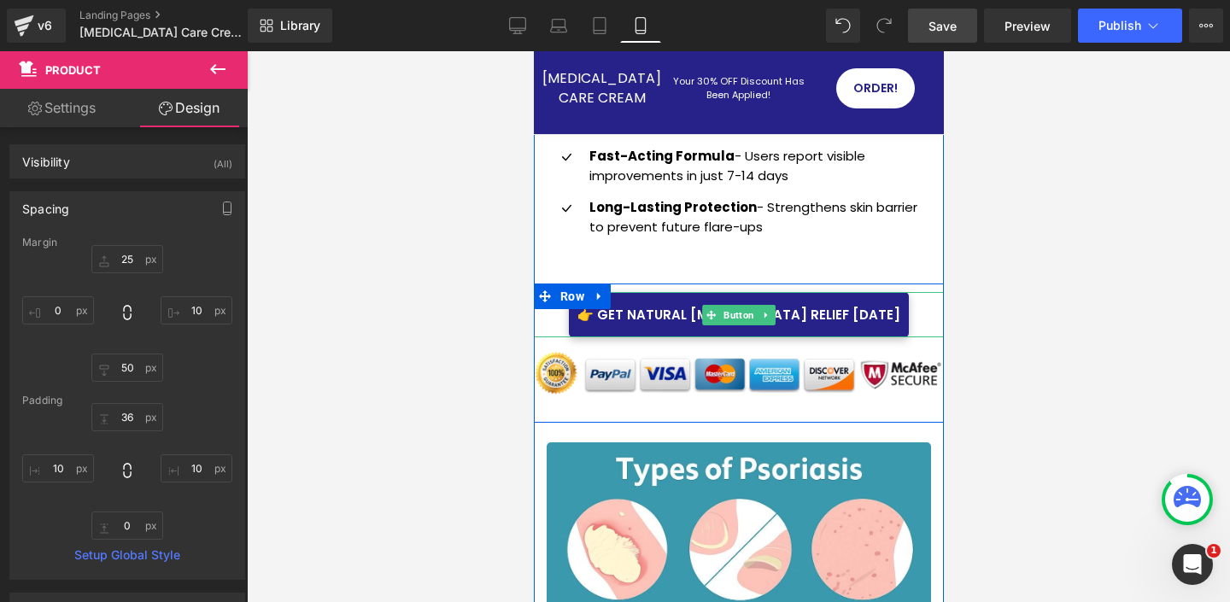
click at [582, 292] on div "👉 Get Natural [MEDICAL_DATA] Relief [DATE]" at bounding box center [738, 314] width 410 height 45
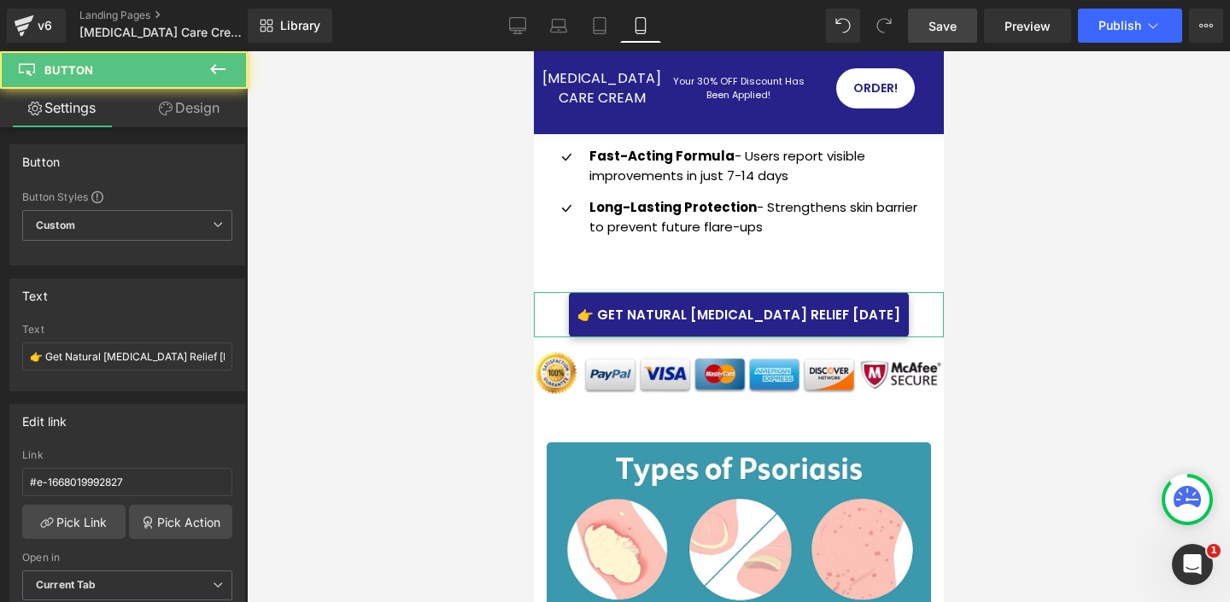
click at [193, 105] on link "Design" at bounding box center [189, 108] width 124 height 38
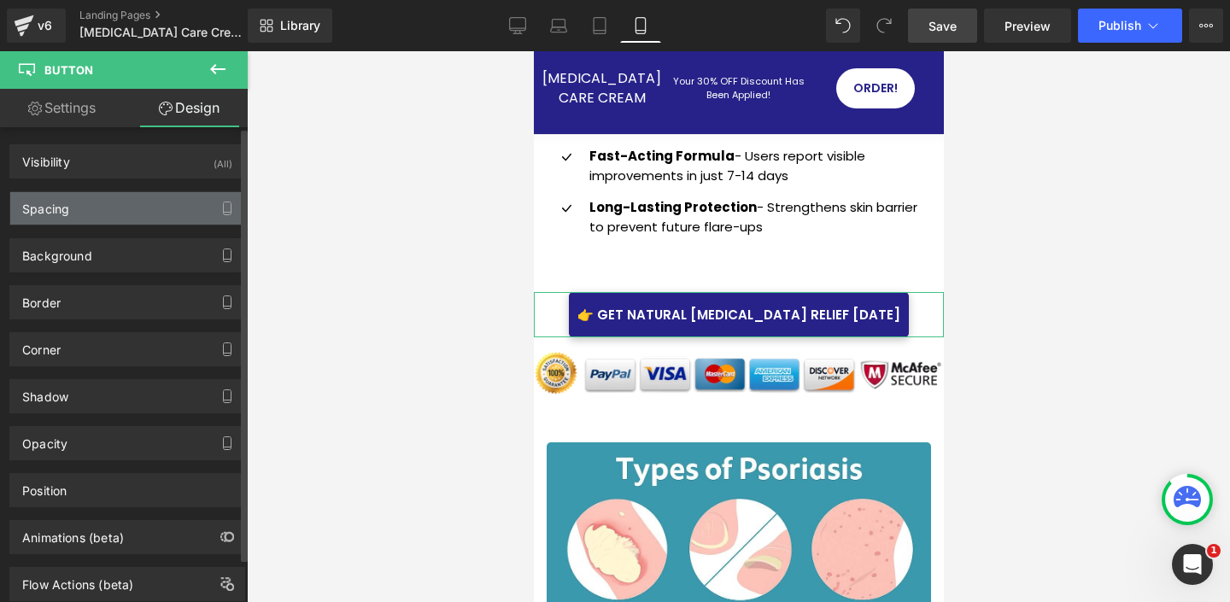
click at [121, 204] on div "Spacing" at bounding box center [127, 208] width 234 height 32
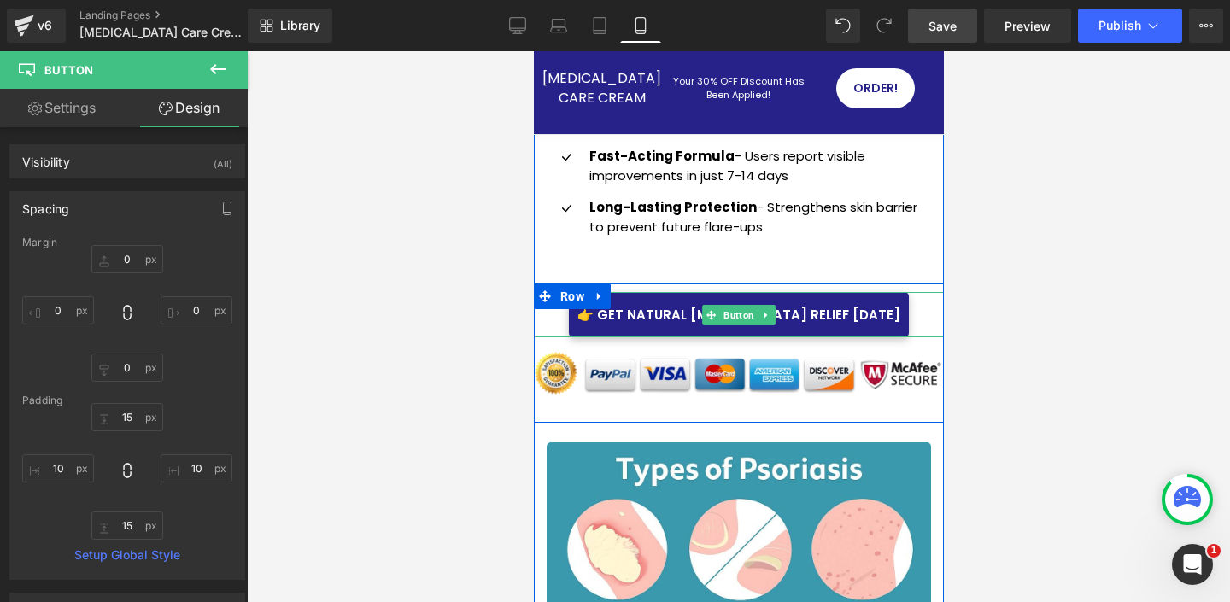
click at [590, 292] on div "👉 Get Natural [MEDICAL_DATA] Relief [DATE]" at bounding box center [738, 314] width 410 height 45
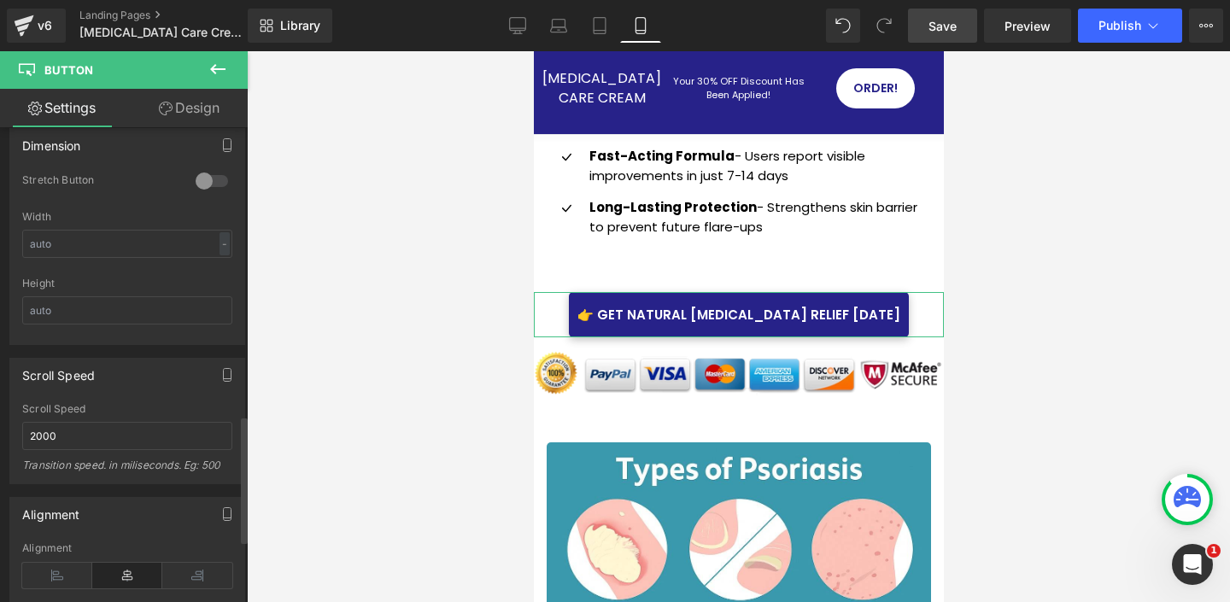
scroll to position [1065, 0]
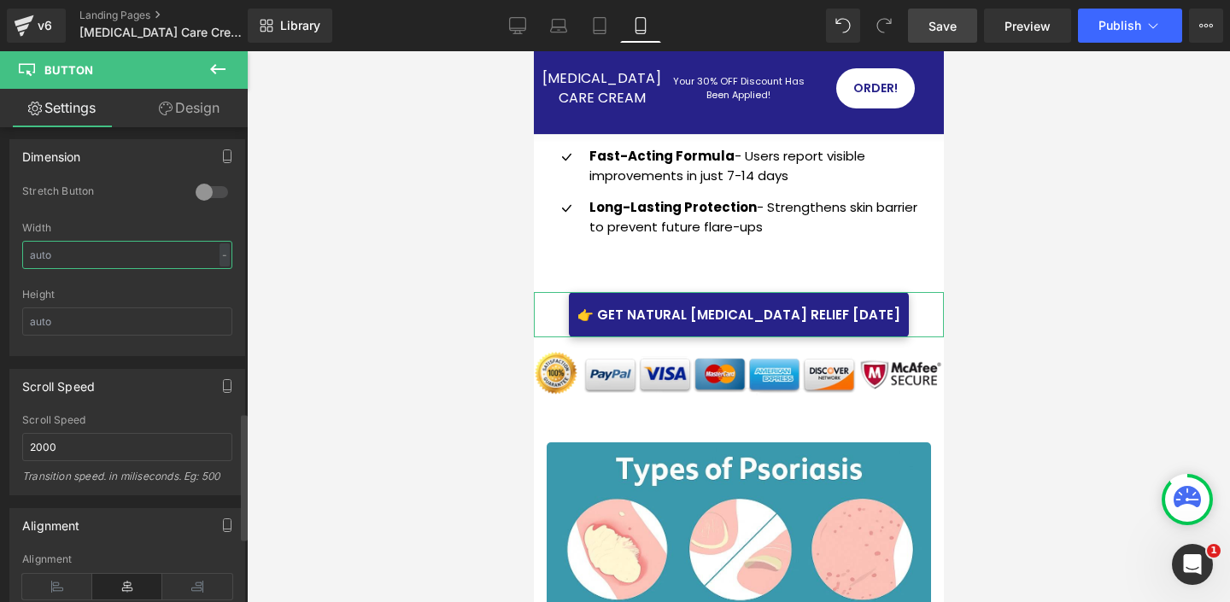
click at [122, 259] on input "text" at bounding box center [127, 255] width 210 height 28
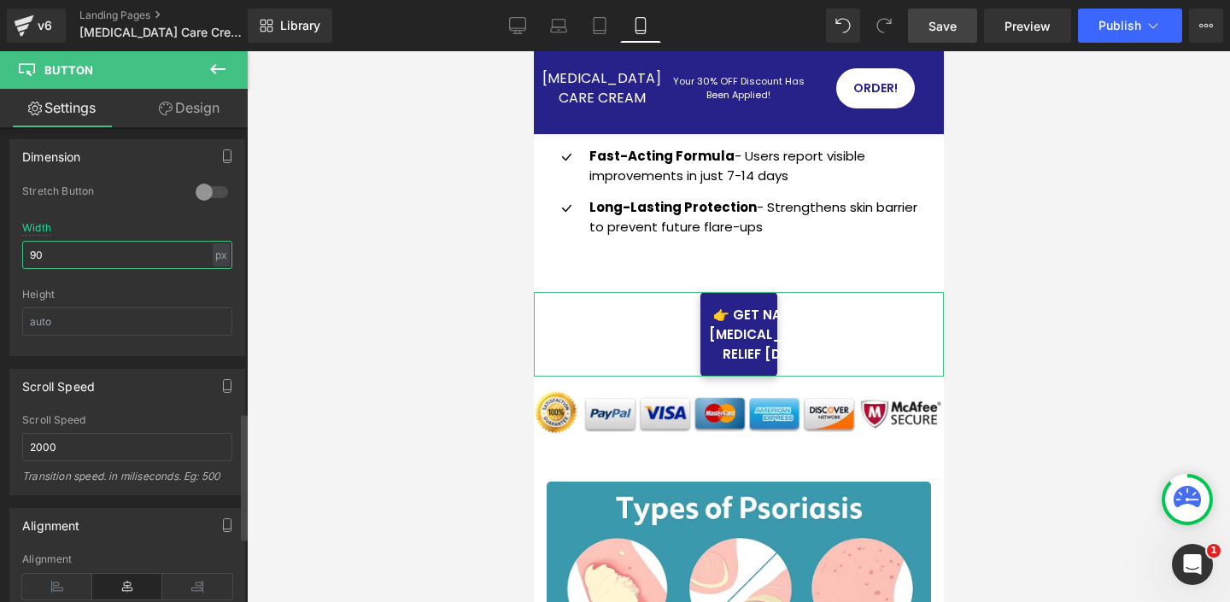
type input "9"
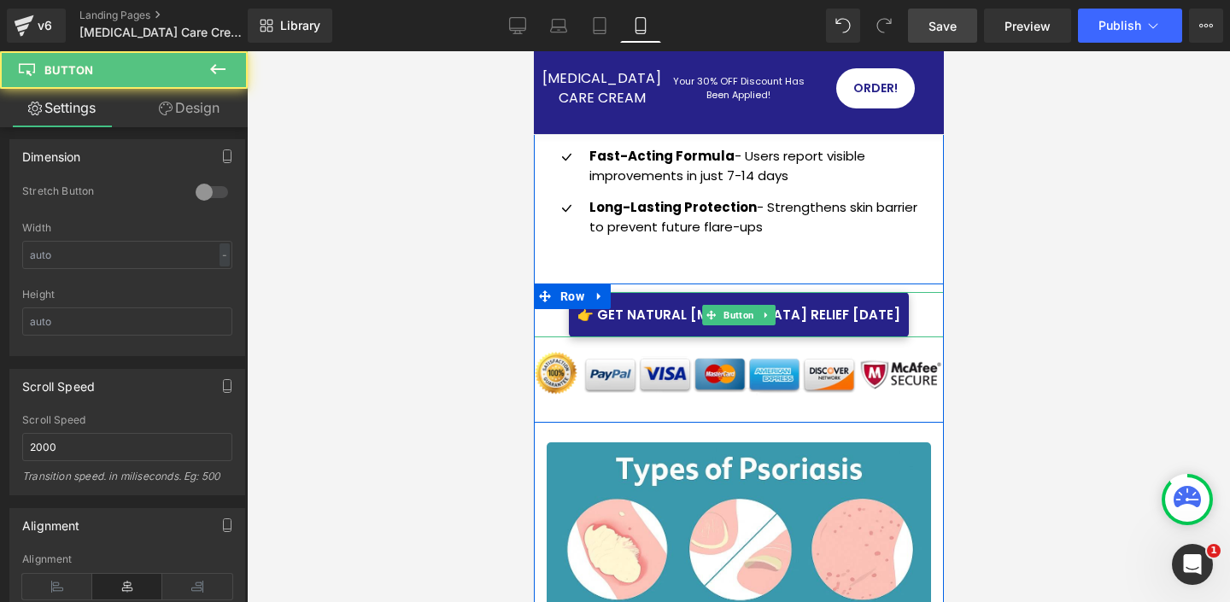
click at [606, 292] on link "👉 Get Natural [MEDICAL_DATA] Relief [DATE]" at bounding box center [738, 314] width 340 height 45
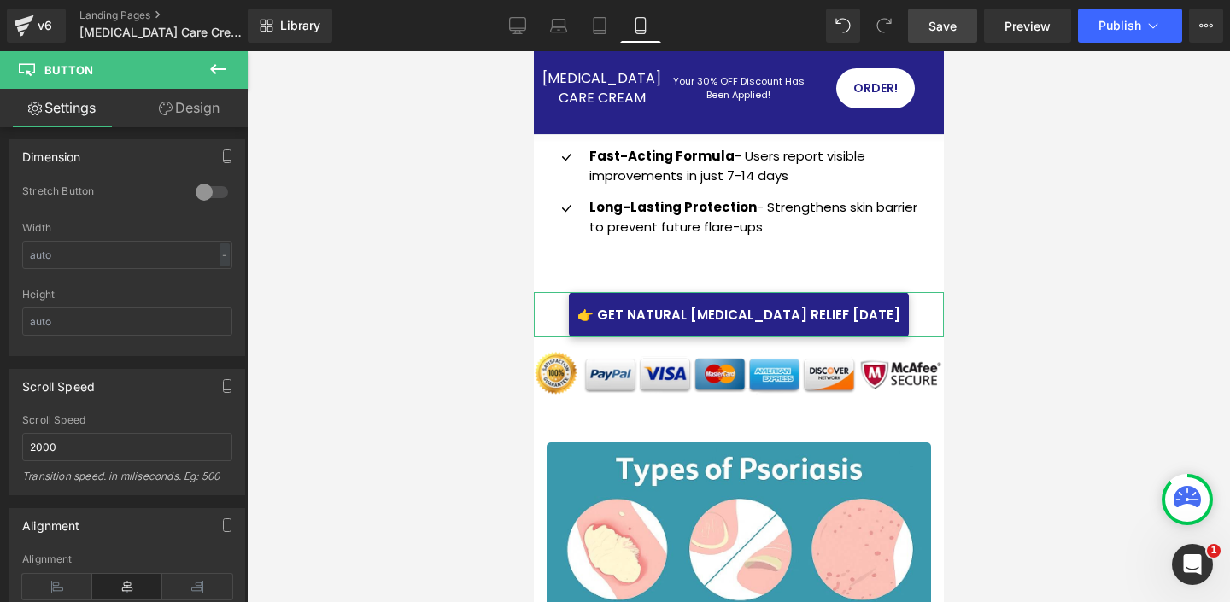
click at [202, 105] on link "Design" at bounding box center [189, 108] width 124 height 38
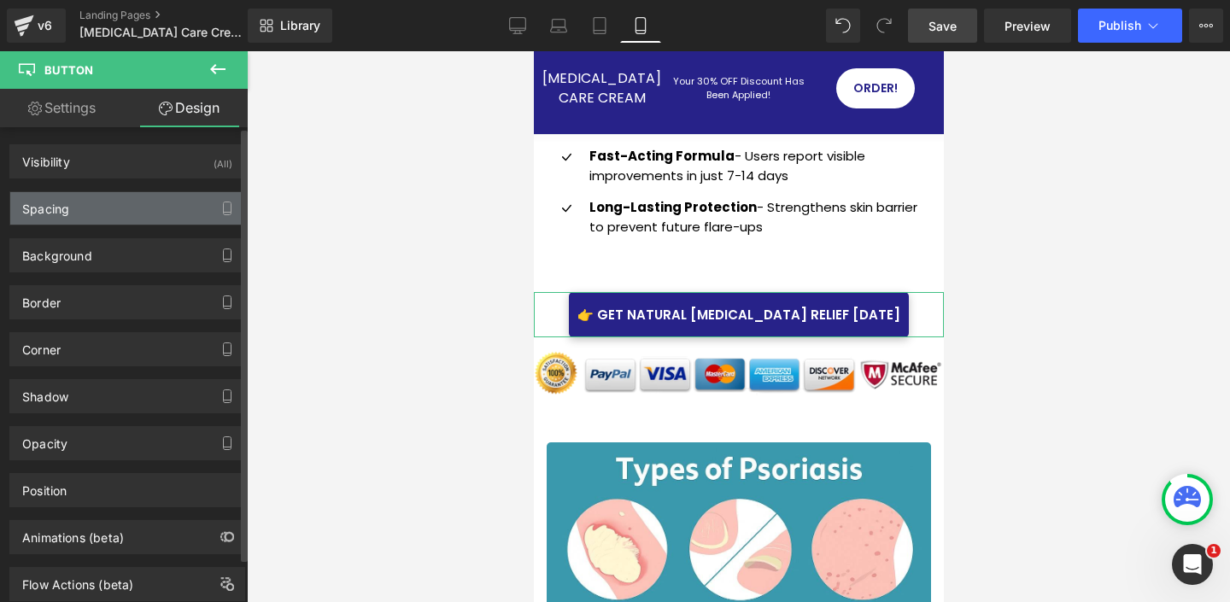
click at [121, 204] on div "Spacing" at bounding box center [127, 208] width 234 height 32
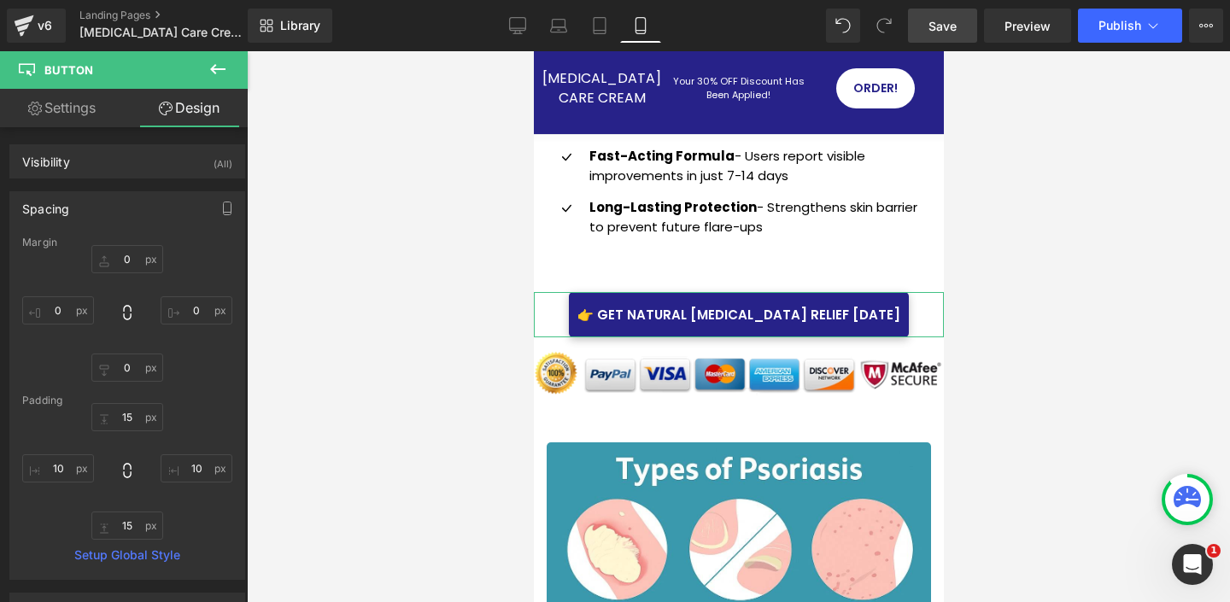
click at [80, 107] on link "Settings" at bounding box center [62, 108] width 124 height 38
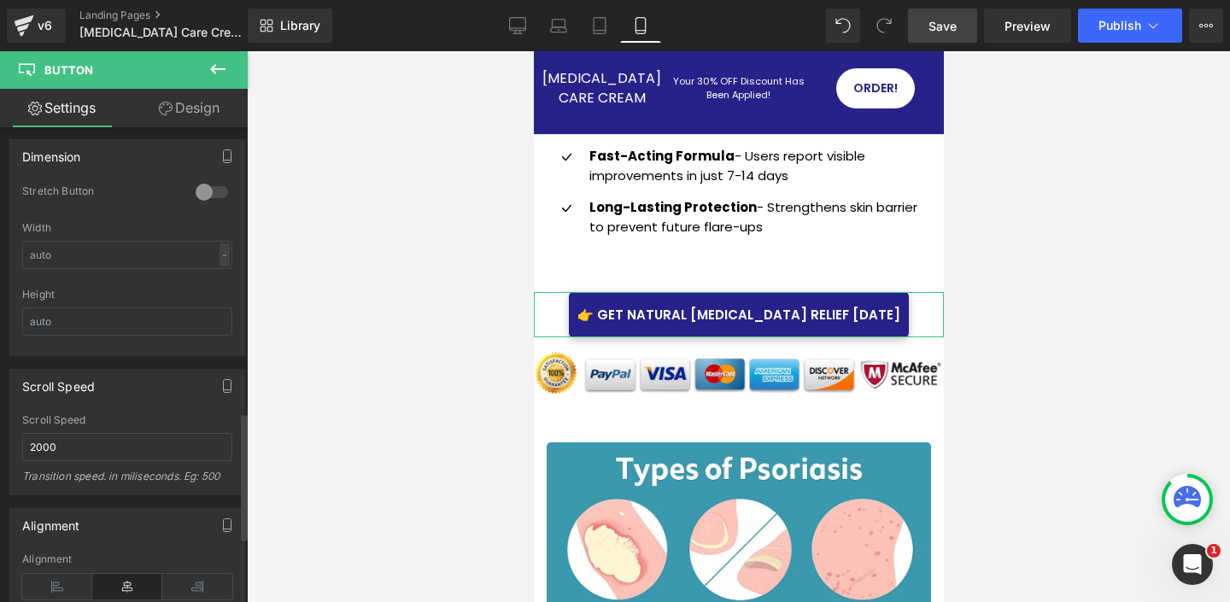
click at [196, 191] on div at bounding box center [211, 191] width 41 height 27
click at [209, 189] on div at bounding box center [211, 191] width 41 height 27
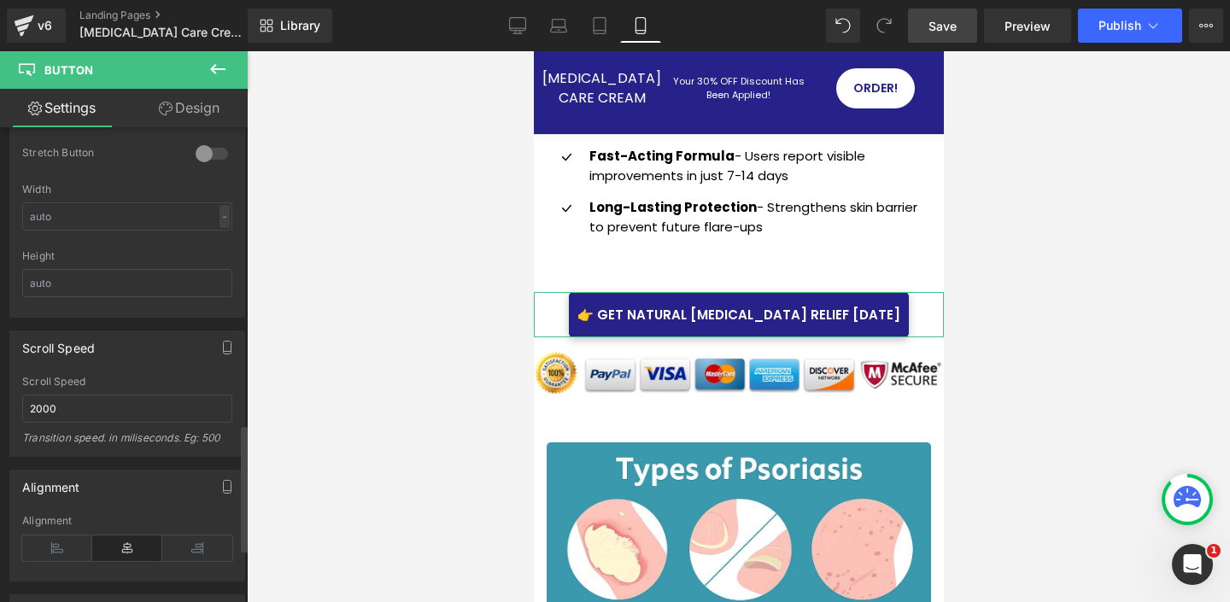
scroll to position [1103, 0]
click at [220, 217] on div "-" at bounding box center [224, 217] width 10 height 23
click at [214, 243] on li "%" at bounding box center [220, 243] width 21 height 25
click at [109, 211] on input "text" at bounding box center [127, 217] width 210 height 28
type input "90"
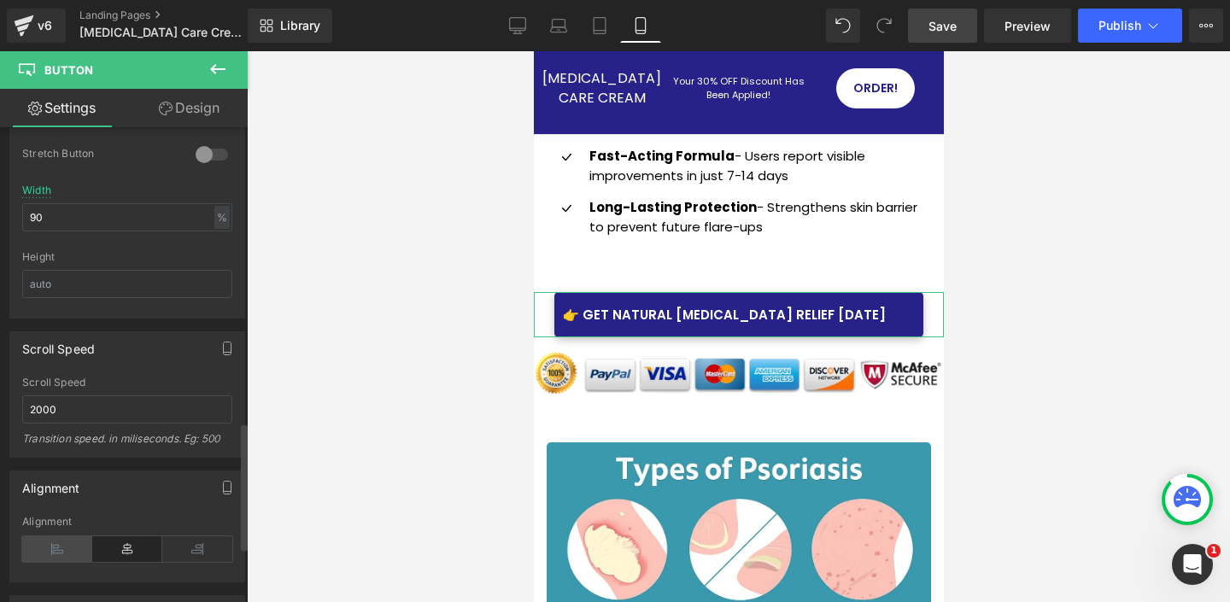
click at [67, 548] on icon at bounding box center [57, 549] width 70 height 26
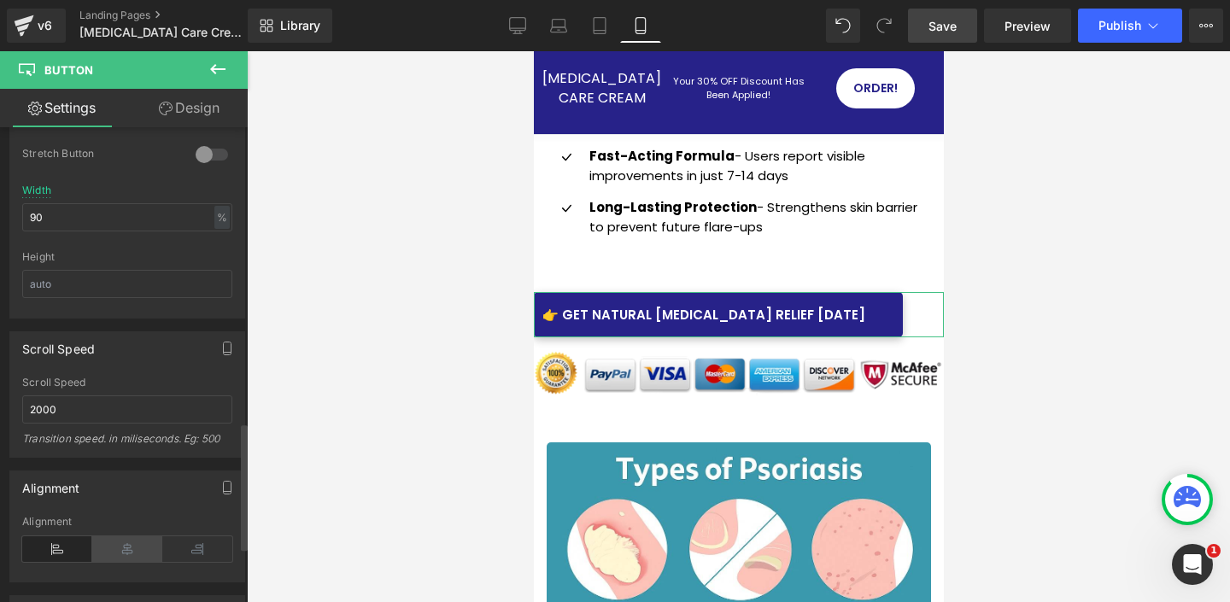
click at [107, 544] on icon at bounding box center [127, 549] width 70 height 26
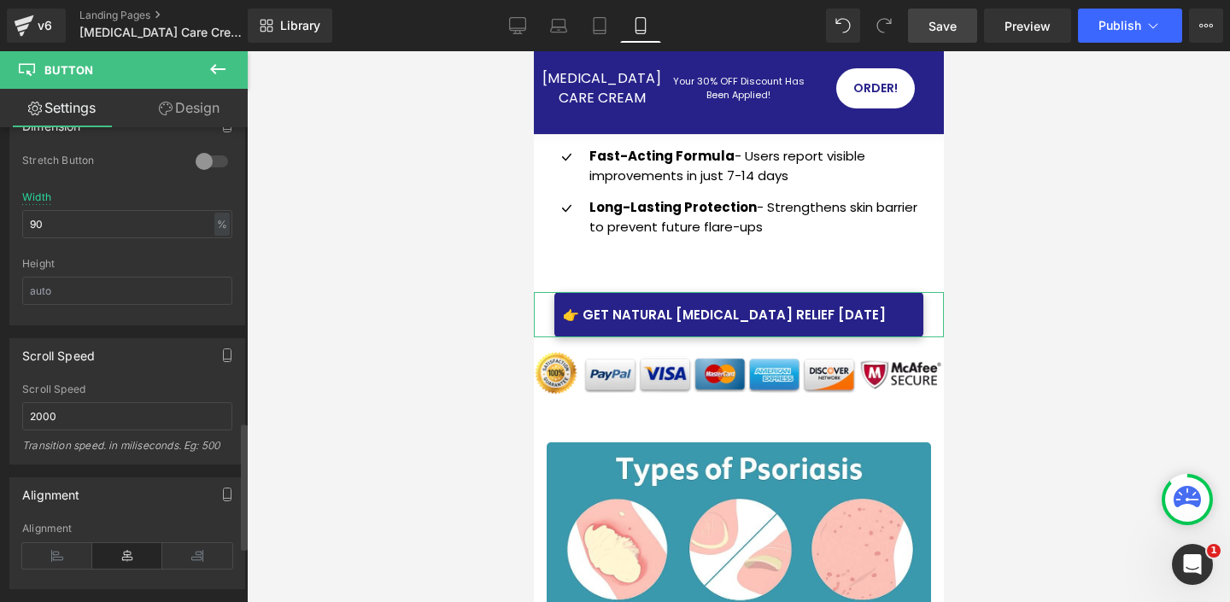
scroll to position [1099, 0]
drag, startPoint x: 161, startPoint y: 220, endPoint x: 47, endPoint y: 206, distance: 114.5
click at [48, 207] on input "90" at bounding box center [127, 221] width 210 height 28
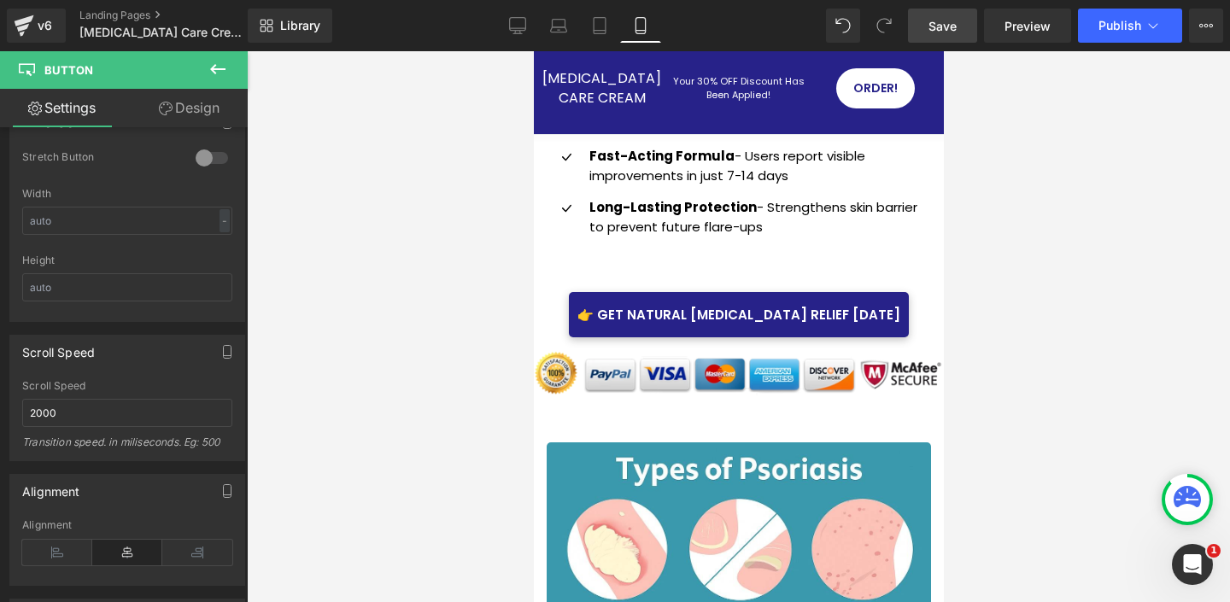
click at [948, 28] on span "Save" at bounding box center [942, 26] width 28 height 18
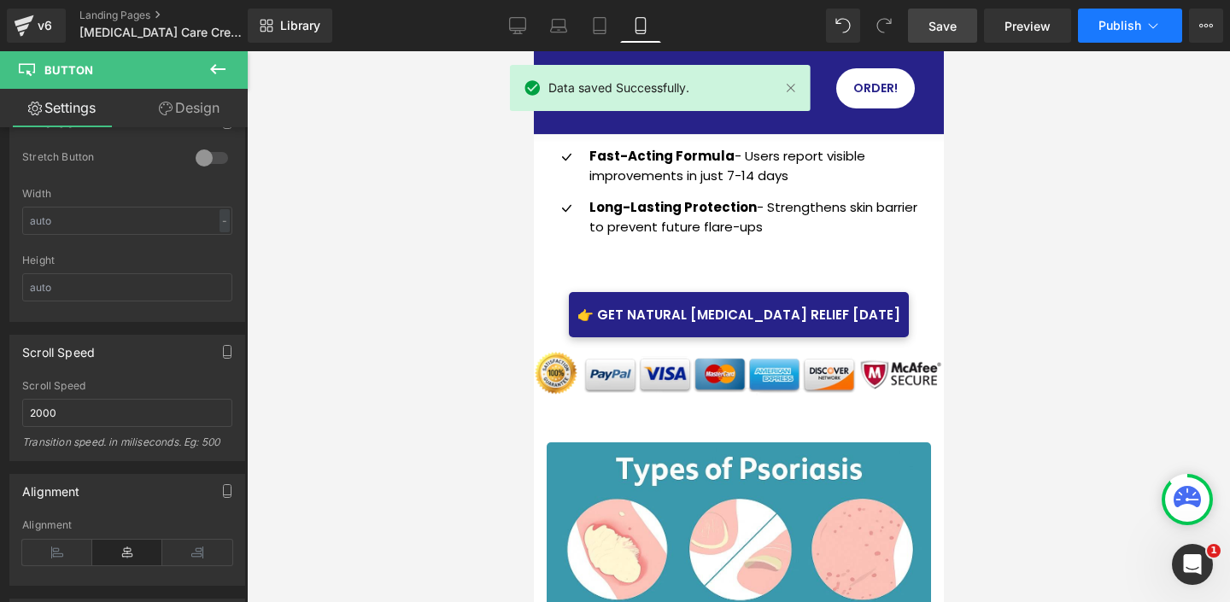
click at [1126, 30] on span "Publish" at bounding box center [1119, 26] width 43 height 14
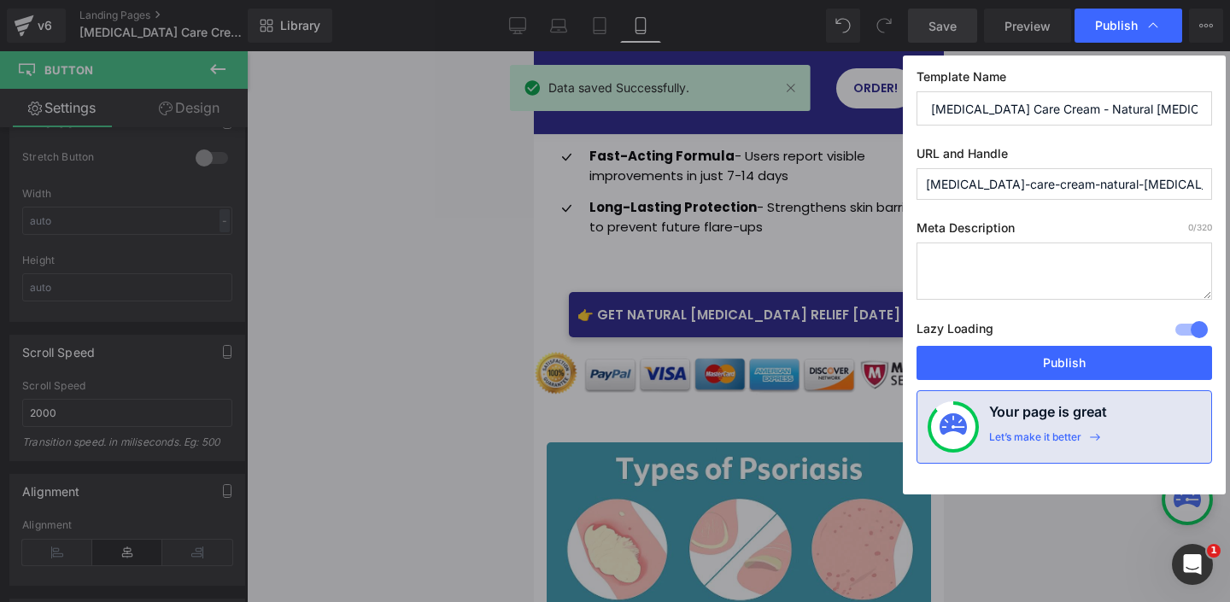
click at [1078, 349] on button "Publish" at bounding box center [1063, 363] width 295 height 34
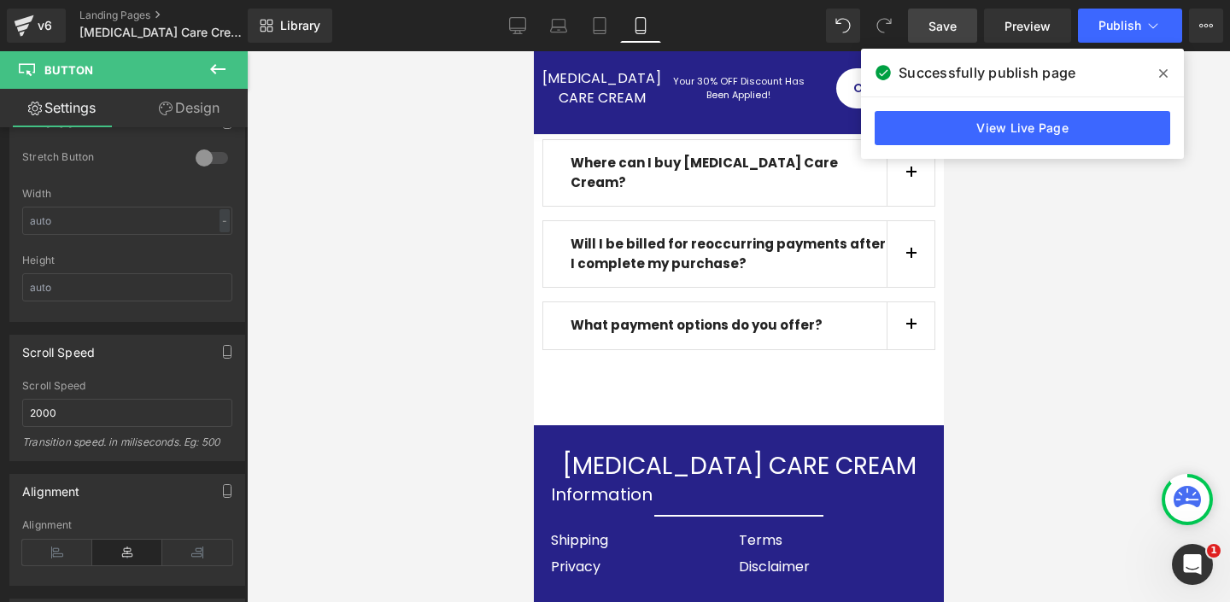
scroll to position [11956, 0]
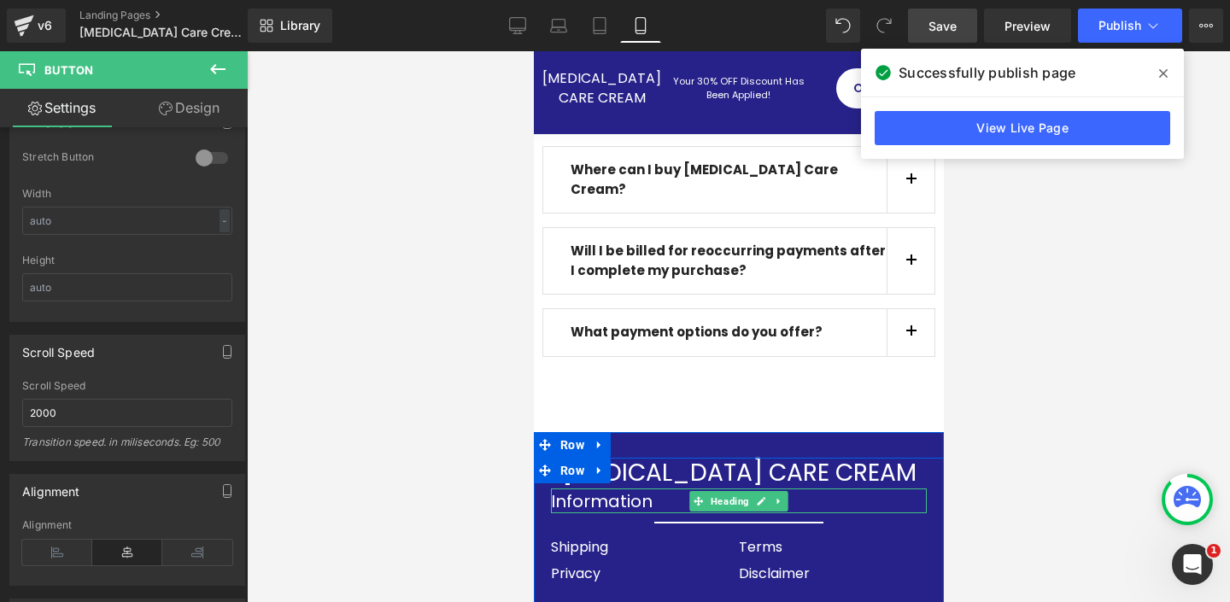
click at [600, 489] on h1 "Information" at bounding box center [738, 501] width 376 height 24
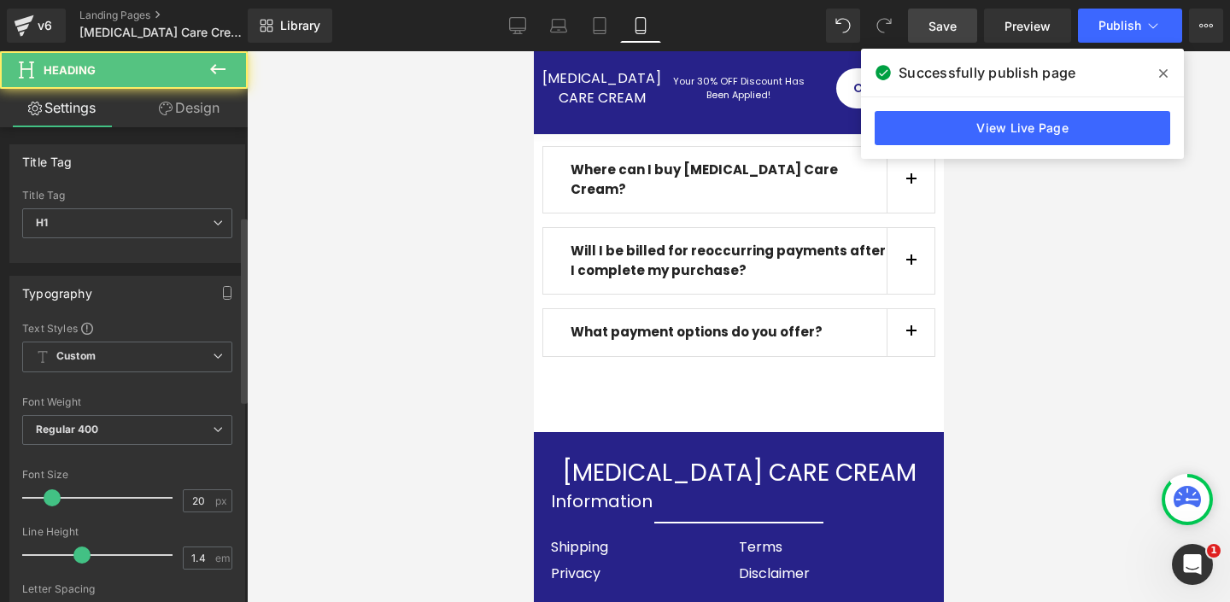
scroll to position [737, 0]
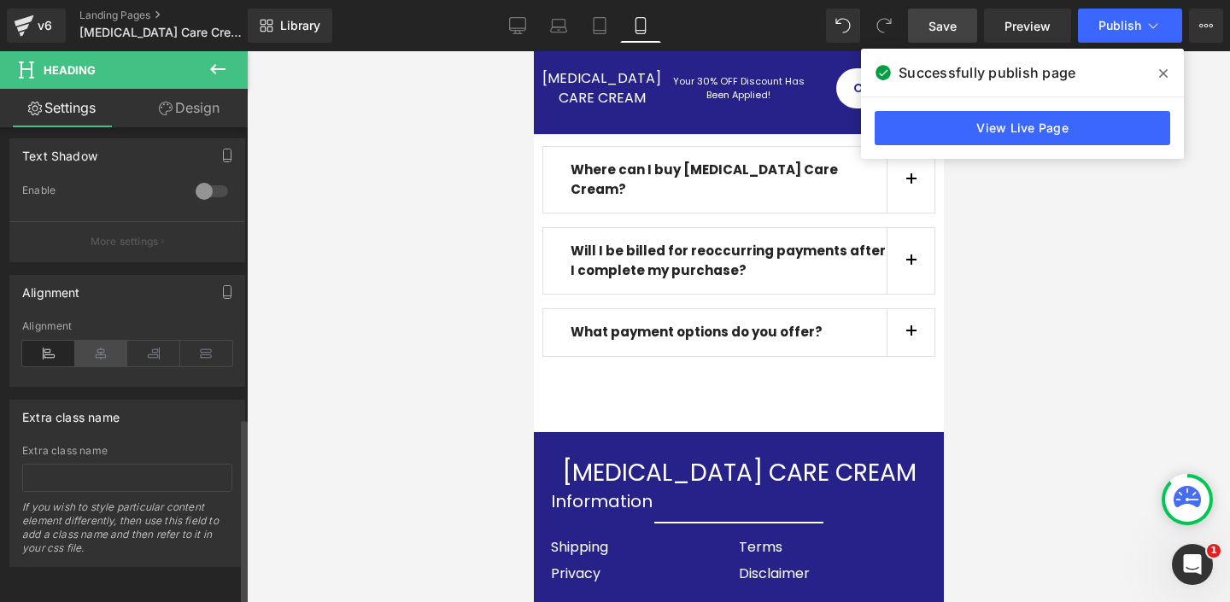
click at [92, 342] on icon at bounding box center [101, 354] width 53 height 26
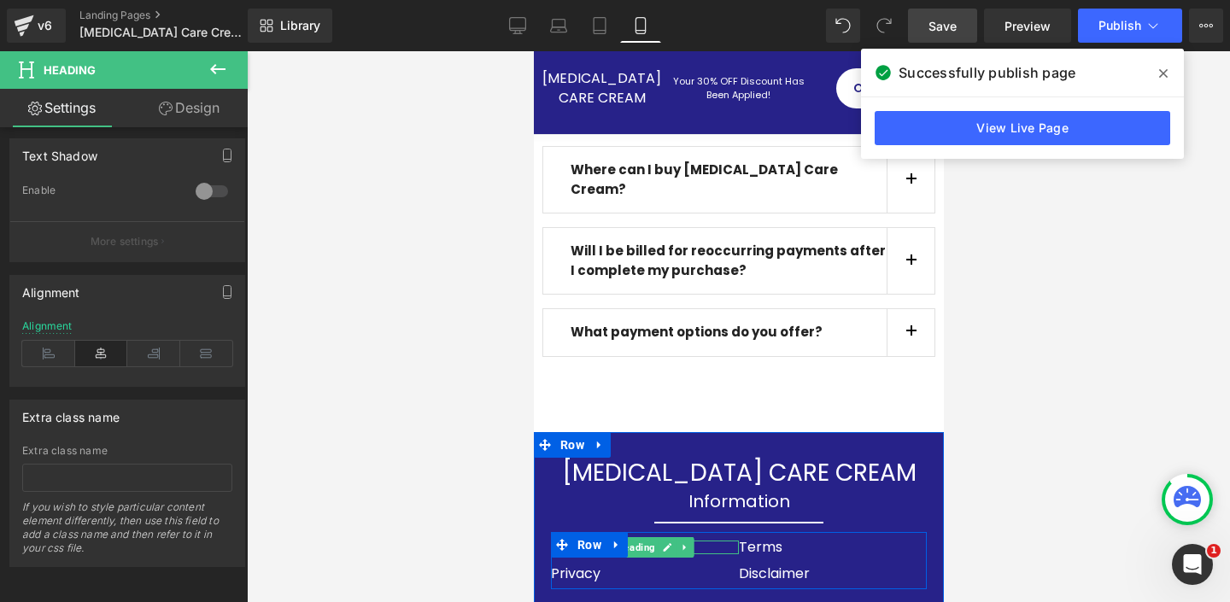
click at [717, 541] on div "Shipping" at bounding box center [644, 548] width 188 height 14
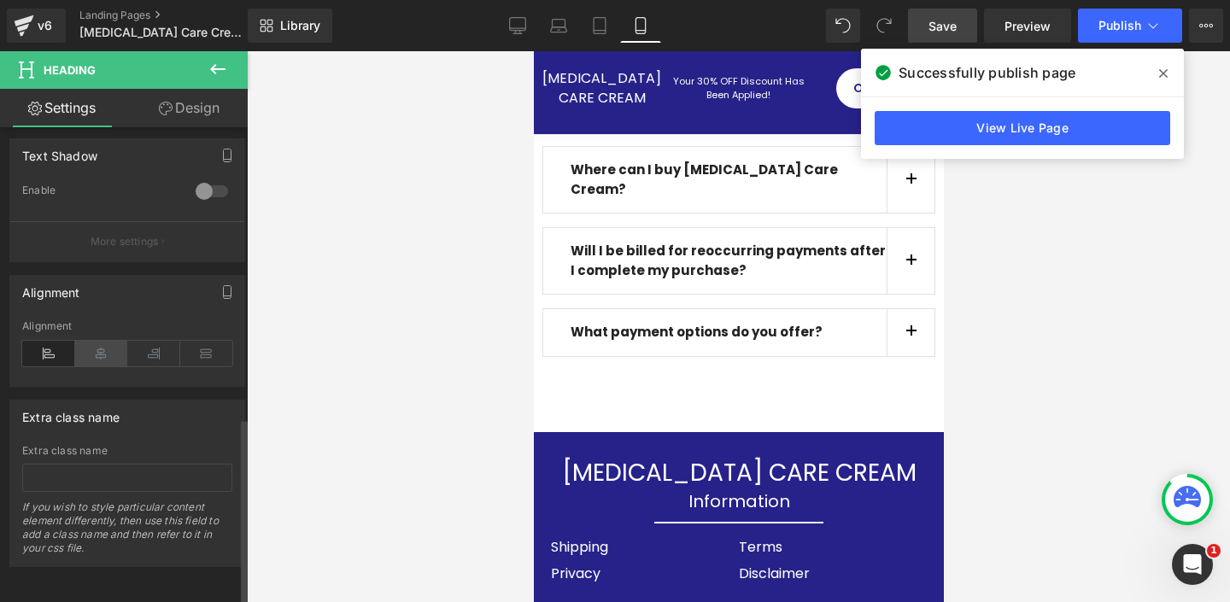
click at [102, 341] on icon at bounding box center [101, 354] width 53 height 26
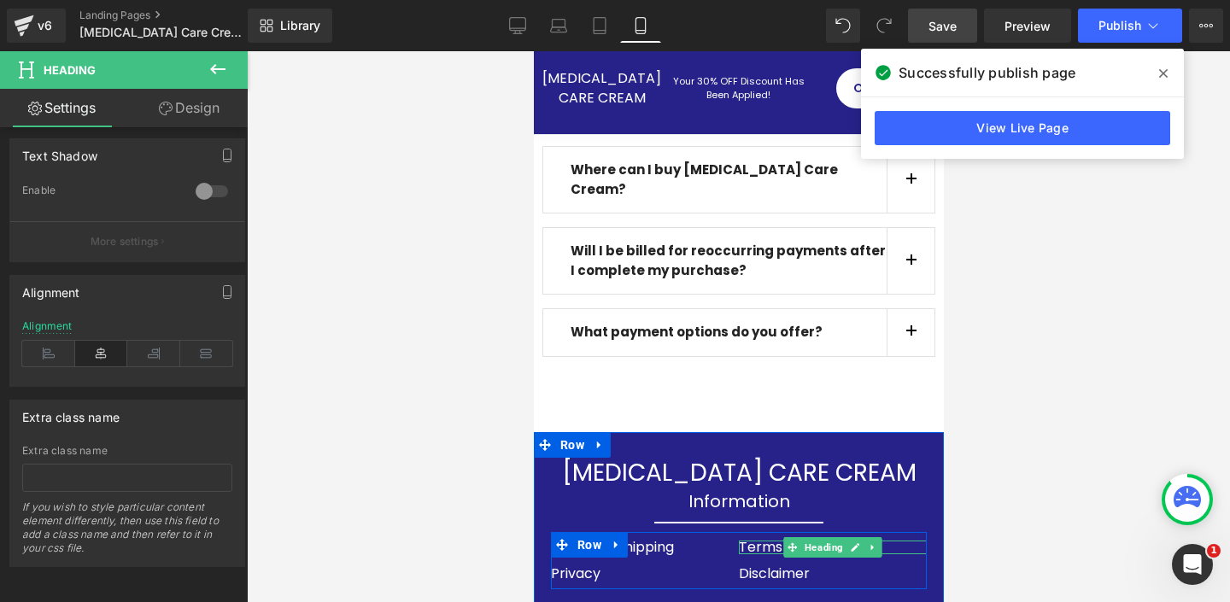
click at [901, 541] on div "Terms" at bounding box center [832, 548] width 188 height 14
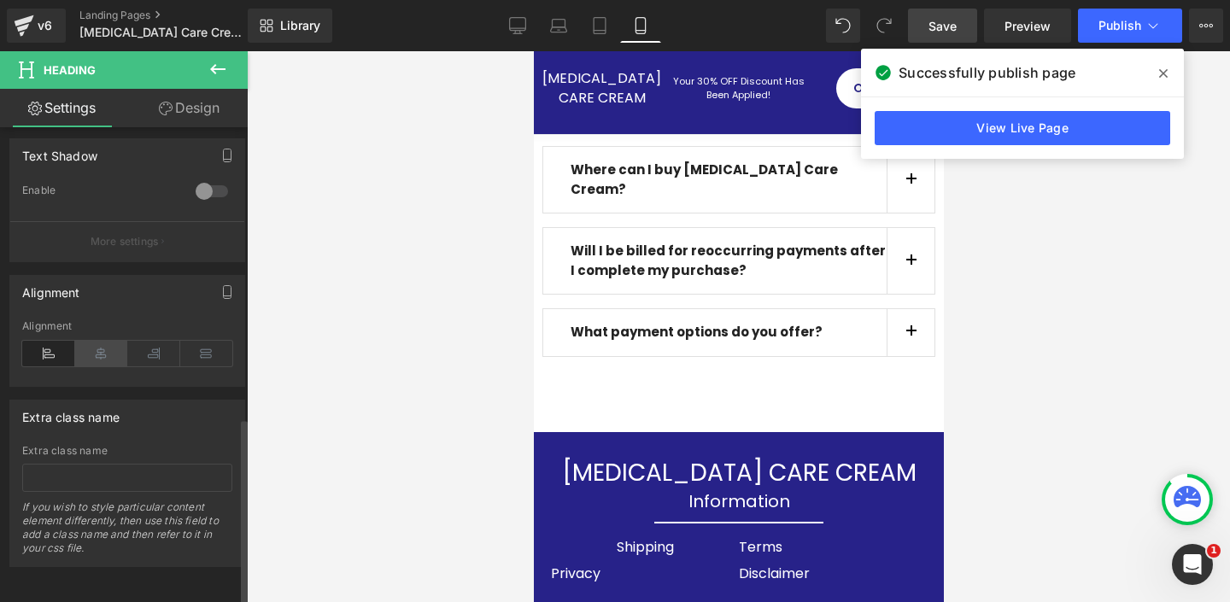
click at [102, 341] on icon at bounding box center [101, 354] width 53 height 26
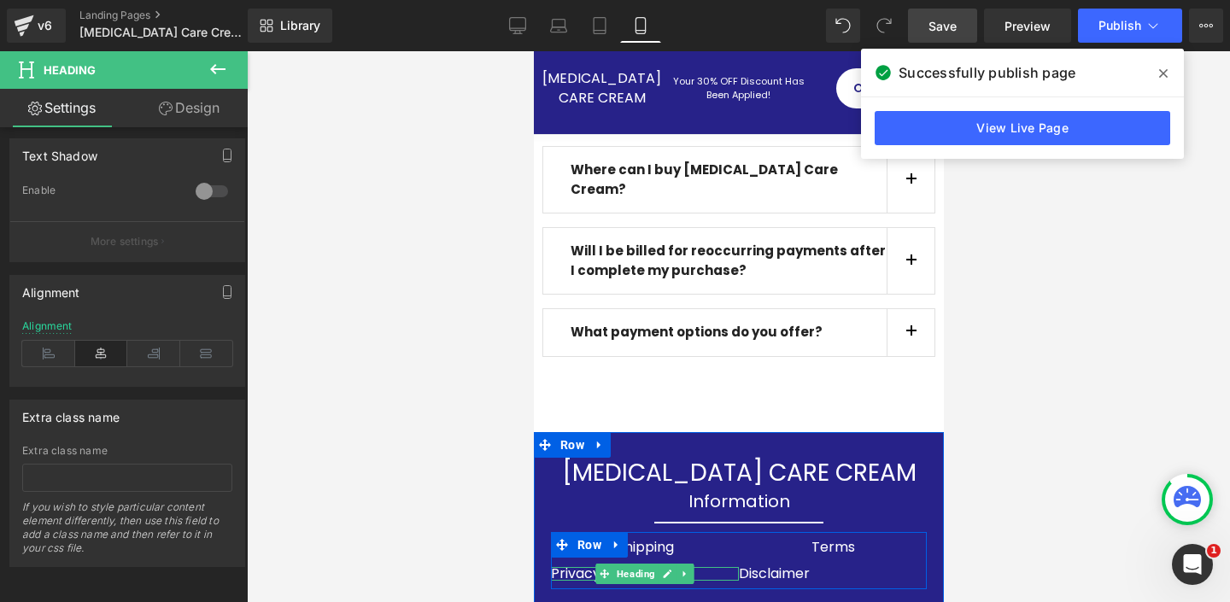
click at [713, 567] on div "Privacy" at bounding box center [644, 574] width 188 height 14
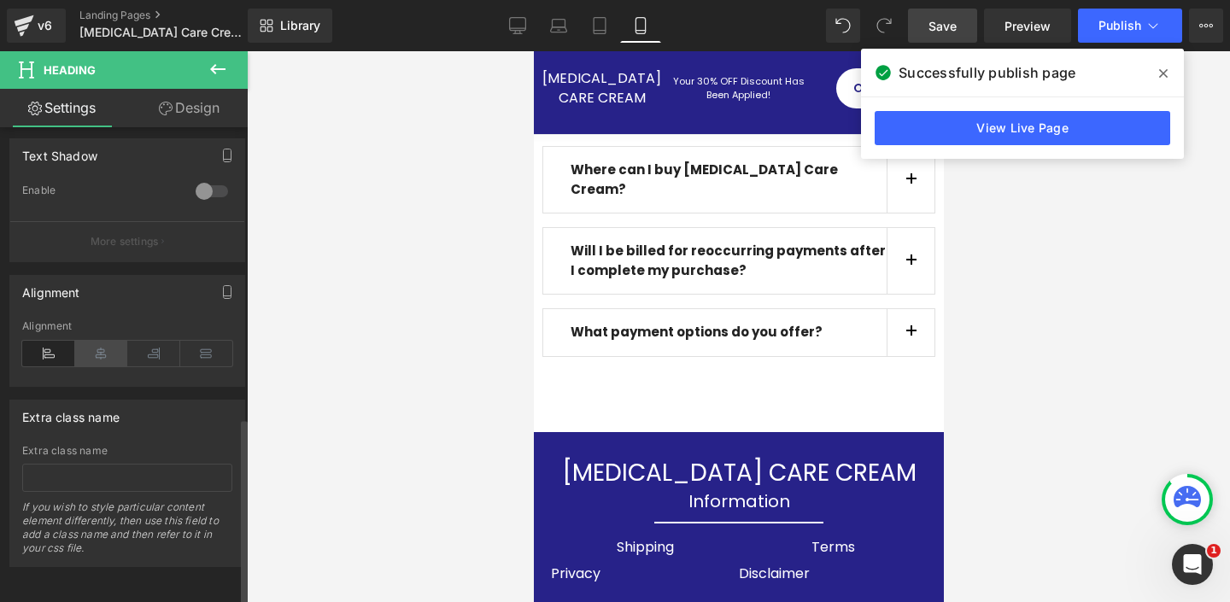
click at [96, 341] on icon at bounding box center [101, 354] width 53 height 26
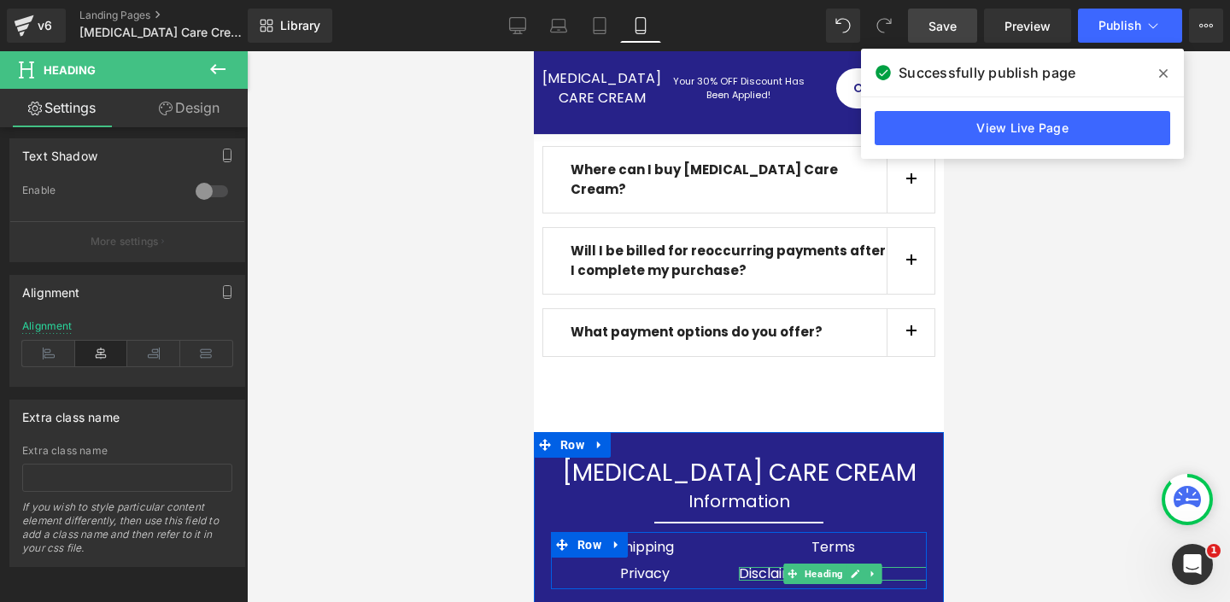
drag, startPoint x: 895, startPoint y: 389, endPoint x: 876, endPoint y: 389, distance: 18.8
click at [896, 567] on div "Disclaimer" at bounding box center [832, 574] width 188 height 14
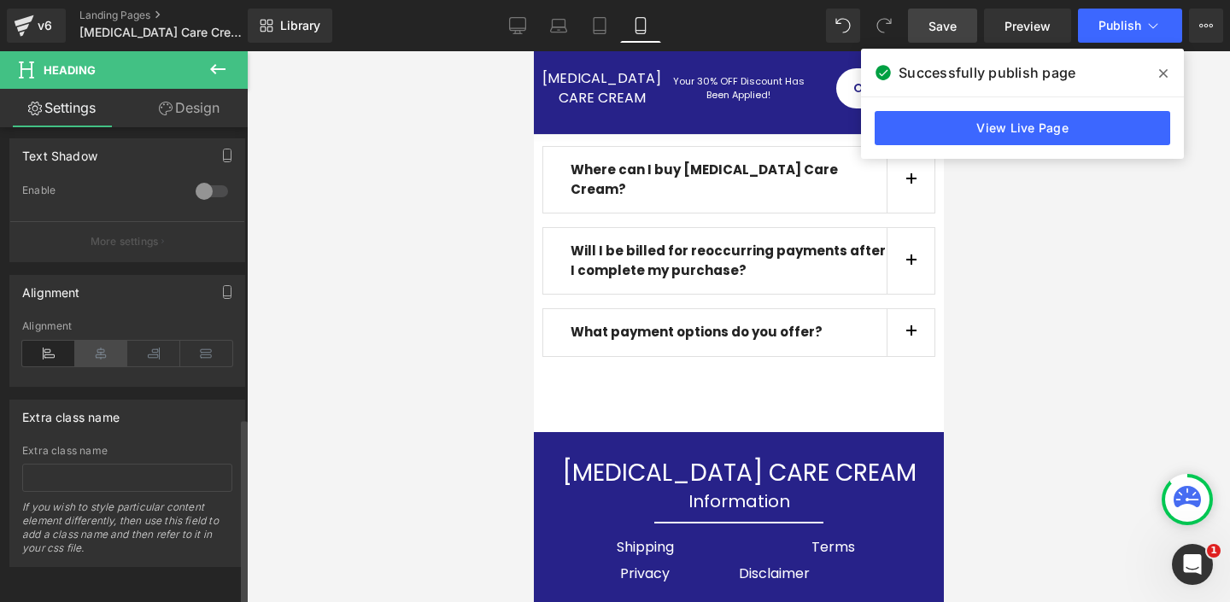
drag, startPoint x: 90, startPoint y: 342, endPoint x: 103, endPoint y: 350, distance: 16.1
click at [90, 342] on icon at bounding box center [101, 354] width 53 height 26
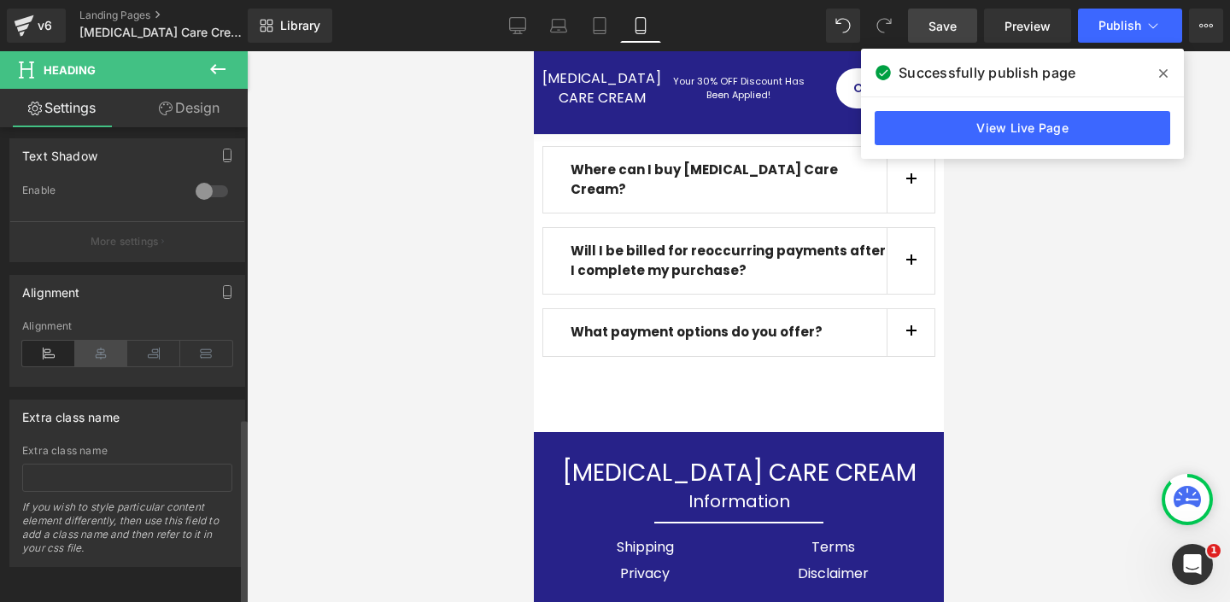
click at [91, 341] on icon at bounding box center [101, 354] width 53 height 26
drag, startPoint x: 1161, startPoint y: 71, endPoint x: 1030, endPoint y: 46, distance: 133.0
click at [1160, 70] on icon at bounding box center [1163, 73] width 9 height 9
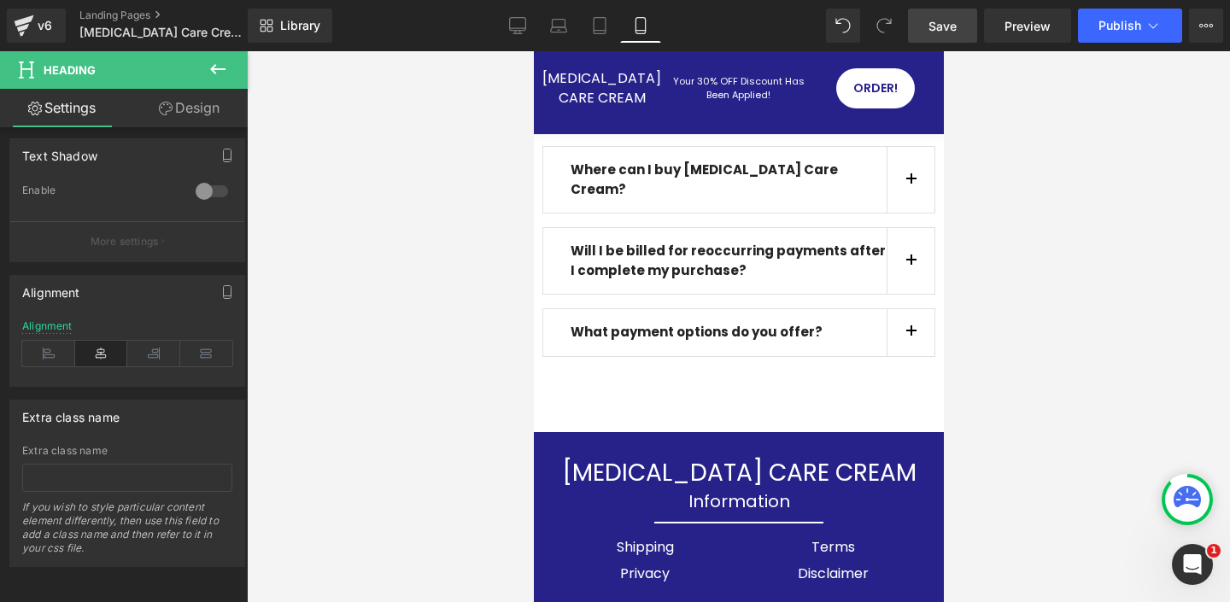
click at [943, 36] on link "Save" at bounding box center [942, 26] width 69 height 34
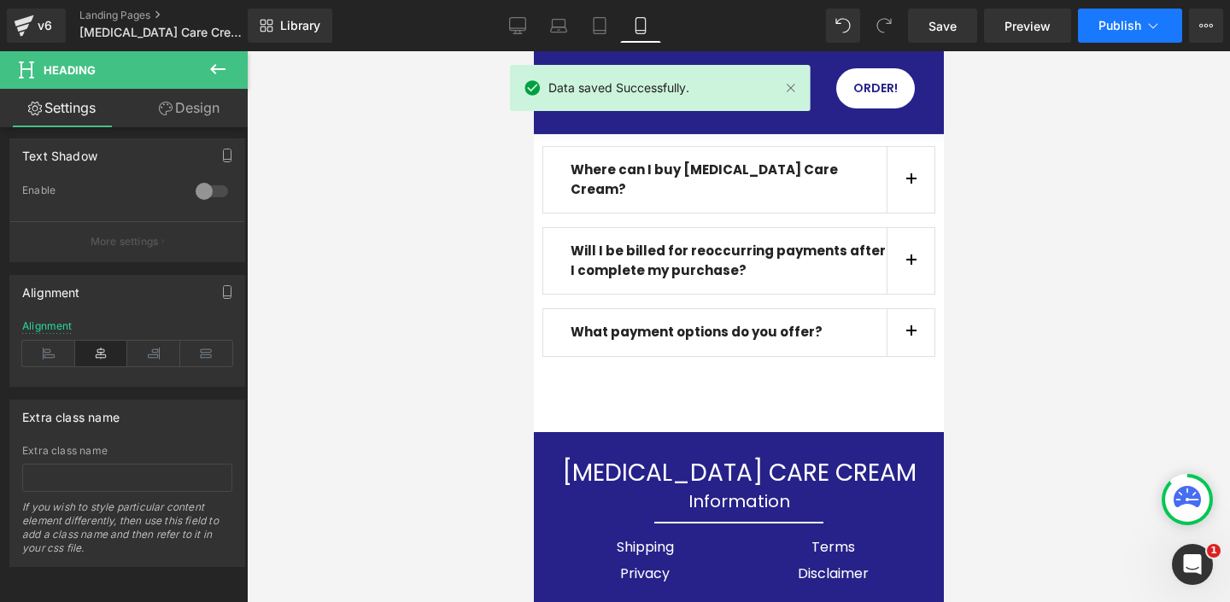
click at [1158, 26] on icon at bounding box center [1152, 25] width 17 height 17
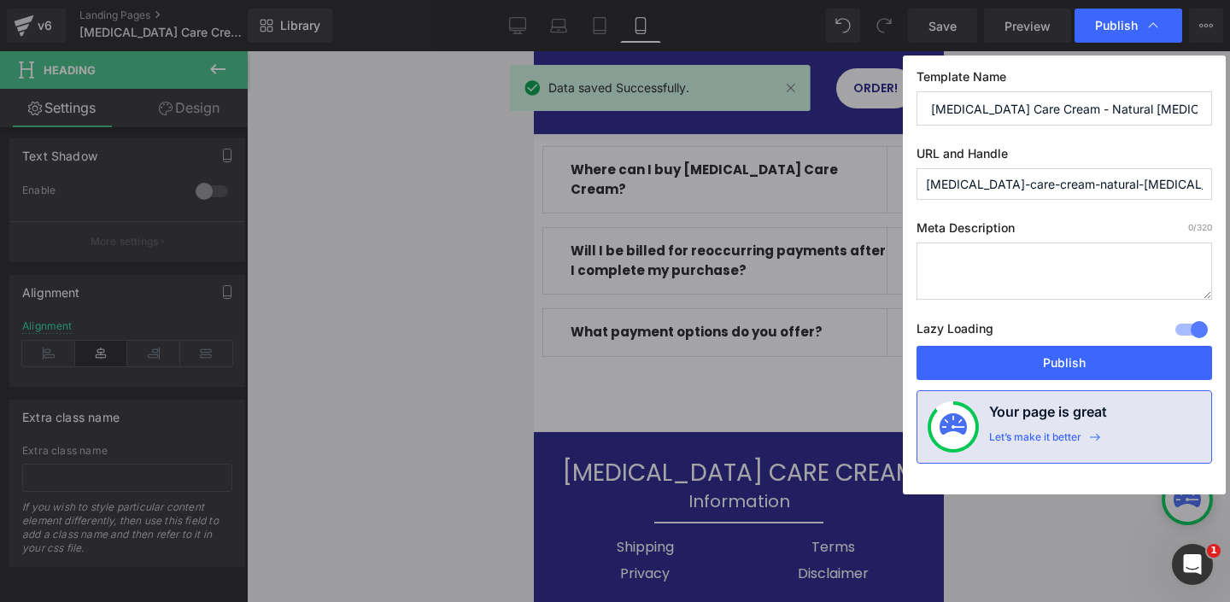
click at [1056, 366] on button "Publish" at bounding box center [1063, 363] width 295 height 34
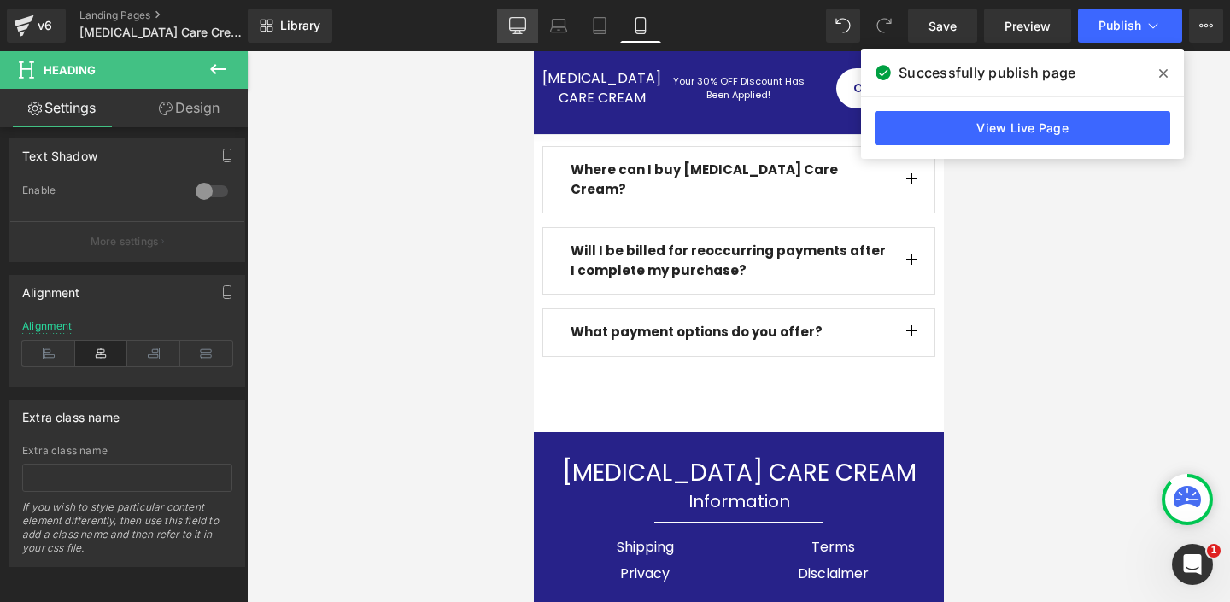
click at [518, 27] on icon at bounding box center [517, 25] width 17 height 17
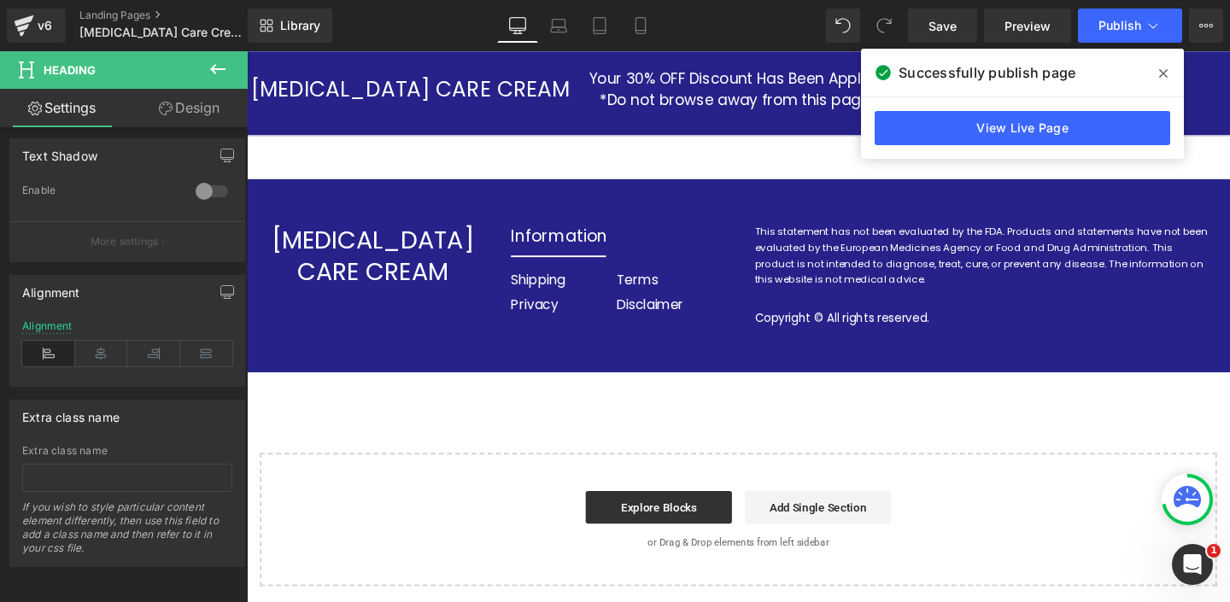
scroll to position [6927, 0]
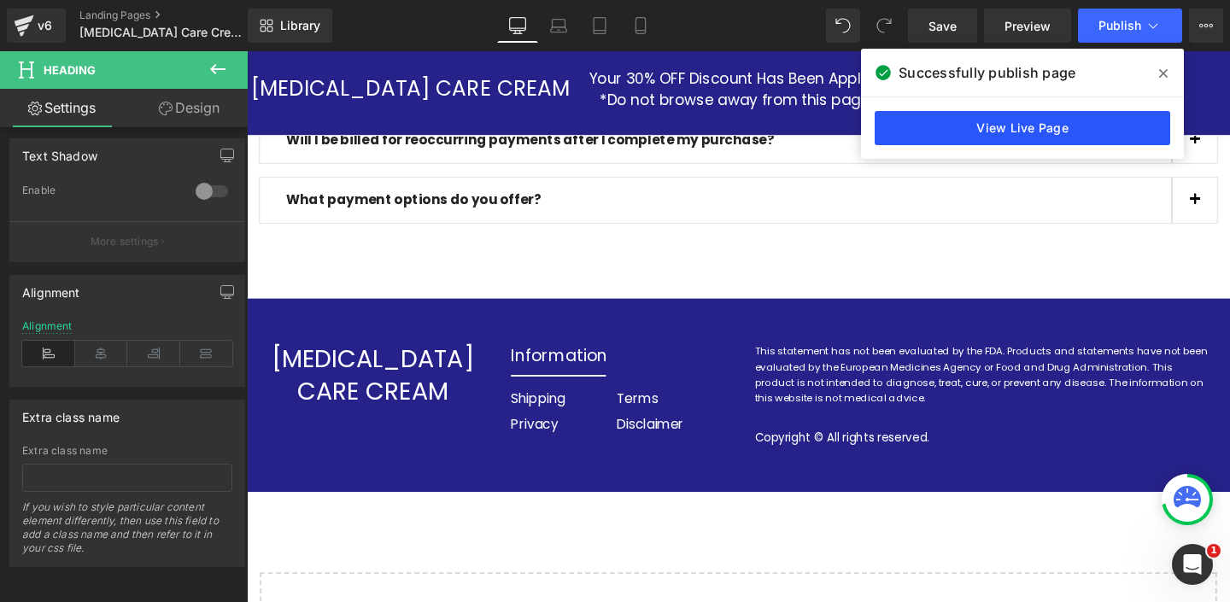
click at [997, 123] on link "View Live Page" at bounding box center [1022, 128] width 295 height 34
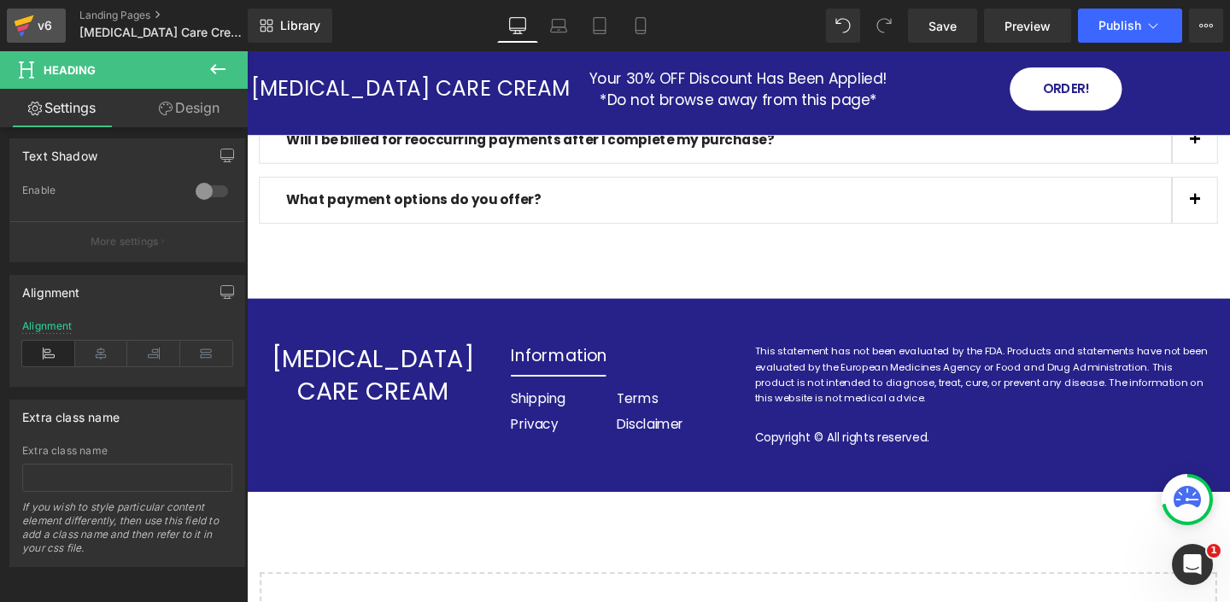
click at [34, 22] on div "v6" at bounding box center [44, 26] width 21 height 22
